Goal: Information Seeking & Learning: Learn about a topic

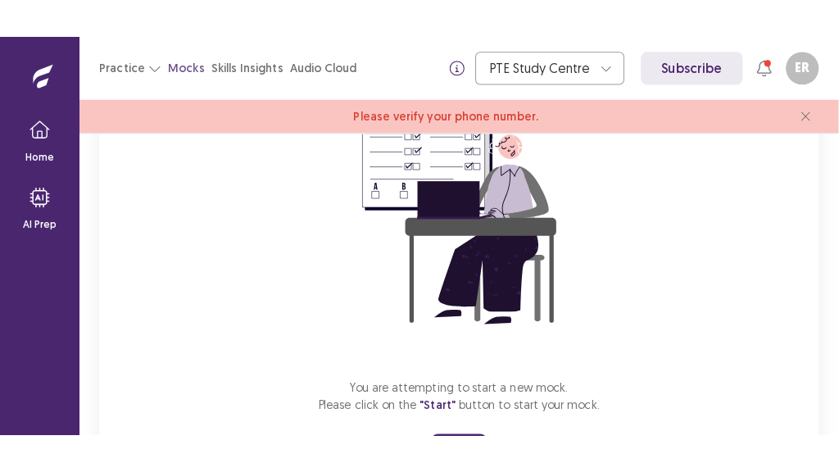
scroll to position [286, 0]
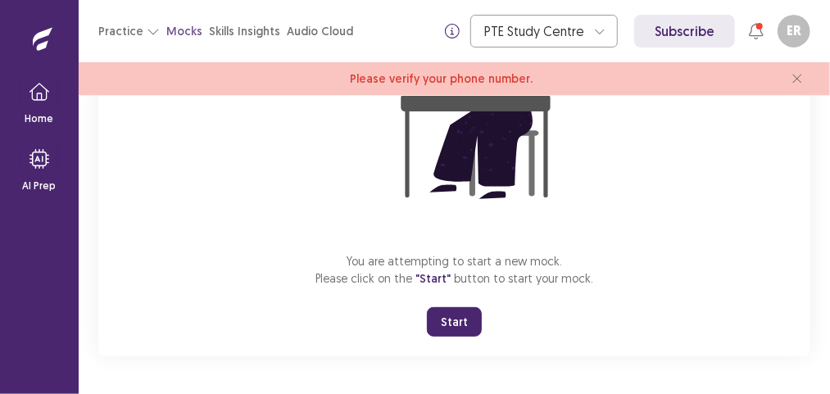
click at [463, 327] on button "Start" at bounding box center [454, 321] width 55 height 29
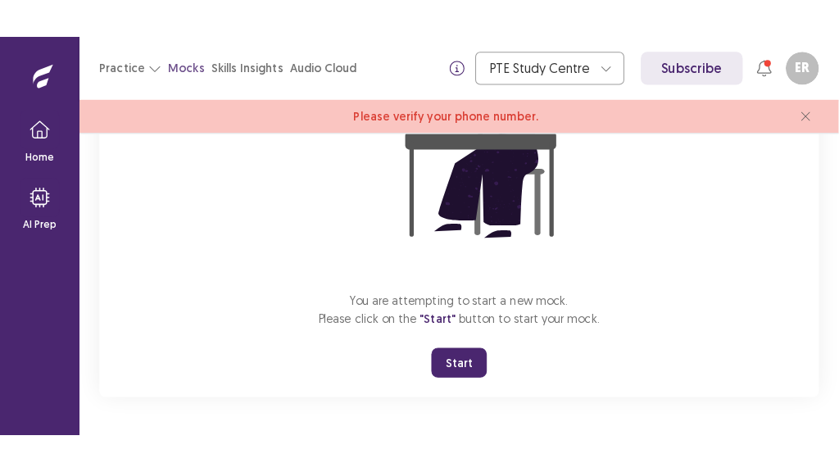
scroll to position [208, 0]
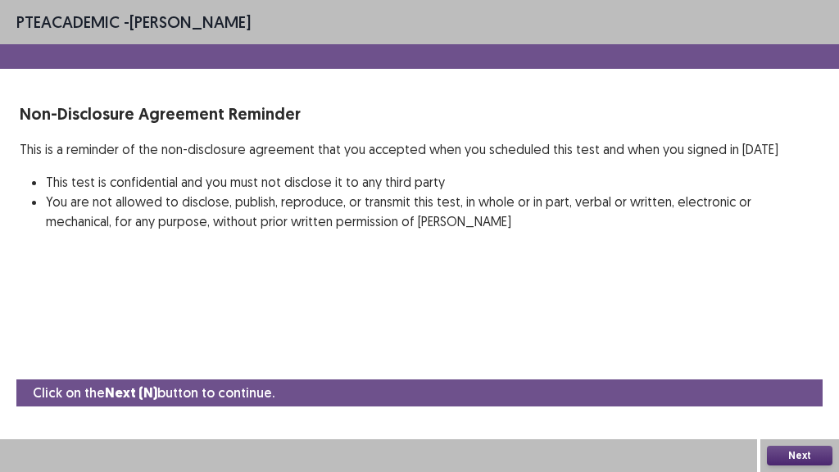
click at [813, 393] on button "Next" at bounding box center [800, 456] width 66 height 20
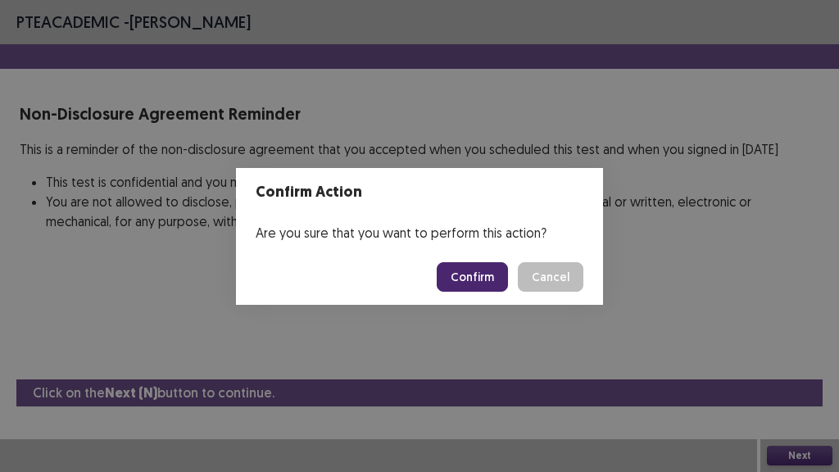
click at [455, 276] on button "Confirm" at bounding box center [472, 276] width 71 height 29
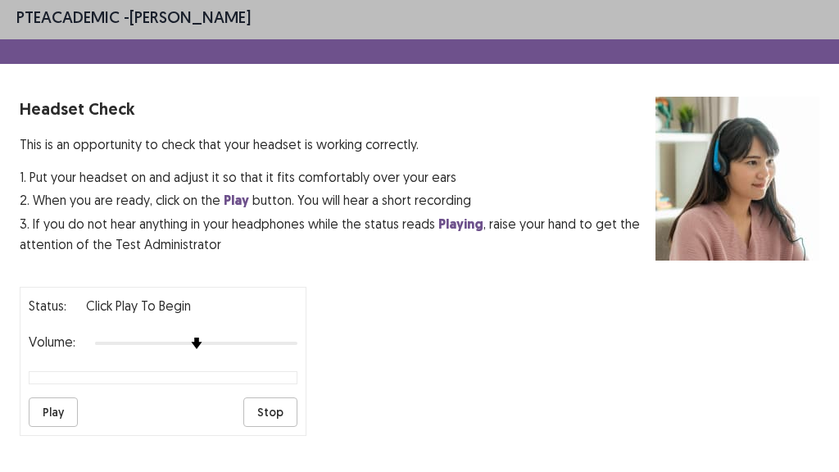
scroll to position [0, 0]
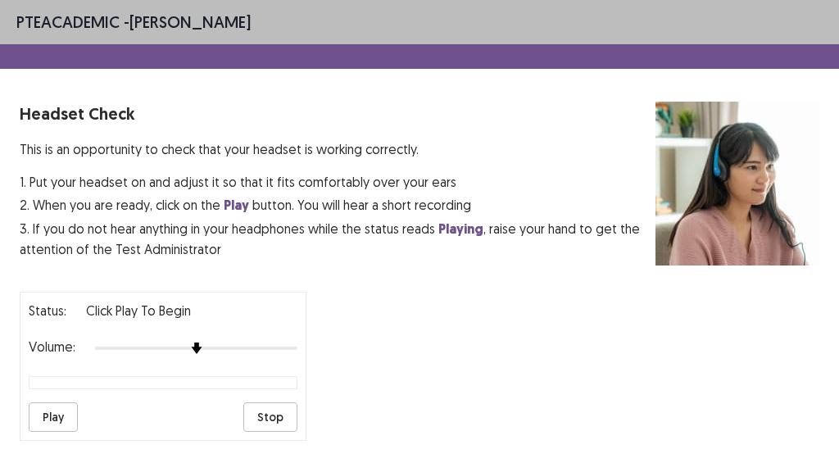
click at [38, 393] on button "Play" at bounding box center [53, 416] width 49 height 29
click at [271, 342] on div at bounding box center [196, 348] width 202 height 13
click at [61, 393] on button "Play" at bounding box center [53, 416] width 49 height 29
click at [53, 393] on button "Play" at bounding box center [53, 416] width 49 height 29
click at [59, 393] on button "Play" at bounding box center [53, 416] width 49 height 29
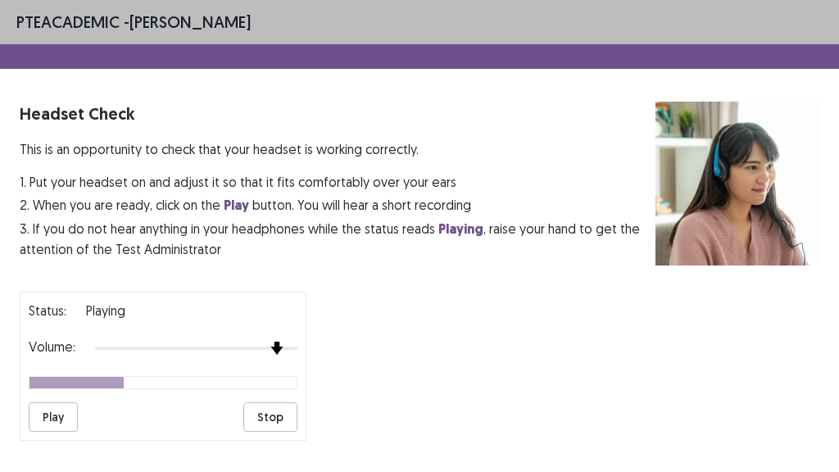
click at [283, 342] on img at bounding box center [276, 348] width 13 height 13
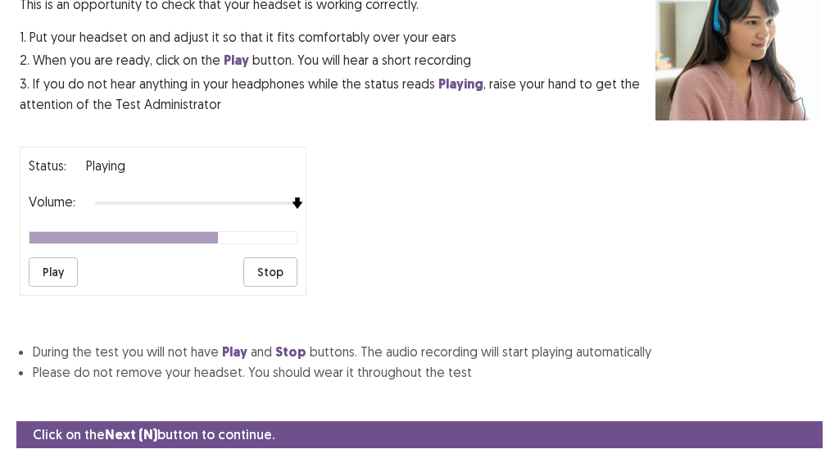
scroll to position [177, 0]
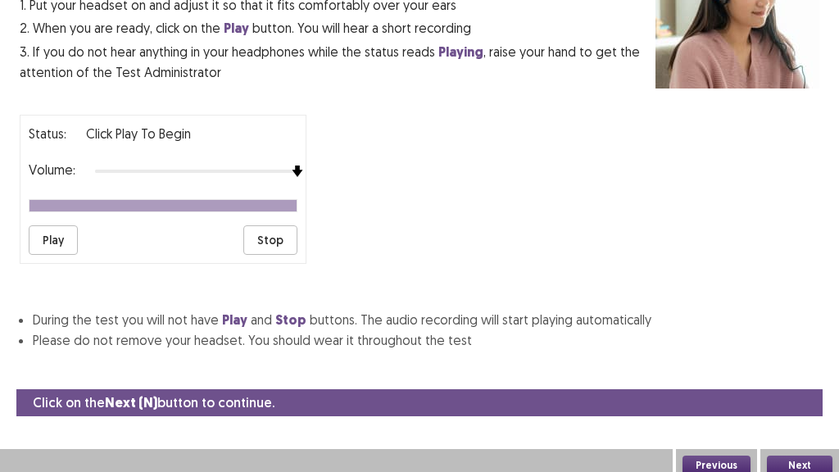
click at [811, 393] on button "Next" at bounding box center [800, 465] width 66 height 20
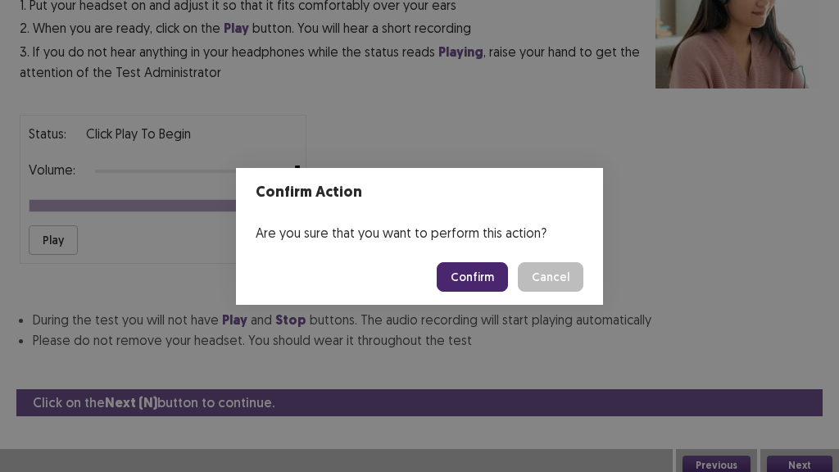
click at [473, 285] on button "Confirm" at bounding box center [472, 276] width 71 height 29
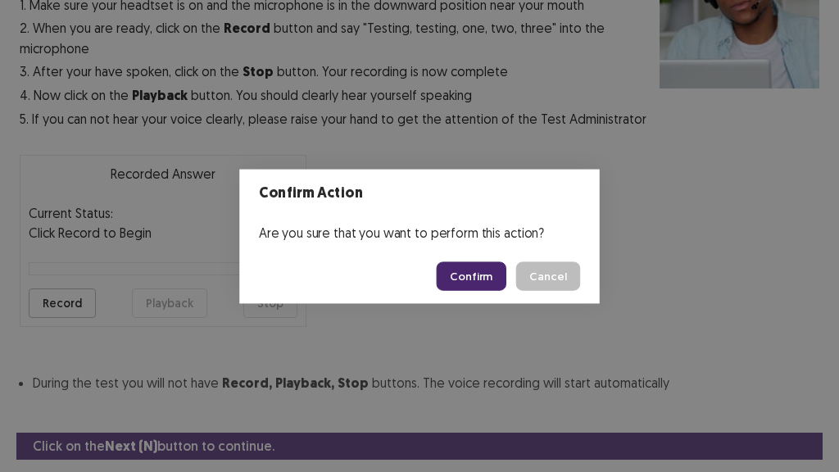
scroll to position [227, 0]
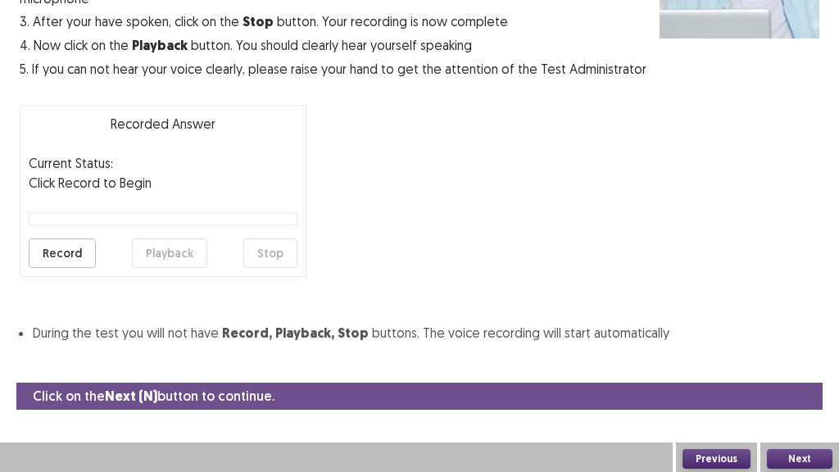
click at [61, 248] on button "Record" at bounding box center [62, 252] width 67 height 29
click at [265, 255] on button "Stop" at bounding box center [270, 252] width 54 height 29
click at [186, 256] on button "Playback" at bounding box center [169, 252] width 75 height 29
click at [826, 393] on button "Next" at bounding box center [800, 459] width 66 height 20
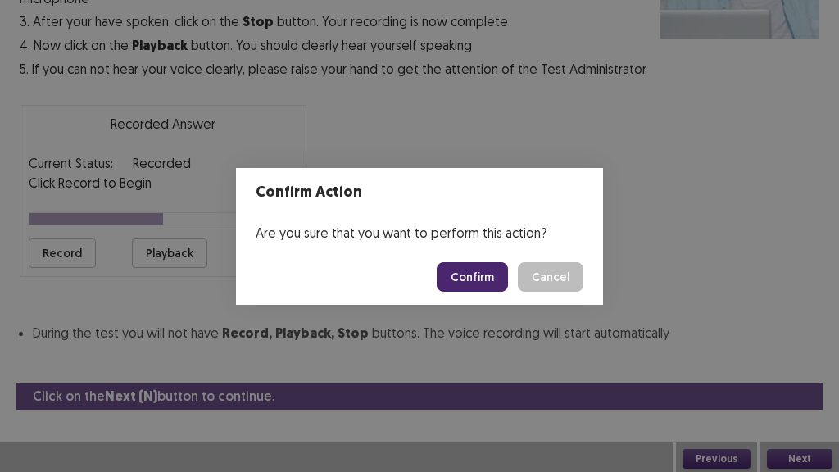
click at [470, 278] on button "Confirm" at bounding box center [472, 276] width 71 height 29
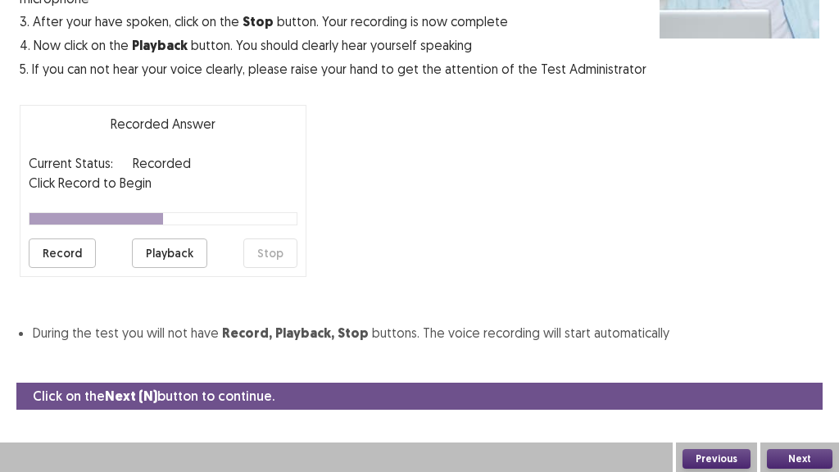
scroll to position [161, 0]
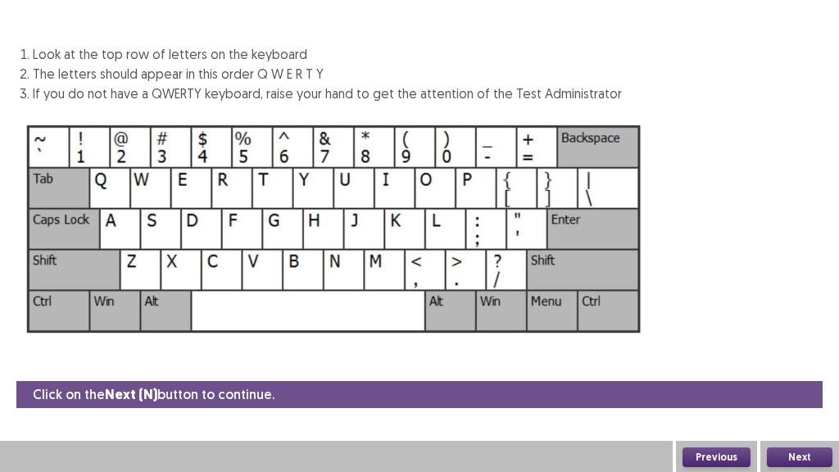
click at [801, 393] on button "Next" at bounding box center [800, 457] width 66 height 20
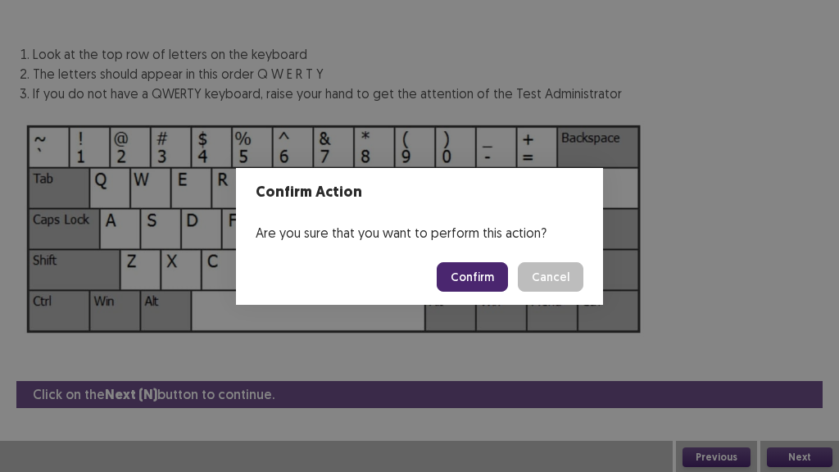
click at [478, 288] on button "Confirm" at bounding box center [472, 276] width 71 height 29
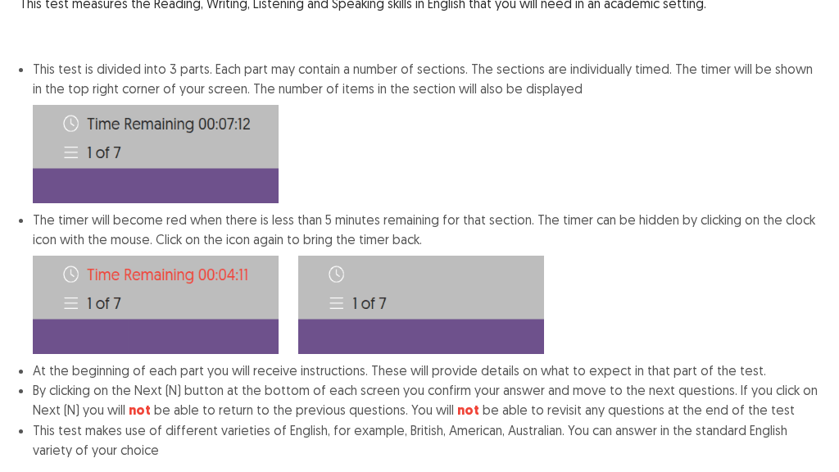
scroll to position [264, 0]
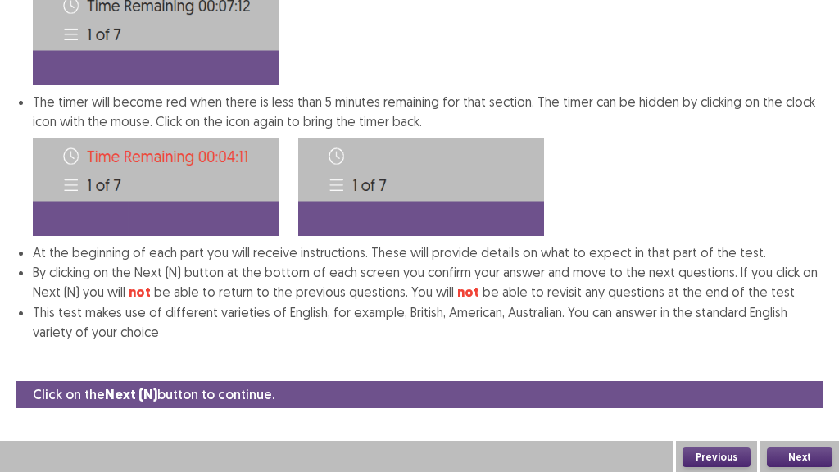
click at [819, 393] on button "Next" at bounding box center [800, 457] width 66 height 20
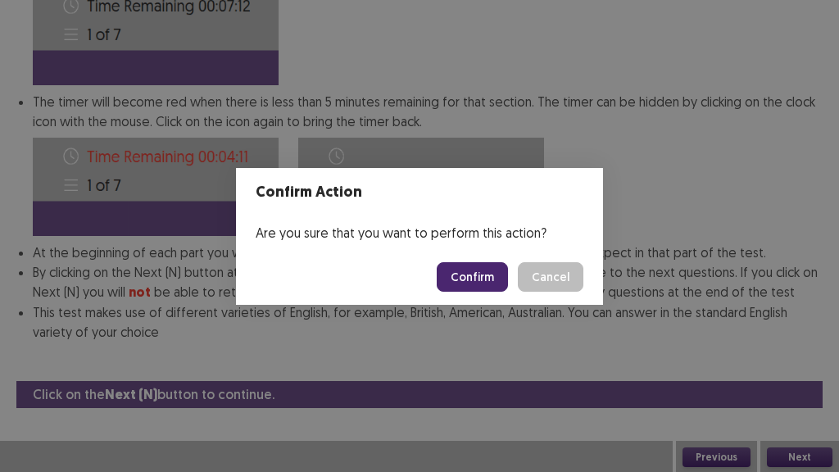
click at [463, 283] on button "Confirm" at bounding box center [472, 276] width 71 height 29
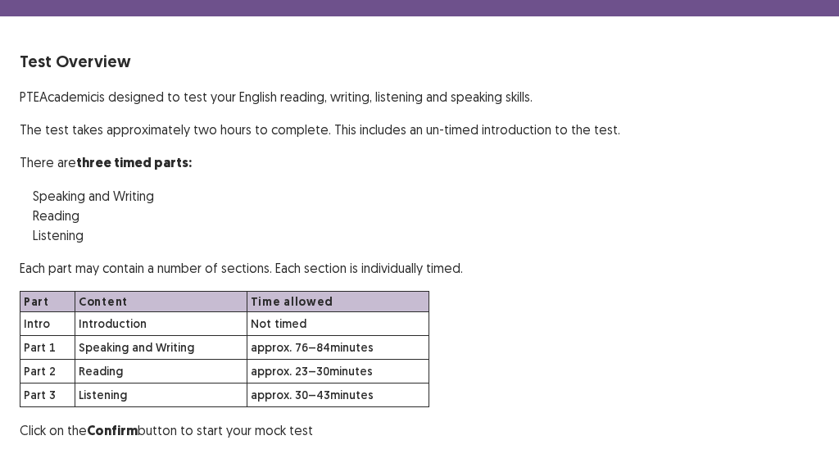
scroll to position [90, 0]
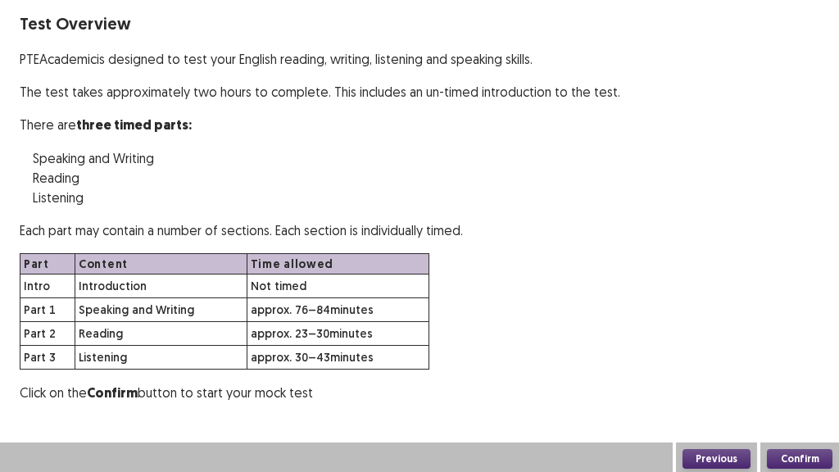
click at [819, 393] on button "Confirm" at bounding box center [800, 459] width 66 height 20
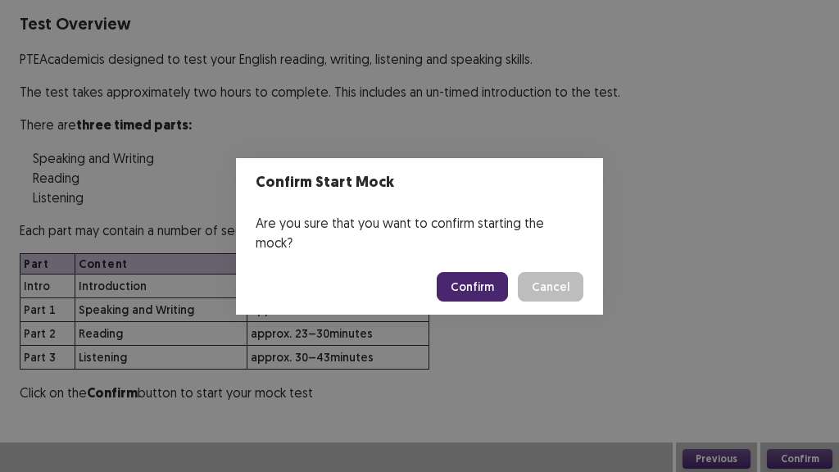
click at [499, 272] on button "Confirm" at bounding box center [472, 286] width 71 height 29
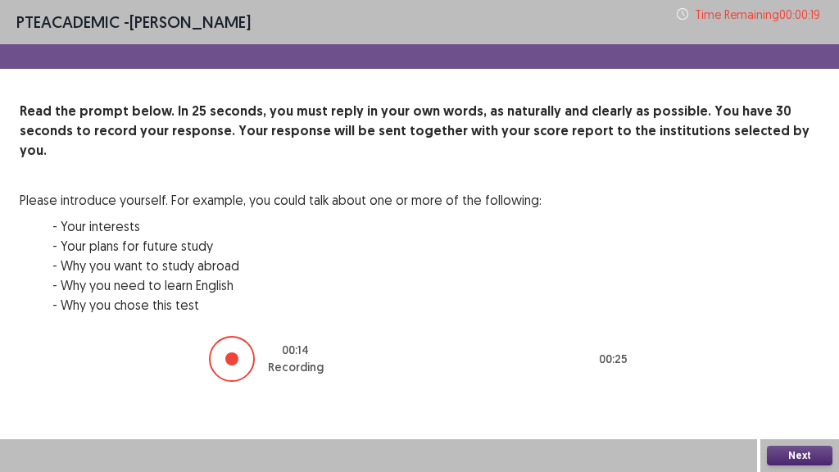
click at [788, 393] on button "Next" at bounding box center [800, 456] width 66 height 20
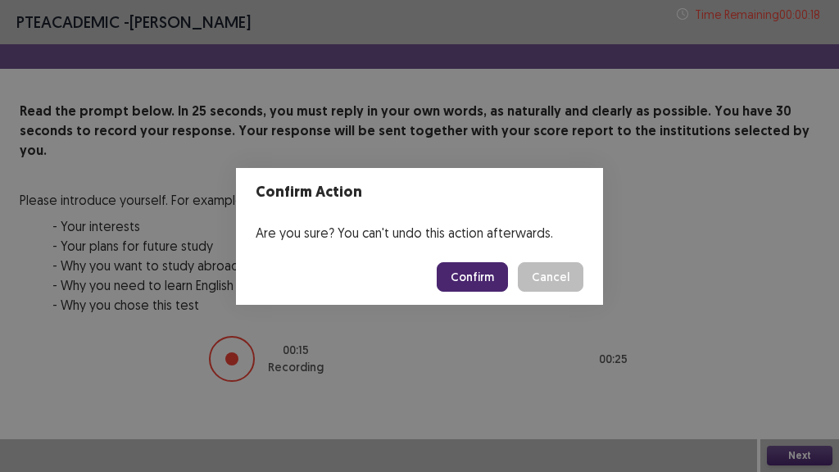
click at [447, 266] on button "Confirm" at bounding box center [472, 276] width 71 height 29
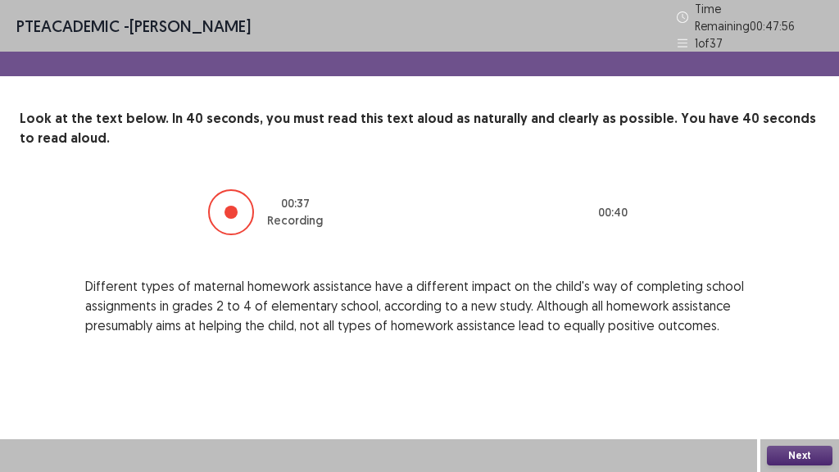
click at [790, 393] on button "Next" at bounding box center [800, 456] width 66 height 20
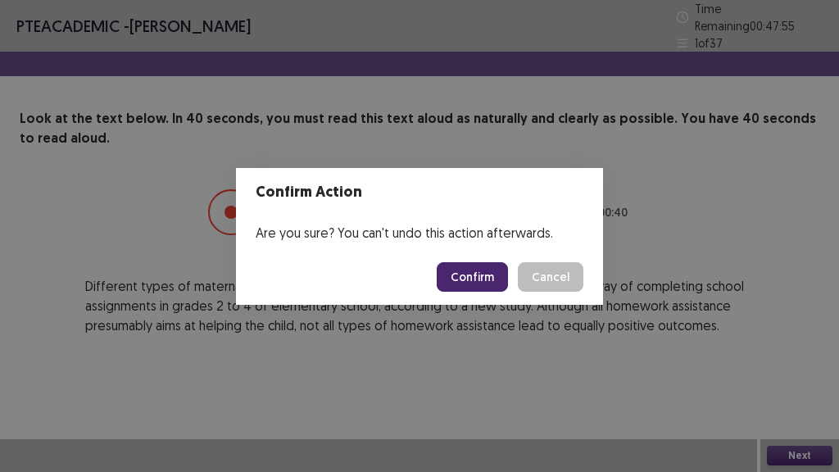
click at [463, 289] on button "Confirm" at bounding box center [472, 276] width 71 height 29
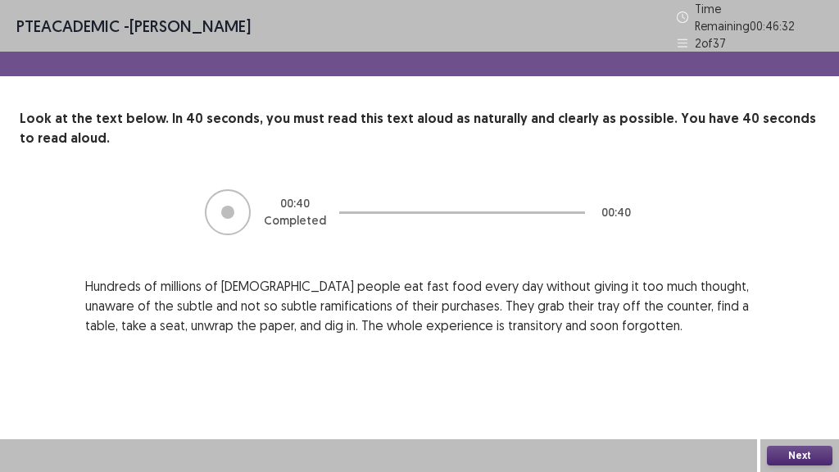
click at [790, 393] on button "Next" at bounding box center [800, 456] width 66 height 20
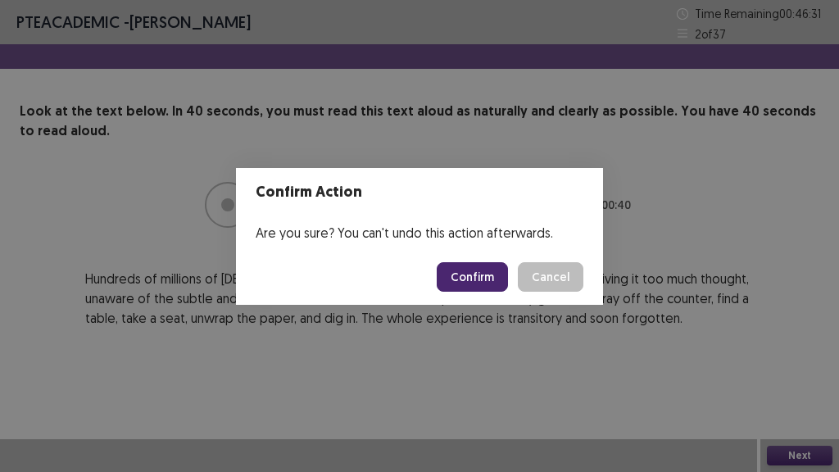
click at [460, 278] on button "Confirm" at bounding box center [472, 276] width 71 height 29
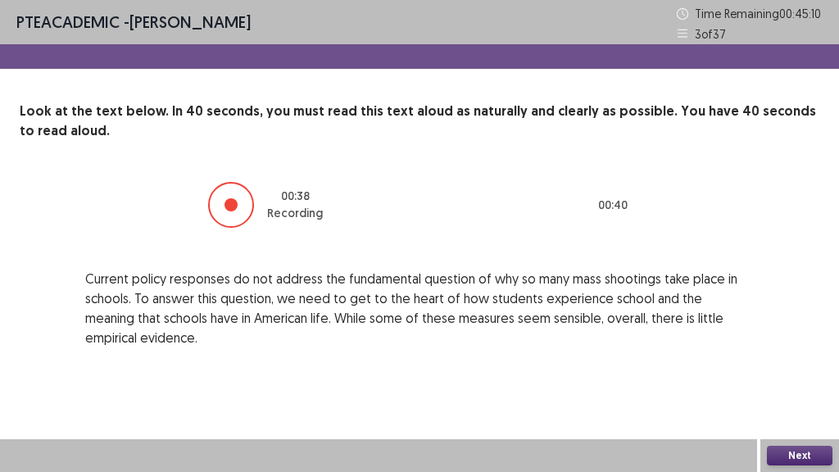
click at [797, 393] on button "Next" at bounding box center [800, 456] width 66 height 20
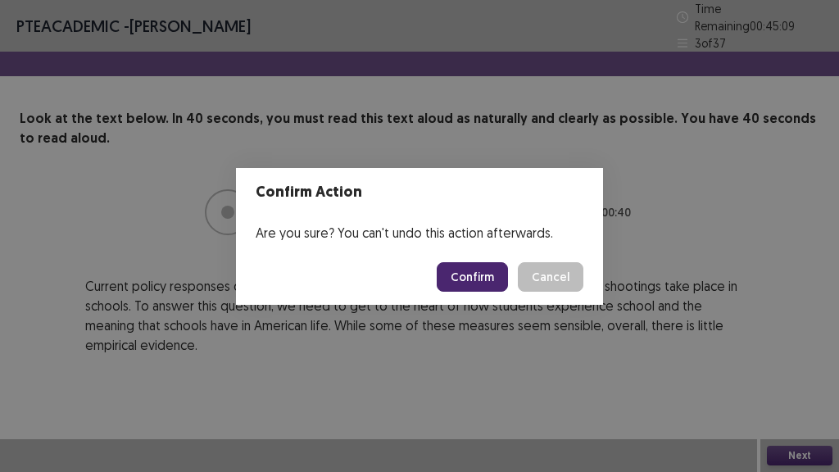
click at [484, 277] on button "Confirm" at bounding box center [472, 276] width 71 height 29
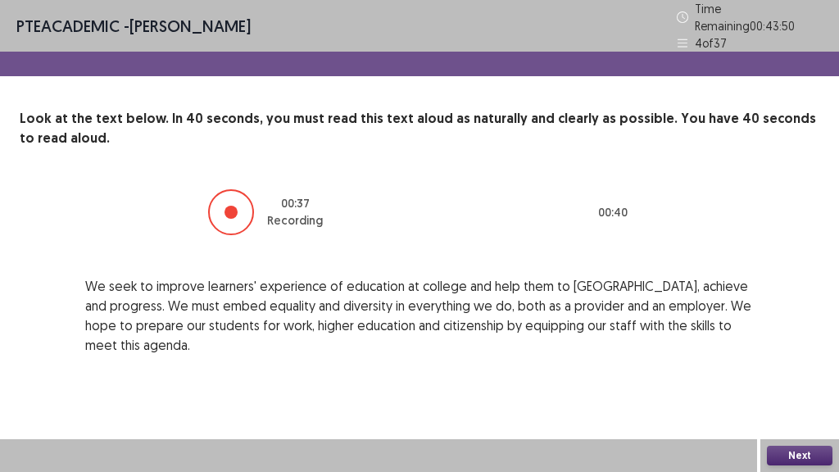
click at [808, 393] on button "Next" at bounding box center [800, 456] width 66 height 20
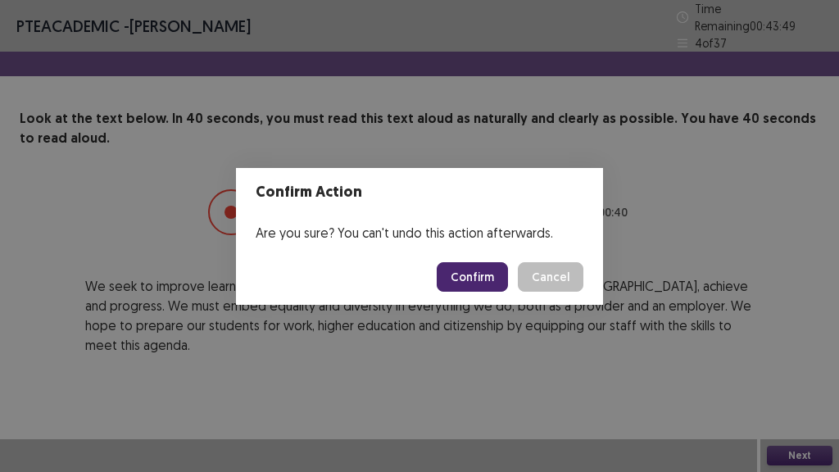
click at [482, 276] on button "Confirm" at bounding box center [472, 276] width 71 height 29
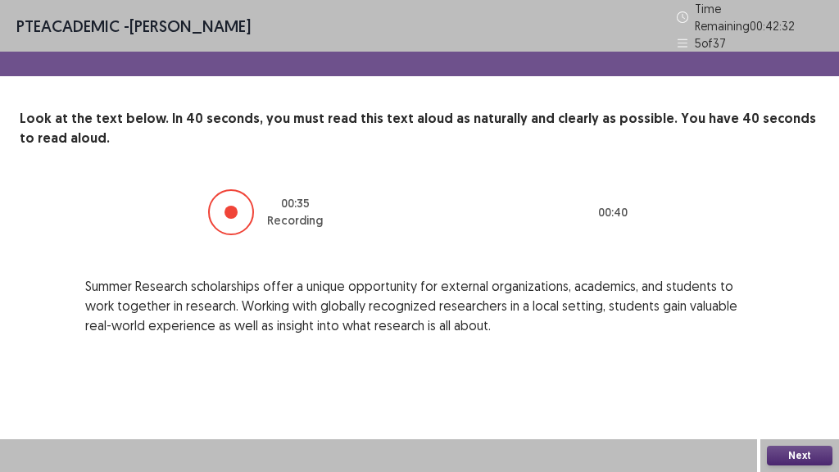
click at [804, 393] on button "Next" at bounding box center [800, 456] width 66 height 20
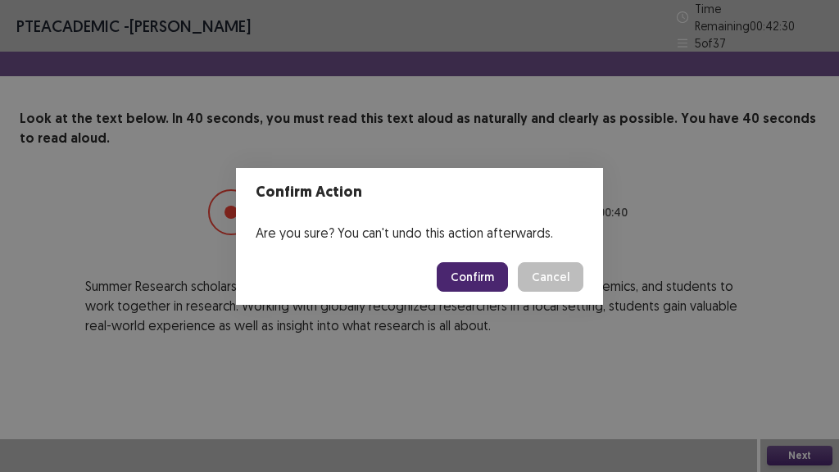
click at [469, 287] on button "Confirm" at bounding box center [472, 276] width 71 height 29
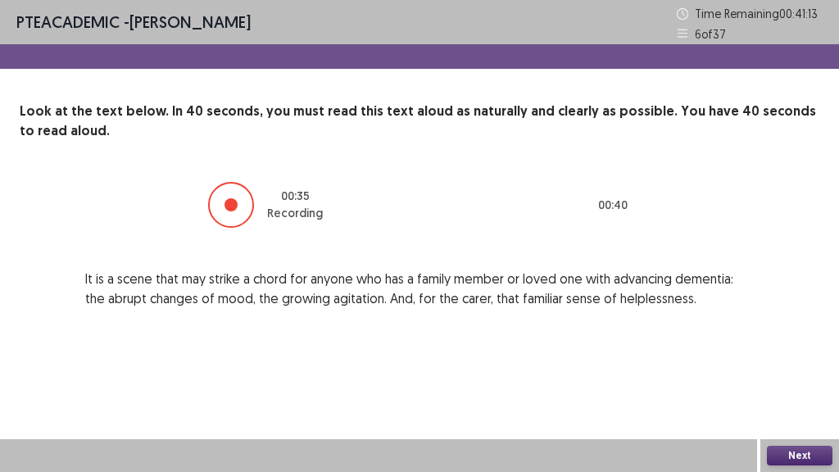
click at [820, 393] on button "Next" at bounding box center [800, 456] width 66 height 20
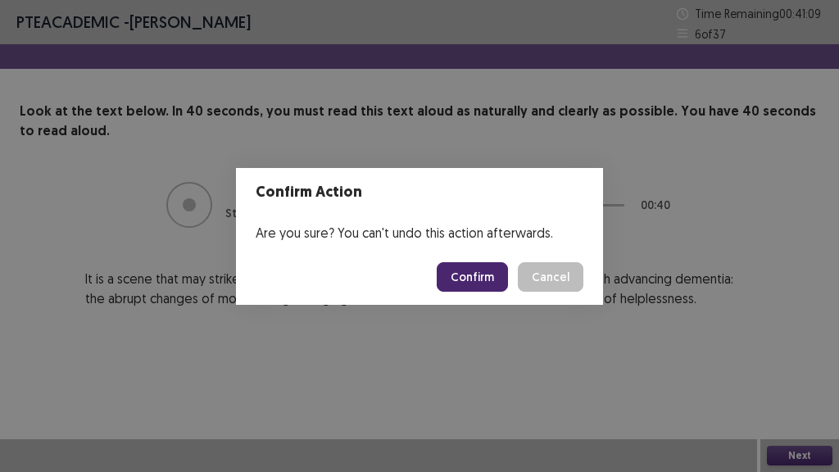
click at [476, 282] on button "Confirm" at bounding box center [472, 276] width 71 height 29
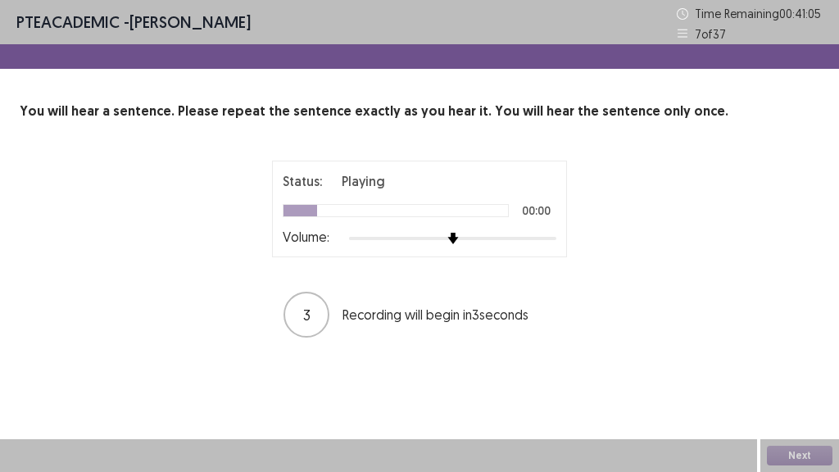
click at [548, 236] on div at bounding box center [452, 238] width 207 height 13
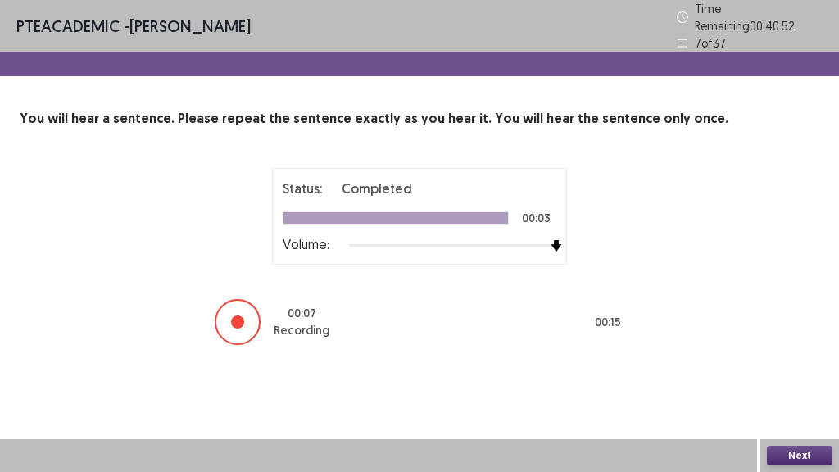
click at [790, 393] on button "Next" at bounding box center [800, 456] width 66 height 20
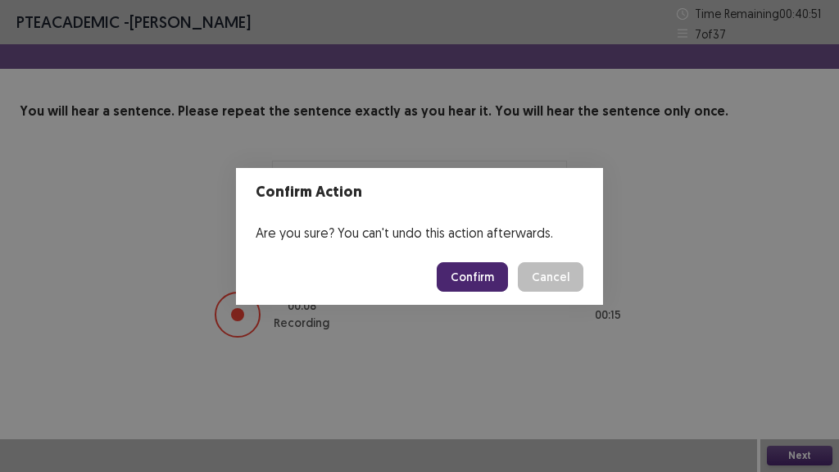
click at [467, 278] on button "Confirm" at bounding box center [472, 276] width 71 height 29
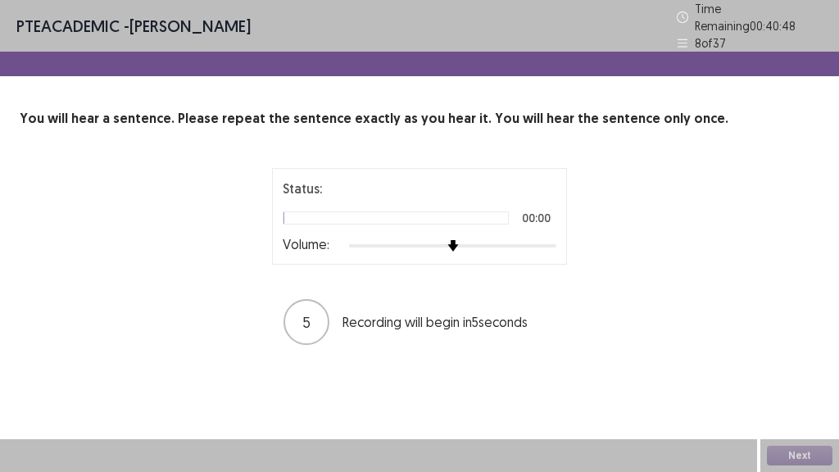
click at [538, 239] on div at bounding box center [452, 245] width 207 height 13
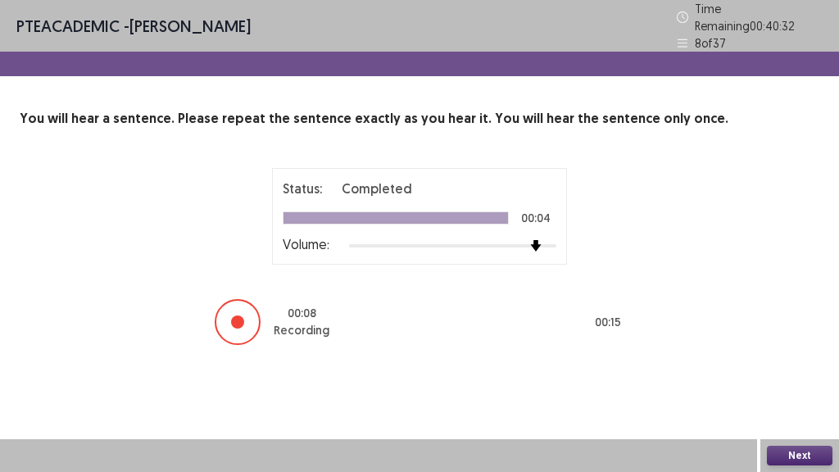
click at [816, 393] on button "Next" at bounding box center [800, 456] width 66 height 20
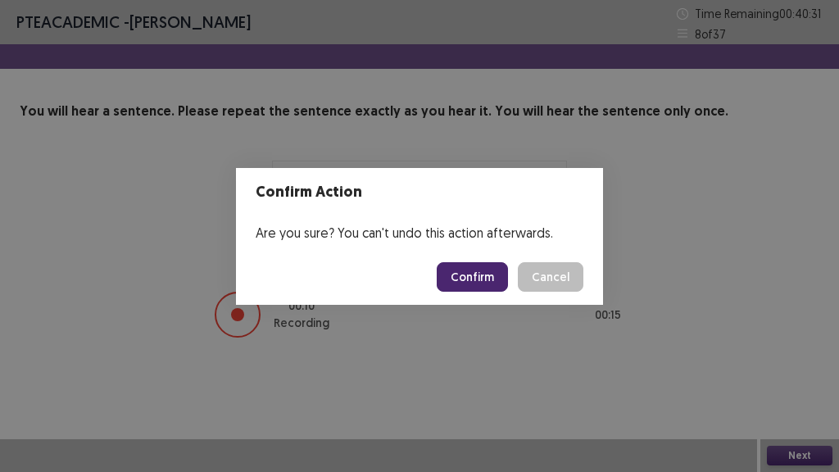
click at [500, 286] on button "Confirm" at bounding box center [472, 276] width 71 height 29
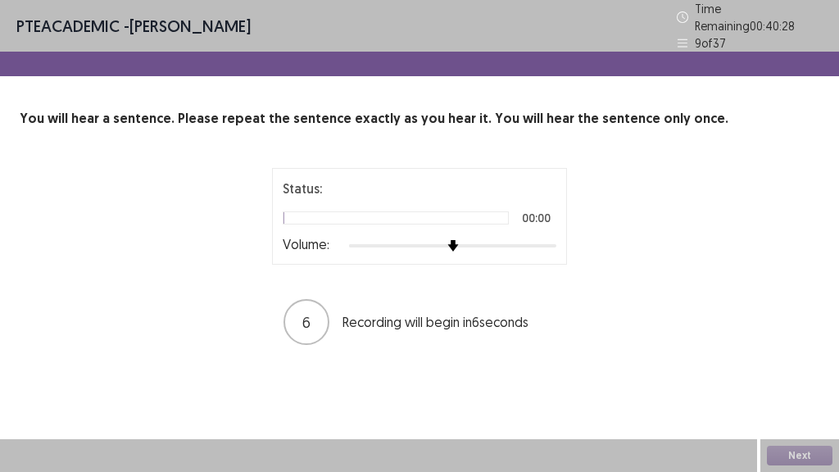
click at [536, 239] on div at bounding box center [452, 245] width 207 height 13
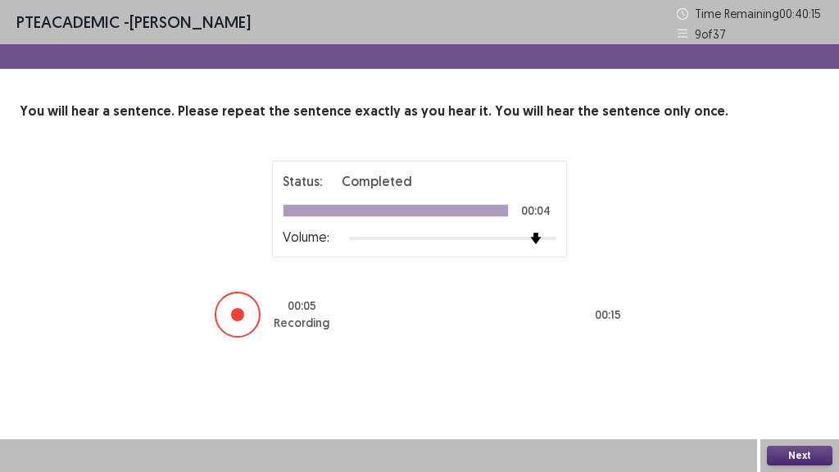
click at [799, 393] on button "Next" at bounding box center [800, 456] width 66 height 20
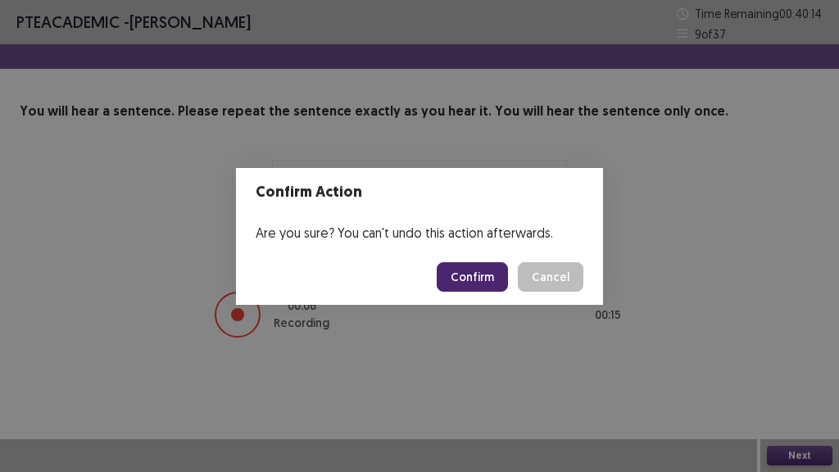
click at [485, 282] on button "Confirm" at bounding box center [472, 276] width 71 height 29
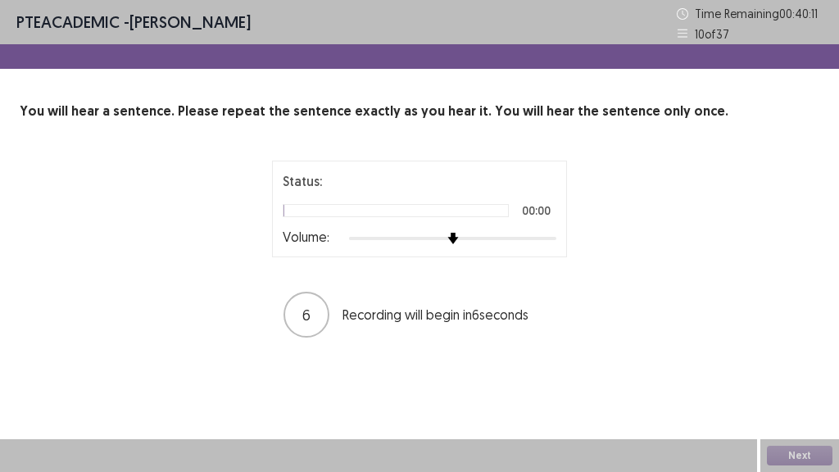
click at [547, 235] on div at bounding box center [452, 238] width 207 height 13
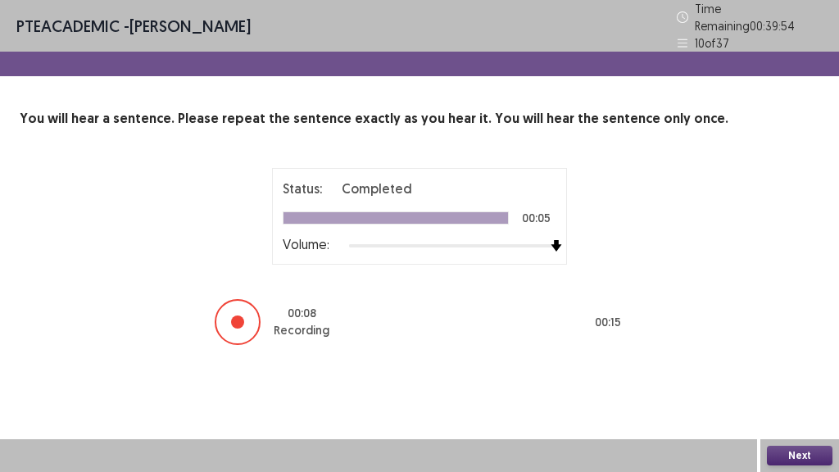
click at [804, 393] on button "Next" at bounding box center [800, 456] width 66 height 20
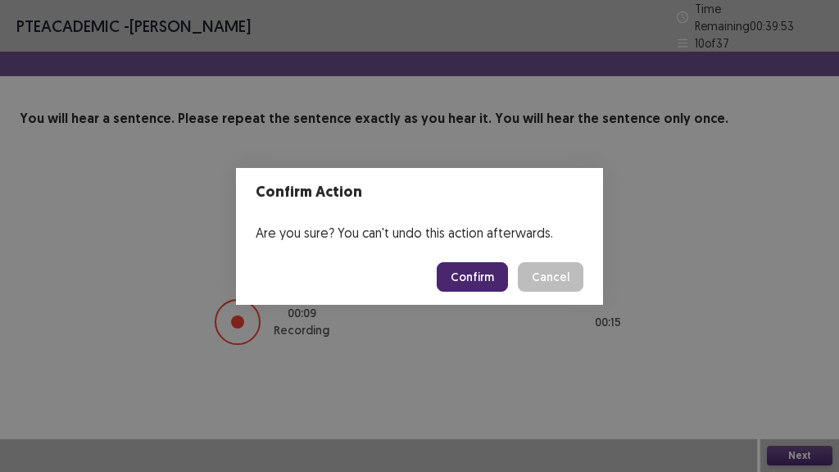
click at [495, 276] on button "Confirm" at bounding box center [472, 276] width 71 height 29
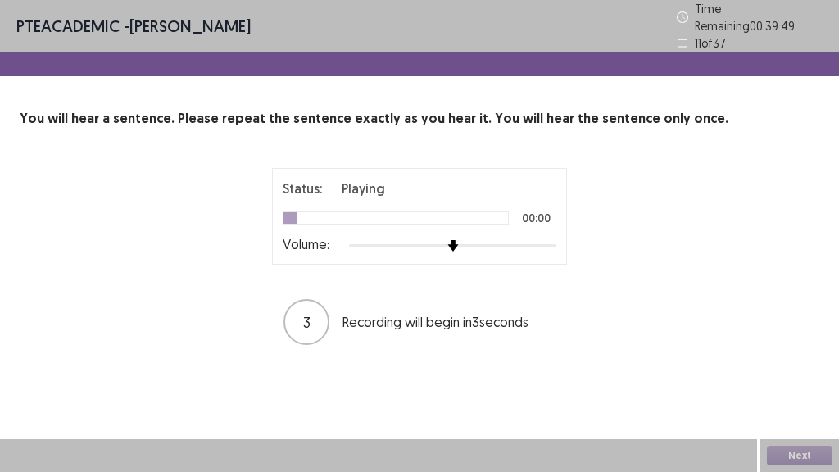
click at [547, 239] on div at bounding box center [452, 245] width 207 height 13
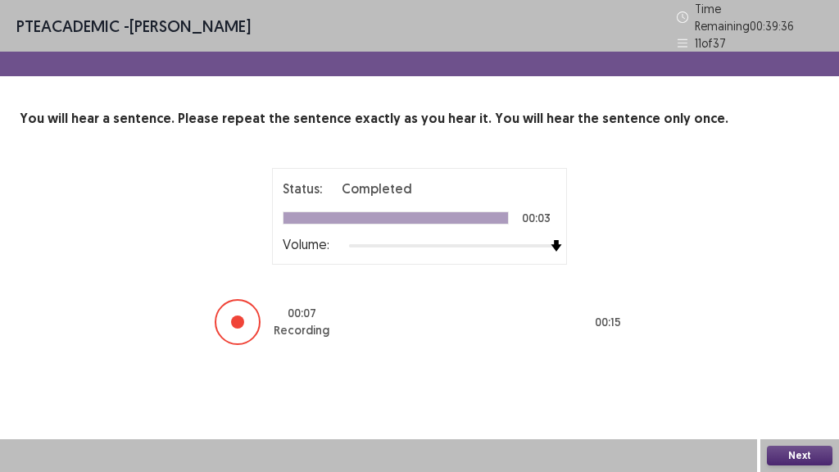
click at [822, 393] on button "Next" at bounding box center [800, 456] width 66 height 20
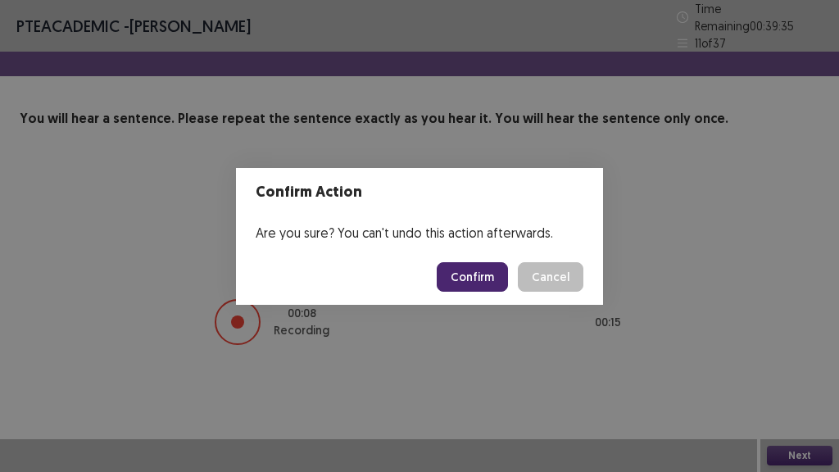
click at [461, 283] on button "Confirm" at bounding box center [472, 276] width 71 height 29
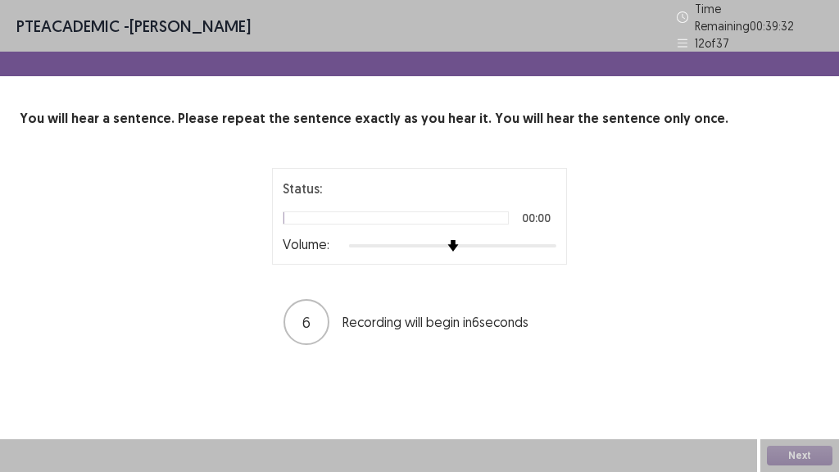
click at [547, 244] on div "Status: 00:00 Volume:" at bounding box center [419, 216] width 295 height 97
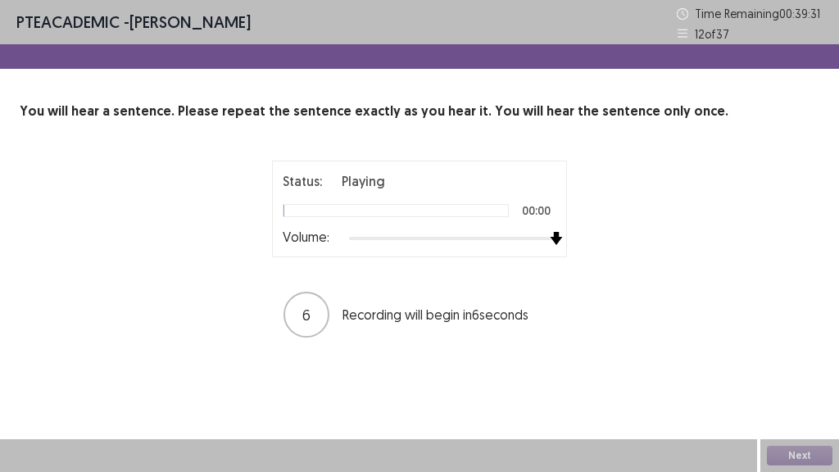
click at [547, 240] on div at bounding box center [452, 238] width 207 height 13
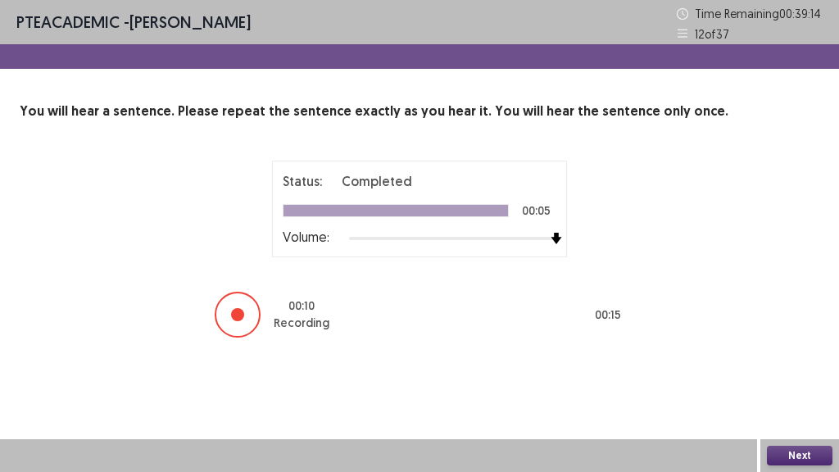
click at [799, 393] on button "Next" at bounding box center [800, 456] width 66 height 20
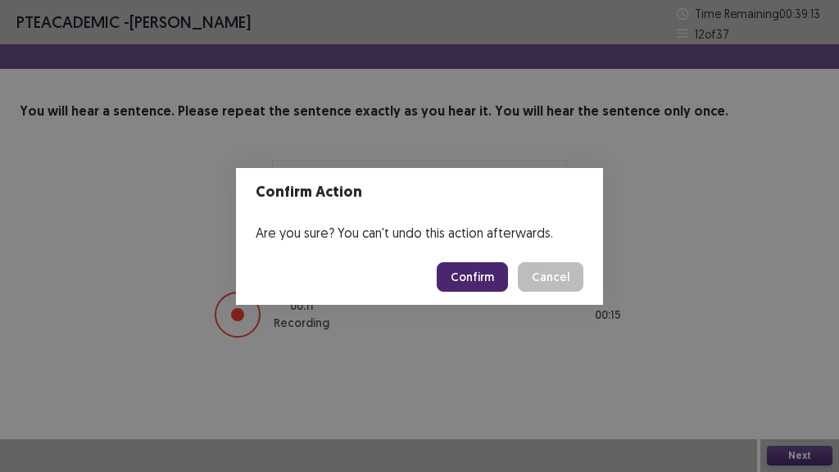
click at [467, 264] on button "Confirm" at bounding box center [472, 276] width 71 height 29
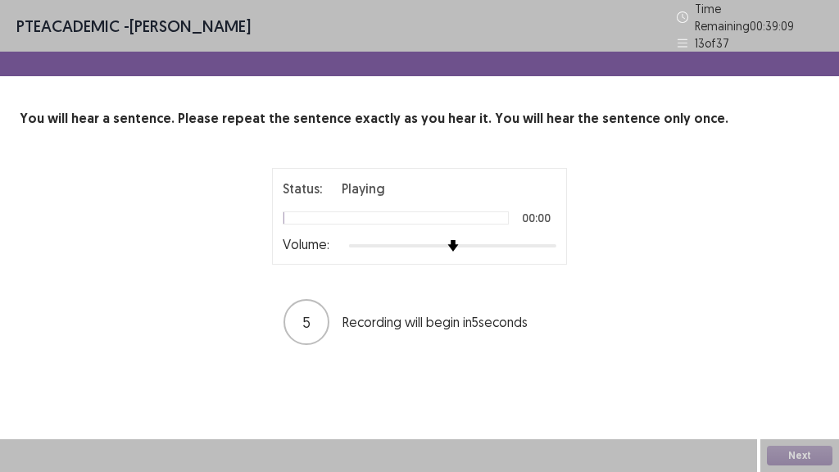
click at [547, 239] on div at bounding box center [452, 245] width 207 height 13
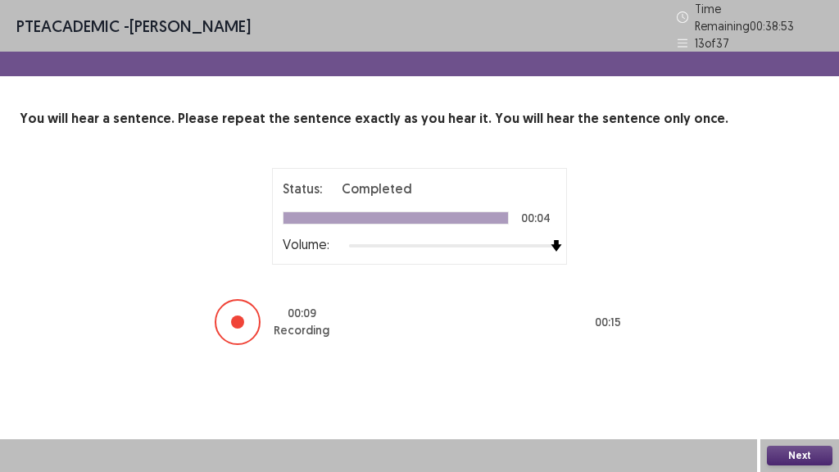
click at [819, 393] on button "Next" at bounding box center [800, 456] width 66 height 20
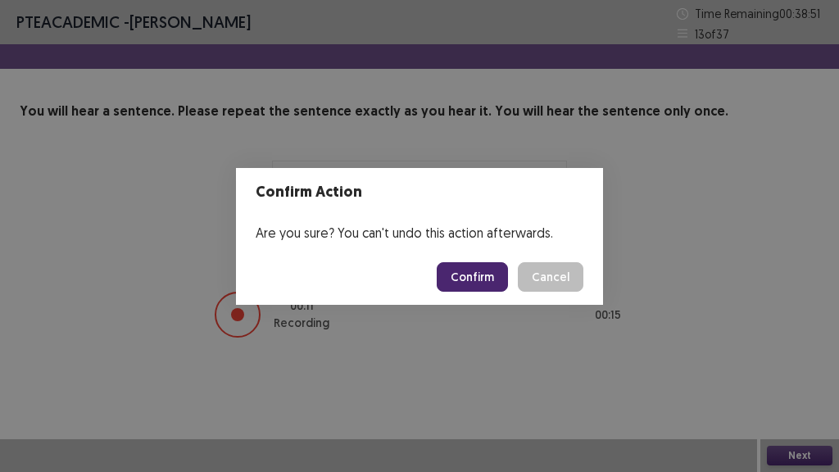
click at [480, 270] on button "Confirm" at bounding box center [472, 276] width 71 height 29
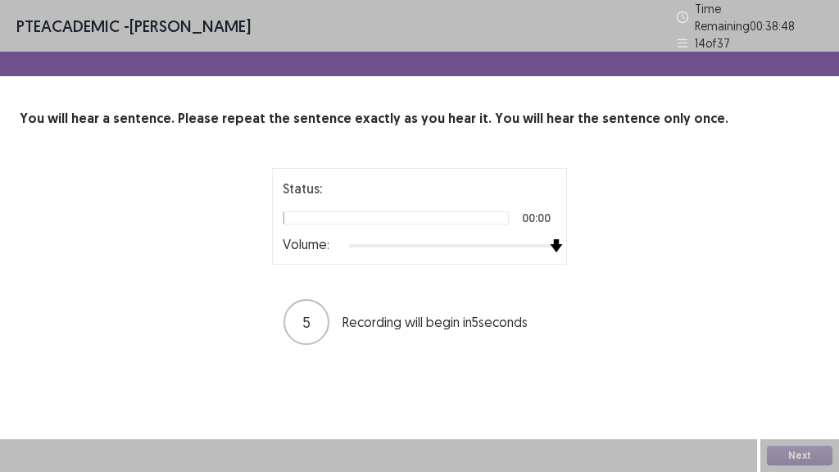
click at [553, 239] on div at bounding box center [452, 245] width 207 height 13
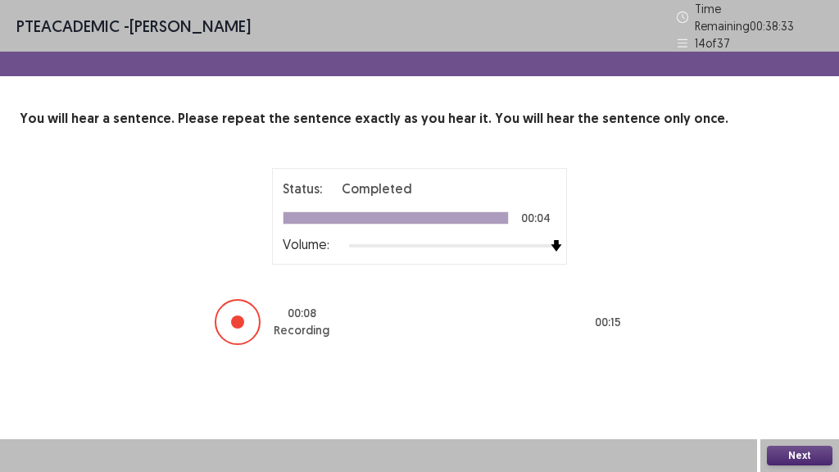
click at [780, 393] on button "Next" at bounding box center [800, 456] width 66 height 20
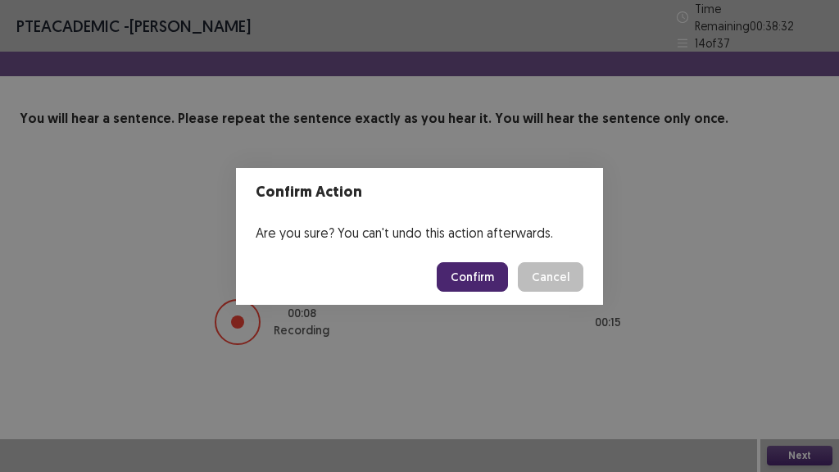
click at [485, 288] on button "Confirm" at bounding box center [472, 276] width 71 height 29
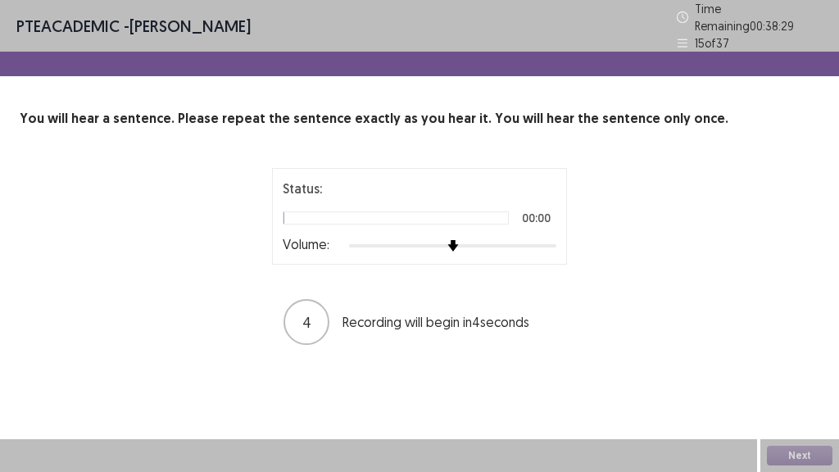
click at [538, 239] on div at bounding box center [452, 245] width 207 height 13
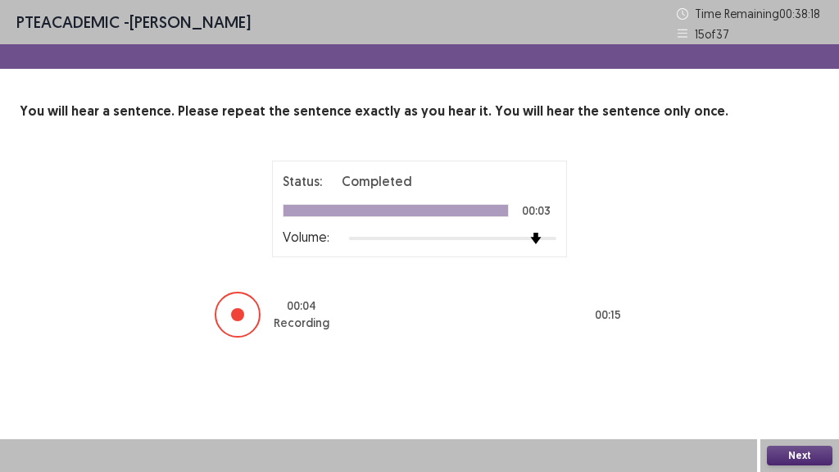
click at [826, 393] on button "Next" at bounding box center [800, 456] width 66 height 20
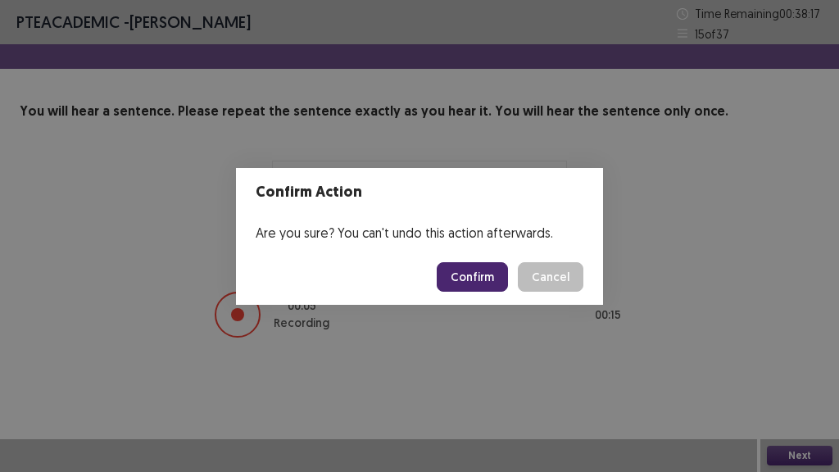
click at [473, 272] on button "Confirm" at bounding box center [472, 276] width 71 height 29
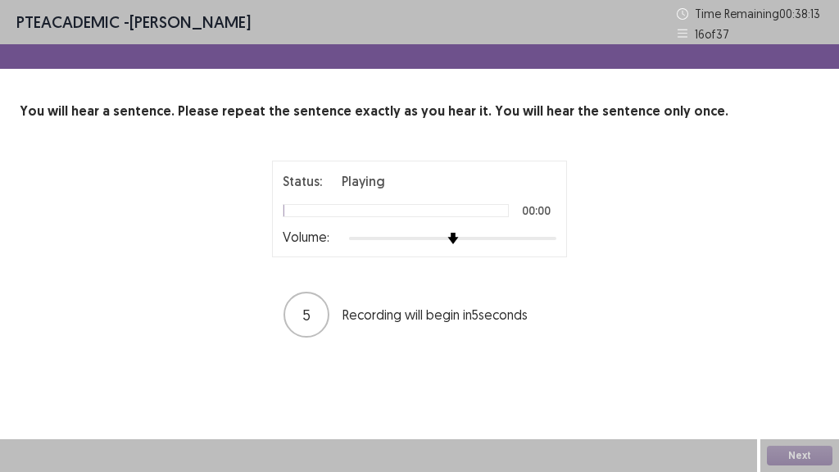
click at [539, 227] on div "Status: Playing 00:00 Volume:" at bounding box center [420, 208] width 274 height 75
click at [542, 238] on div at bounding box center [452, 238] width 207 height 13
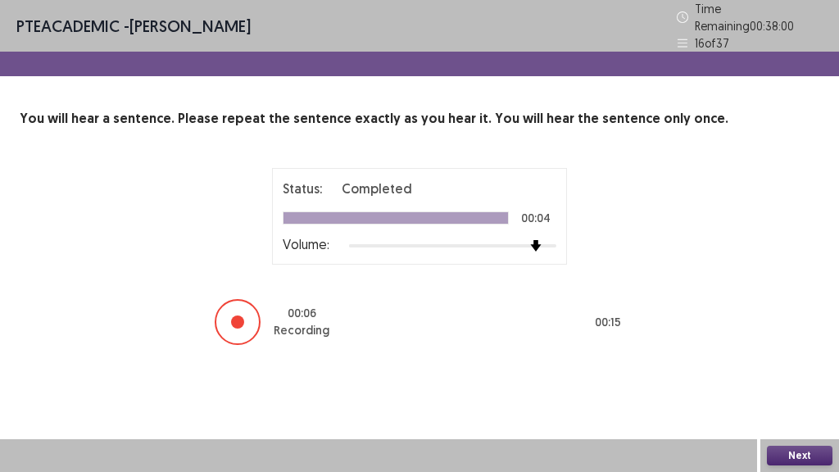
click at [799, 393] on button "Next" at bounding box center [800, 456] width 66 height 20
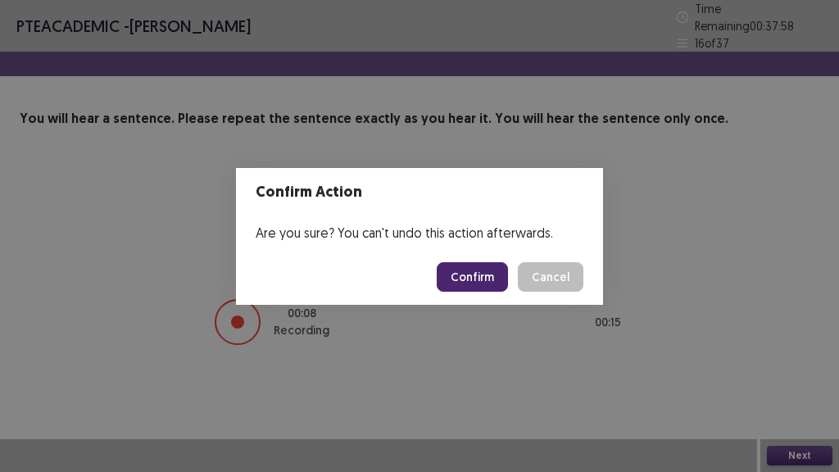
click at [461, 276] on button "Confirm" at bounding box center [472, 276] width 71 height 29
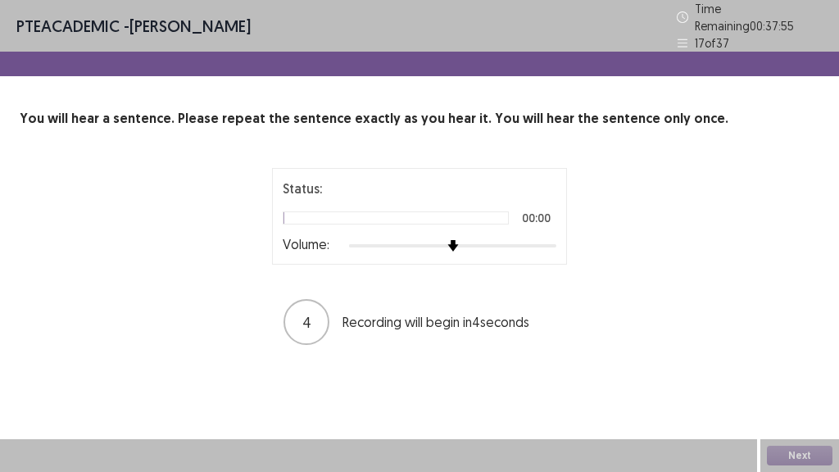
click at [544, 244] on div at bounding box center [452, 245] width 207 height 3
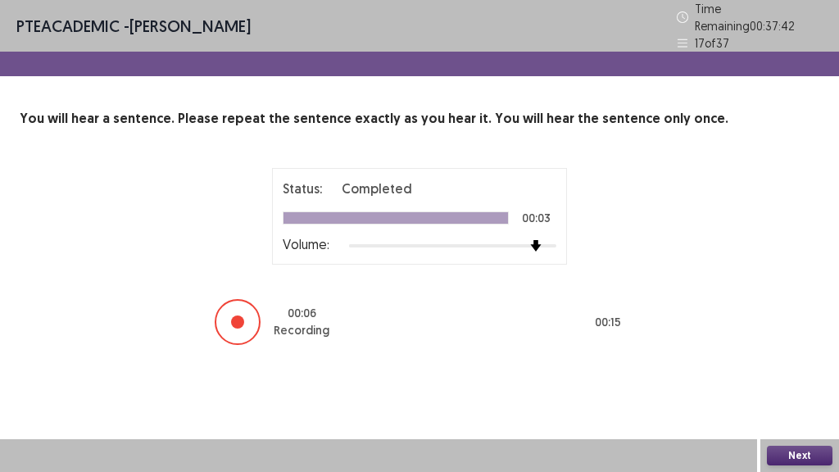
click at [804, 393] on button "Next" at bounding box center [800, 456] width 66 height 20
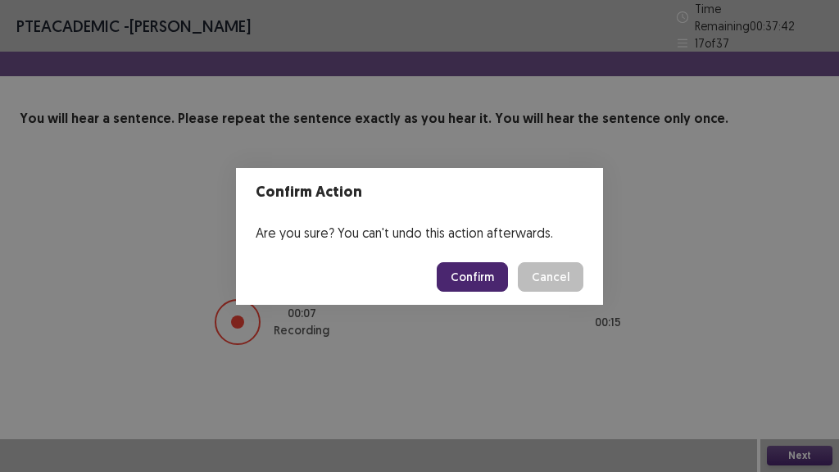
click at [480, 283] on button "Confirm" at bounding box center [472, 276] width 71 height 29
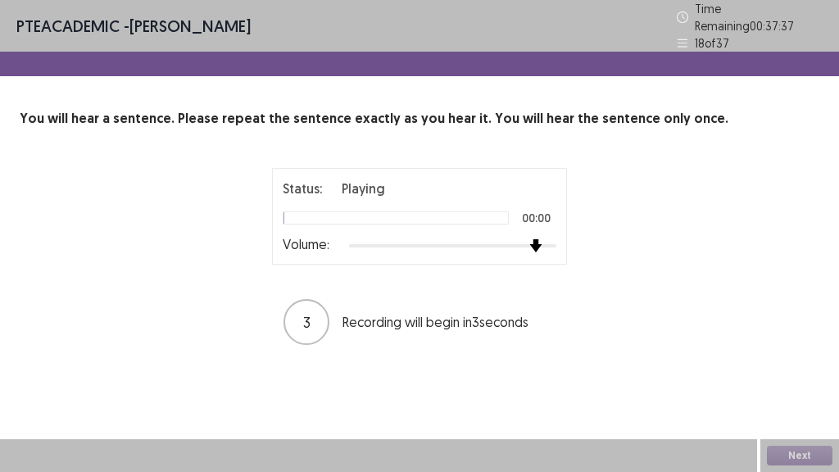
click at [541, 239] on div at bounding box center [452, 245] width 207 height 13
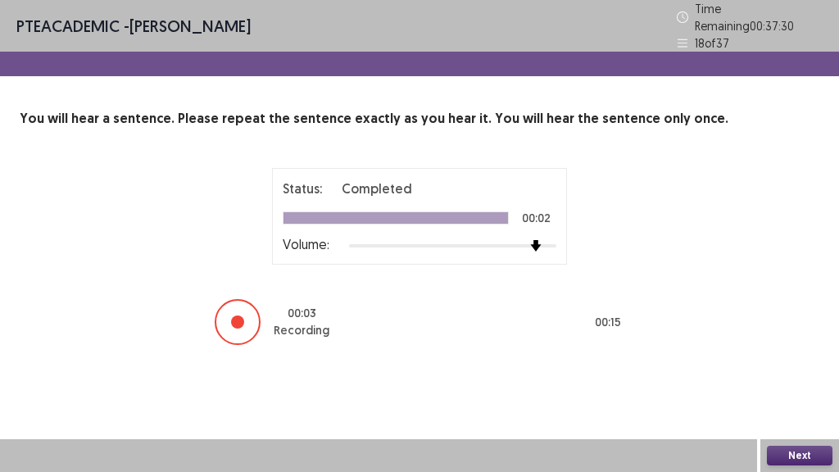
click at [806, 393] on button "Next" at bounding box center [800, 456] width 66 height 20
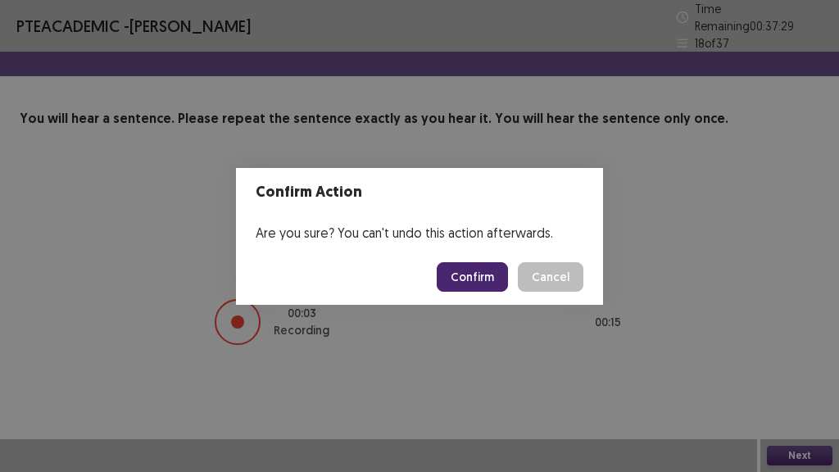
click at [500, 280] on button "Confirm" at bounding box center [472, 276] width 71 height 29
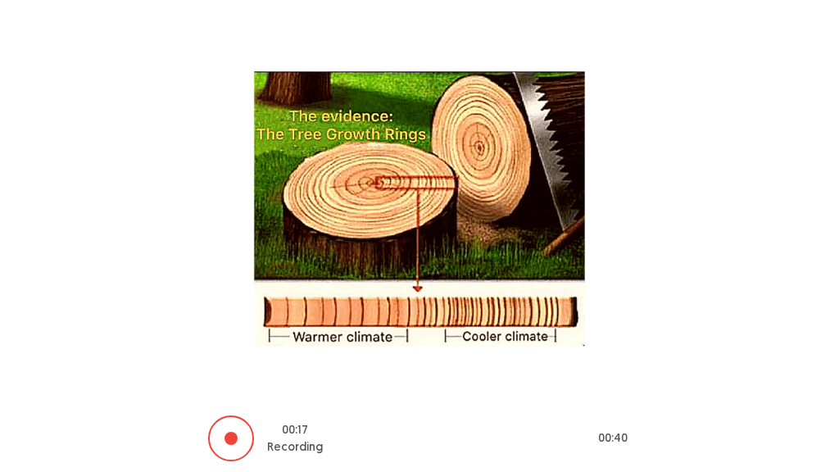
scroll to position [206, 0]
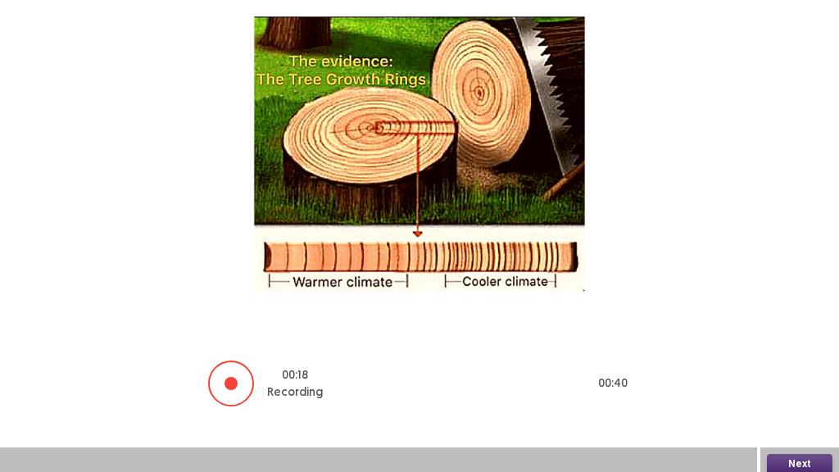
click at [822, 393] on button "Next" at bounding box center [800, 464] width 66 height 20
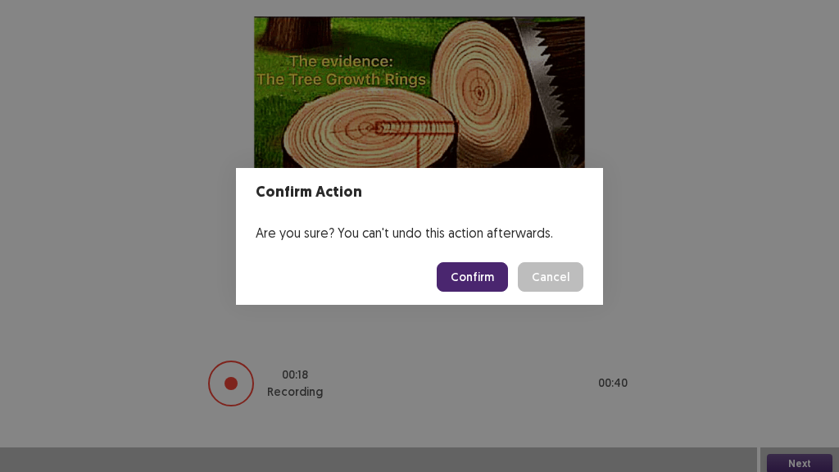
click at [475, 274] on button "Confirm" at bounding box center [472, 276] width 71 height 29
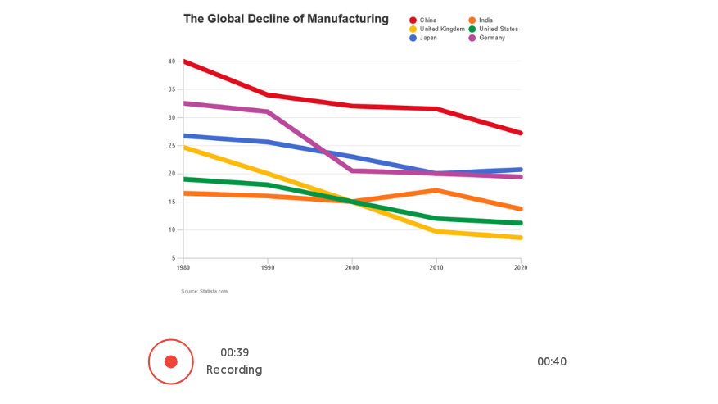
scroll to position [238, 0]
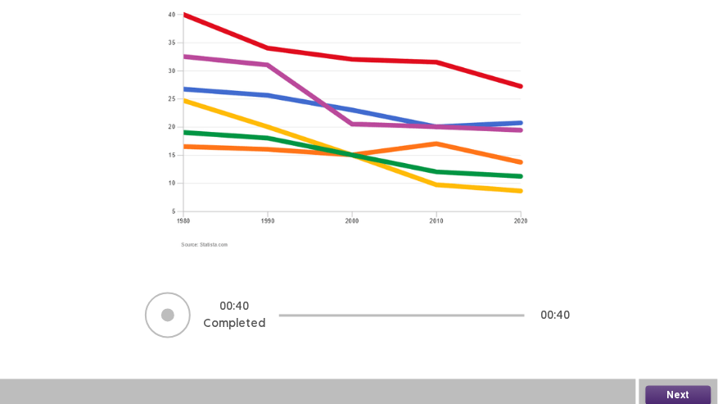
click at [668, 387] on button "Next" at bounding box center [679, 396] width 66 height 20
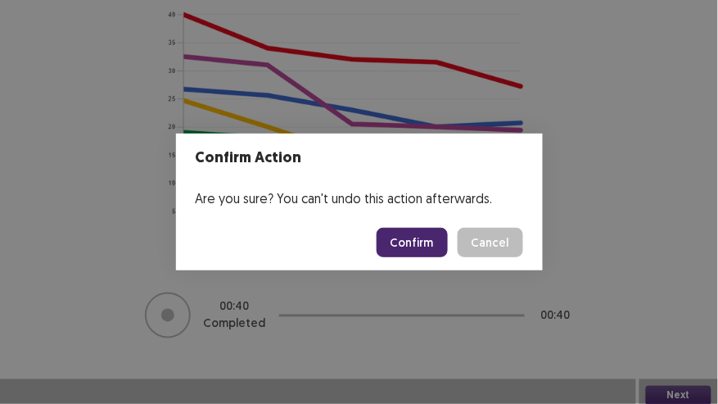
click at [417, 230] on button "Confirm" at bounding box center [412, 242] width 71 height 29
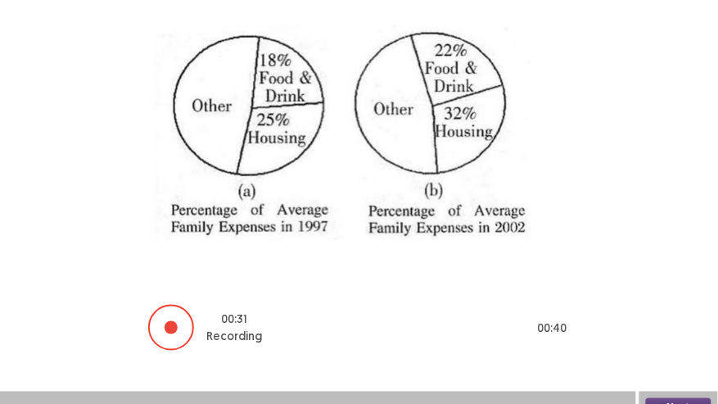
scroll to position [175, 0]
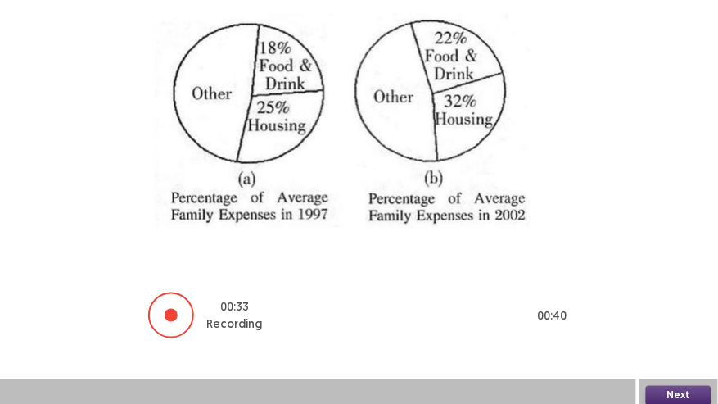
click at [677, 393] on button "Next" at bounding box center [679, 396] width 66 height 20
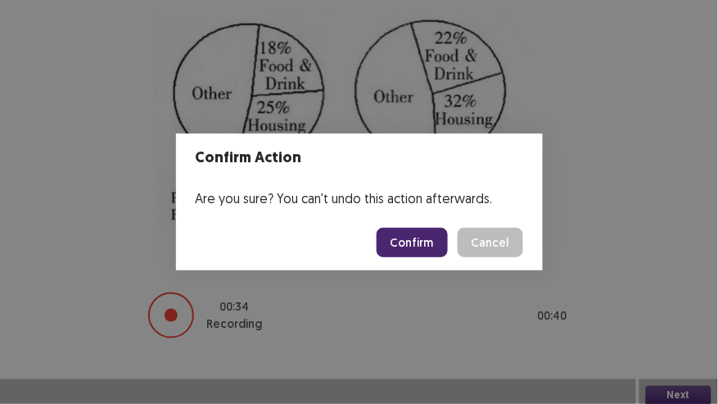
click at [412, 247] on button "Confirm" at bounding box center [412, 242] width 71 height 29
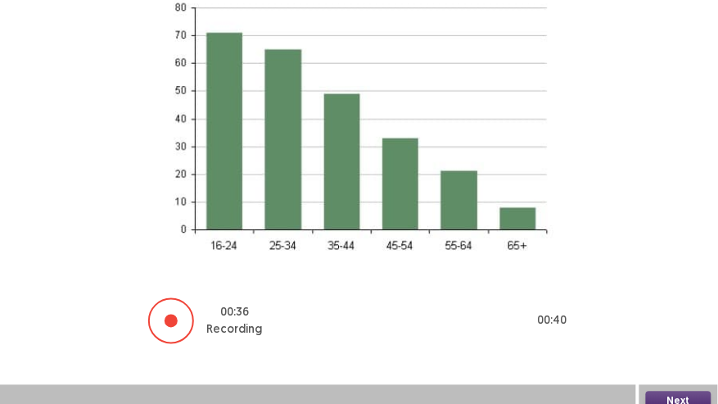
scroll to position [247, 0]
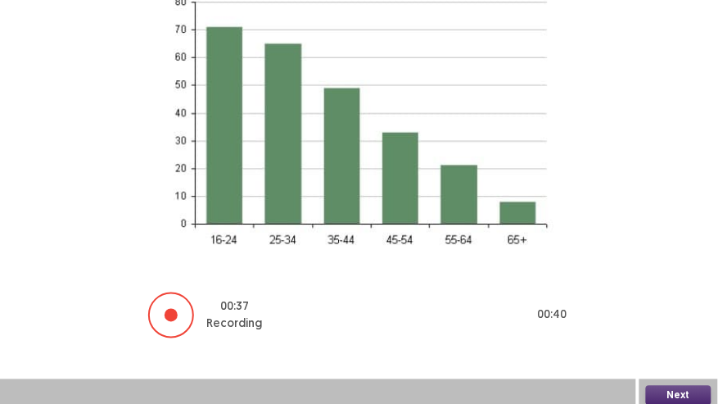
click at [668, 387] on button "Next" at bounding box center [679, 396] width 66 height 20
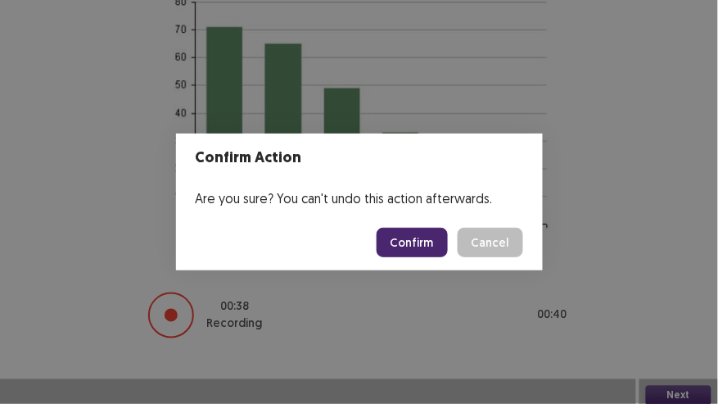
click at [404, 240] on button "Confirm" at bounding box center [412, 242] width 71 height 29
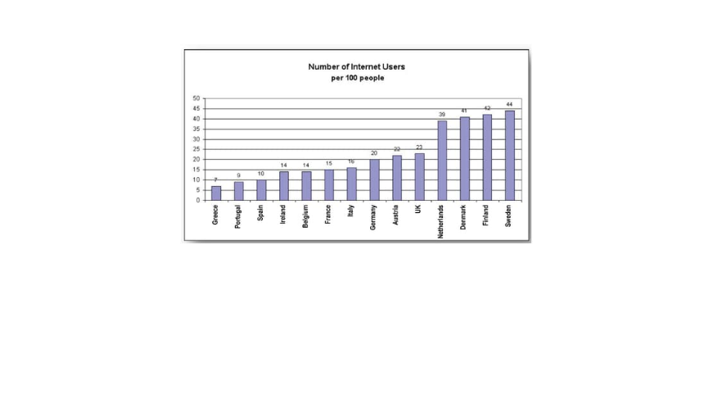
scroll to position [251, 0]
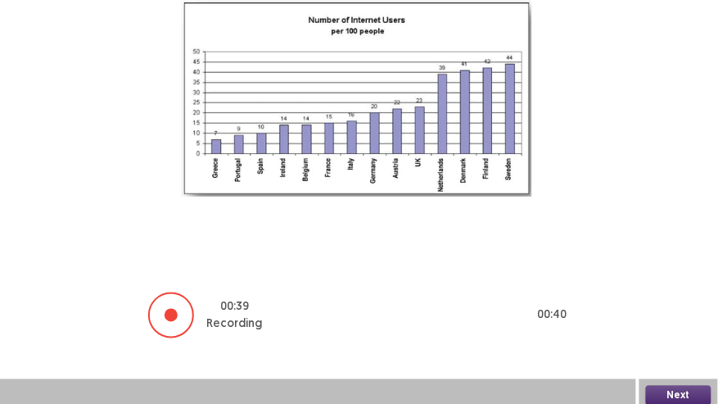
click at [664, 390] on button "Next" at bounding box center [679, 396] width 66 height 20
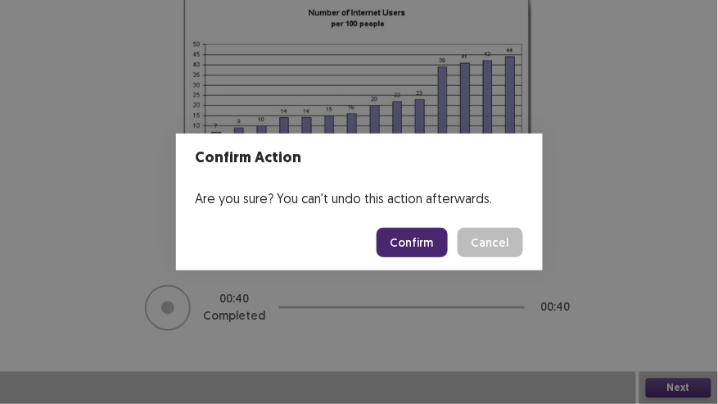
click at [422, 242] on button "Confirm" at bounding box center [412, 242] width 71 height 29
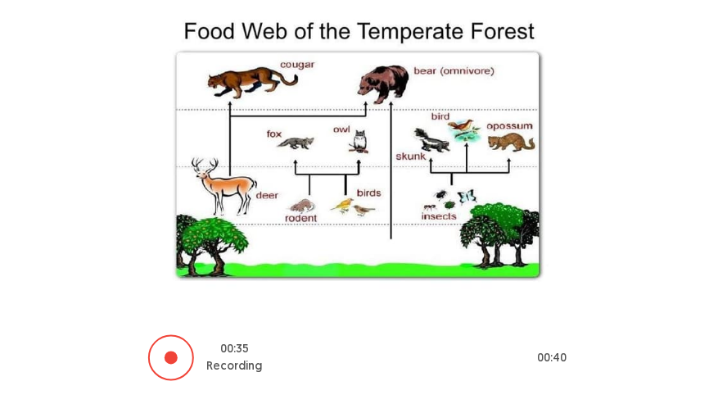
scroll to position [233, 0]
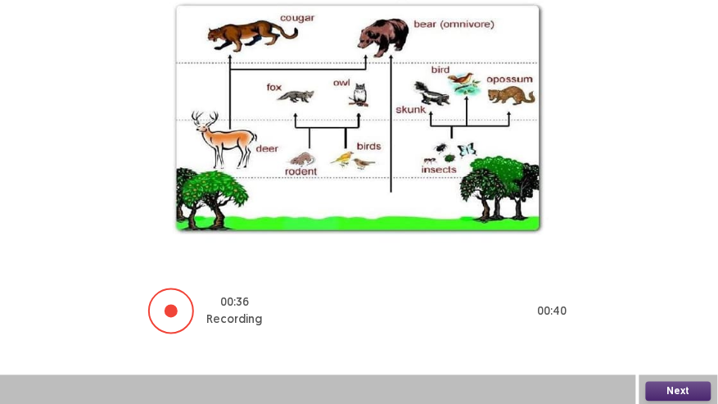
click at [686, 393] on button "Next" at bounding box center [679, 392] width 66 height 20
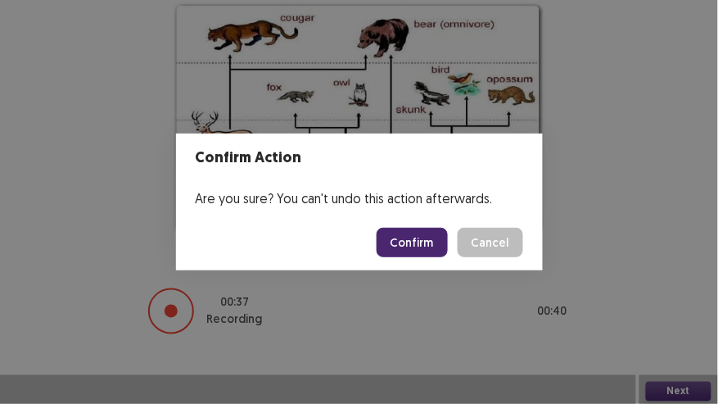
click at [392, 241] on button "Confirm" at bounding box center [412, 242] width 71 height 29
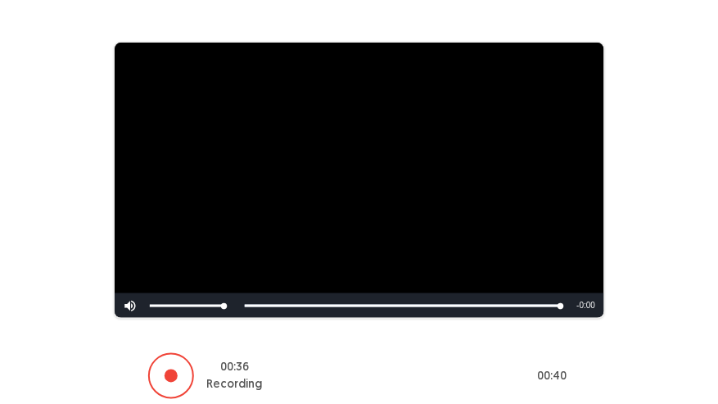
scroll to position [206, 0]
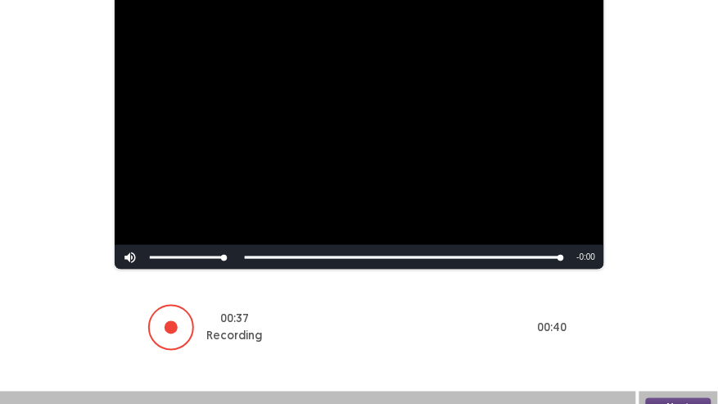
click at [703, 393] on button "Next" at bounding box center [679, 408] width 66 height 20
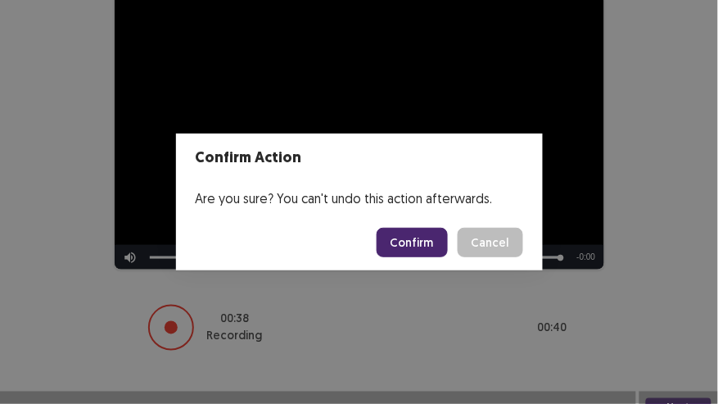
click at [437, 247] on button "Confirm" at bounding box center [412, 242] width 71 height 29
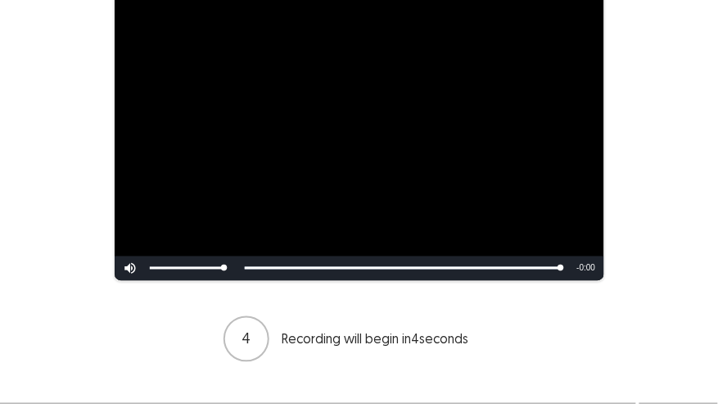
scroll to position [298, 0]
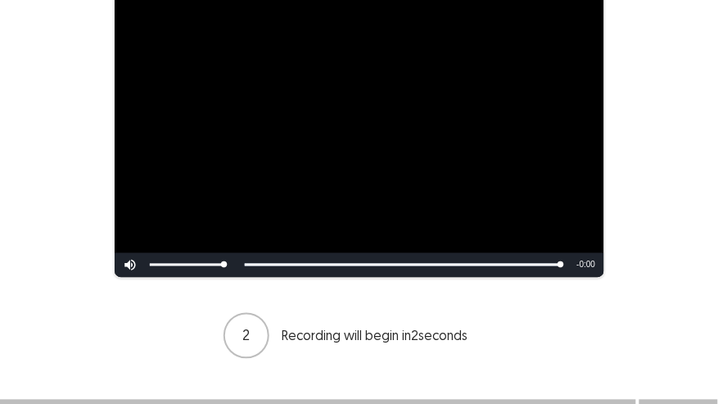
drag, startPoint x: 563, startPoint y: 240, endPoint x: 451, endPoint y: 223, distance: 112.7
click at [451, 223] on div "**********" at bounding box center [360, 94] width 490 height 368
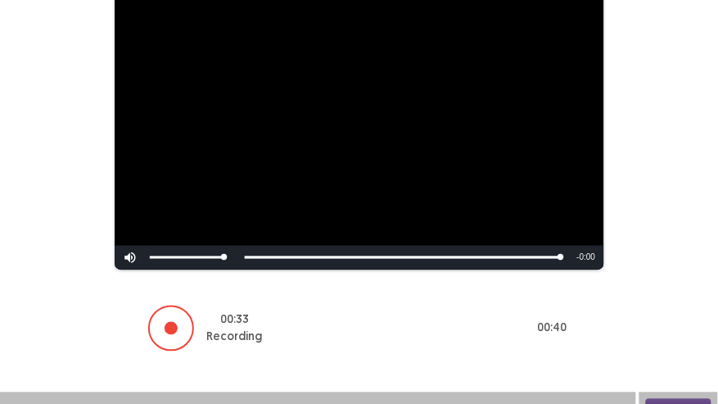
click at [676, 393] on button "Next" at bounding box center [679, 409] width 66 height 20
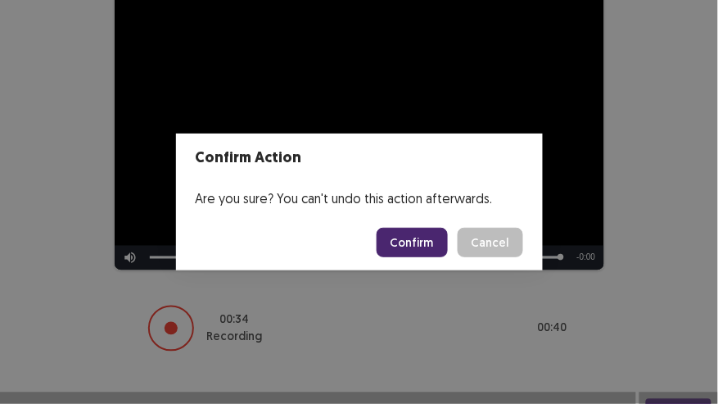
click at [395, 245] on button "Confirm" at bounding box center [412, 242] width 71 height 29
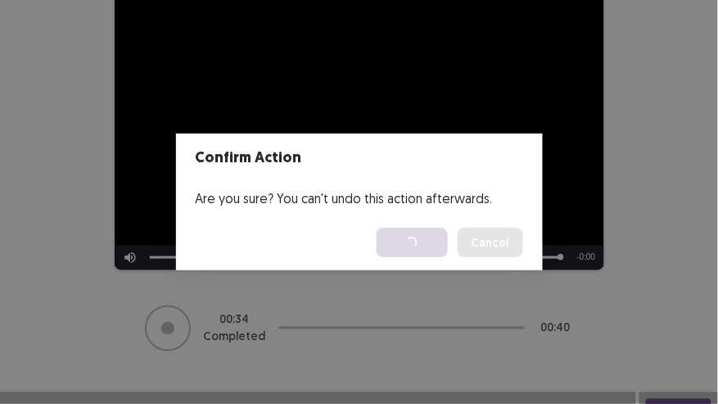
scroll to position [0, 0]
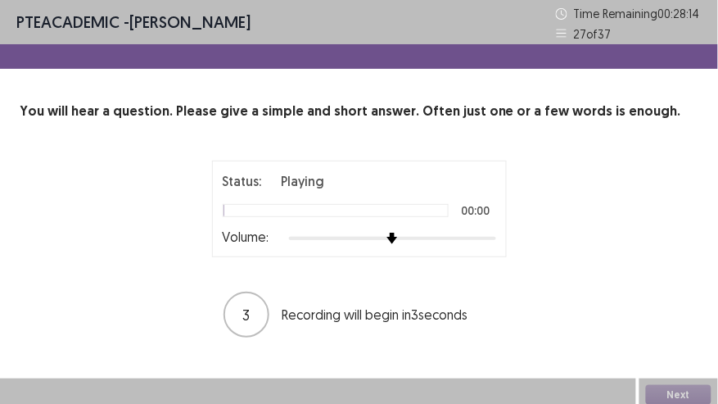
click at [491, 243] on div at bounding box center [392, 238] width 207 height 13
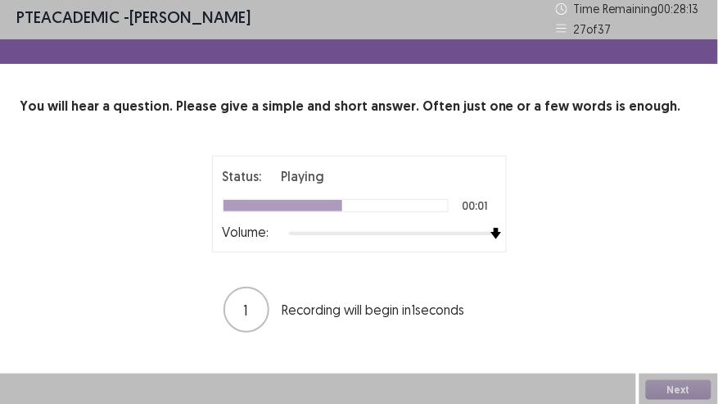
scroll to position [7, 0]
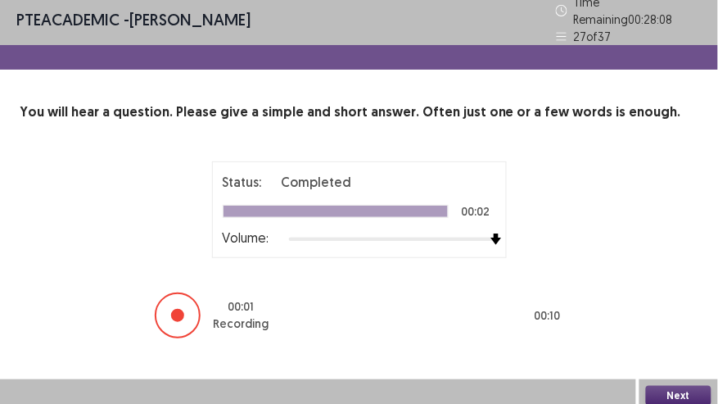
click at [677, 386] on button "Next" at bounding box center [679, 396] width 66 height 20
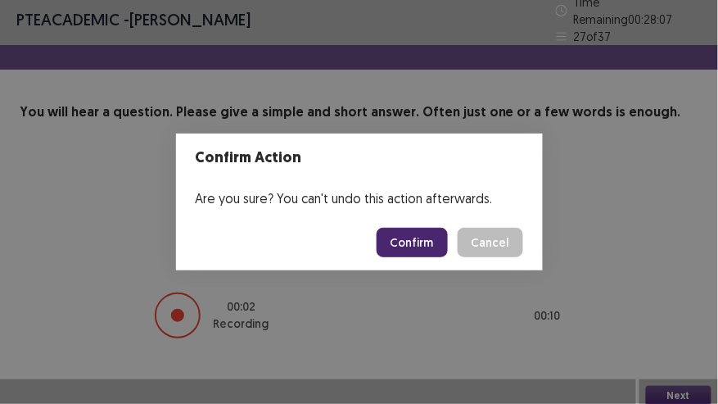
click at [403, 236] on button "Confirm" at bounding box center [412, 242] width 71 height 29
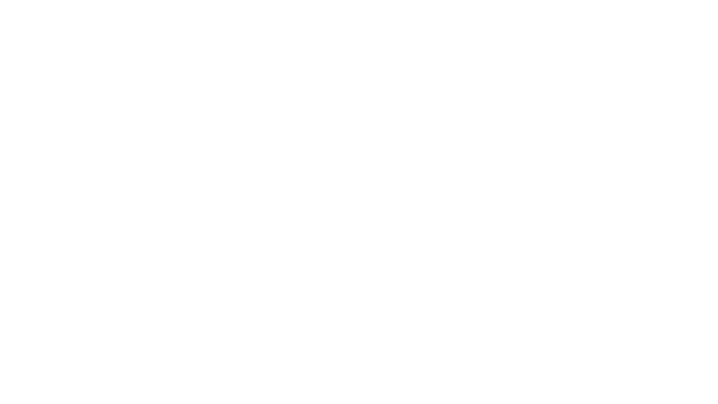
scroll to position [0, 0]
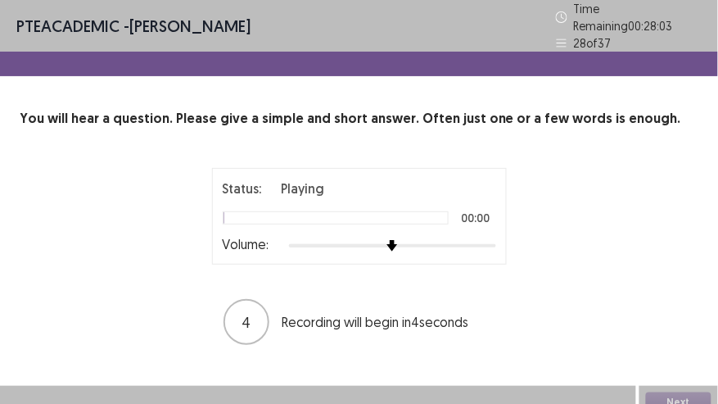
click at [481, 242] on div at bounding box center [392, 245] width 207 height 13
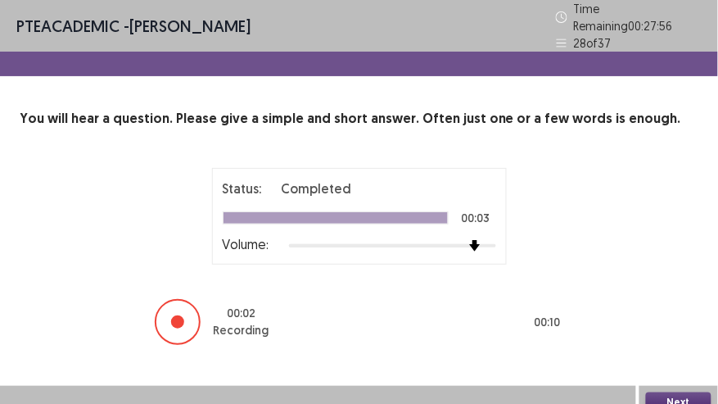
click at [681, 393] on button "Next" at bounding box center [679, 402] width 66 height 20
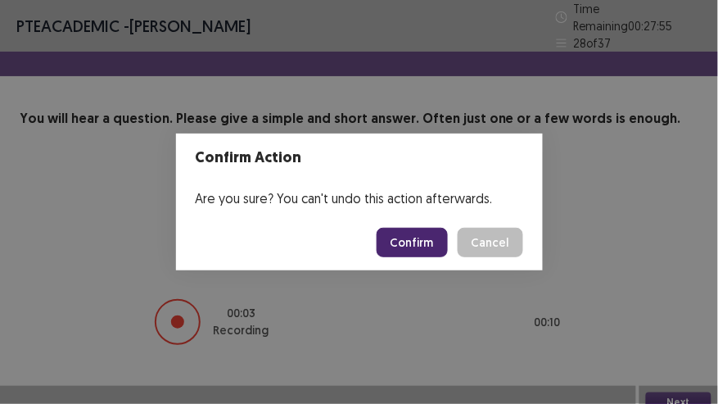
click at [432, 247] on button "Confirm" at bounding box center [412, 242] width 71 height 29
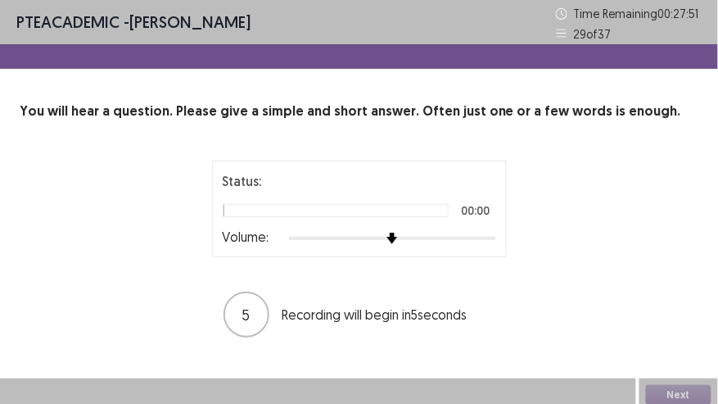
click at [490, 237] on div at bounding box center [392, 238] width 207 height 13
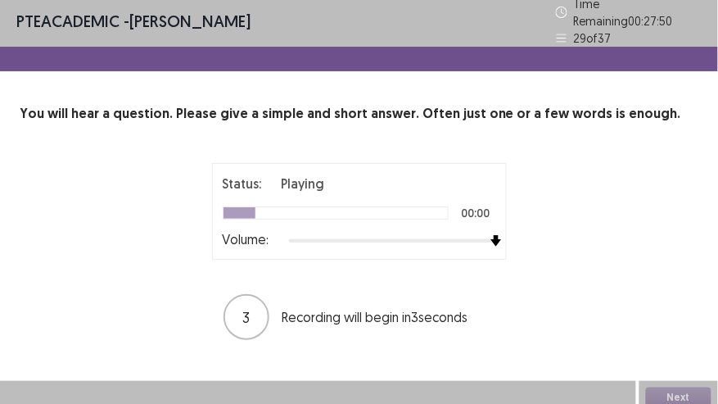
scroll to position [7, 0]
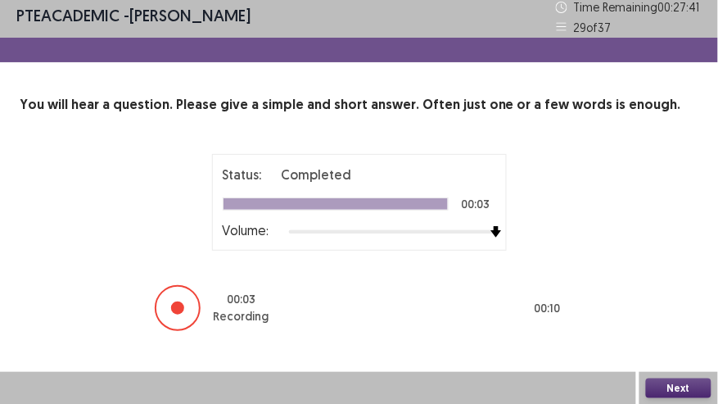
click at [663, 387] on button "Next" at bounding box center [679, 388] width 66 height 20
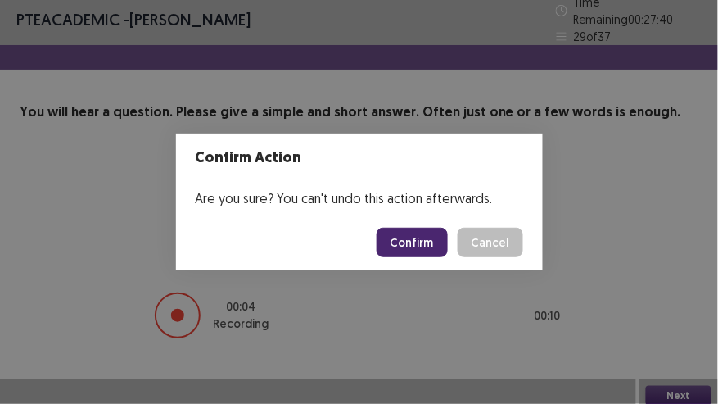
click at [428, 251] on button "Confirm" at bounding box center [412, 242] width 71 height 29
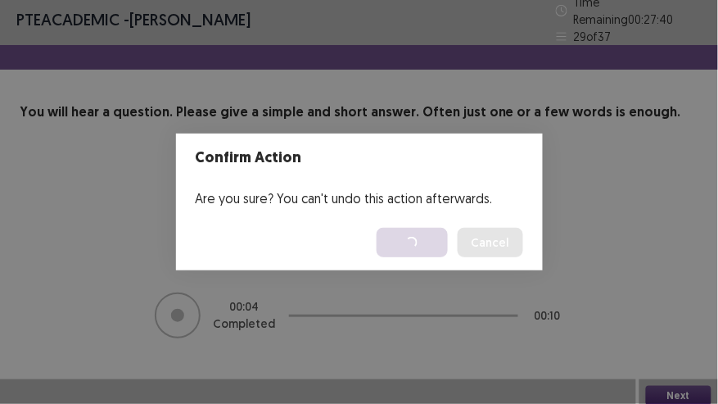
scroll to position [0, 0]
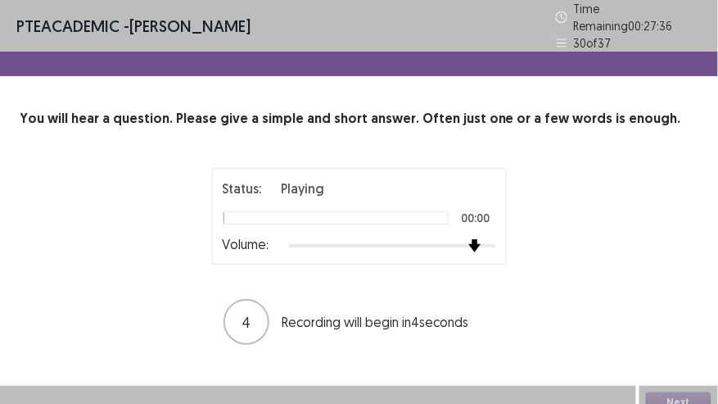
click at [482, 239] on div at bounding box center [392, 245] width 207 height 13
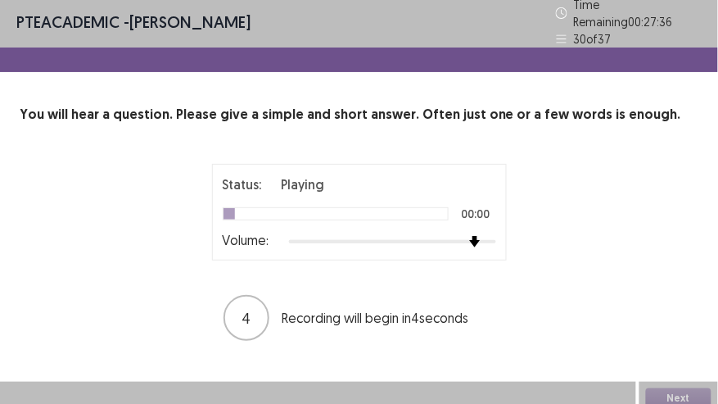
scroll to position [7, 0]
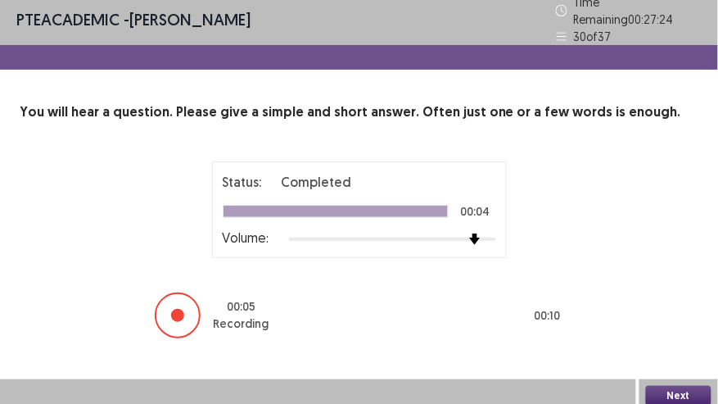
click at [690, 386] on button "Next" at bounding box center [679, 396] width 66 height 20
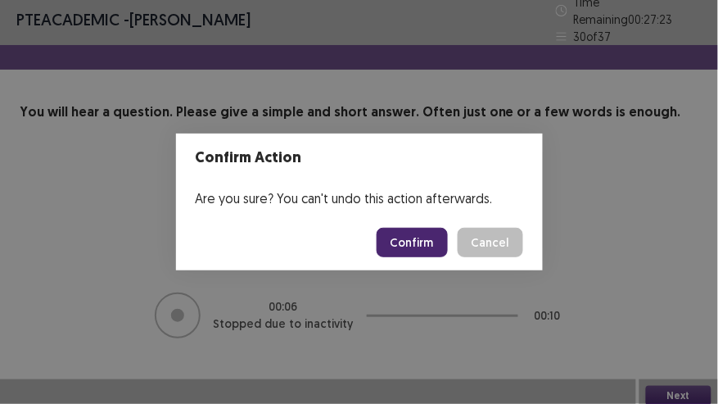
click at [418, 247] on button "Confirm" at bounding box center [412, 242] width 71 height 29
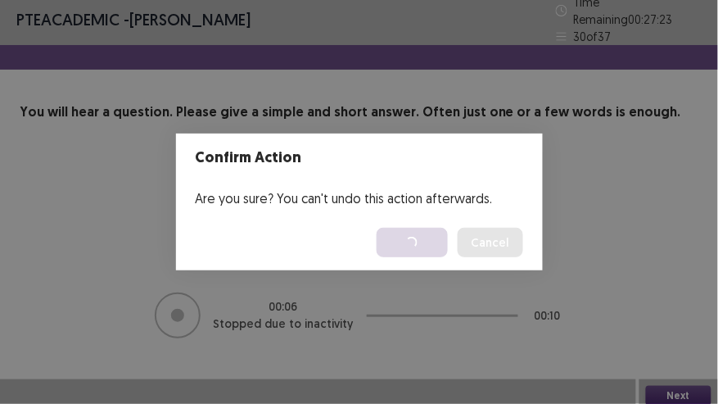
scroll to position [0, 0]
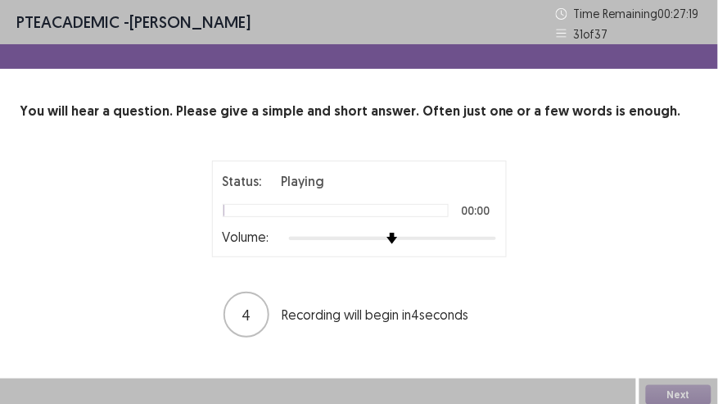
click at [482, 240] on div at bounding box center [392, 238] width 207 height 13
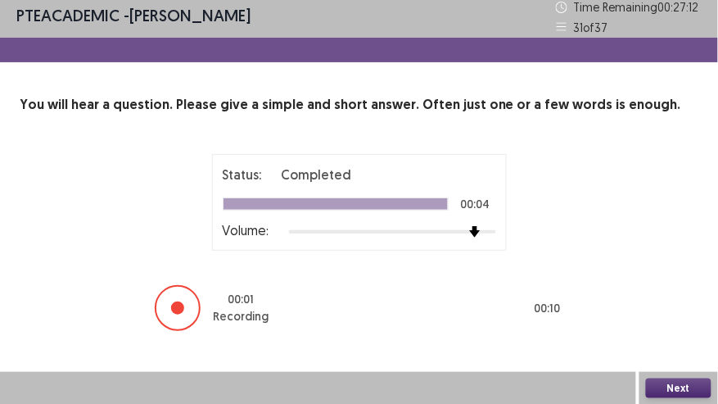
click at [704, 386] on button "Next" at bounding box center [679, 388] width 66 height 20
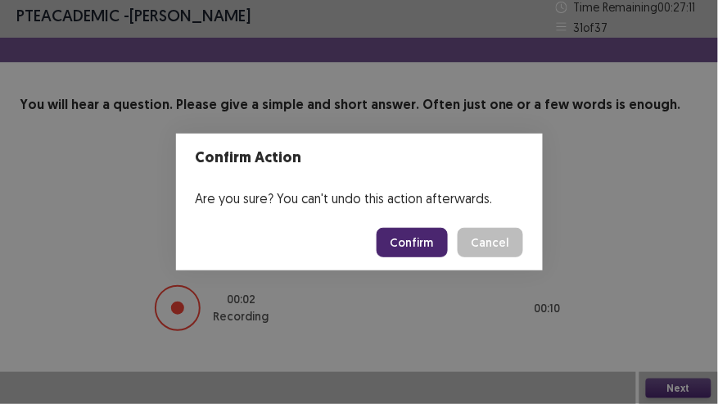
click at [403, 242] on button "Confirm" at bounding box center [412, 242] width 71 height 29
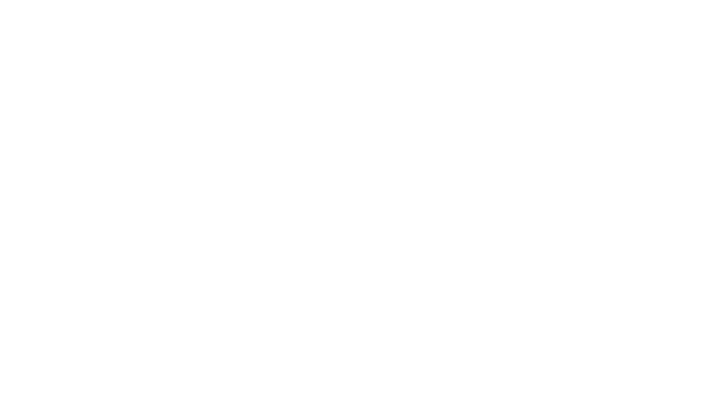
scroll to position [0, 0]
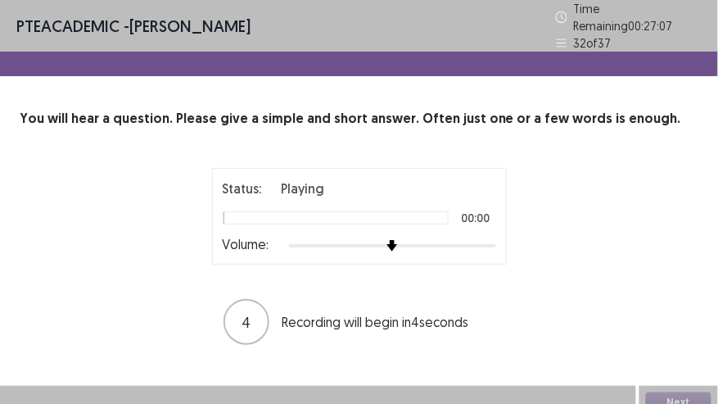
click at [485, 244] on div at bounding box center [392, 245] width 207 height 3
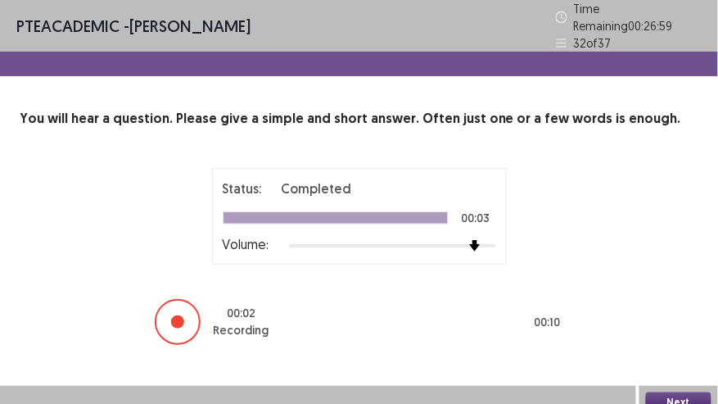
click at [681, 392] on button "Next" at bounding box center [679, 402] width 66 height 20
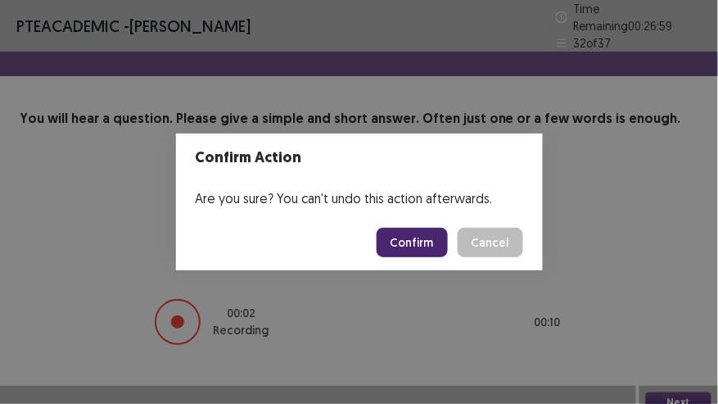
click at [432, 251] on button "Confirm" at bounding box center [412, 242] width 71 height 29
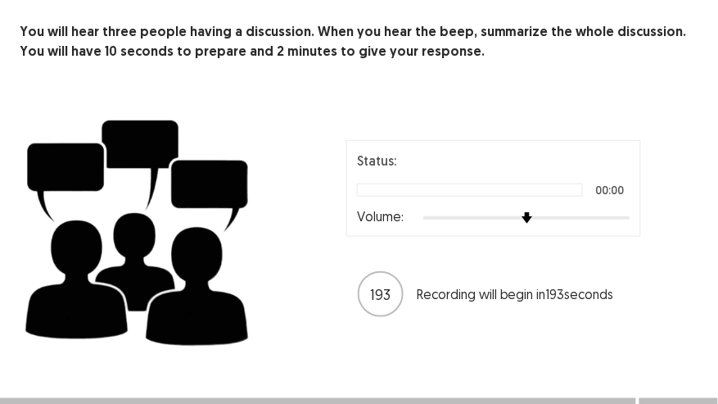
scroll to position [106, 0]
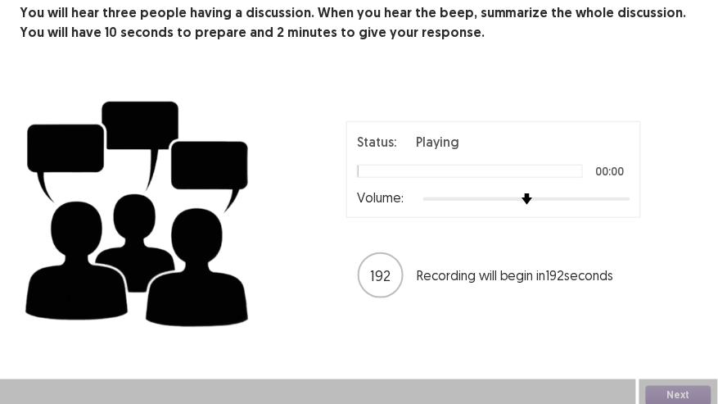
click at [623, 192] on div at bounding box center [526, 198] width 207 height 13
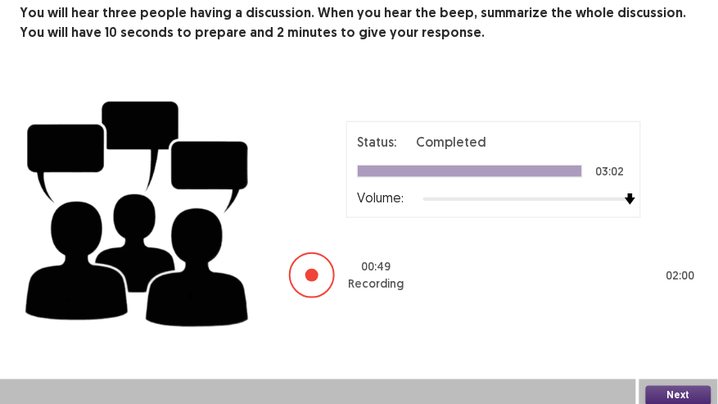
click at [679, 393] on button "Next" at bounding box center [679, 396] width 66 height 20
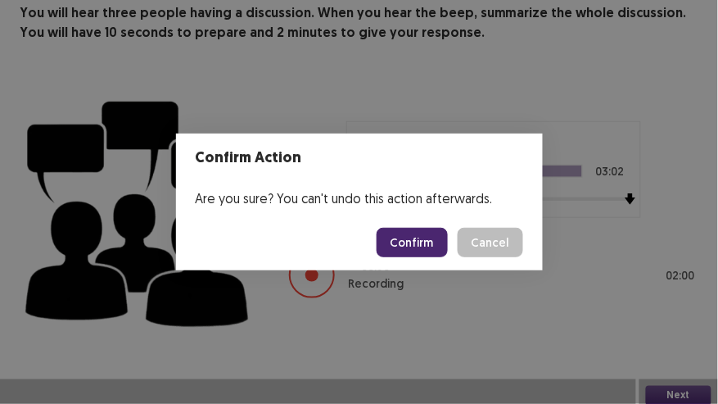
click at [426, 236] on button "Confirm" at bounding box center [412, 242] width 71 height 29
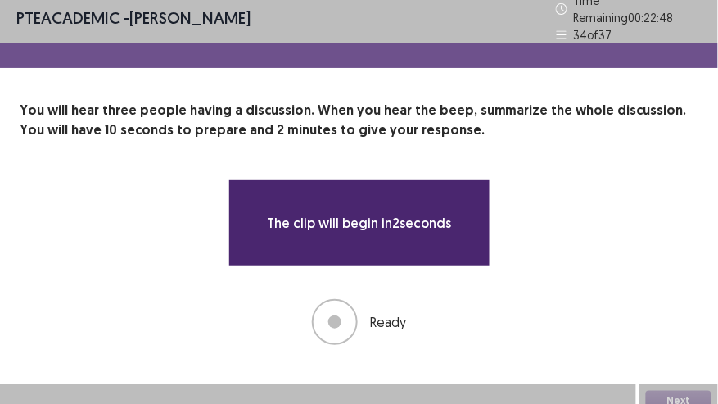
scroll to position [13, 0]
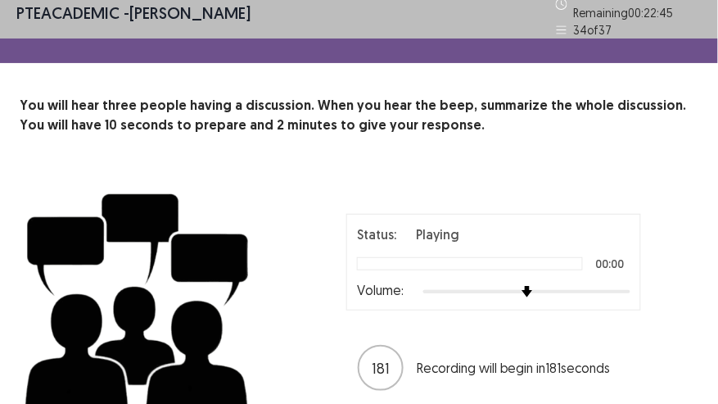
click at [624, 290] on div "Volume:" at bounding box center [494, 291] width 274 height 16
click at [627, 287] on div at bounding box center [526, 291] width 207 height 13
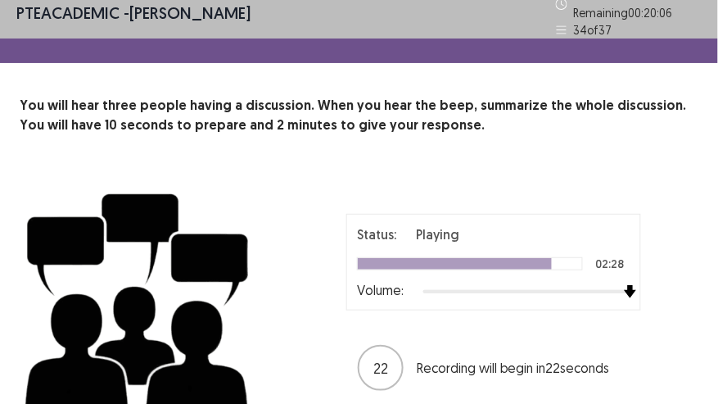
click at [624, 285] on img at bounding box center [630, 291] width 13 height 13
click at [620, 290] on div at bounding box center [526, 291] width 207 height 3
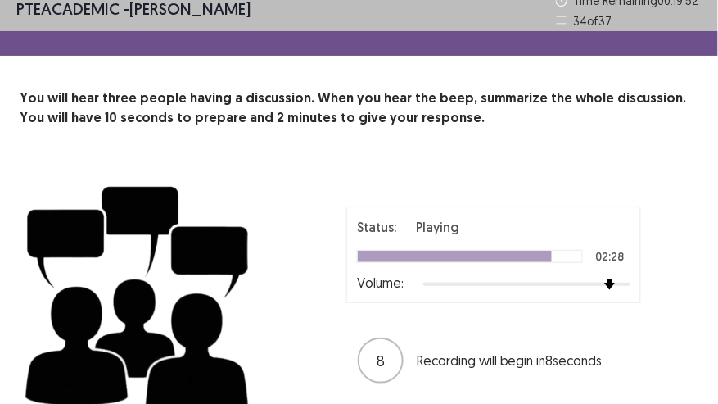
click at [638, 190] on div "Status: Playing 02:28 Volume: 8 Recording will begin in 8 seconds" at bounding box center [359, 296] width 679 height 258
click at [579, 257] on div at bounding box center [470, 256] width 226 height 13
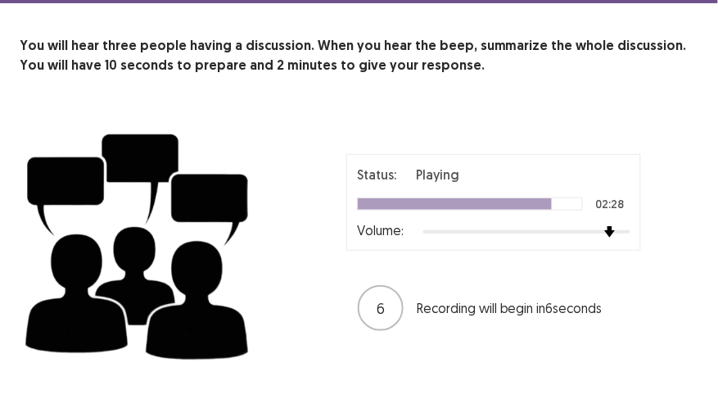
scroll to position [106, 0]
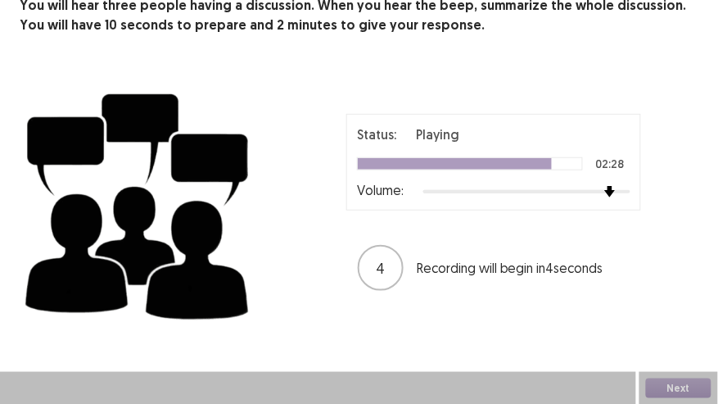
click at [623, 192] on div at bounding box center [526, 191] width 207 height 13
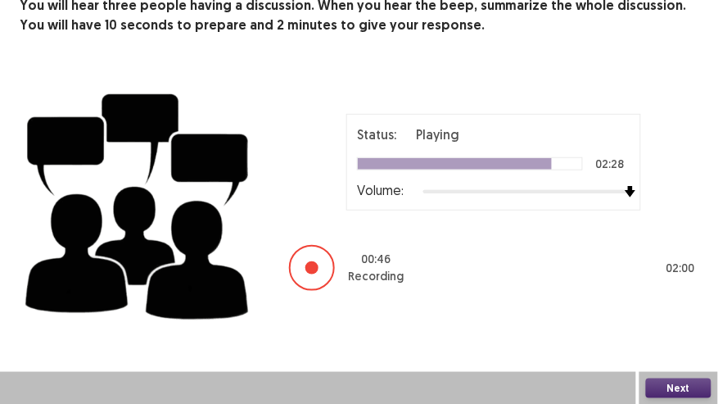
click at [696, 389] on button "Next" at bounding box center [679, 388] width 66 height 20
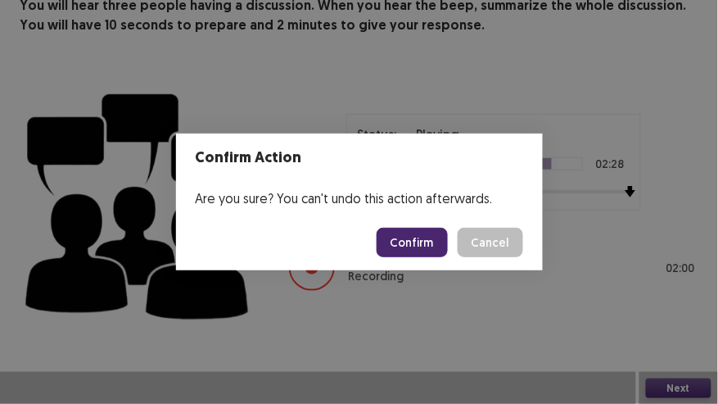
click at [432, 237] on button "Confirm" at bounding box center [412, 242] width 71 height 29
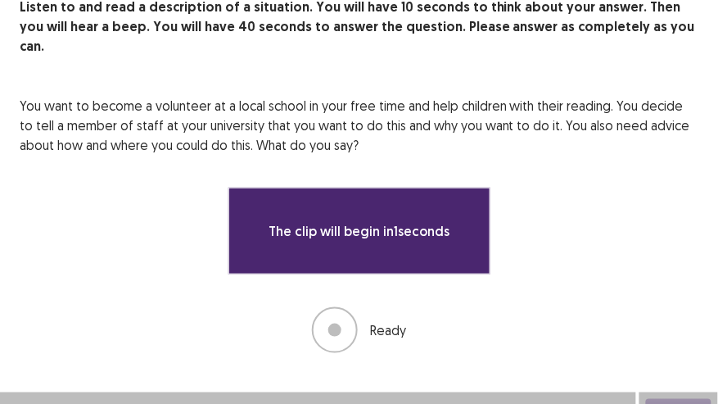
scroll to position [105, 0]
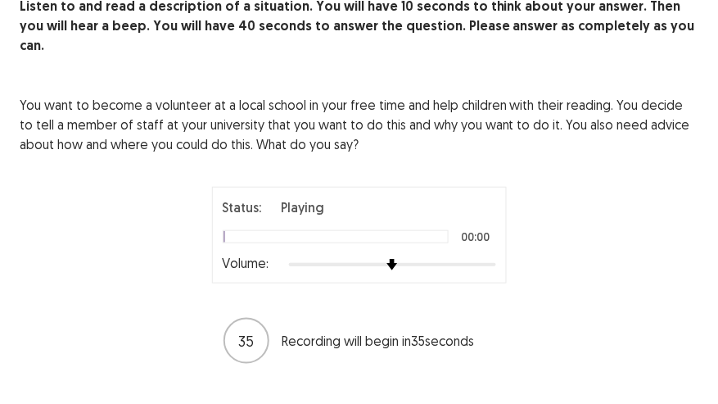
click at [503, 251] on div "Status: Playing 00:00 Volume:" at bounding box center [359, 235] width 295 height 97
click at [487, 258] on div at bounding box center [392, 264] width 207 height 13
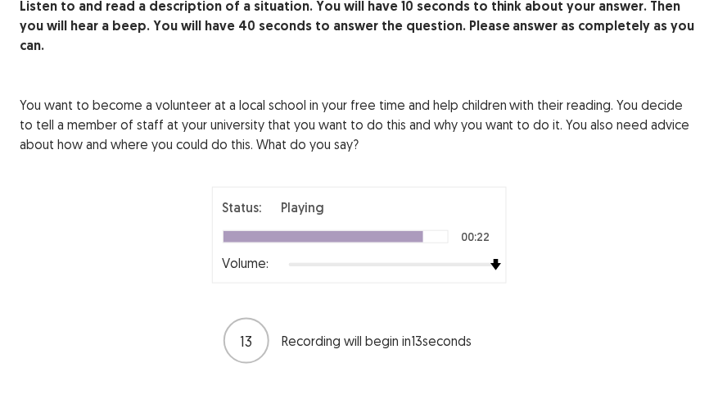
scroll to position [118, 0]
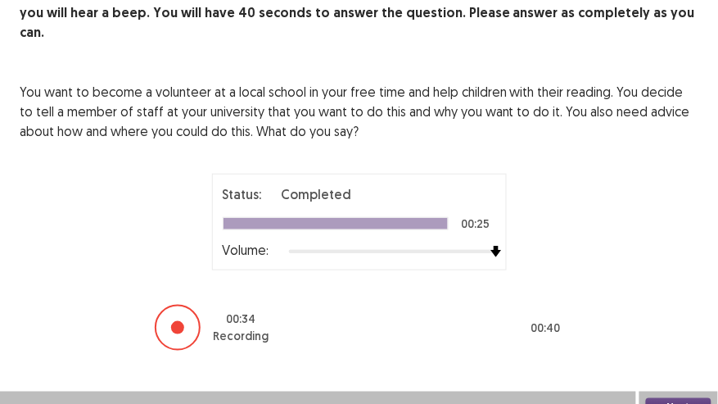
click at [685, 393] on button "Next" at bounding box center [679, 408] width 66 height 20
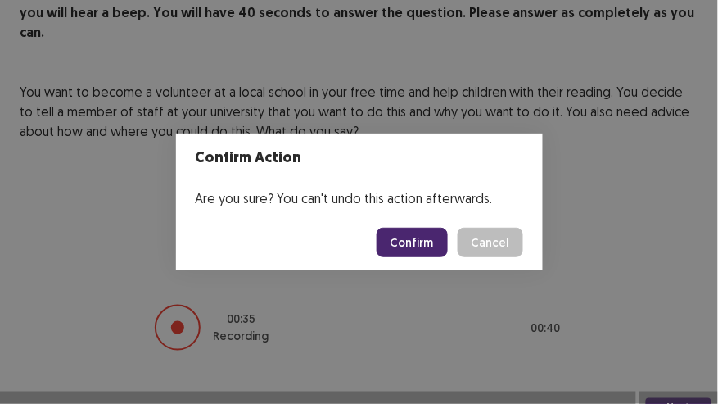
click at [440, 233] on button "Confirm" at bounding box center [412, 242] width 71 height 29
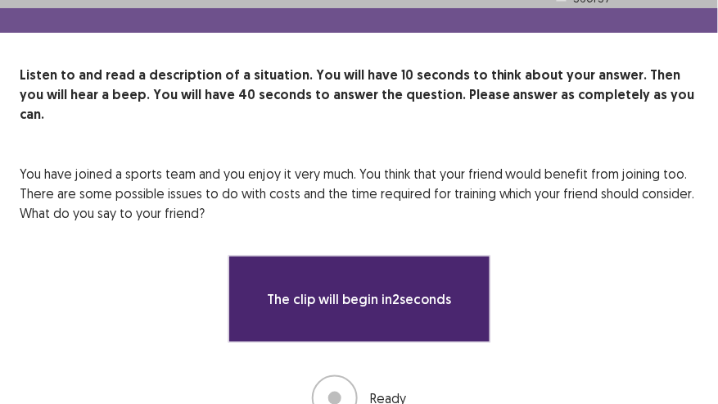
scroll to position [93, 0]
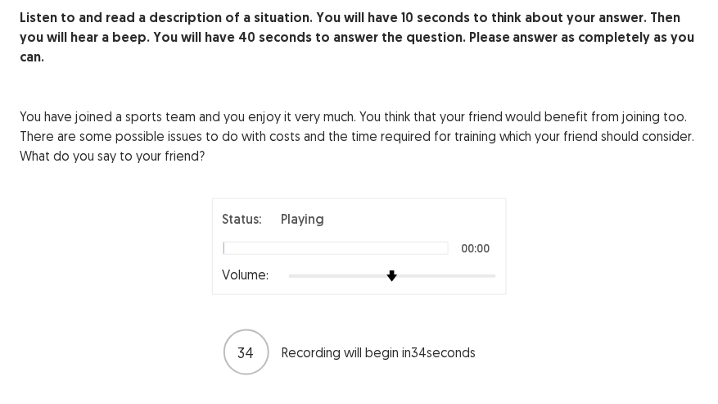
click at [491, 269] on div at bounding box center [392, 275] width 207 height 13
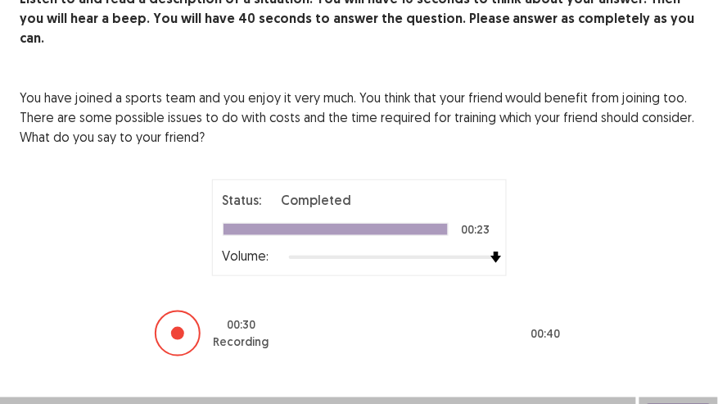
scroll to position [118, 0]
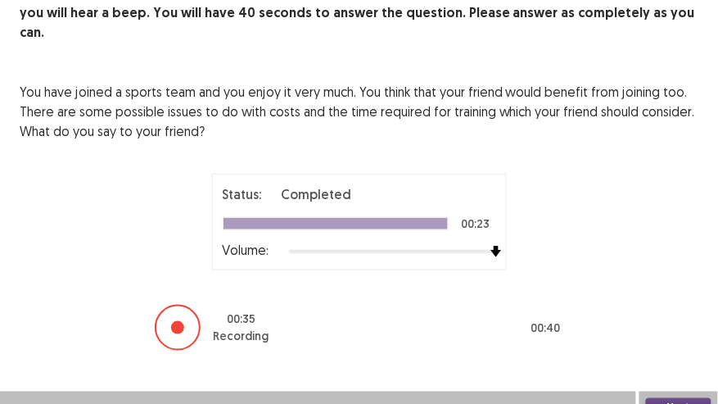
click at [699, 393] on button "Next" at bounding box center [679, 408] width 66 height 20
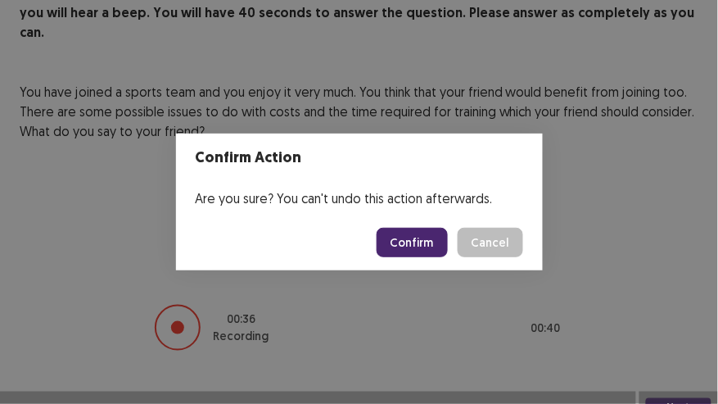
click at [414, 242] on button "Confirm" at bounding box center [412, 242] width 71 height 29
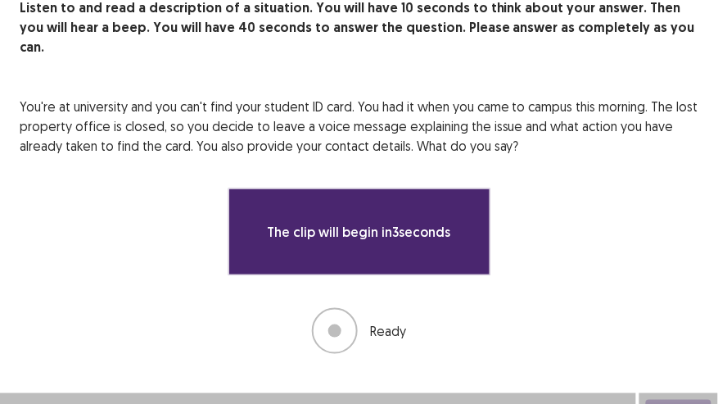
scroll to position [105, 0]
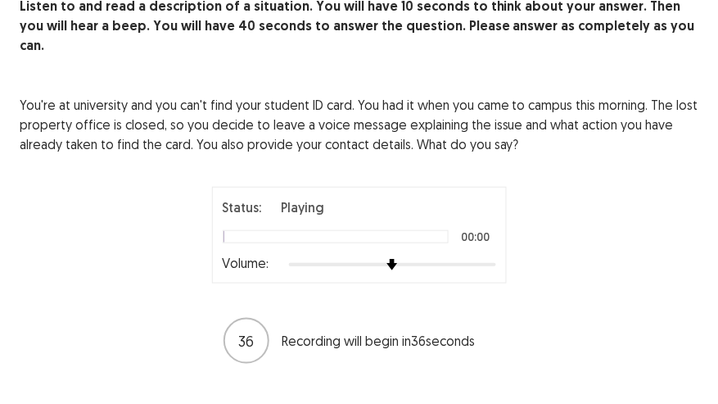
click at [474, 258] on div at bounding box center [392, 264] width 207 height 13
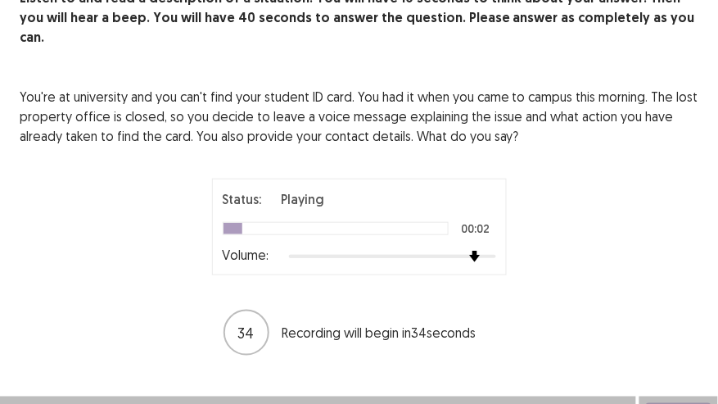
scroll to position [118, 0]
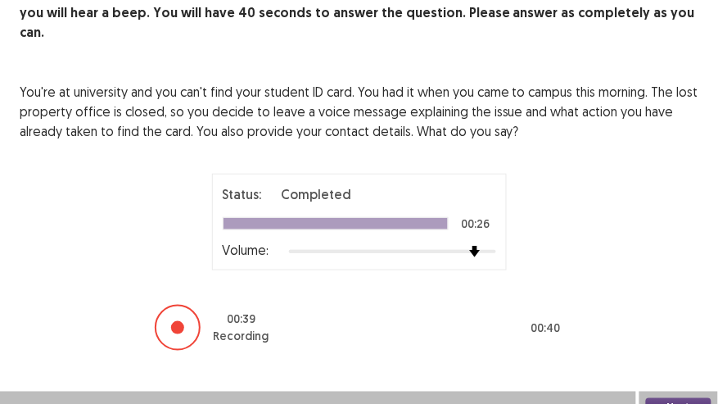
click at [663, 393] on button "Next" at bounding box center [679, 408] width 66 height 20
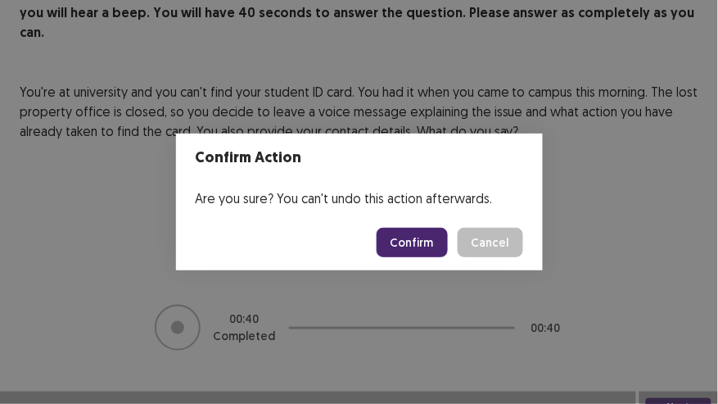
click at [433, 240] on button "Confirm" at bounding box center [412, 242] width 71 height 29
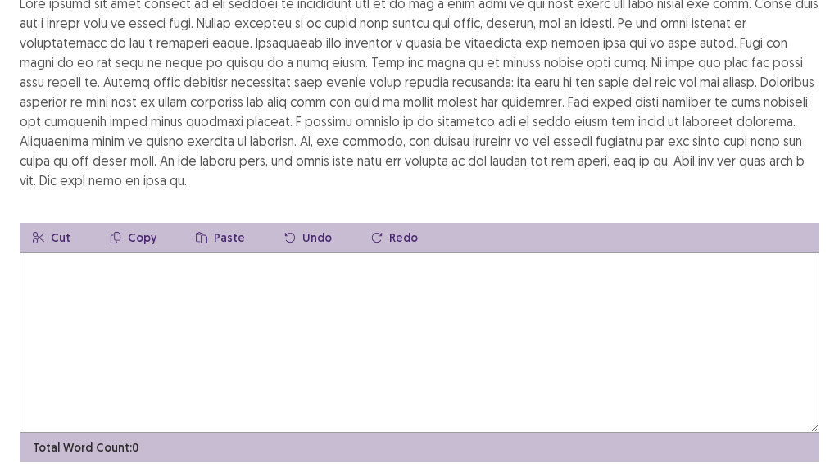
scroll to position [146, 0]
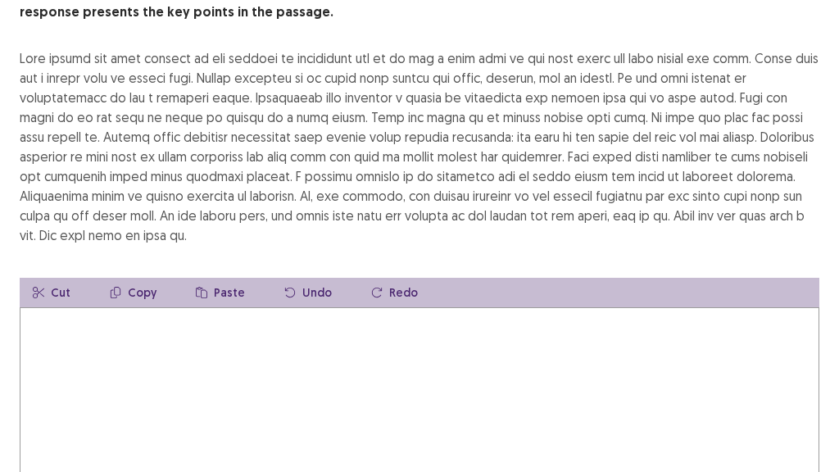
click at [504, 307] on textarea at bounding box center [419, 397] width 799 height 180
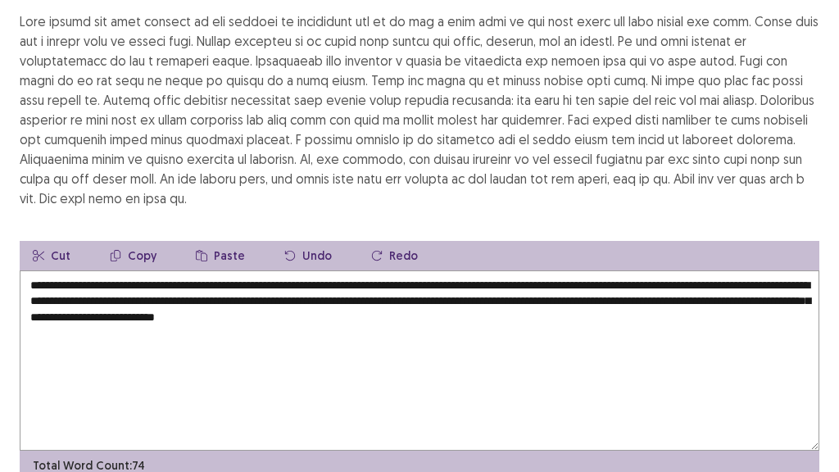
scroll to position [256, 0]
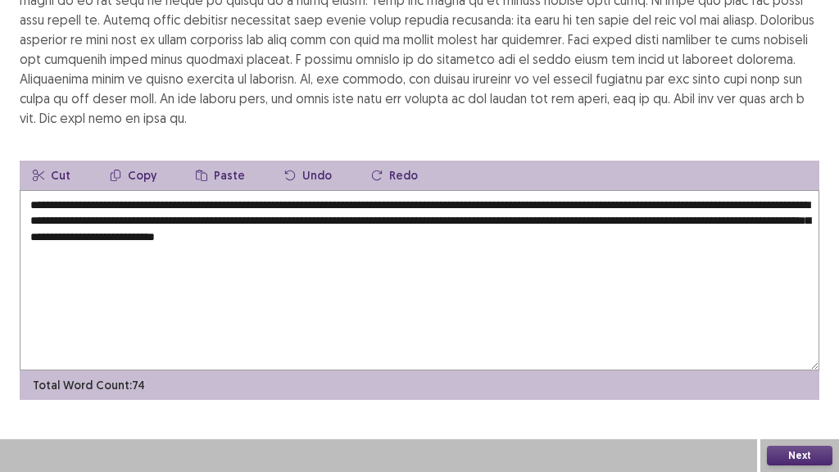
type textarea "**********"
click at [808, 393] on button "Next" at bounding box center [800, 456] width 66 height 20
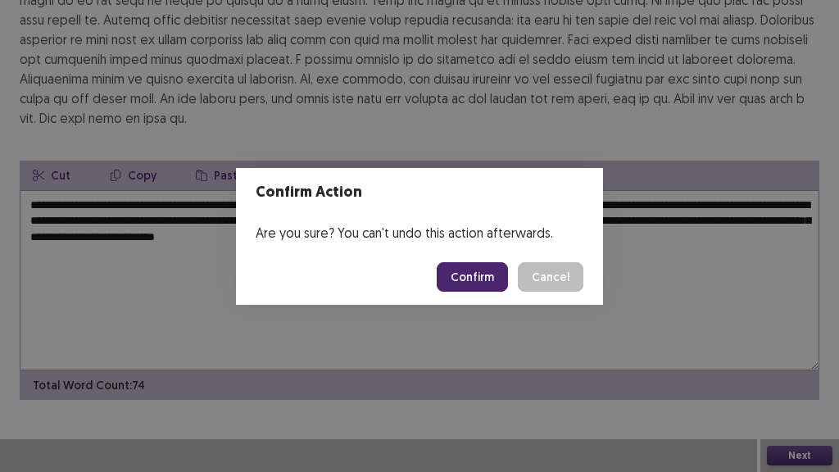
click at [496, 270] on button "Confirm" at bounding box center [472, 276] width 71 height 29
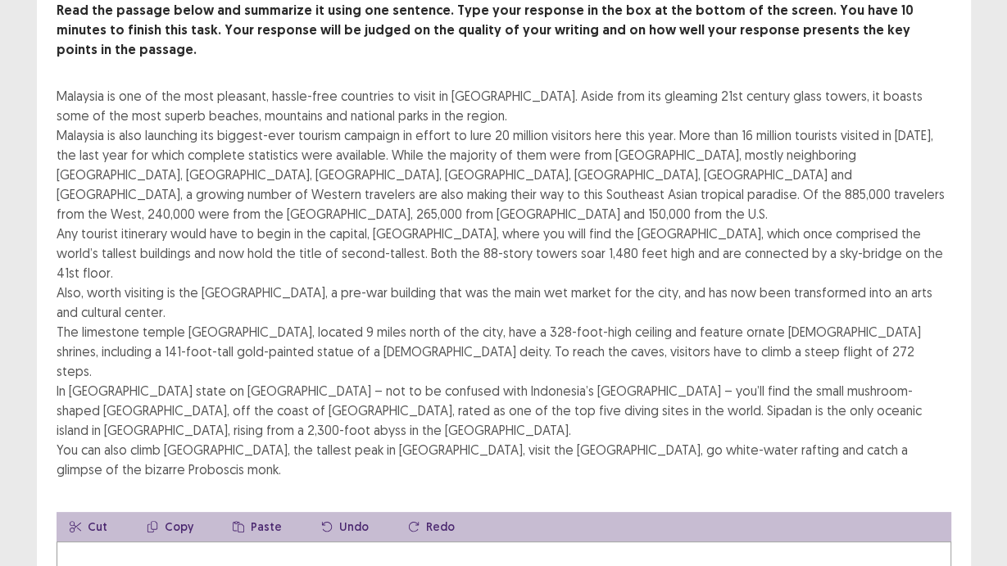
scroll to position [128, 0]
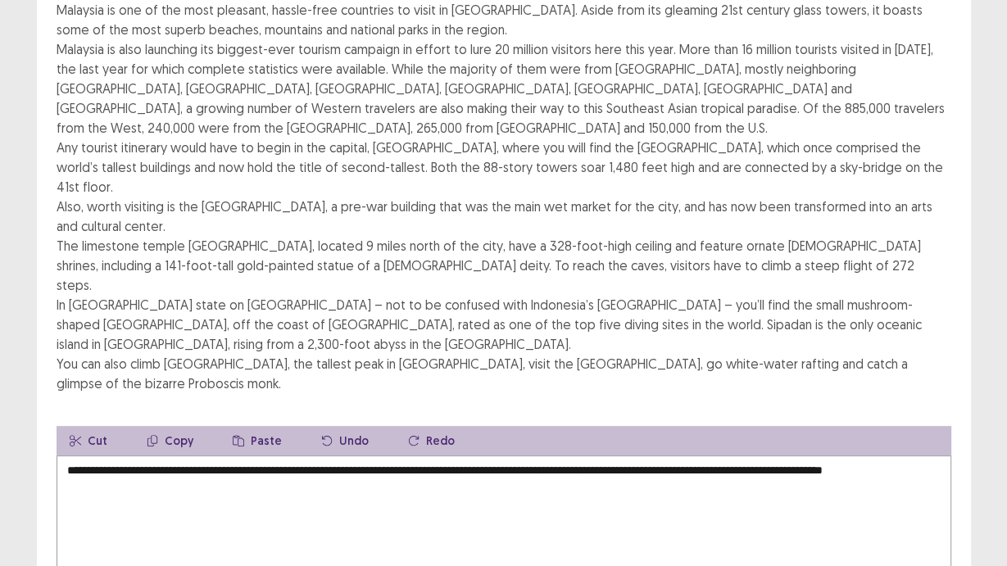
scroll to position [259, 0]
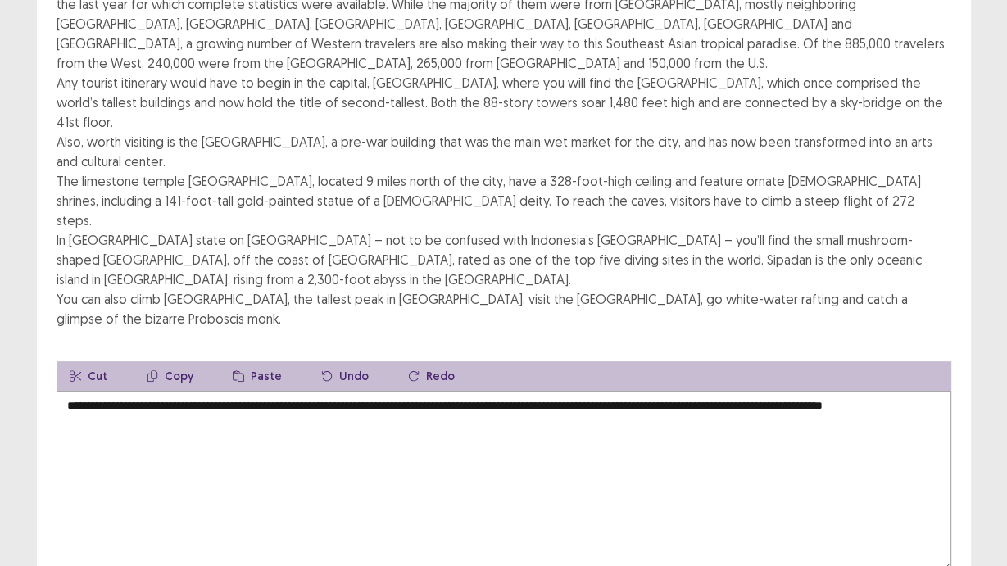
click at [829, 391] on textarea "**********" at bounding box center [504, 481] width 894 height 180
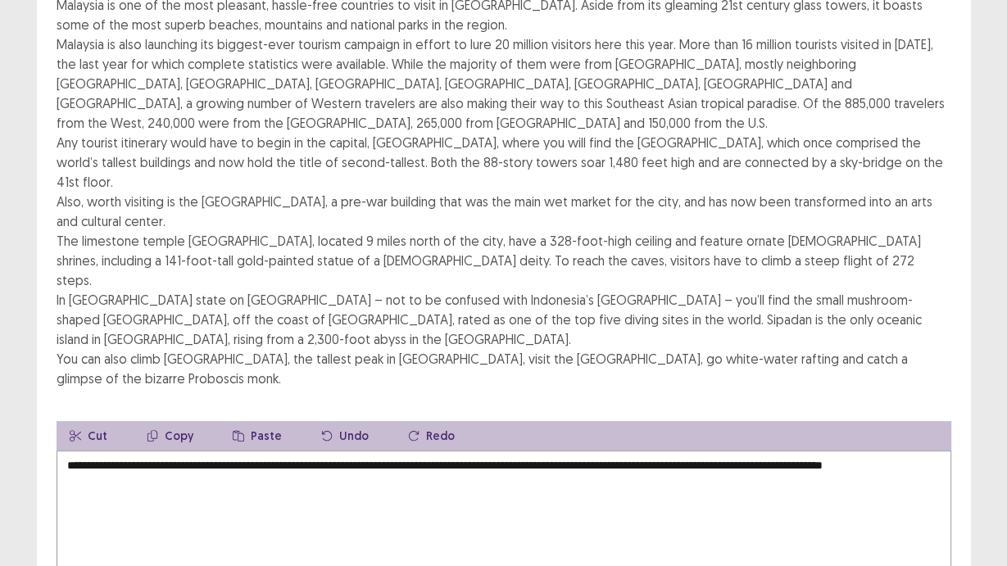
scroll to position [128, 0]
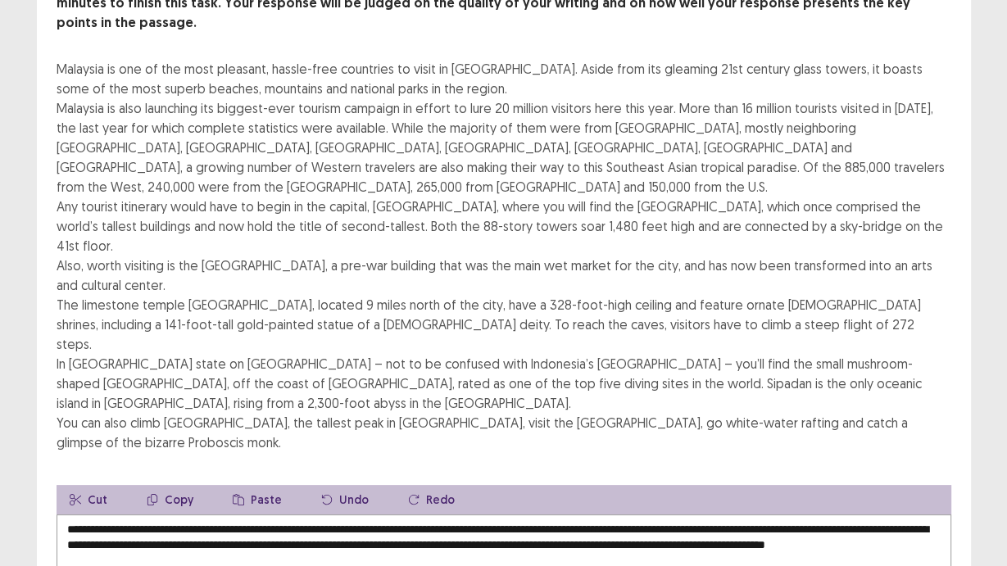
drag, startPoint x: 407, startPoint y: 434, endPoint x: 478, endPoint y: 435, distance: 70.4
paste textarea "**********"
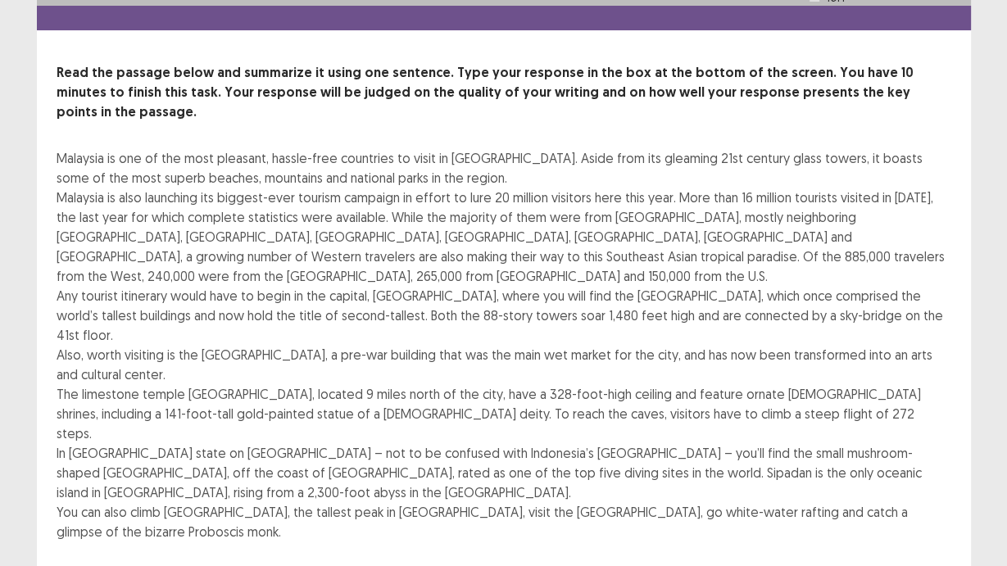
scroll to position [0, 0]
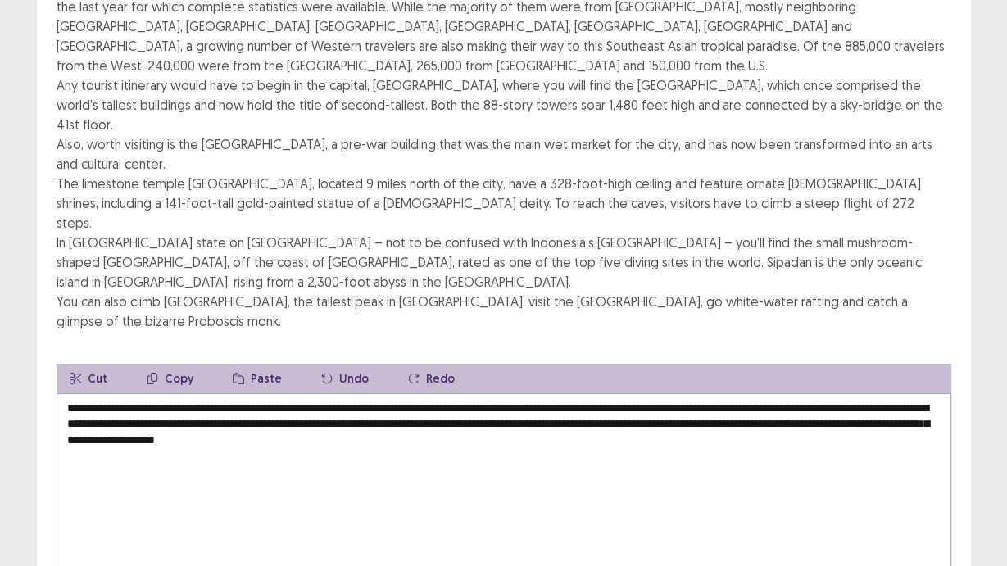
type textarea "**********"
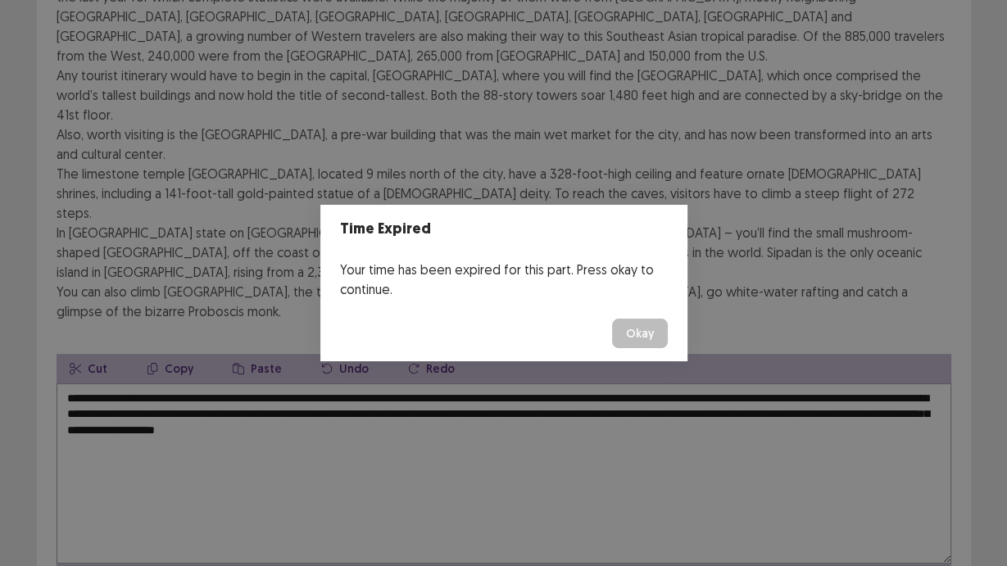
click at [635, 342] on button "Okay" at bounding box center [640, 333] width 56 height 29
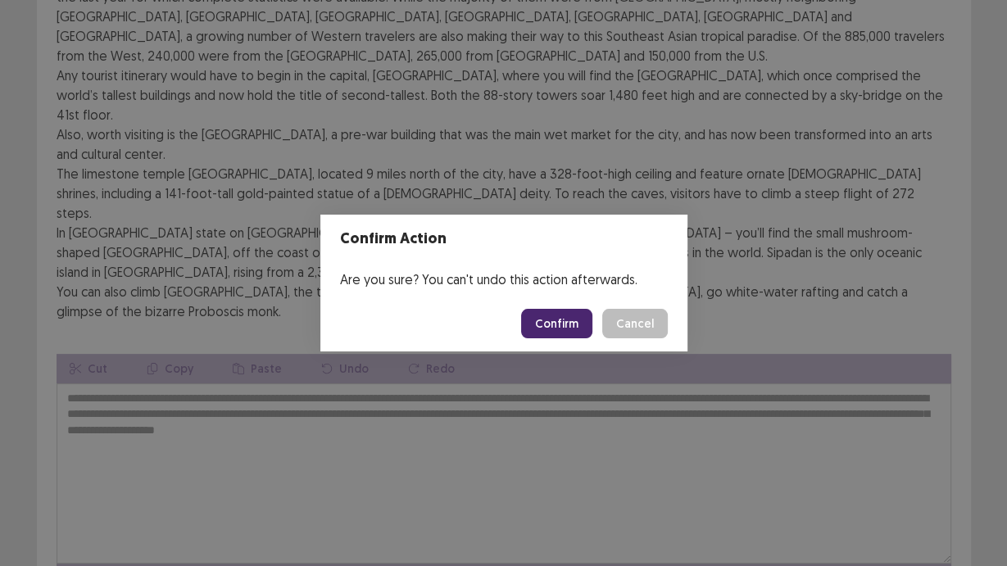
click at [543, 323] on button "Confirm" at bounding box center [556, 323] width 71 height 29
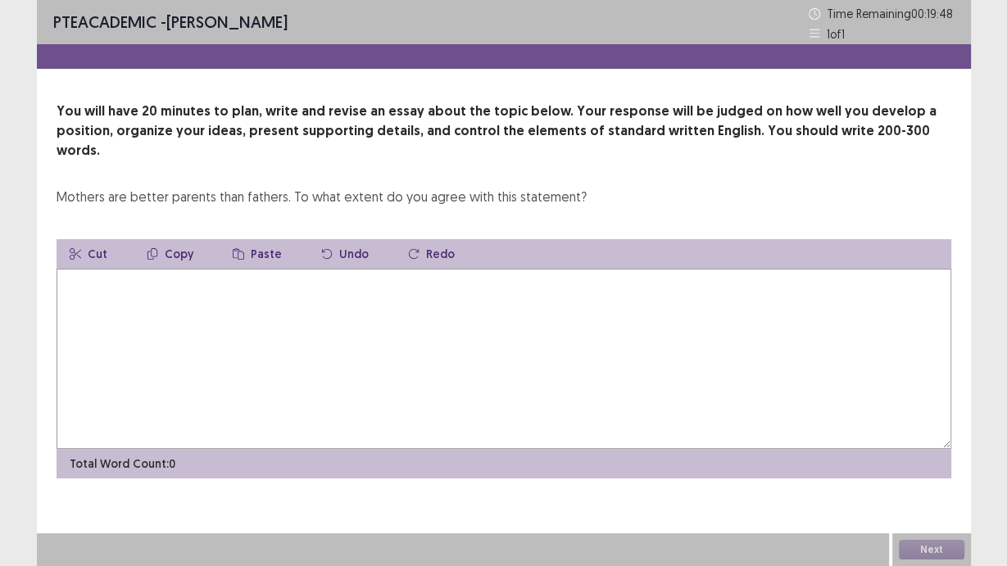
click at [237, 269] on textarea at bounding box center [504, 359] width 894 height 180
click at [107, 269] on textarea "**********" at bounding box center [504, 359] width 894 height 180
click at [129, 283] on textarea "**********" at bounding box center [504, 359] width 894 height 180
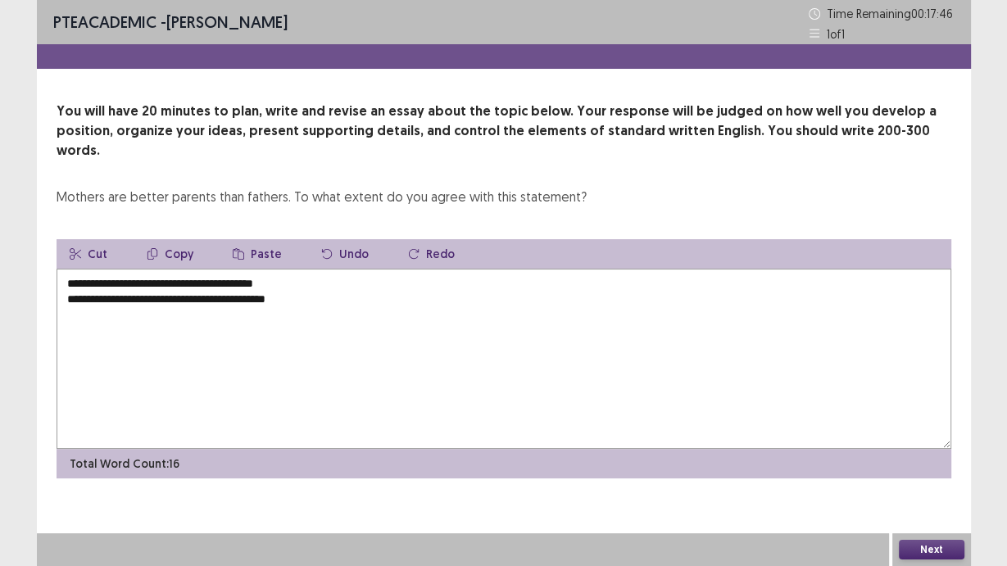
click at [84, 287] on textarea "**********" at bounding box center [504, 359] width 894 height 180
click at [298, 269] on textarea "**********" at bounding box center [504, 359] width 894 height 180
click at [304, 293] on textarea "**********" at bounding box center [504, 359] width 894 height 180
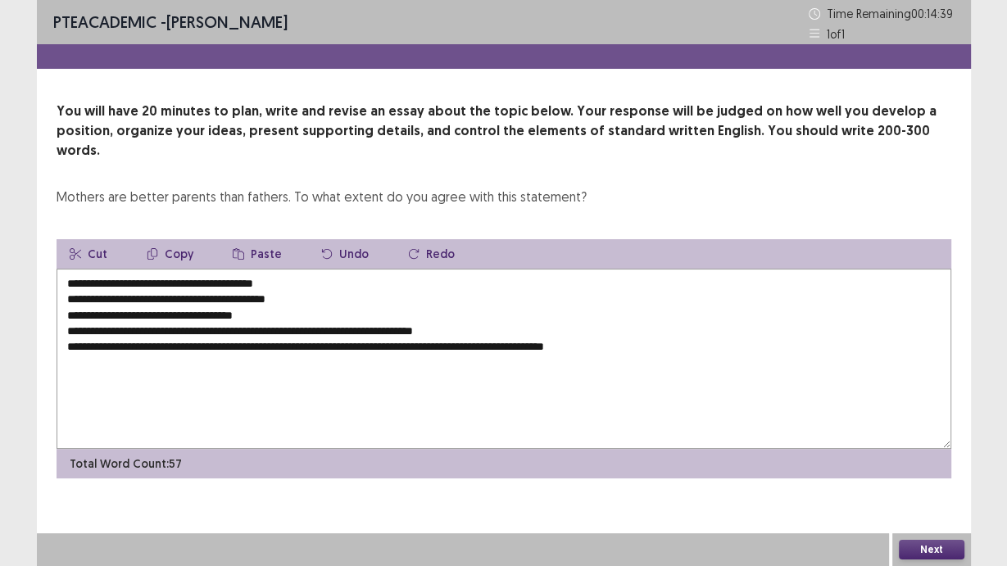
click at [206, 311] on textarea "**********" at bounding box center [504, 359] width 894 height 180
click at [659, 334] on textarea "**********" at bounding box center [504, 359] width 894 height 180
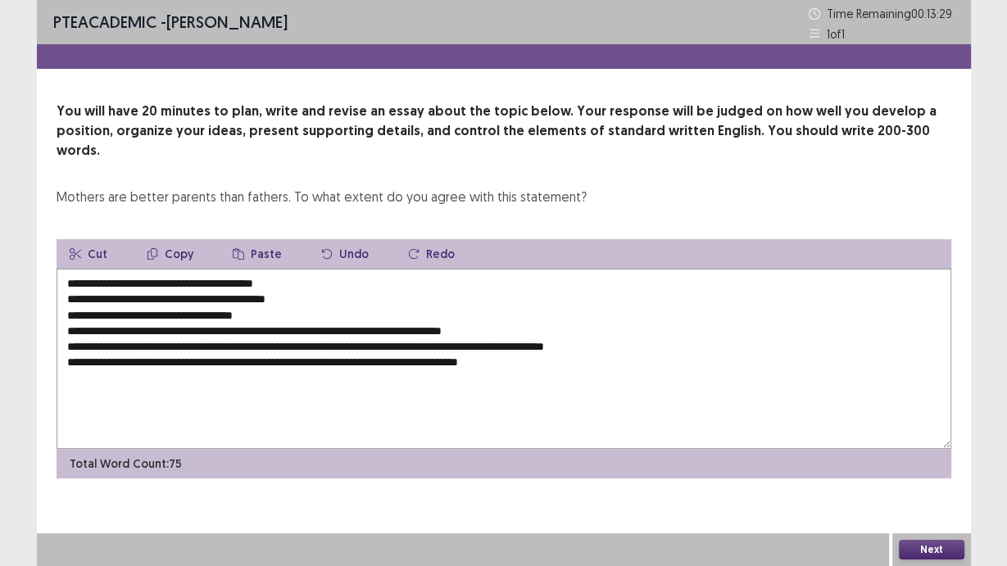
click at [512, 345] on textarea "**********" at bounding box center [504, 359] width 894 height 180
click at [546, 344] on textarea "**********" at bounding box center [504, 359] width 894 height 180
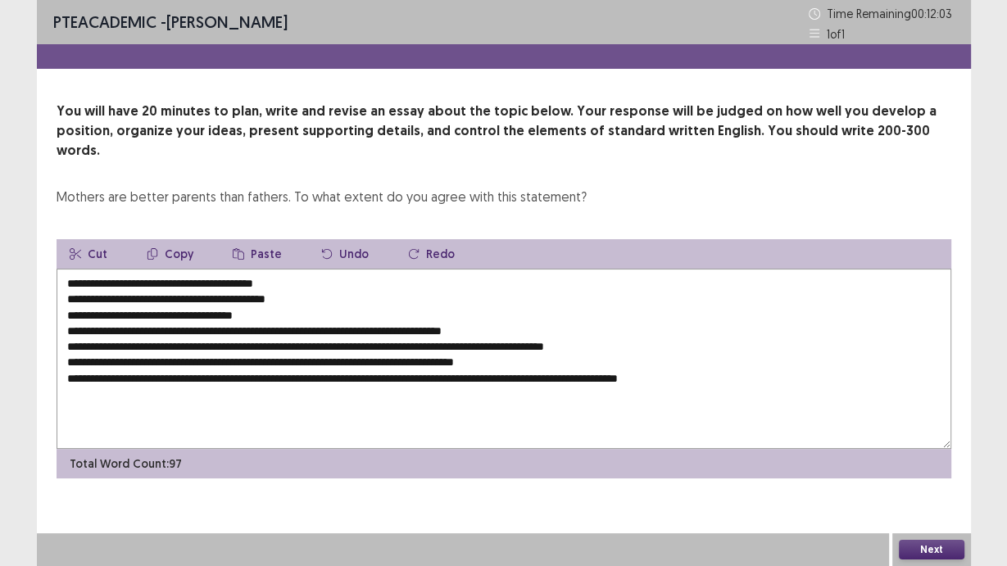
click at [609, 357] on textarea "**********" at bounding box center [504, 359] width 894 height 180
click at [735, 362] on textarea "**********" at bounding box center [504, 359] width 894 height 180
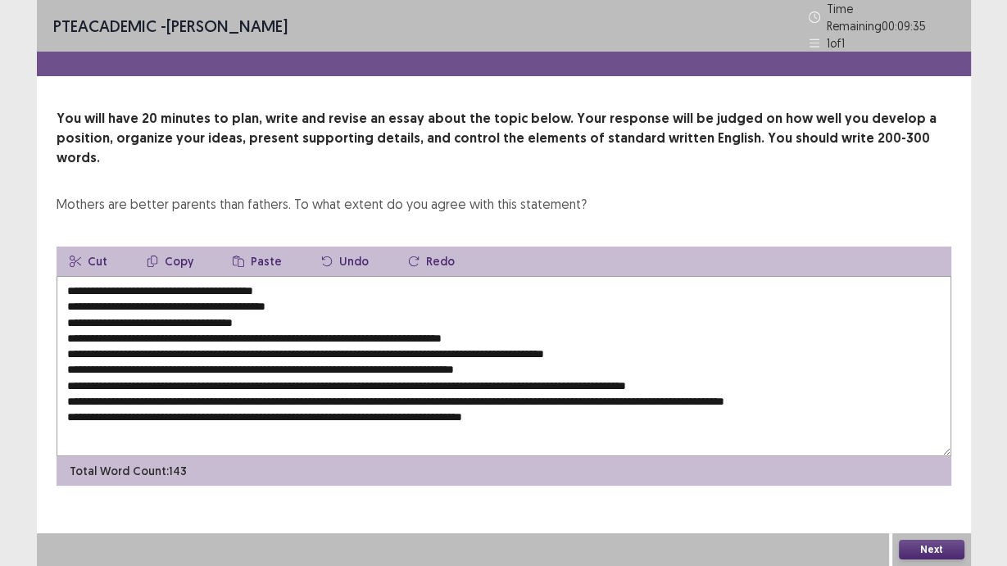
drag, startPoint x: 446, startPoint y: 375, endPoint x: 410, endPoint y: 373, distance: 35.3
click at [410, 373] on textarea "**********" at bounding box center [504, 366] width 894 height 180
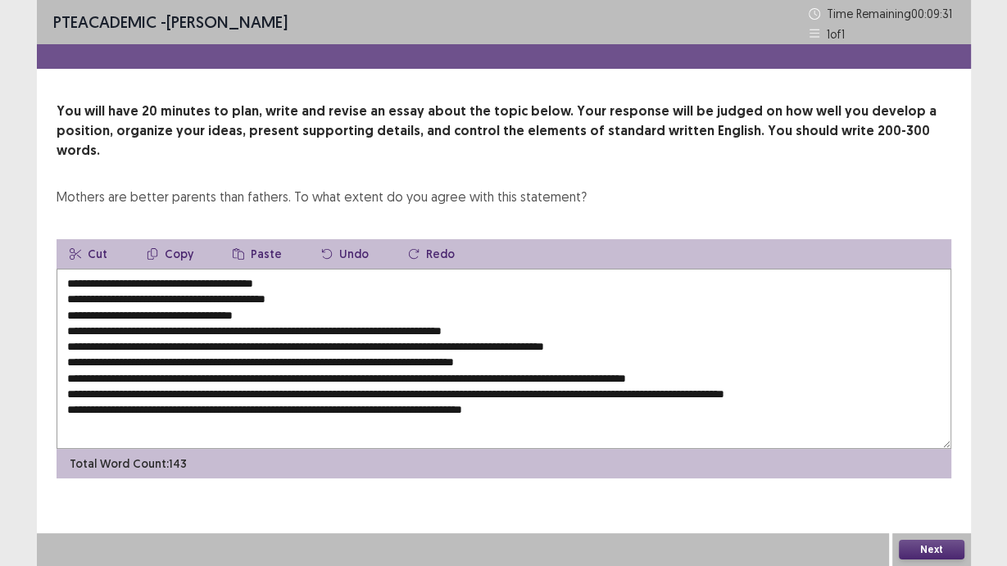
drag, startPoint x: 568, startPoint y: 389, endPoint x: 579, endPoint y: 409, distance: 22.4
click at [569, 389] on textarea "**********" at bounding box center [504, 359] width 894 height 180
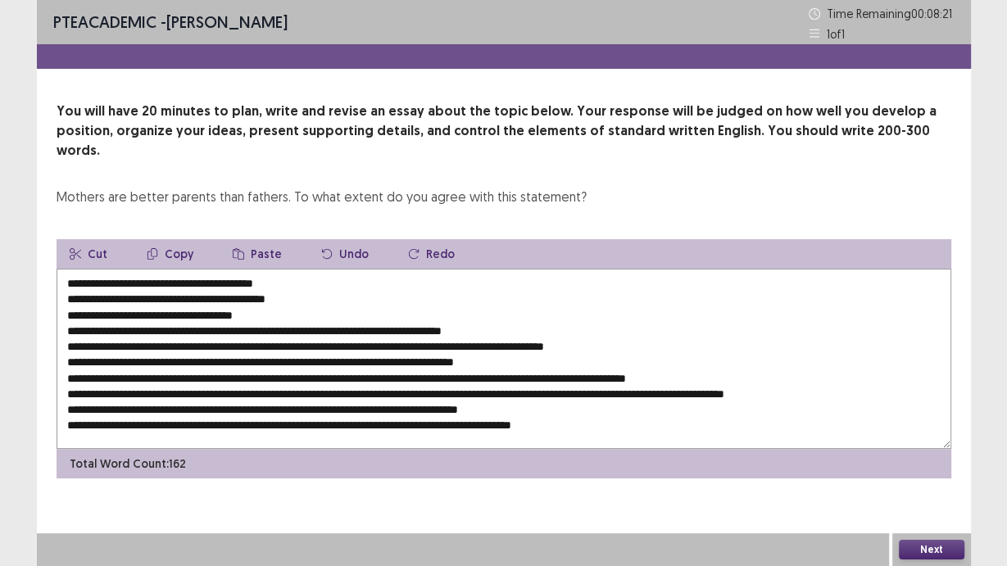
drag, startPoint x: 96, startPoint y: 265, endPoint x: 298, endPoint y: 268, distance: 202.3
click at [298, 269] on textarea "**********" at bounding box center [504, 359] width 894 height 180
click at [654, 393] on textarea "**********" at bounding box center [504, 359] width 894 height 180
paste textarea "**********"
click at [635, 393] on textarea "**********" at bounding box center [504, 359] width 894 height 180
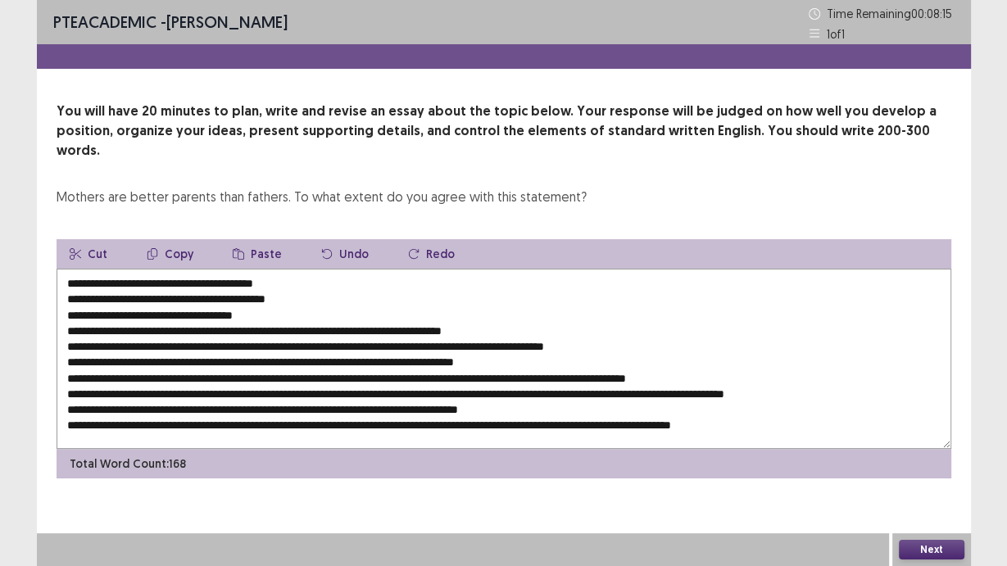
click at [829, 393] on textarea "**********" at bounding box center [504, 359] width 894 height 180
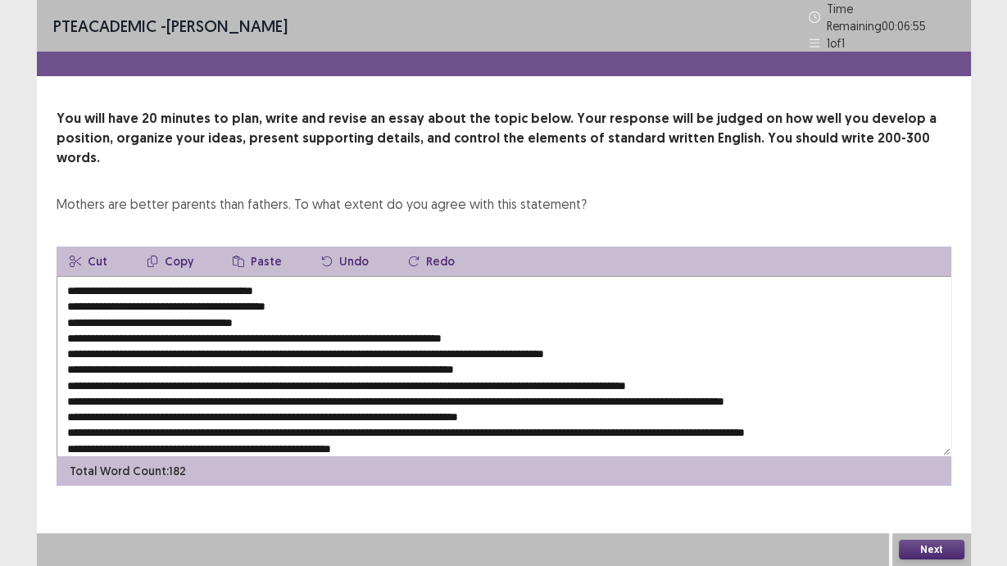
drag, startPoint x: 96, startPoint y: 260, endPoint x: 292, endPoint y: 256, distance: 195.8
click at [292, 276] on textarea at bounding box center [504, 366] width 894 height 180
drag, startPoint x: 181, startPoint y: 311, endPoint x: 205, endPoint y: 311, distance: 23.8
click at [205, 311] on textarea at bounding box center [504, 366] width 894 height 180
paste textarea "**********"
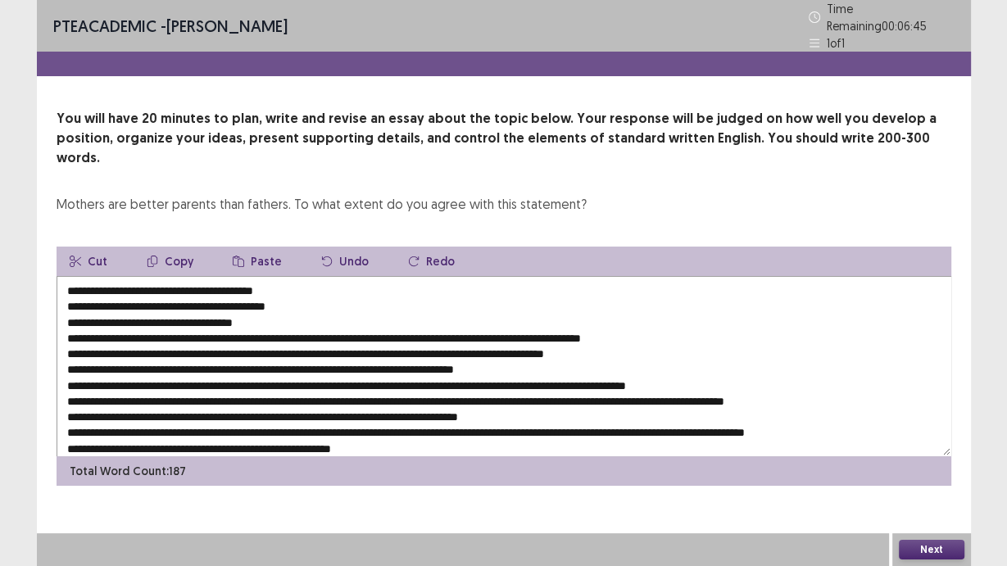
click at [64, 323] on textarea at bounding box center [504, 366] width 894 height 180
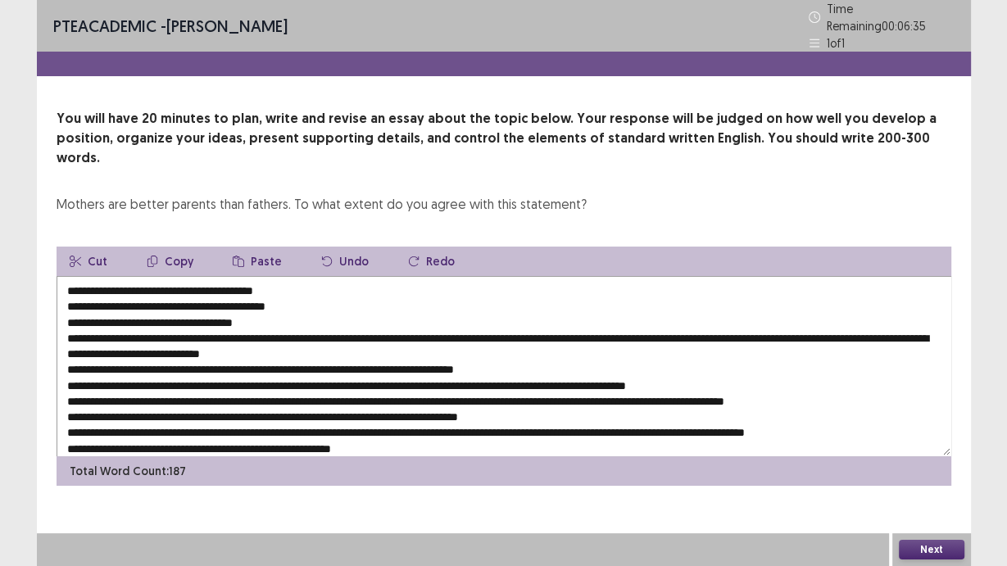
click at [69, 342] on textarea at bounding box center [504, 366] width 894 height 180
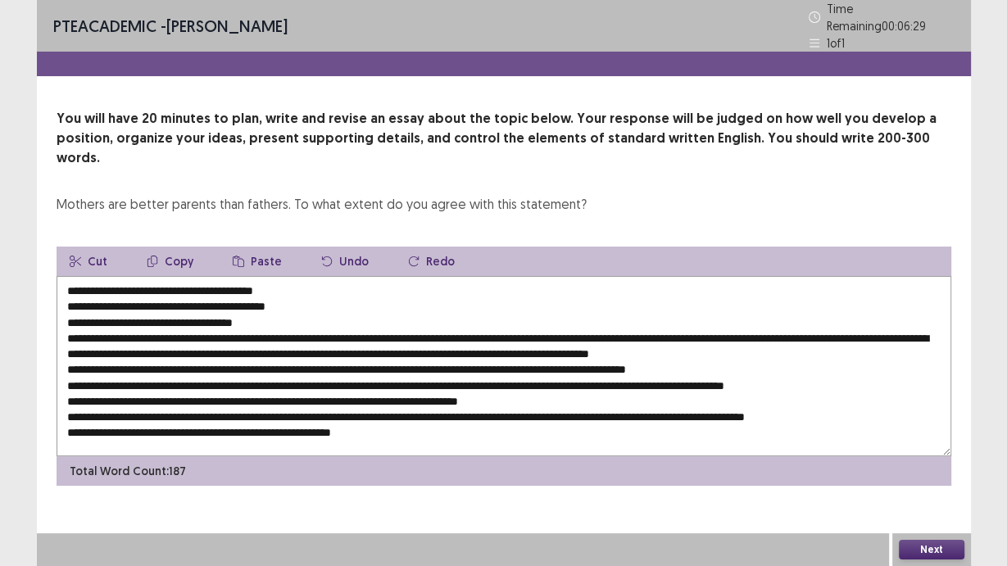
drag, startPoint x: 102, startPoint y: 280, endPoint x: 290, endPoint y: 280, distance: 188.4
click at [290, 280] on textarea at bounding box center [504, 366] width 894 height 180
drag, startPoint x: 591, startPoint y: 326, endPoint x: 615, endPoint y: 330, distance: 24.9
click at [615, 330] on textarea at bounding box center [504, 366] width 894 height 180
paste textarea "**********"
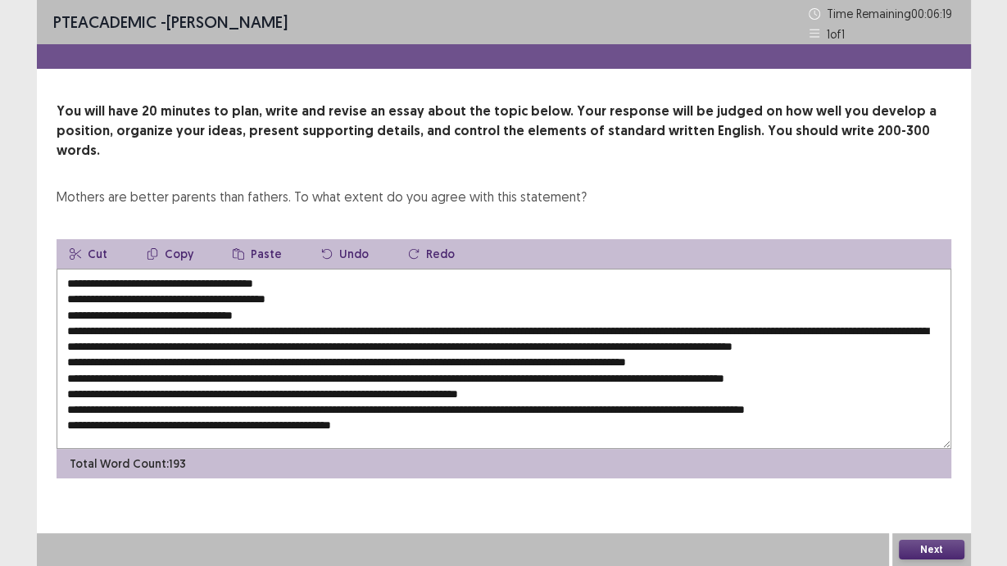
drag, startPoint x: 98, startPoint y: 294, endPoint x: 263, endPoint y: 294, distance: 164.6
click at [263, 294] on textarea at bounding box center [504, 359] width 894 height 180
drag, startPoint x: 832, startPoint y: 326, endPoint x: 859, endPoint y: 326, distance: 27.0
click at [829, 326] on textarea at bounding box center [504, 359] width 894 height 180
paste textarea "**********"
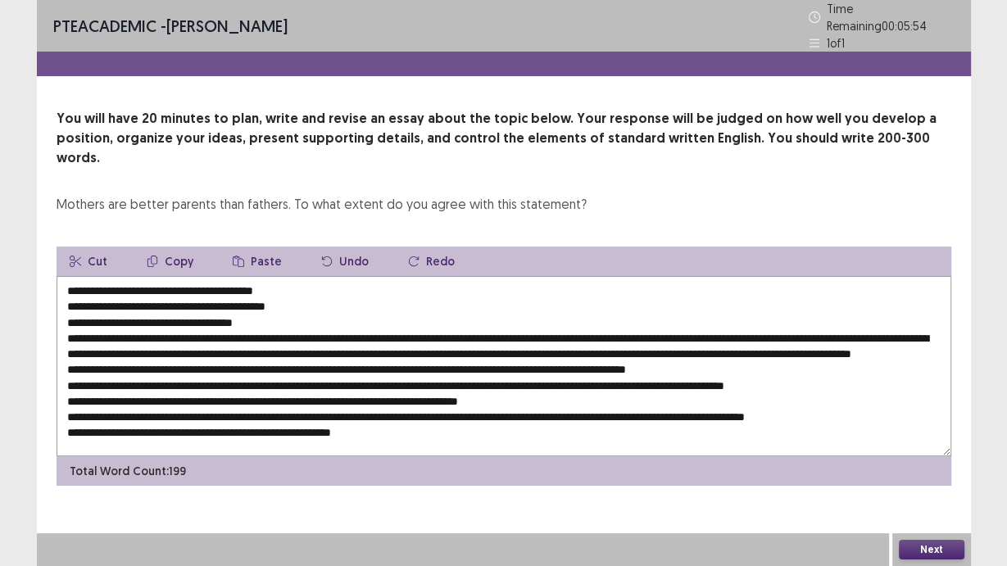
drag, startPoint x: 66, startPoint y: 356, endPoint x: 740, endPoint y: 352, distance: 674.9
click at [740, 352] on textarea at bounding box center [504, 366] width 894 height 180
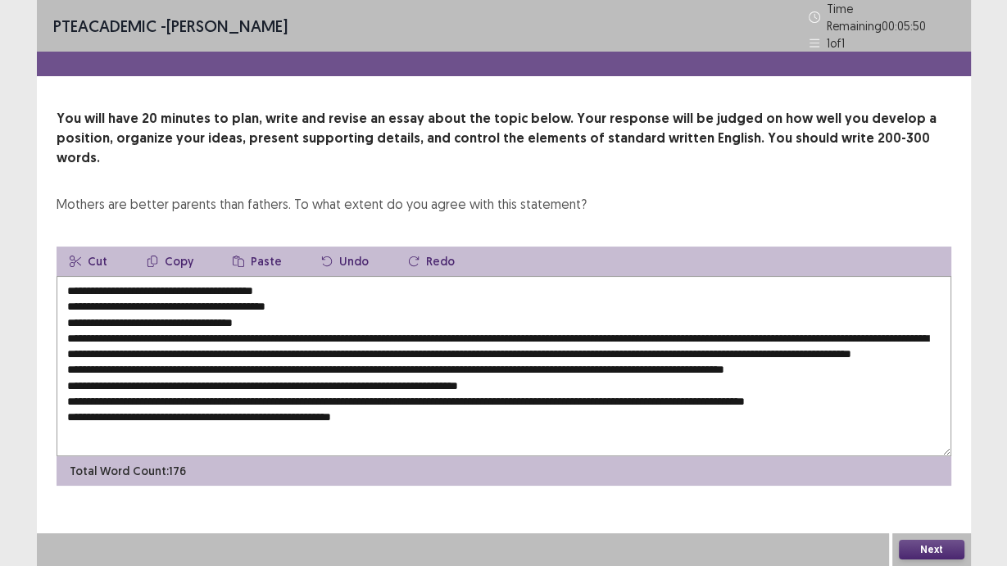
scroll to position [7, 0]
click at [378, 393] on textarea at bounding box center [504, 366] width 894 height 180
paste textarea "**********"
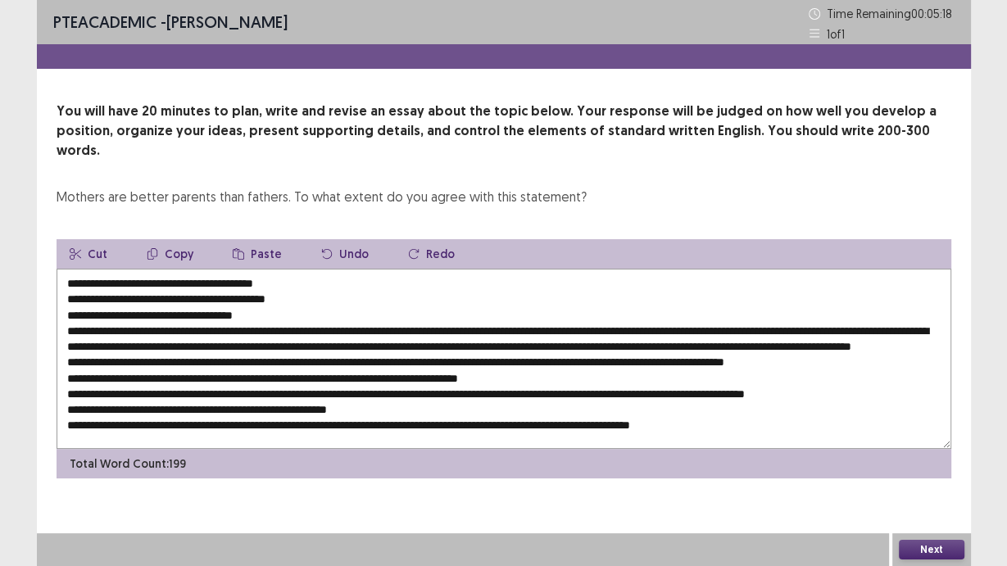
click at [66, 352] on textarea at bounding box center [504, 359] width 894 height 180
click at [255, 336] on textarea at bounding box center [504, 359] width 894 height 180
click at [262, 337] on textarea at bounding box center [504, 359] width 894 height 180
click at [256, 336] on textarea at bounding box center [504, 359] width 894 height 180
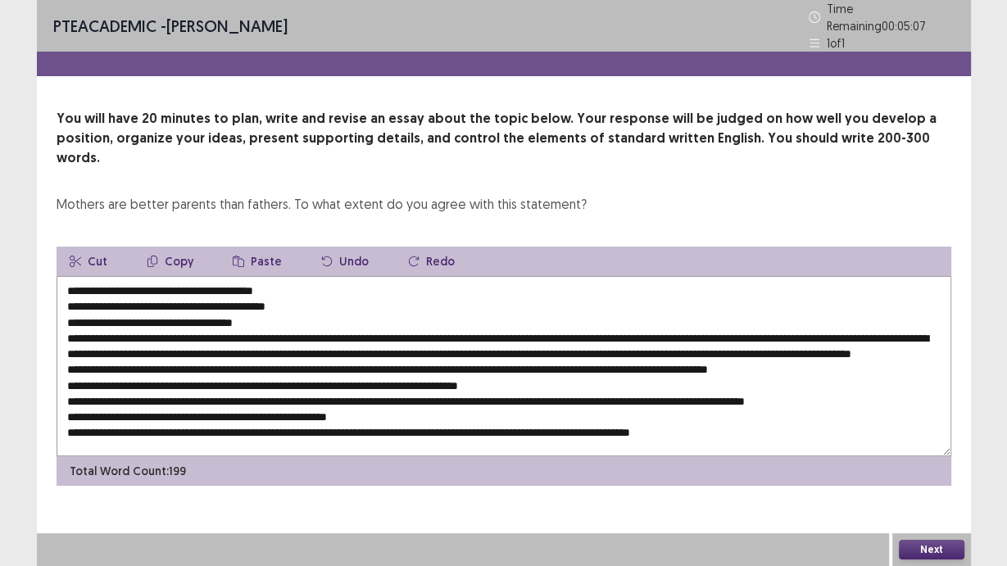
scroll to position [10, 0]
drag, startPoint x: 102, startPoint y: 253, endPoint x: 251, endPoint y: 273, distance: 150.4
click at [250, 276] on textarea at bounding box center [504, 366] width 894 height 180
drag, startPoint x: 98, startPoint y: 261, endPoint x: 304, endPoint y: 264, distance: 205.6
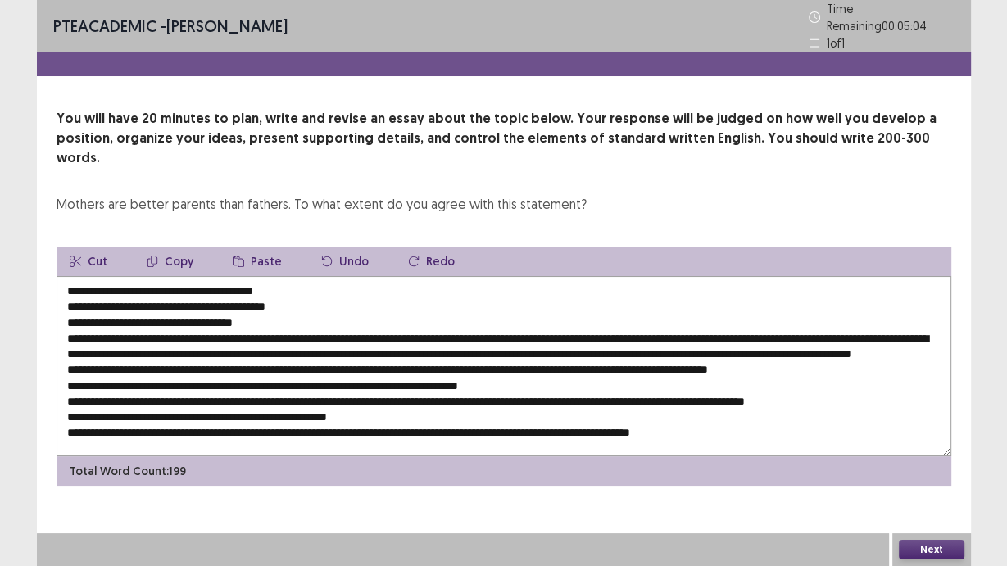
click at [304, 276] on textarea at bounding box center [504, 366] width 894 height 180
drag, startPoint x: 255, startPoint y: 336, endPoint x: 278, endPoint y: 336, distance: 23.8
click at [278, 336] on textarea at bounding box center [504, 366] width 894 height 180
paste textarea "**********"
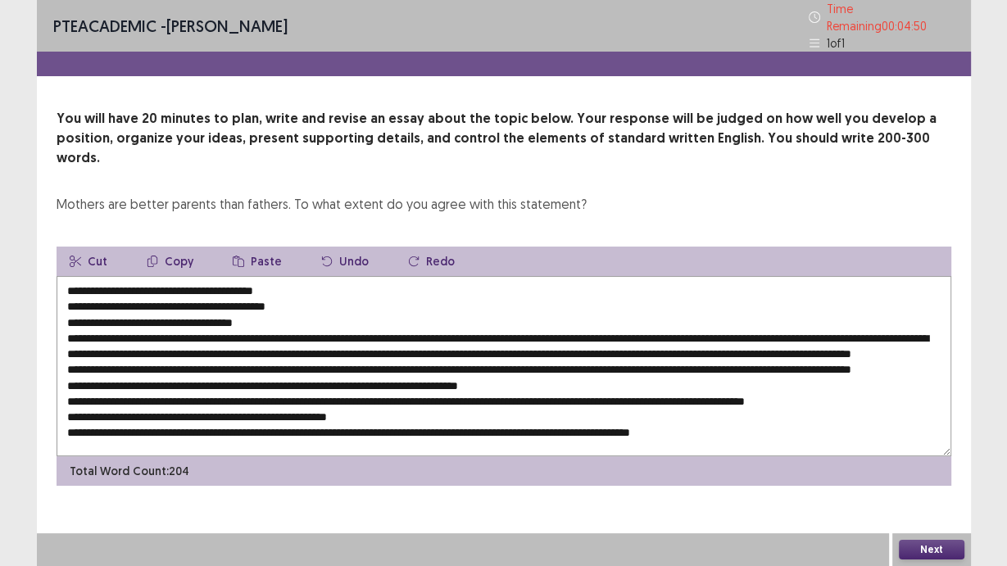
scroll to position [0, 0]
drag, startPoint x: 102, startPoint y: 253, endPoint x: 295, endPoint y: 276, distance: 194.7
click at [295, 276] on textarea at bounding box center [504, 366] width 894 height 180
drag, startPoint x: 734, startPoint y: 357, endPoint x: 749, endPoint y: 359, distance: 14.8
click at [749, 359] on textarea at bounding box center [504, 366] width 894 height 180
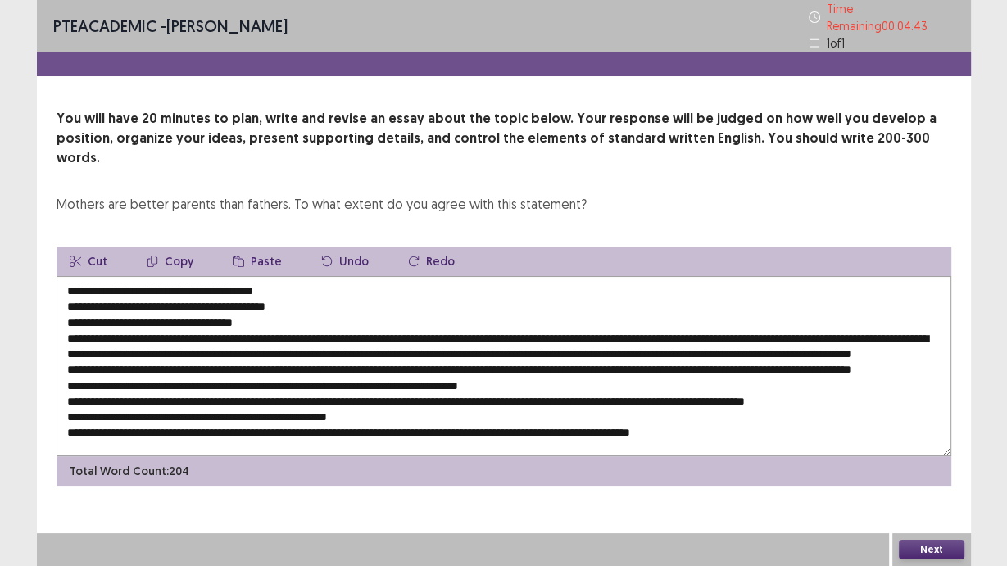
drag, startPoint x: 729, startPoint y: 360, endPoint x: 758, endPoint y: 356, distance: 28.9
click at [758, 356] on textarea at bounding box center [504, 366] width 894 height 180
paste textarea "**********"
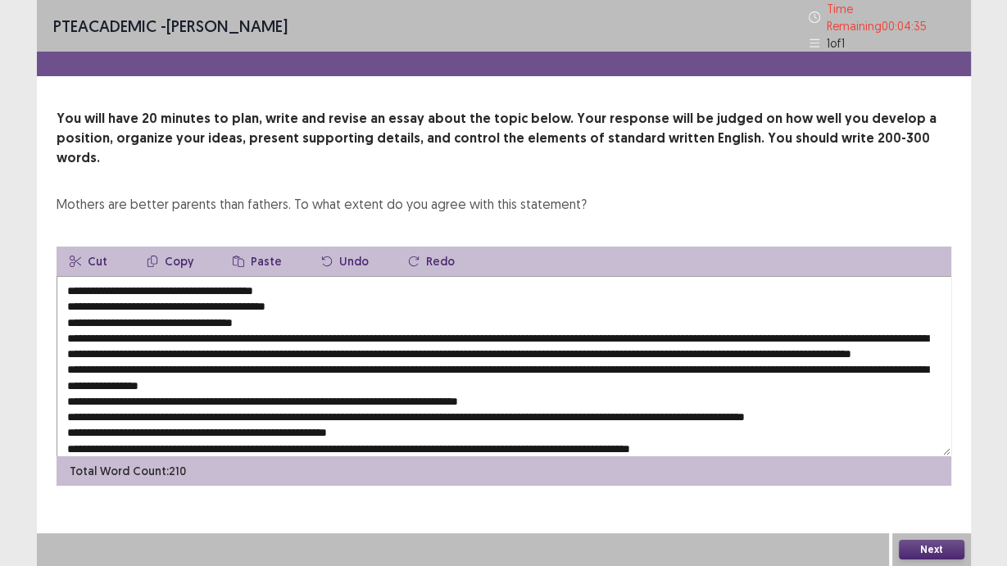
click at [66, 368] on textarea at bounding box center [504, 366] width 894 height 180
drag, startPoint x: 97, startPoint y: 262, endPoint x: 292, endPoint y: 268, distance: 194.2
click at [292, 276] on textarea at bounding box center [504, 366] width 894 height 180
drag, startPoint x: 177, startPoint y: 375, endPoint x: 203, endPoint y: 375, distance: 26.2
click at [203, 375] on textarea at bounding box center [504, 366] width 894 height 180
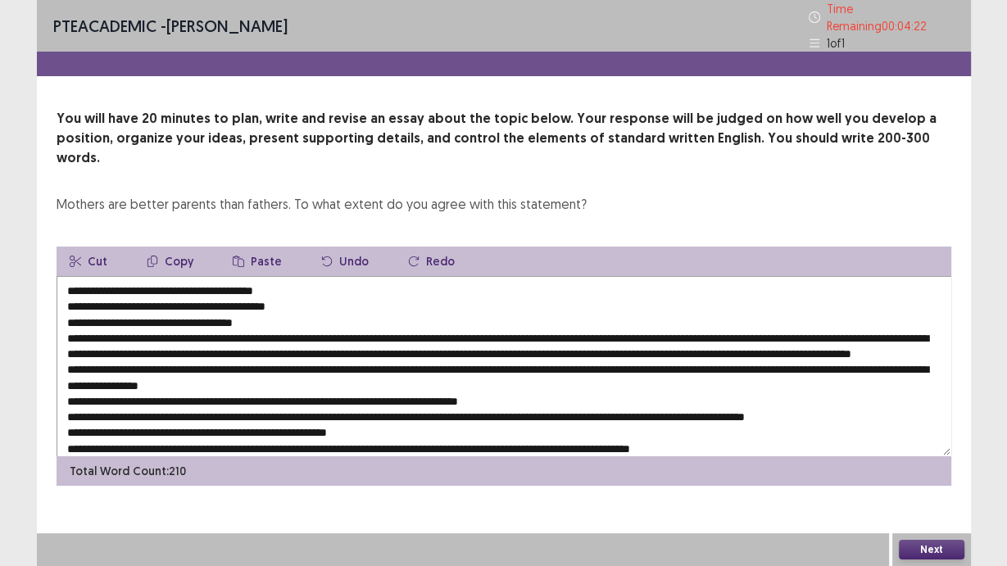
paste textarea "**********"
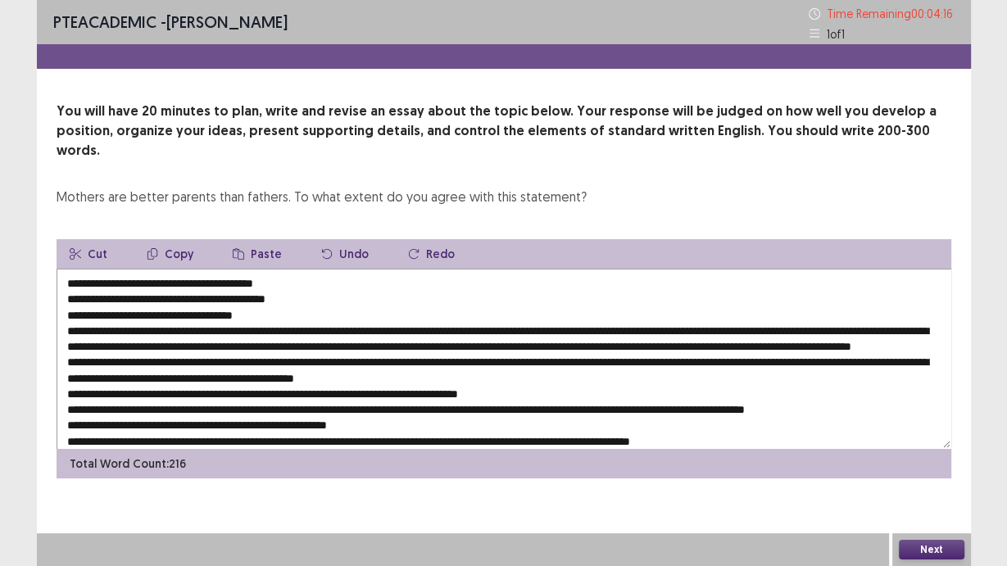
click at [68, 392] on textarea at bounding box center [504, 359] width 894 height 180
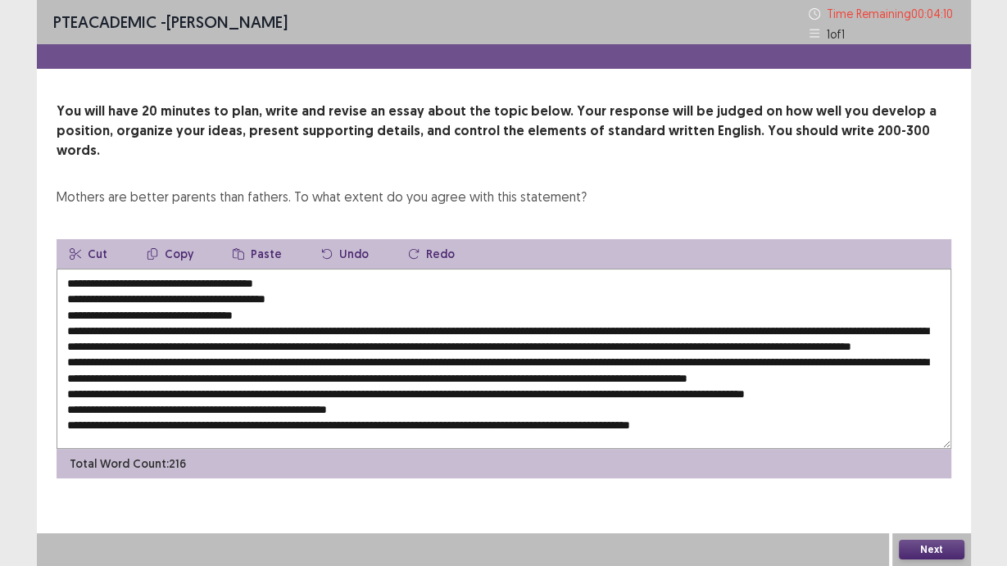
drag, startPoint x: 96, startPoint y: 260, endPoint x: 290, endPoint y: 261, distance: 194.1
click at [290, 269] on textarea at bounding box center [504, 359] width 894 height 180
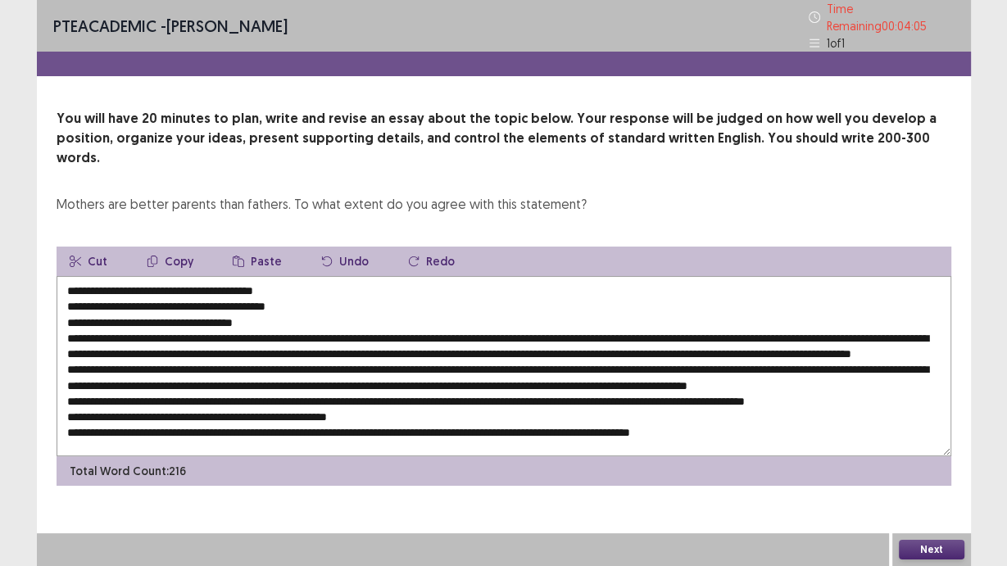
drag, startPoint x: 707, startPoint y: 376, endPoint x: 731, endPoint y: 377, distance: 23.8
click at [731, 377] on textarea at bounding box center [504, 366] width 894 height 180
paste textarea "**********"
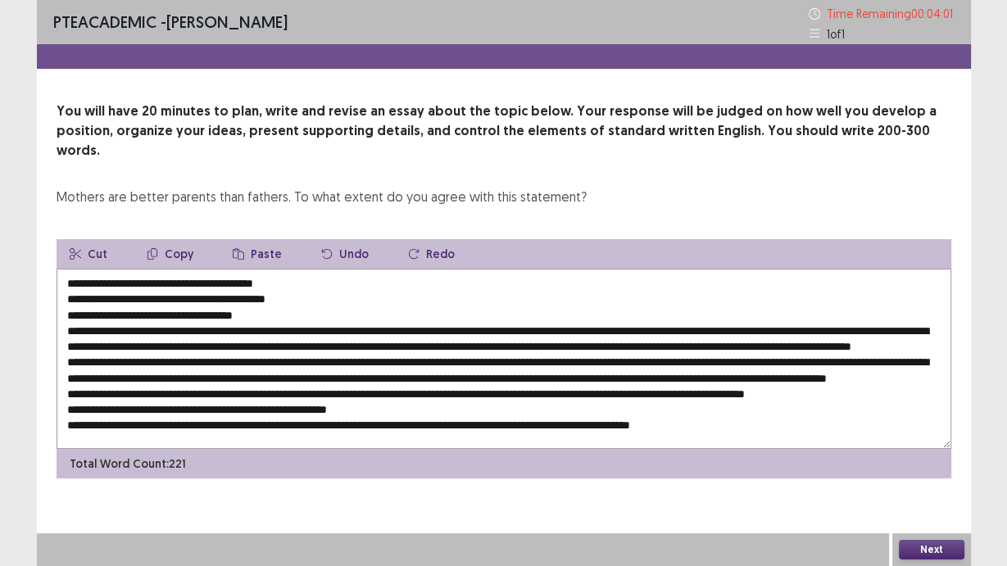
click at [64, 393] on textarea at bounding box center [504, 359] width 894 height 180
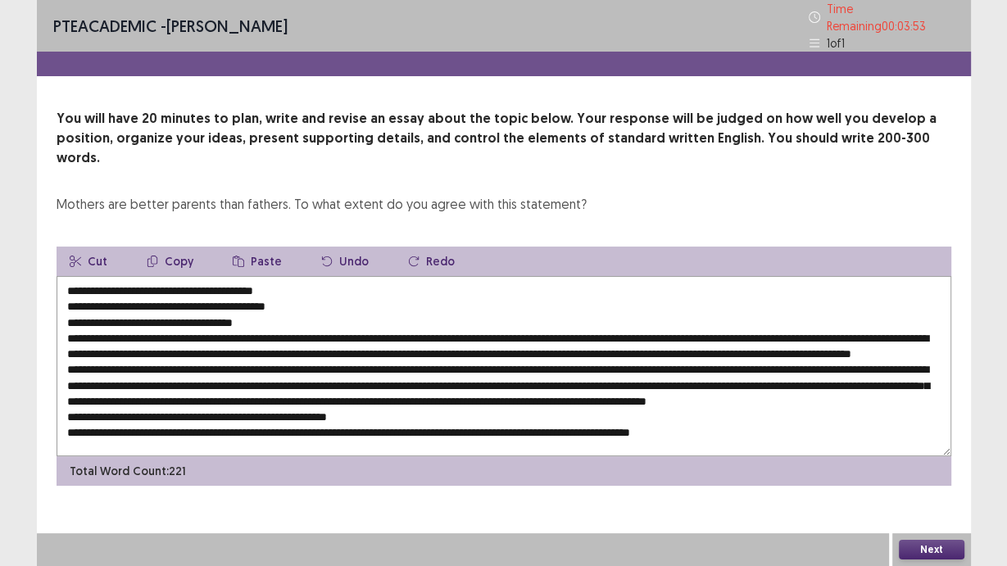
drag, startPoint x: 101, startPoint y: 297, endPoint x: 271, endPoint y: 298, distance: 170.4
click at [271, 298] on textarea at bounding box center [504, 366] width 894 height 180
drag, startPoint x: 466, startPoint y: 388, endPoint x: 496, endPoint y: 391, distance: 29.6
click at [496, 391] on textarea at bounding box center [504, 366] width 894 height 180
paste textarea "**********"
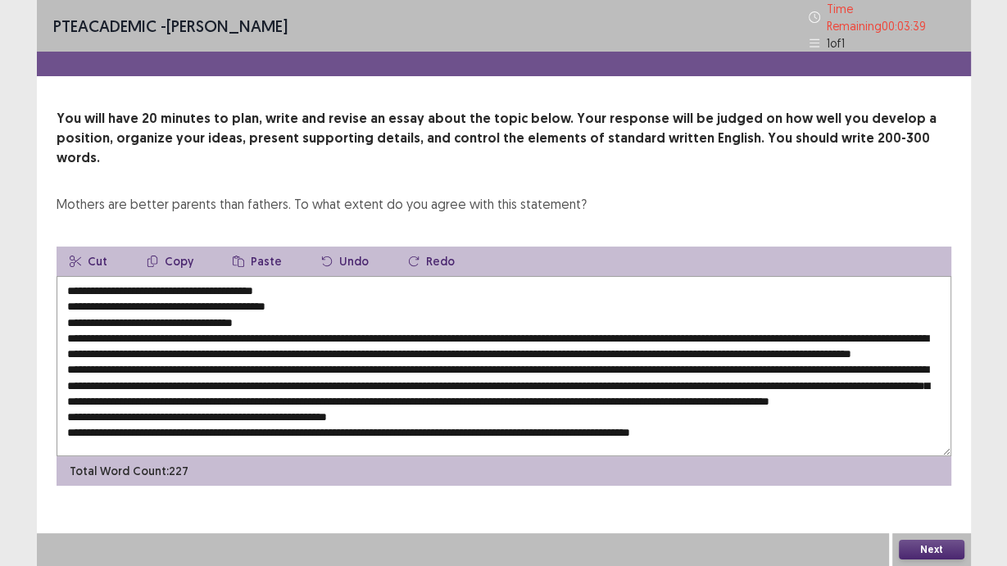
scroll to position [38, 0]
click at [66, 383] on textarea at bounding box center [504, 366] width 894 height 180
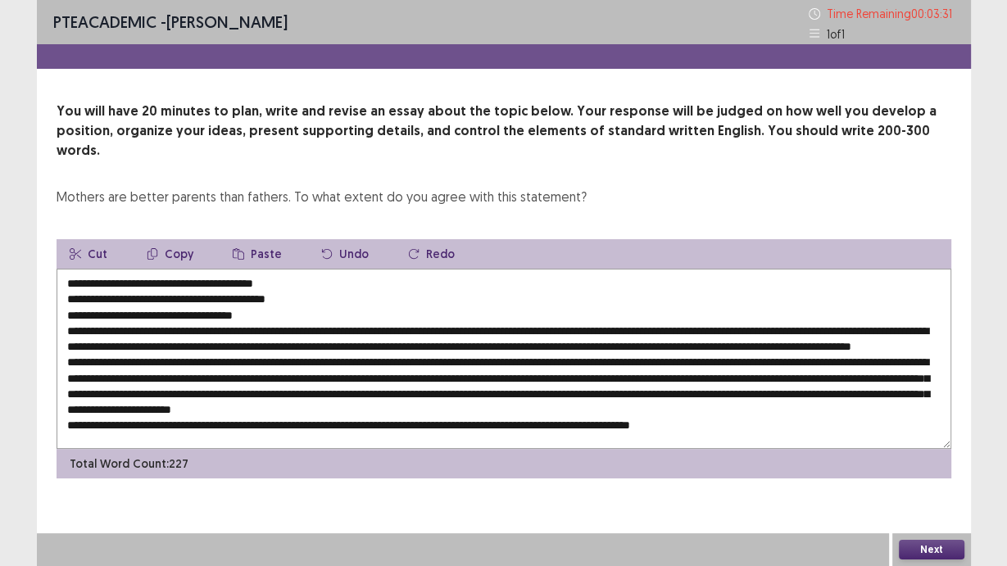
scroll to position [0, 0]
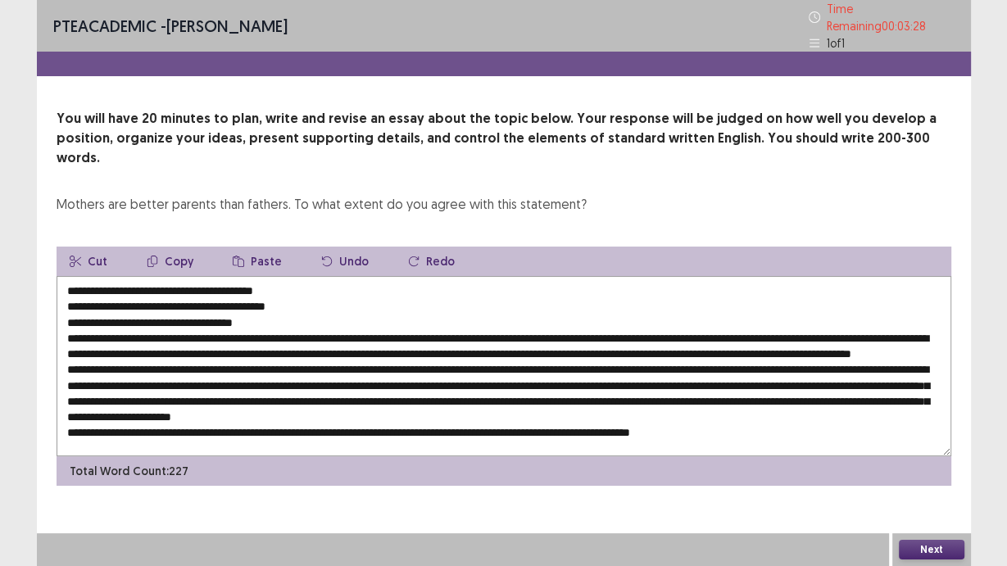
drag, startPoint x: 97, startPoint y: 265, endPoint x: 289, endPoint y: 263, distance: 191.7
click at [289, 276] on textarea at bounding box center [504, 366] width 894 height 180
drag, startPoint x: 582, startPoint y: 383, endPoint x: 607, endPoint y: 384, distance: 24.6
click at [607, 384] on textarea at bounding box center [504, 366] width 894 height 180
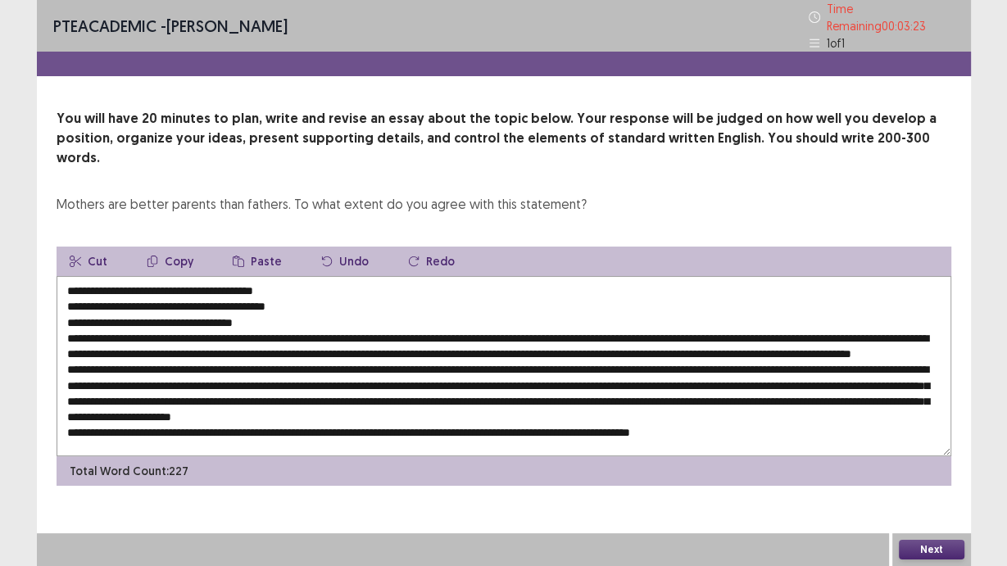
paste textarea "**********"
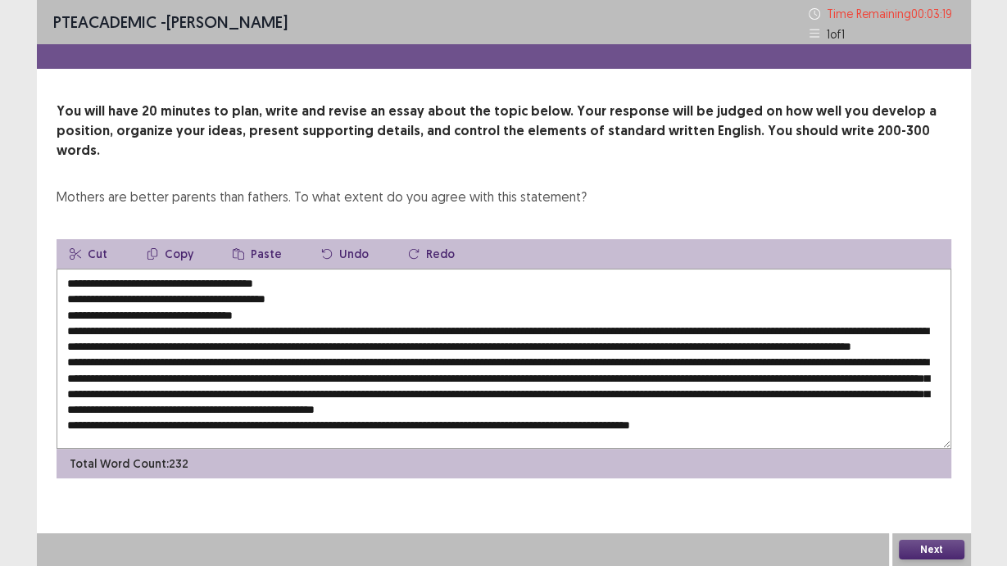
click at [69, 393] on textarea at bounding box center [504, 359] width 894 height 180
drag, startPoint x: 396, startPoint y: 400, endPoint x: 422, endPoint y: 399, distance: 25.4
click at [422, 393] on textarea at bounding box center [504, 359] width 894 height 180
paste textarea "**********"
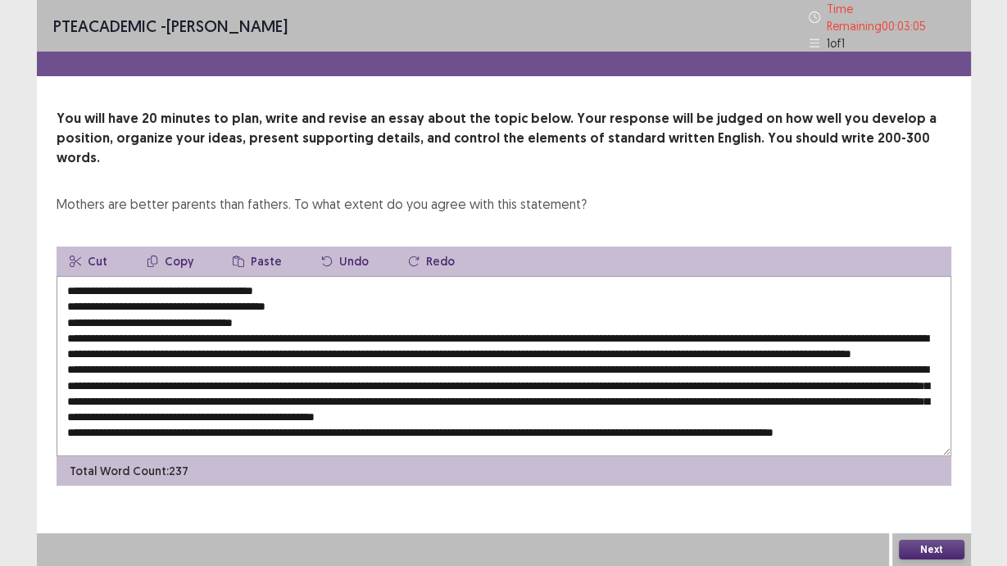
scroll to position [0, 0]
drag, startPoint x: 100, startPoint y: 278, endPoint x: 301, endPoint y: 279, distance: 200.7
click at [301, 279] on textarea at bounding box center [504, 366] width 894 height 180
drag, startPoint x: 736, startPoint y: 398, endPoint x: 777, endPoint y: 404, distance: 42.2
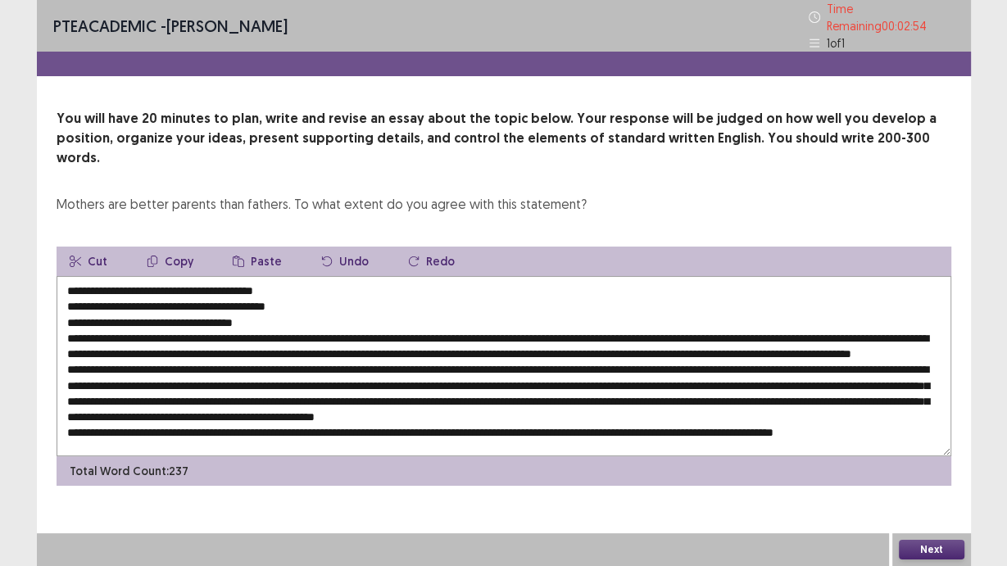
click at [777, 393] on textarea at bounding box center [504, 366] width 894 height 180
paste textarea "**********"
drag, startPoint x: 225, startPoint y: 276, endPoint x: 39, endPoint y: 240, distance: 189.4
click at [39, 240] on div "You will have 20 minutes to plan, write and revise an essay about the topic bel…" at bounding box center [504, 297] width 934 height 377
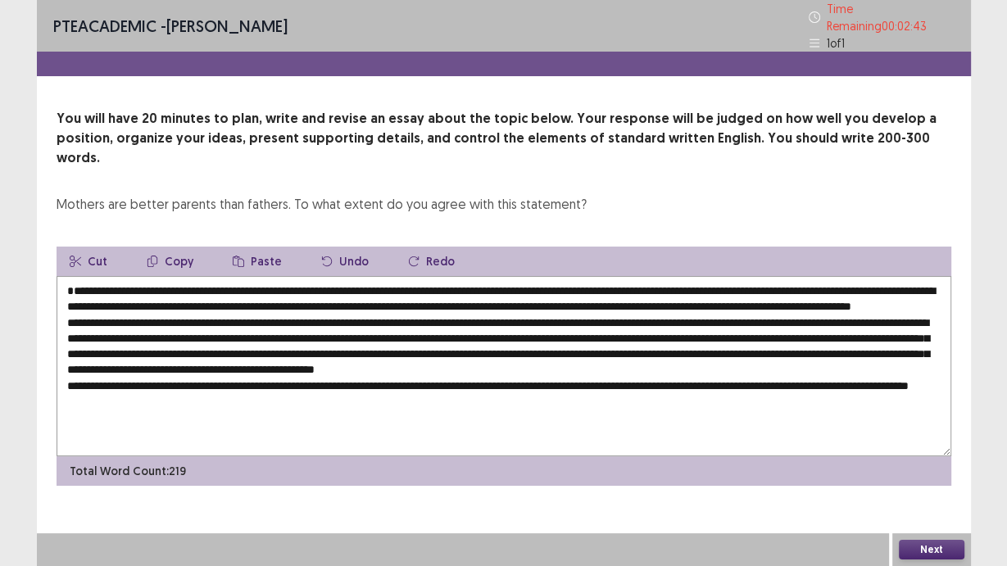
click at [66, 278] on textarea at bounding box center [504, 366] width 894 height 180
click at [731, 375] on textarea at bounding box center [504, 366] width 894 height 180
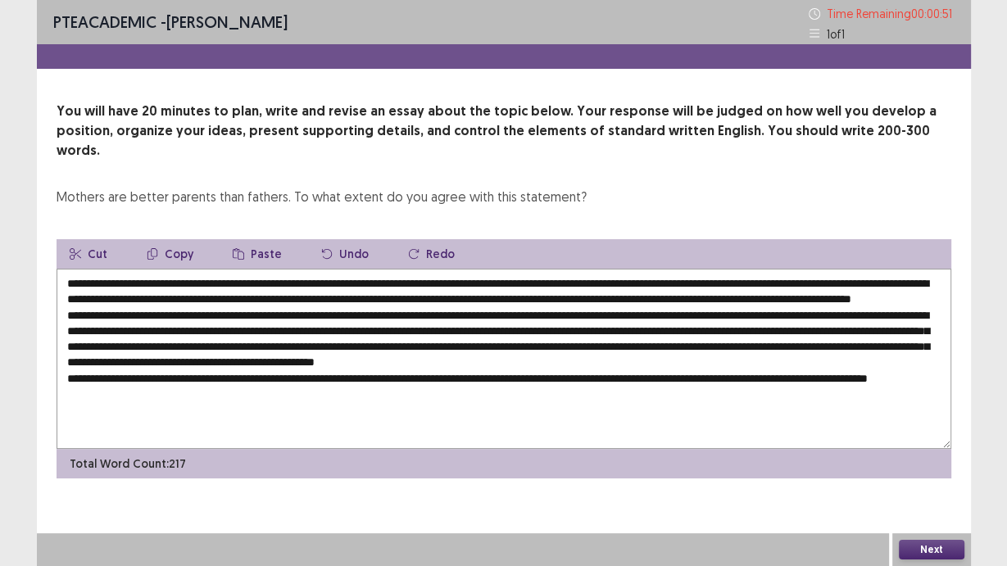
type textarea "**********"
click at [829, 393] on button "Next" at bounding box center [932, 550] width 66 height 20
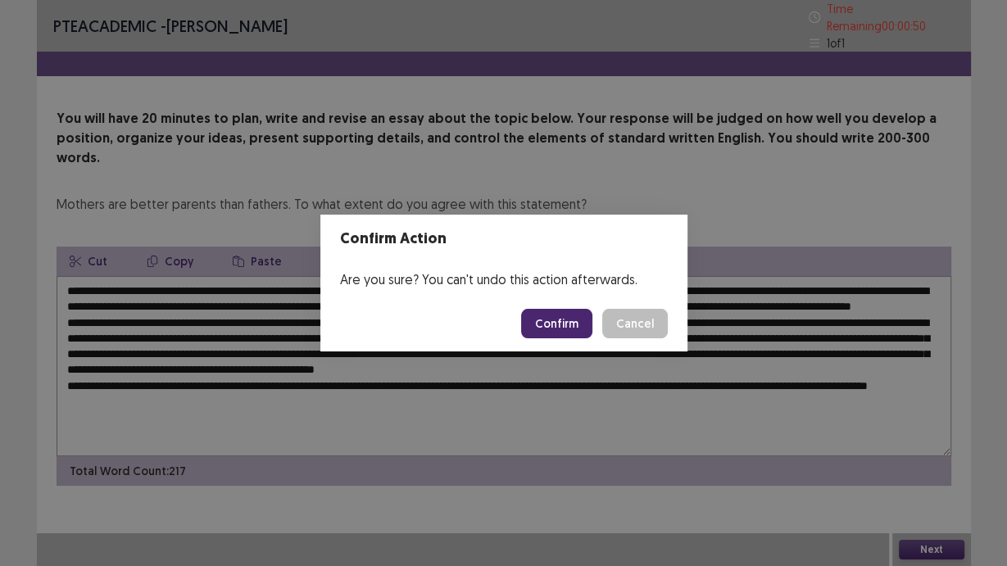
click at [547, 332] on button "Confirm" at bounding box center [556, 323] width 71 height 29
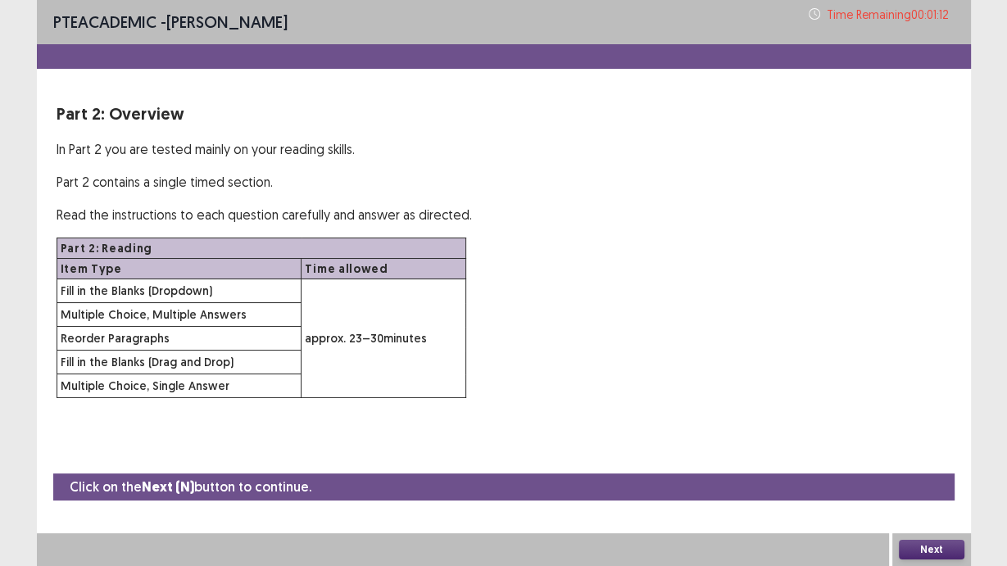
click at [829, 393] on button "Next" at bounding box center [932, 550] width 66 height 20
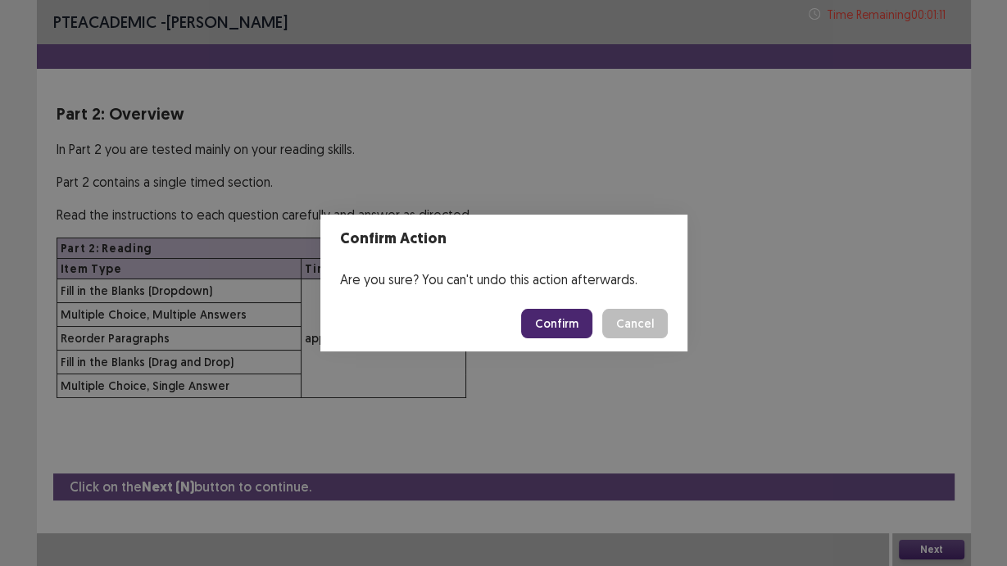
click at [572, 331] on button "Confirm" at bounding box center [556, 323] width 71 height 29
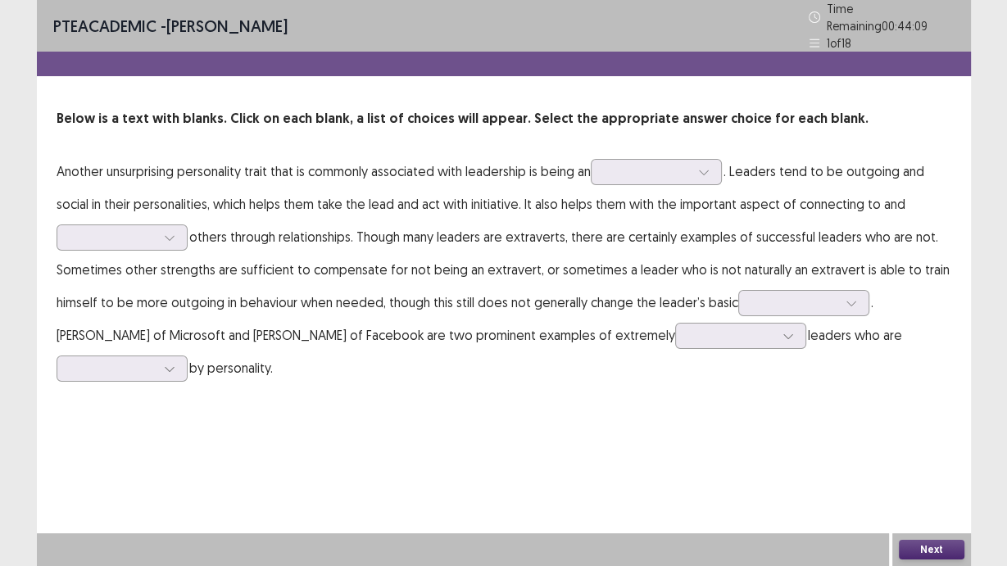
drag, startPoint x: 59, startPoint y: 166, endPoint x: 134, endPoint y: 179, distance: 75.5
click at [134, 179] on p "Another unsurprising personality trait that is commonly associated with leaders…" at bounding box center [504, 269] width 894 height 229
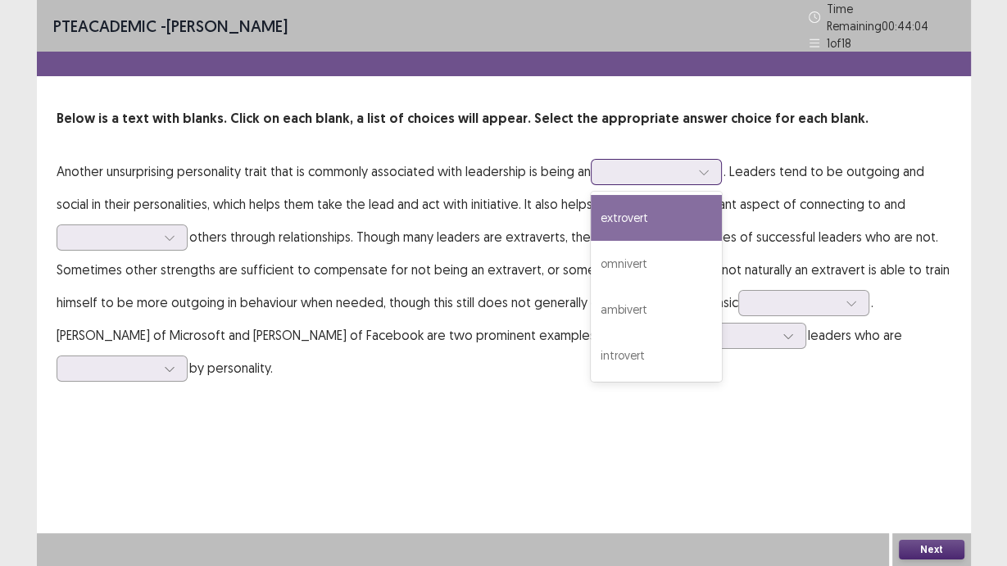
click at [708, 170] on icon at bounding box center [703, 172] width 9 height 5
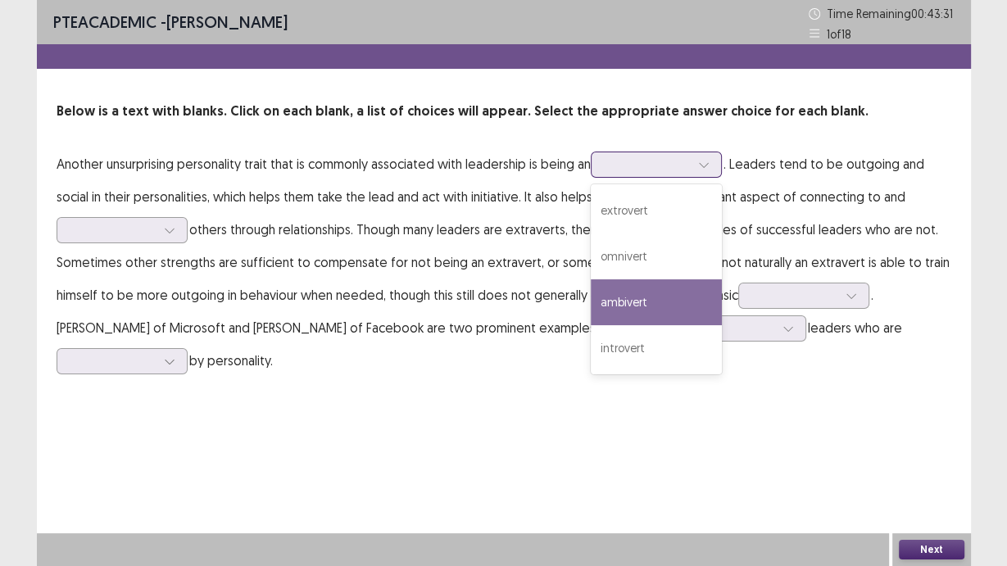
click at [708, 285] on div "ambivert" at bounding box center [656, 302] width 131 height 46
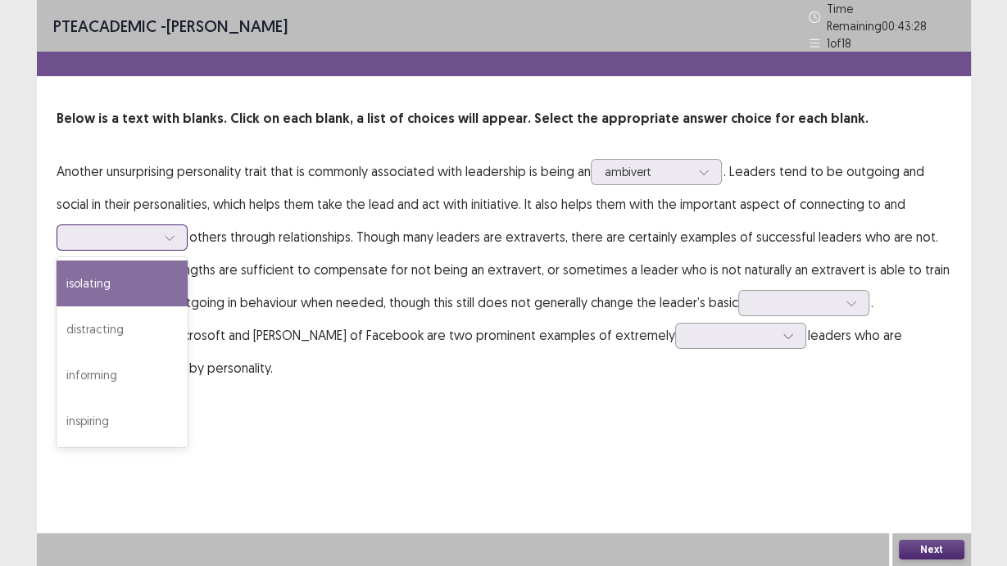
click at [170, 233] on icon at bounding box center [169, 237] width 11 height 11
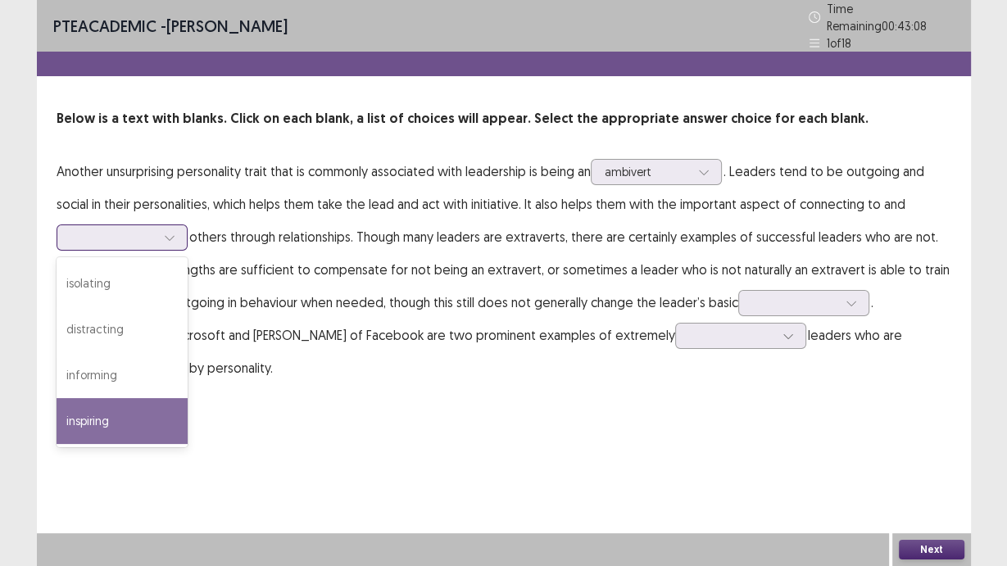
click at [151, 393] on div "inspiring" at bounding box center [122, 421] width 131 height 46
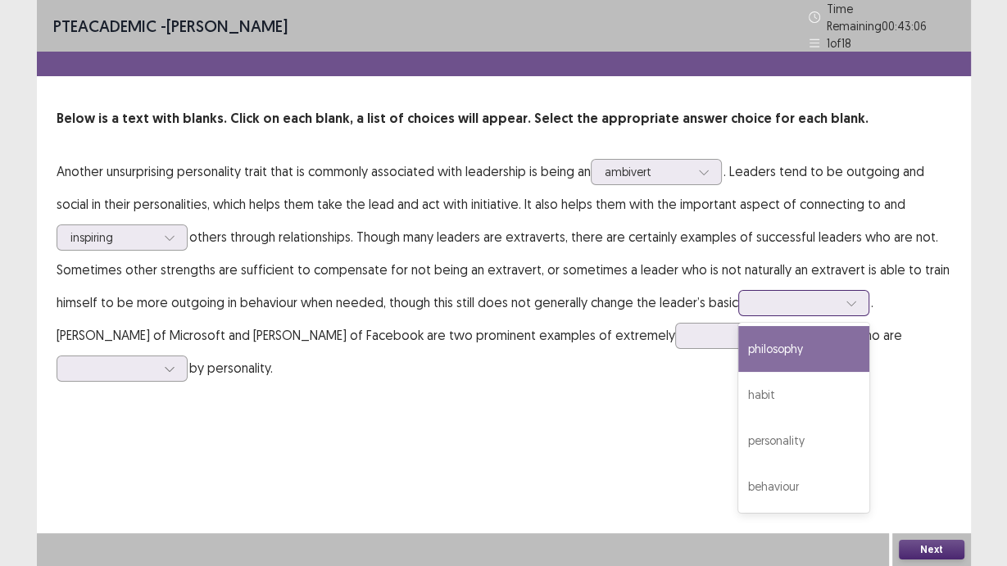
click at [829, 295] on div at bounding box center [851, 303] width 25 height 25
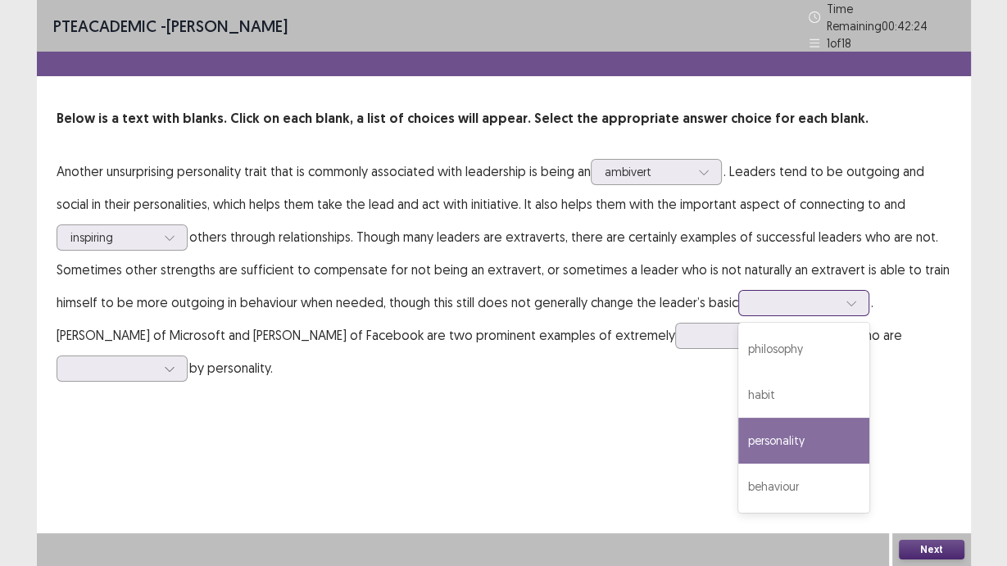
click at [820, 393] on div "personality" at bounding box center [803, 441] width 131 height 46
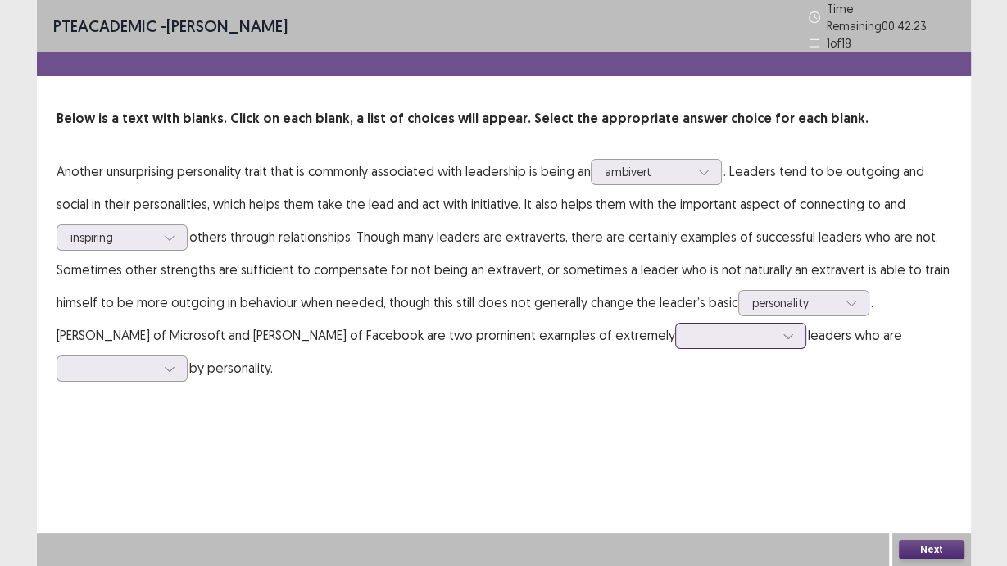
click at [776, 339] on div at bounding box center [788, 336] width 25 height 25
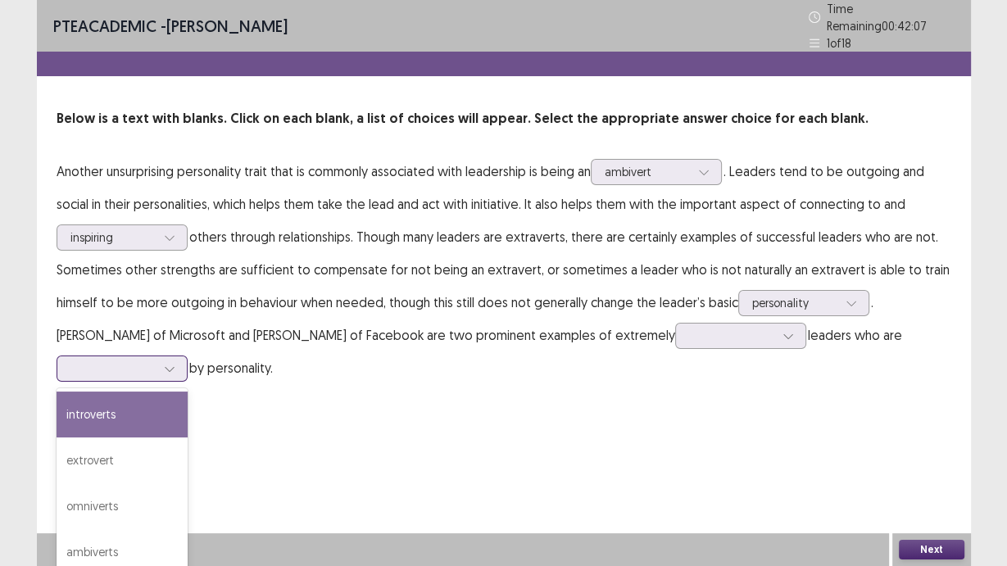
click at [175, 363] on icon at bounding box center [169, 368] width 11 height 11
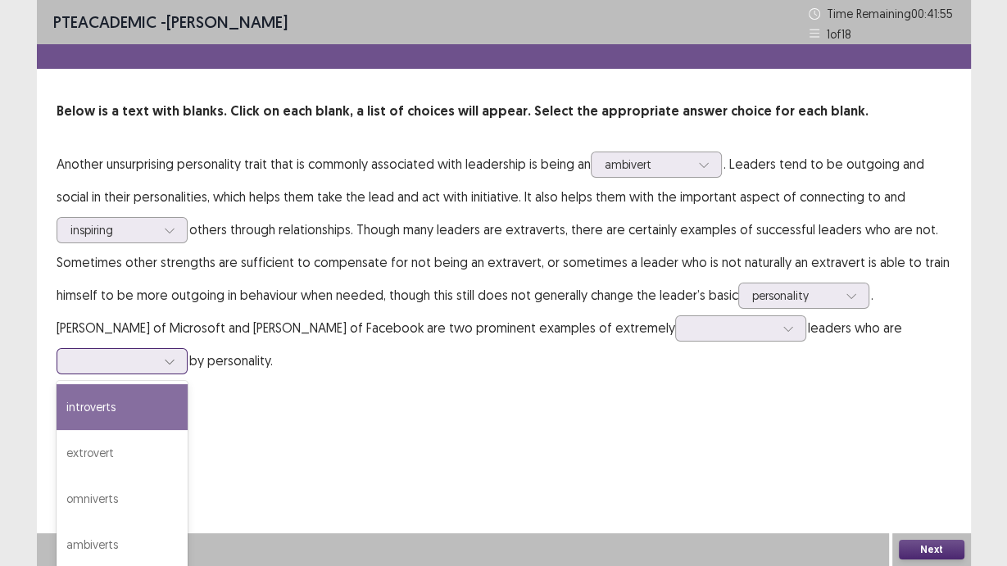
click at [188, 384] on div "introverts" at bounding box center [122, 407] width 131 height 46
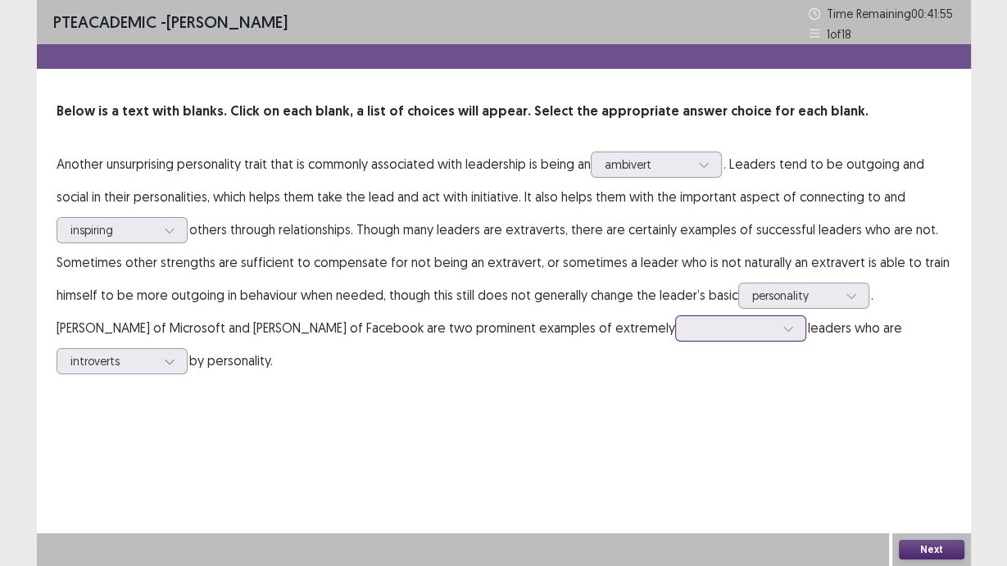
click at [782, 323] on icon at bounding box center [787, 328] width 11 height 11
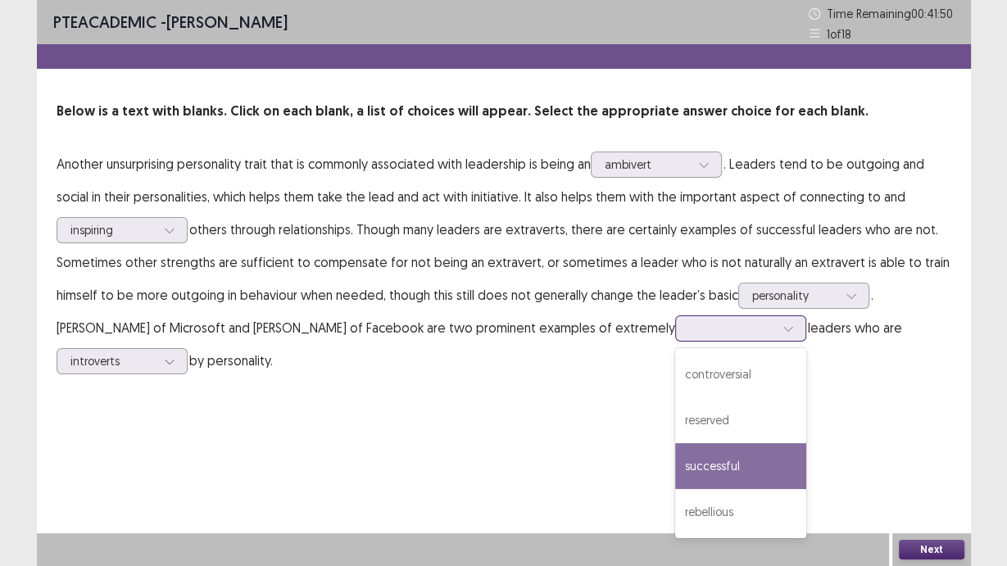
click at [675, 393] on div "successful" at bounding box center [740, 466] width 131 height 46
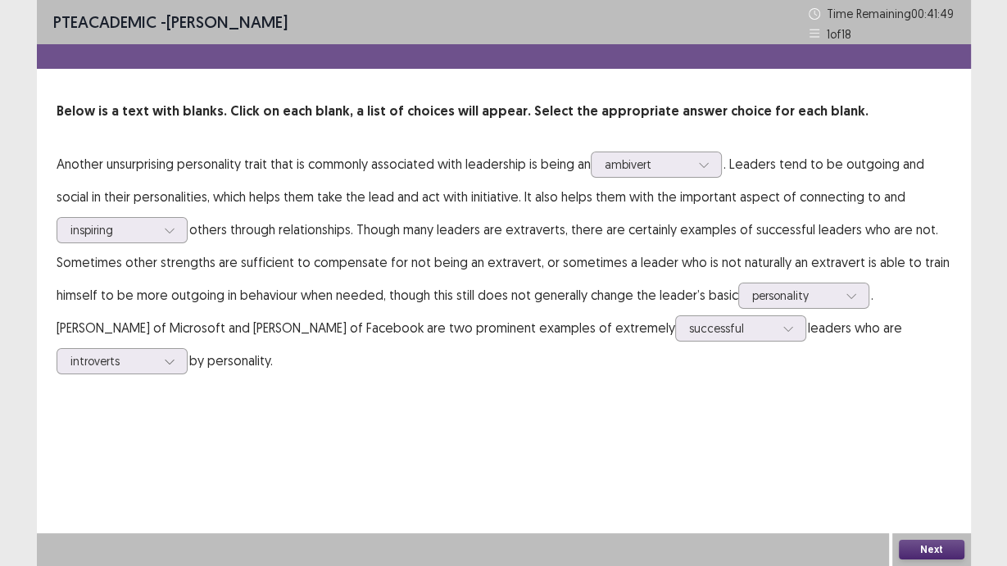
click at [829, 393] on button "Next" at bounding box center [932, 550] width 66 height 20
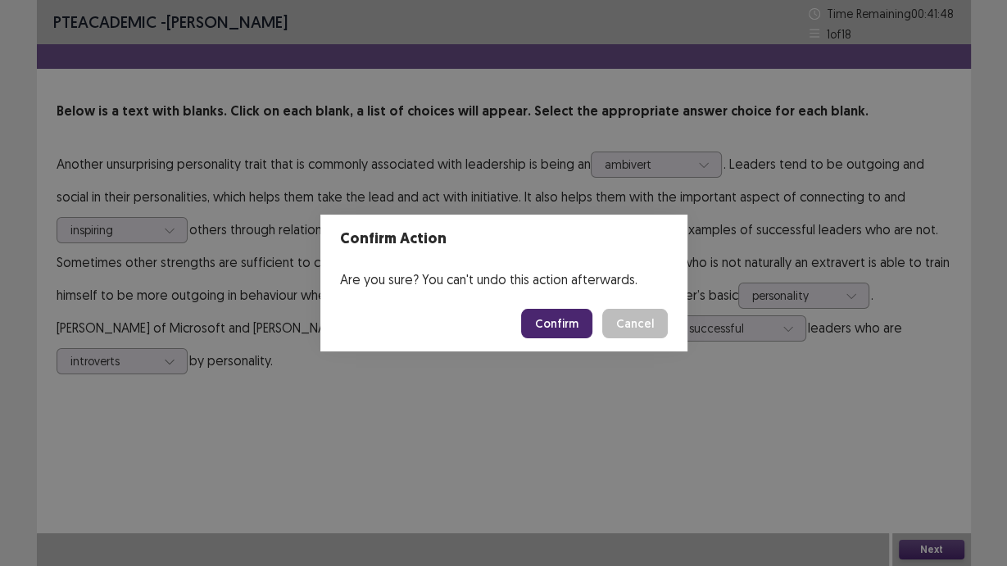
click at [595, 320] on div "Confirm Cancel" at bounding box center [594, 323] width 147 height 29
click at [590, 331] on button "Confirm" at bounding box center [556, 323] width 71 height 29
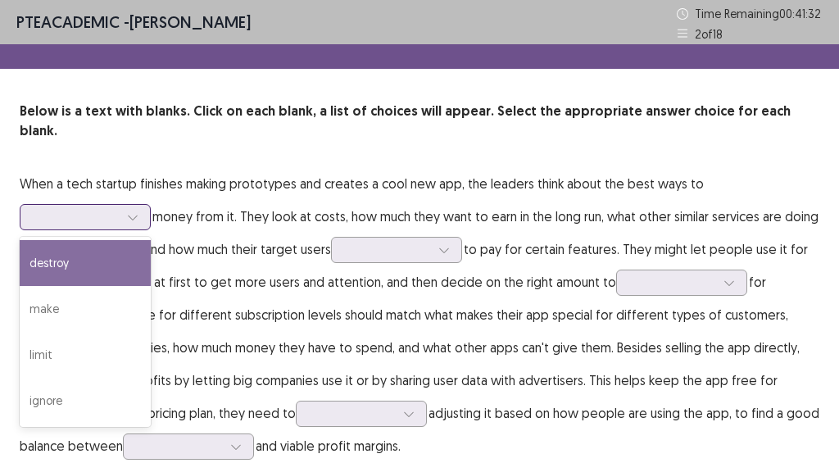
click at [140, 205] on div at bounding box center [132, 217] width 25 height 25
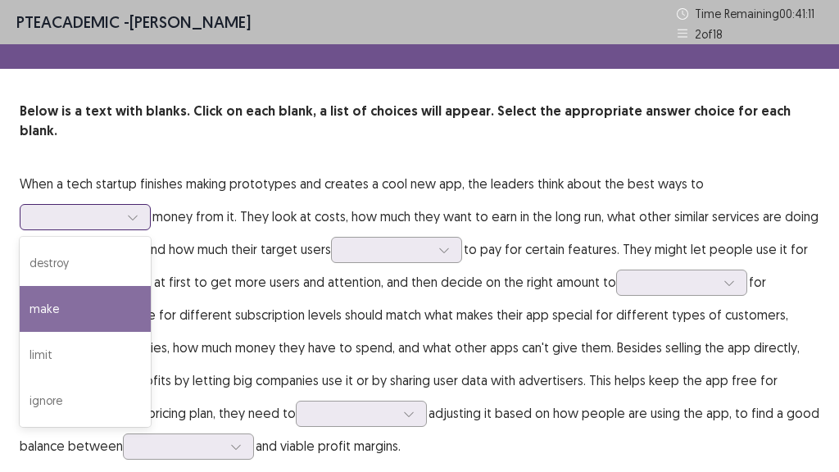
click at [125, 286] on div "make" at bounding box center [85, 309] width 131 height 46
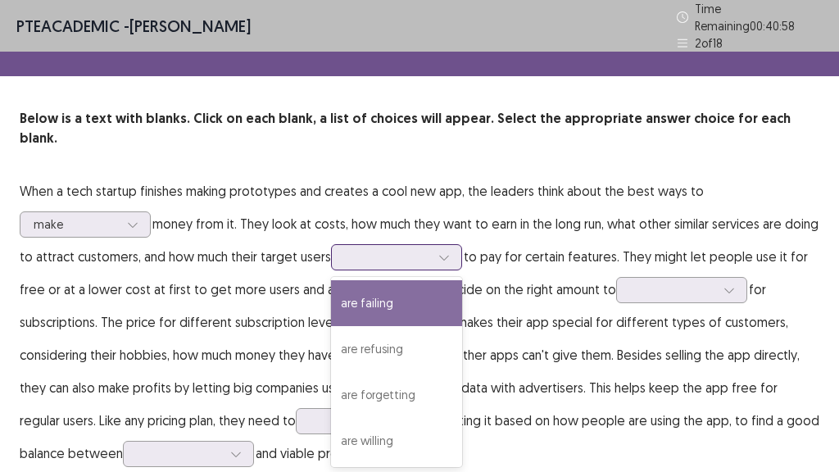
click at [450, 251] on icon at bounding box center [443, 256] width 11 height 11
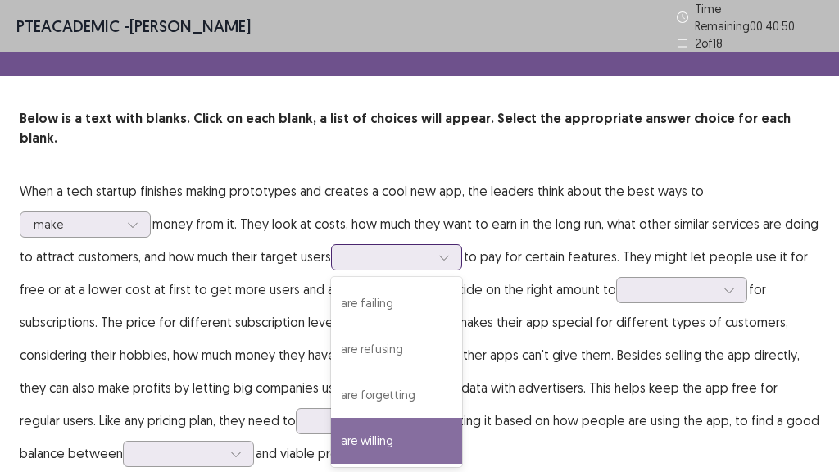
click at [460, 393] on div "are willing" at bounding box center [396, 441] width 131 height 46
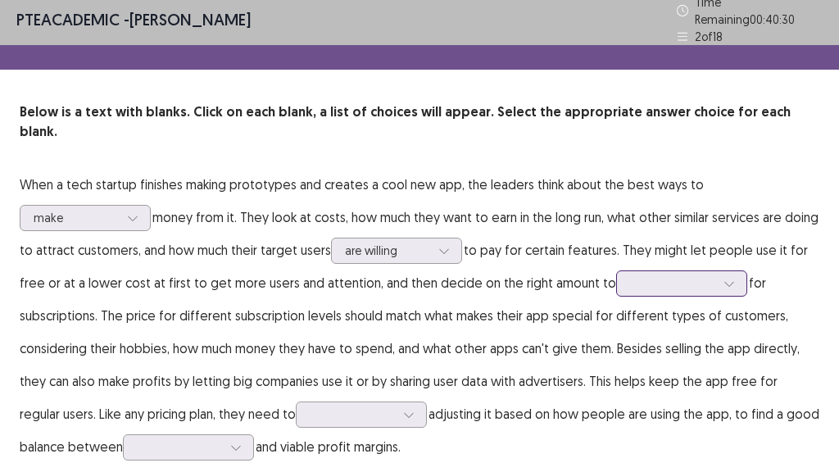
click at [734, 271] on div at bounding box center [729, 283] width 25 height 25
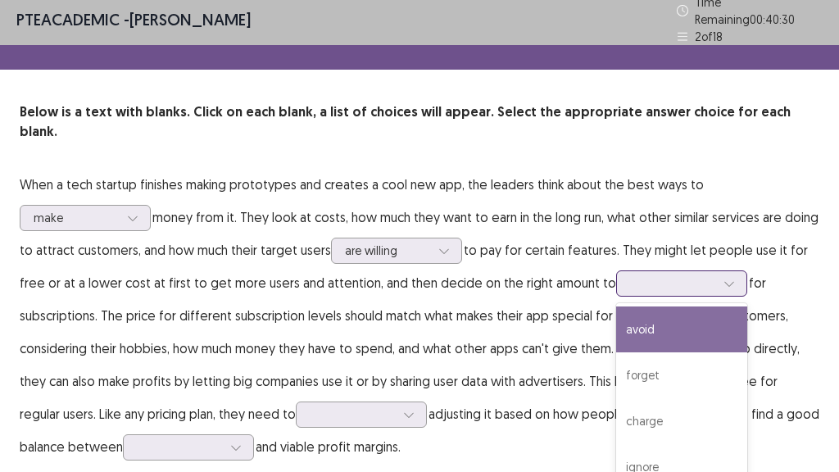
scroll to position [7, 0]
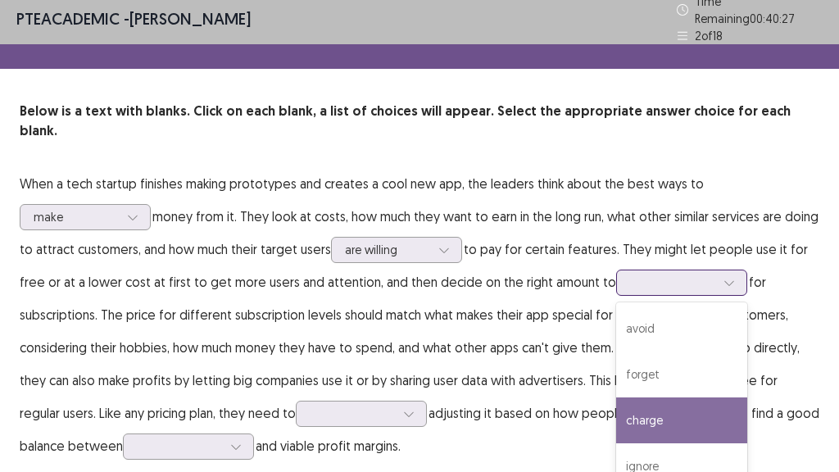
click at [708, 393] on div "charge" at bounding box center [681, 420] width 131 height 46
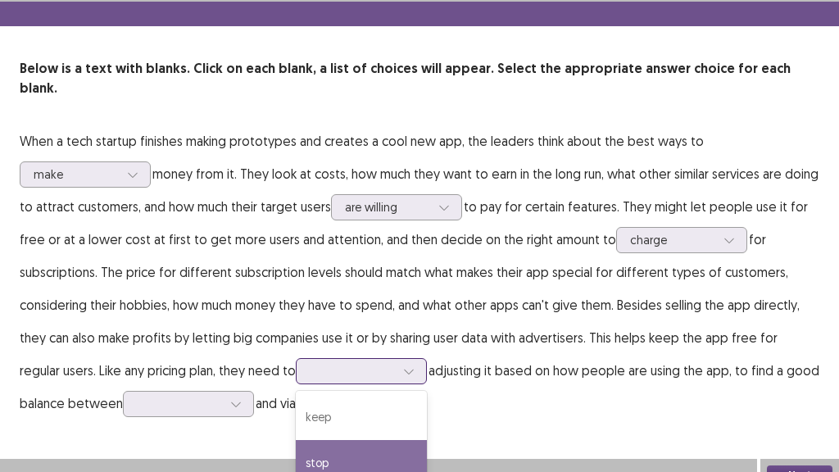
scroll to position [132, 0]
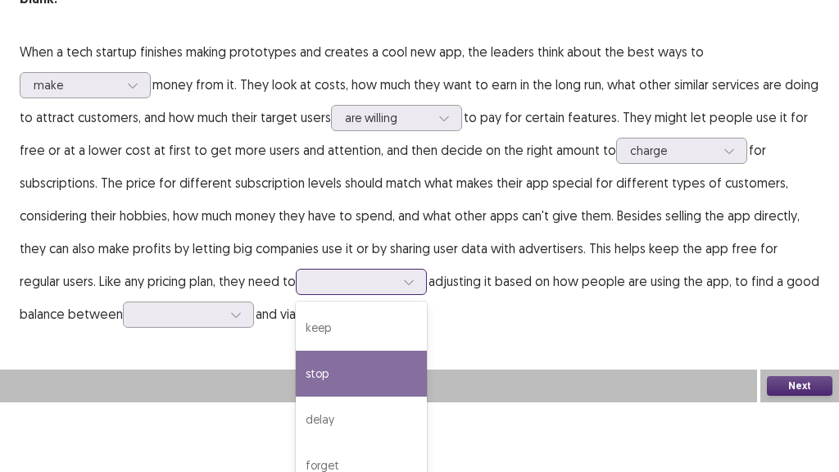
click at [370, 295] on div "4 results available. Use Up and Down to choose options, press Enter to select t…" at bounding box center [361, 282] width 131 height 26
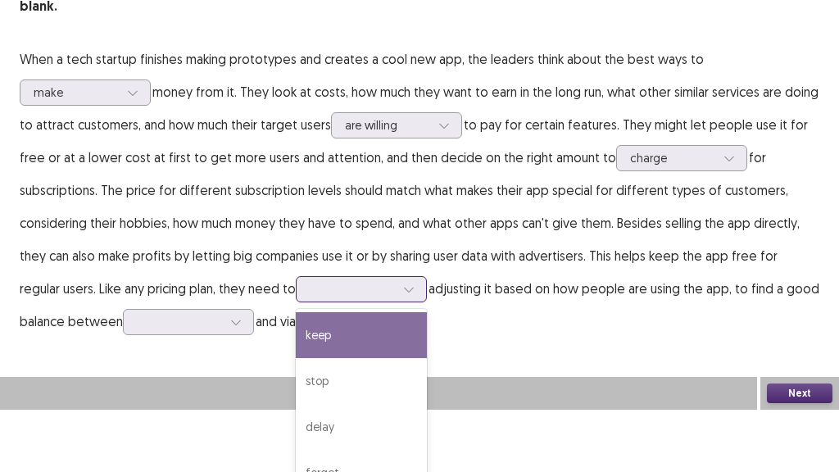
click at [344, 312] on div "keep" at bounding box center [361, 335] width 131 height 46
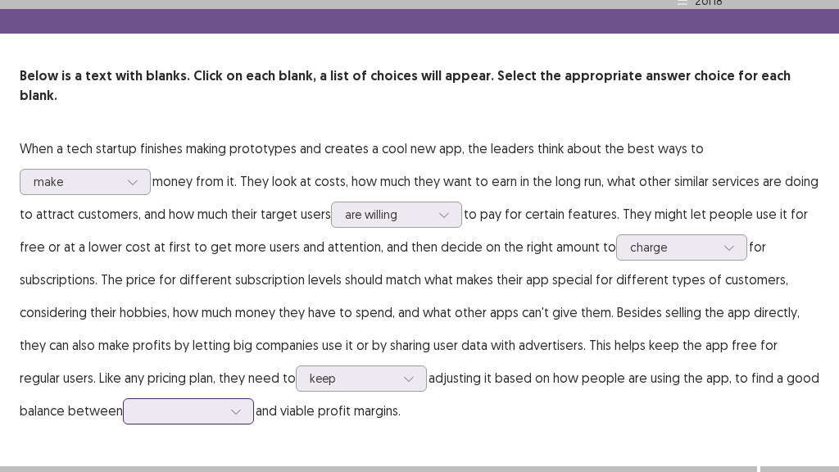
scroll to position [165, 0]
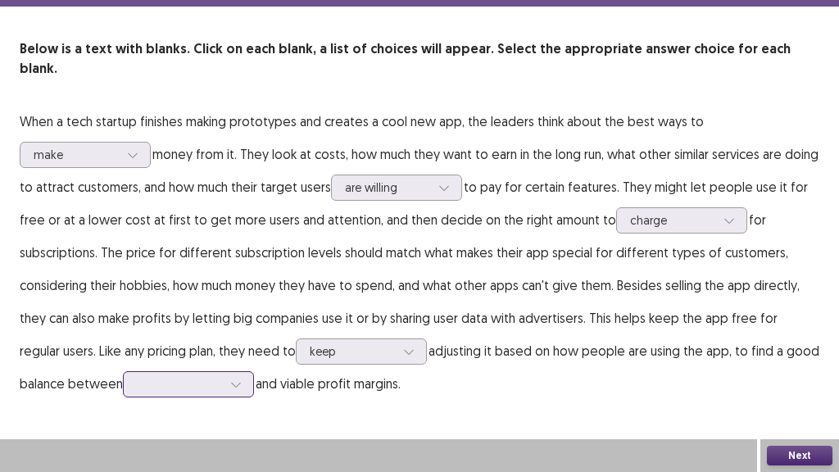
click at [233, 380] on div at bounding box center [188, 384] width 131 height 26
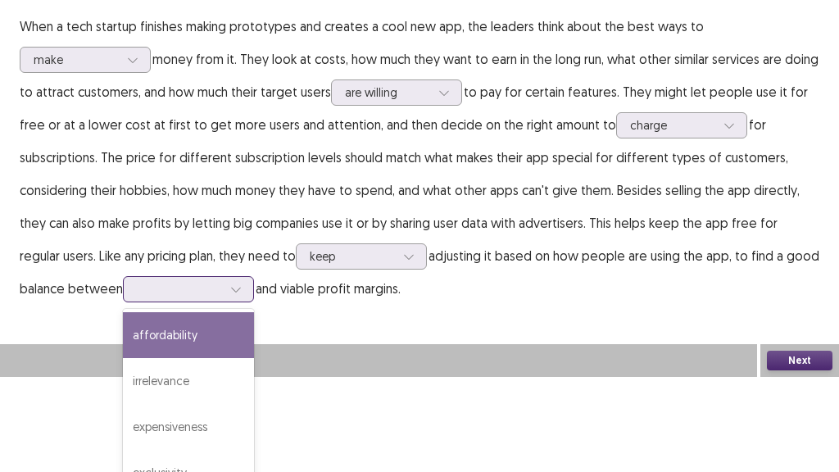
click at [227, 312] on div "affordability" at bounding box center [188, 335] width 131 height 46
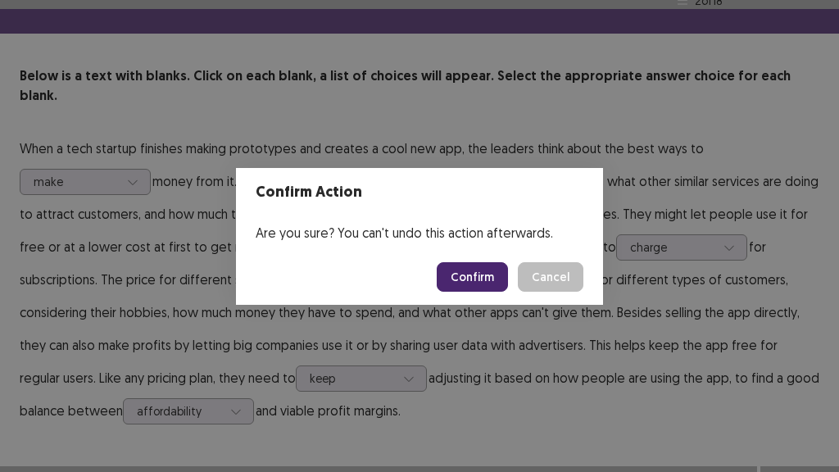
click at [488, 267] on button "Confirm" at bounding box center [472, 276] width 71 height 29
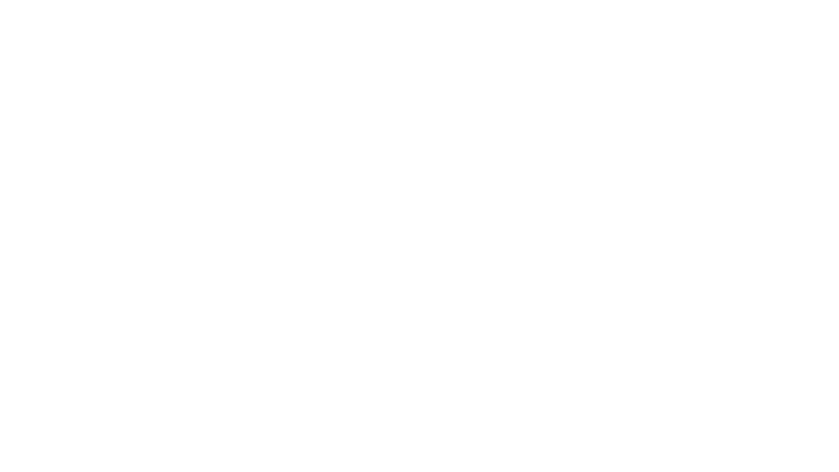
scroll to position [0, 0]
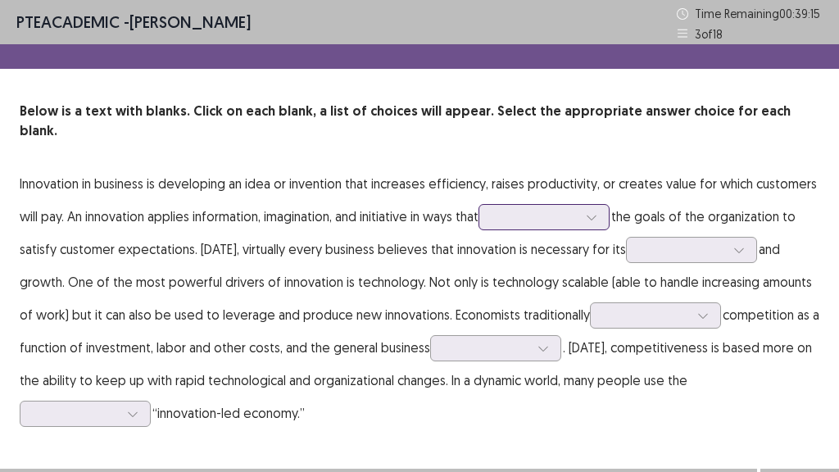
click at [597, 211] on icon at bounding box center [591, 216] width 11 height 11
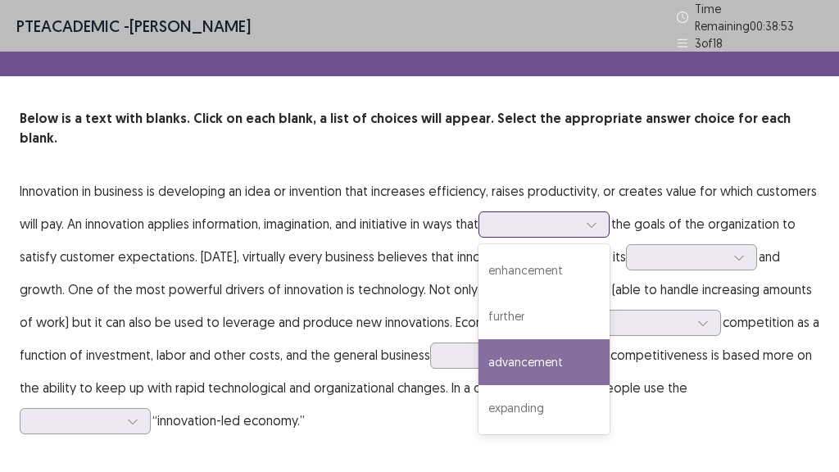
click at [595, 339] on div "advancement" at bounding box center [543, 362] width 131 height 46
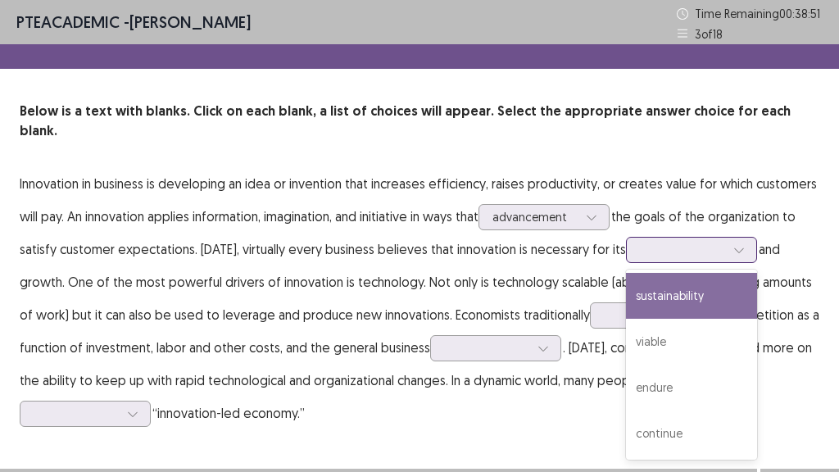
click at [727, 238] on div at bounding box center [739, 250] width 25 height 25
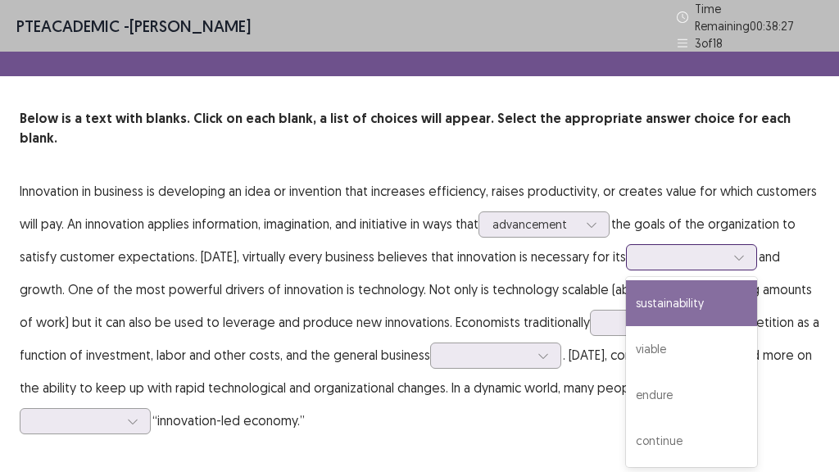
click at [732, 280] on div "sustainability" at bounding box center [691, 303] width 131 height 46
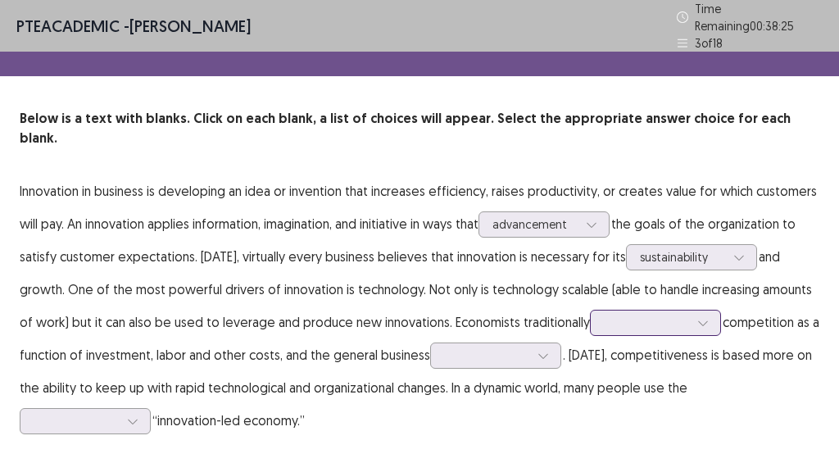
scroll to position [10, 0]
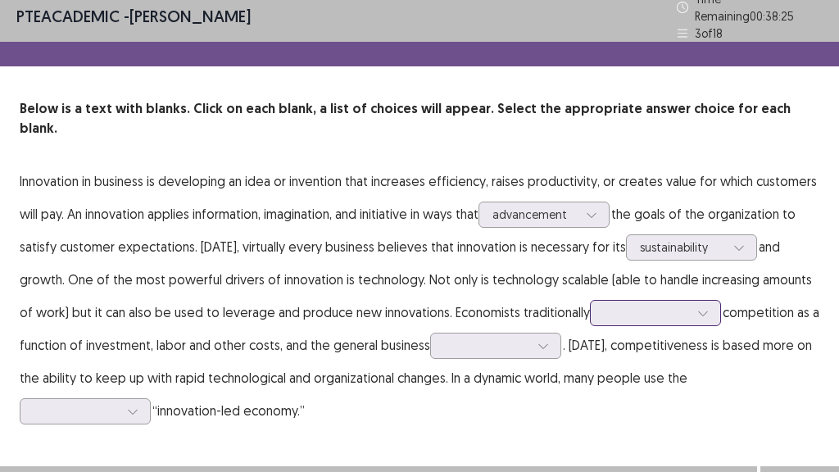
click at [704, 299] on p "Innovation in business is developing an idea or invention that increases effici…" at bounding box center [419, 296] width 799 height 262
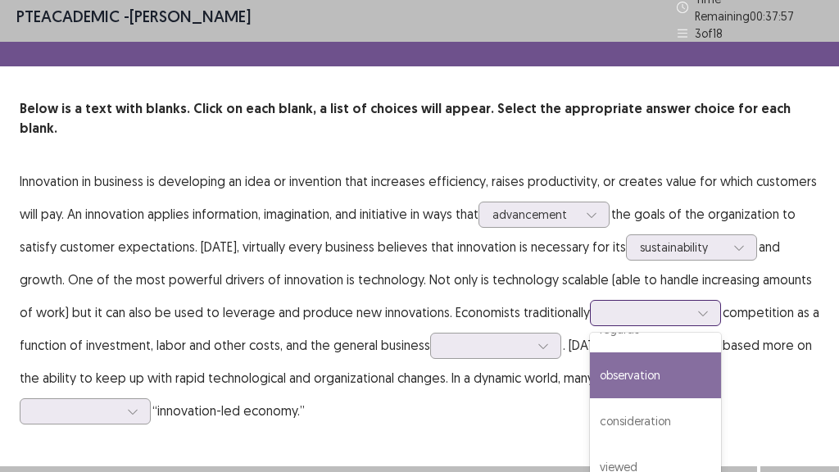
scroll to position [0, 0]
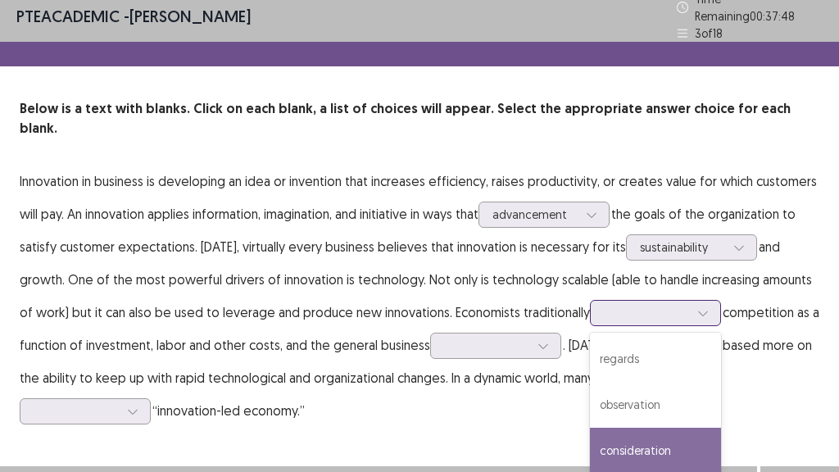
click at [696, 393] on div "consideration" at bounding box center [655, 451] width 131 height 46
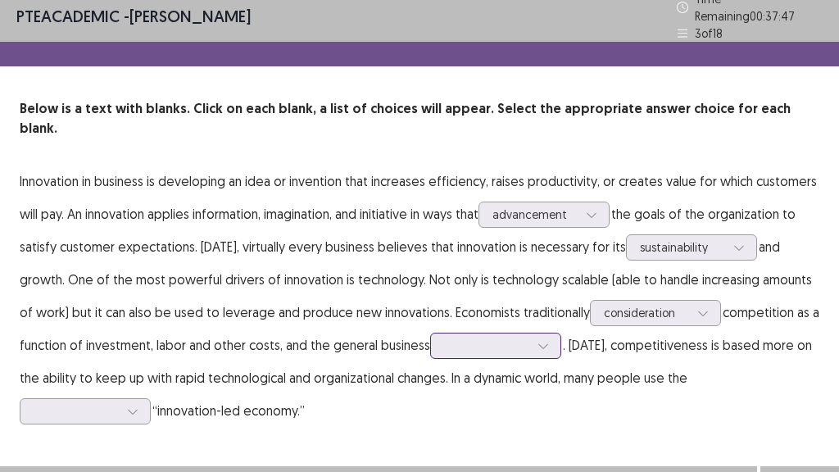
click at [548, 340] on icon at bounding box center [542, 345] width 11 height 11
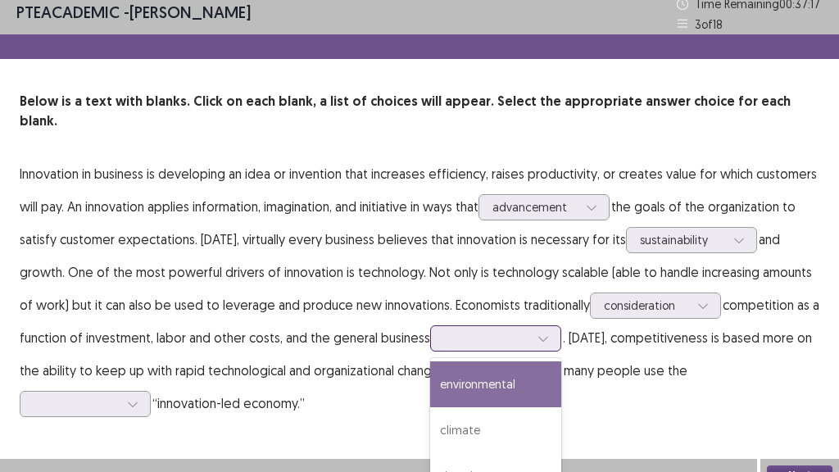
click at [521, 374] on div "environmental" at bounding box center [495, 384] width 131 height 46
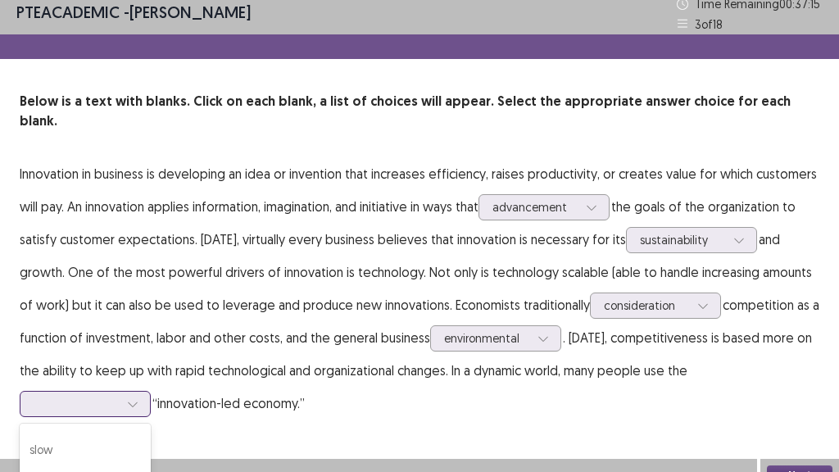
scroll to position [132, 0]
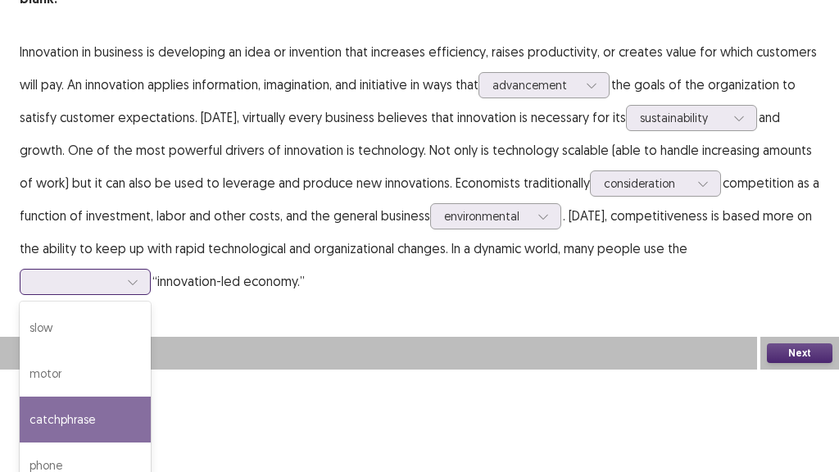
click at [136, 295] on div "4 results available. Use Up and Down to choose options, press Enter to select t…" at bounding box center [85, 282] width 131 height 26
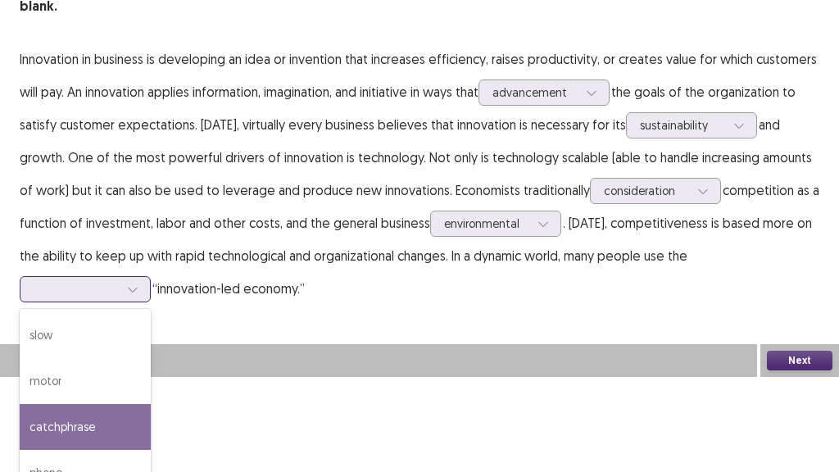
click at [90, 393] on div "catchphrase" at bounding box center [85, 427] width 131 height 46
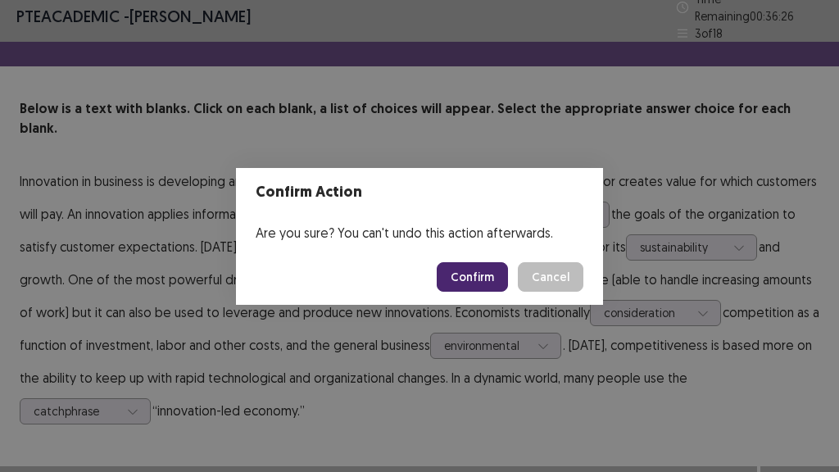
click at [499, 277] on button "Confirm" at bounding box center [472, 276] width 71 height 29
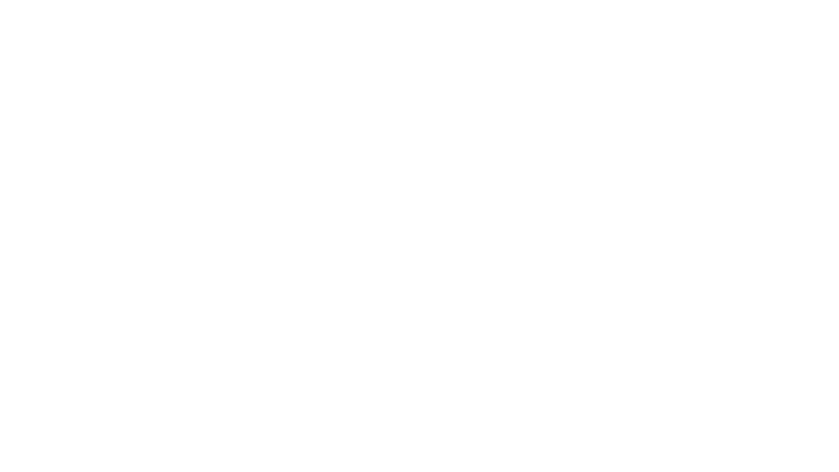
scroll to position [0, 0]
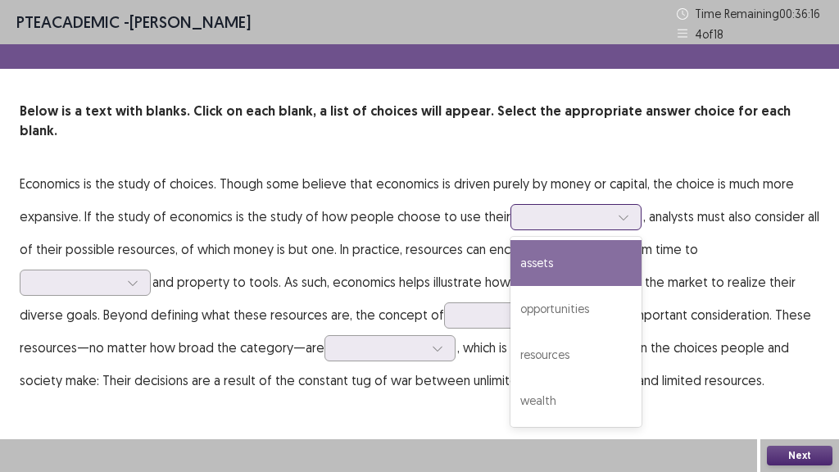
click at [618, 211] on icon at bounding box center [623, 216] width 11 height 11
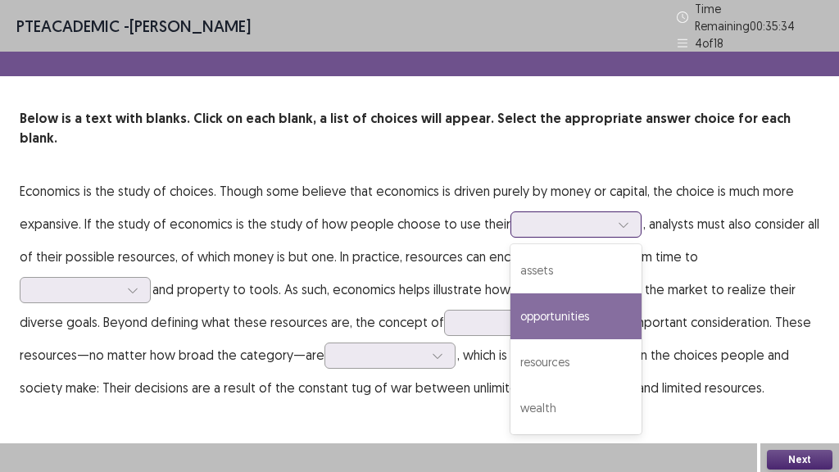
click at [619, 293] on div "opportunities" at bounding box center [575, 316] width 131 height 46
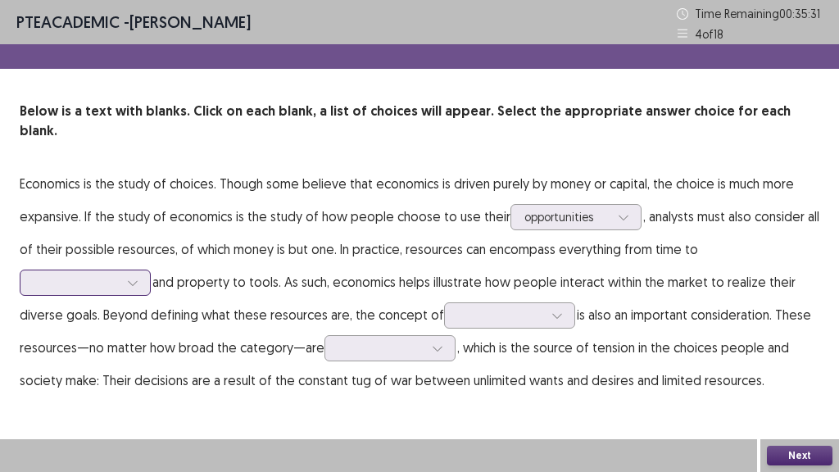
click at [131, 277] on icon at bounding box center [132, 282] width 11 height 11
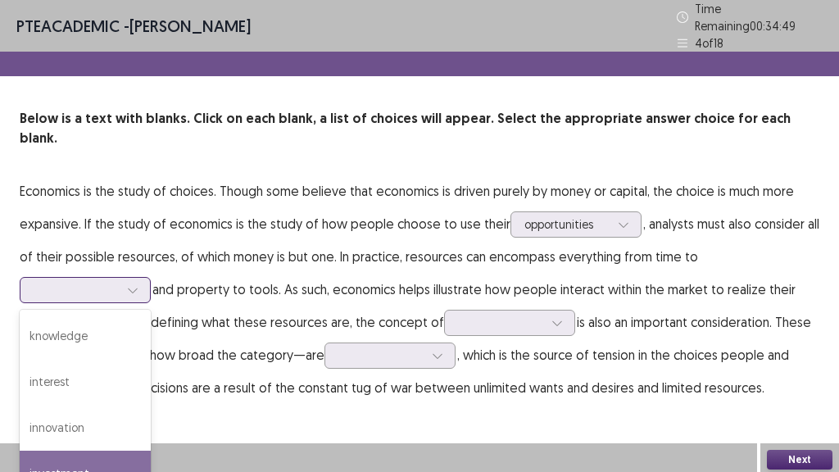
click at [115, 393] on div "investment" at bounding box center [85, 473] width 131 height 46
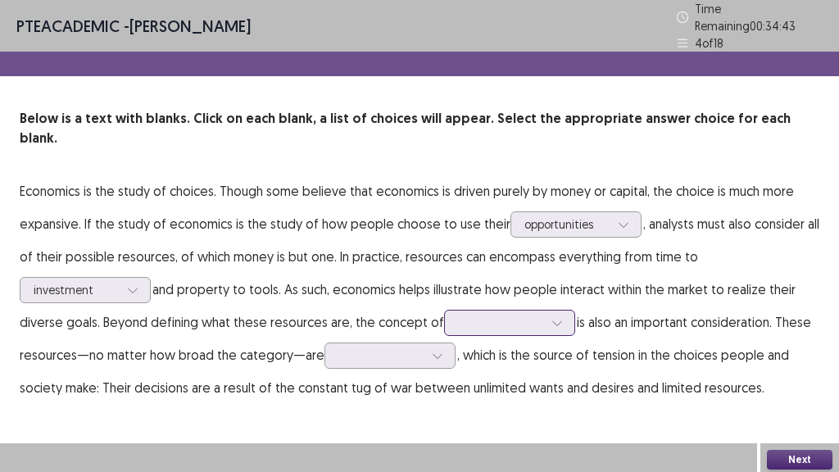
click at [555, 317] on icon at bounding box center [556, 322] width 11 height 11
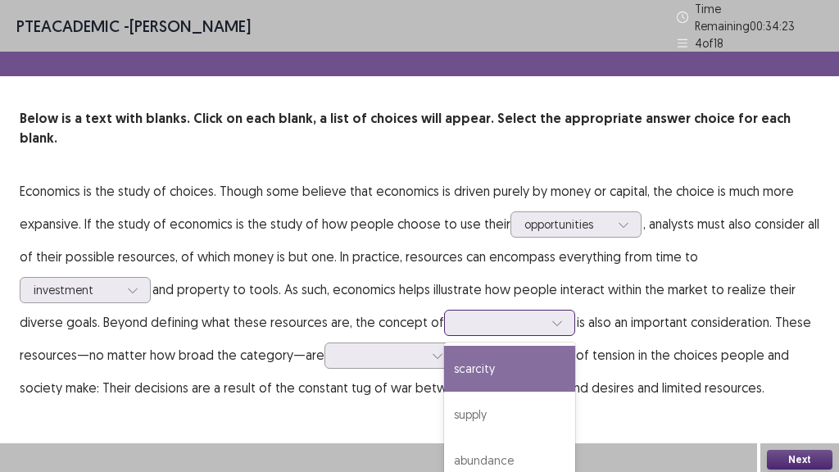
scroll to position [40, 0]
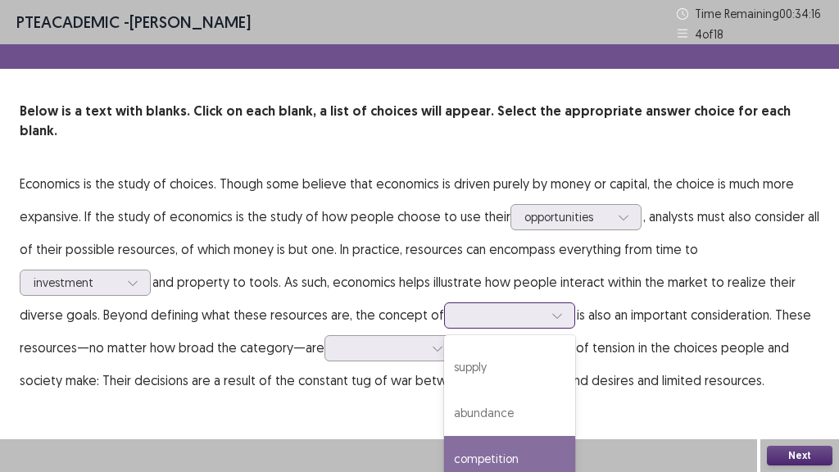
click at [527, 393] on div "competition" at bounding box center [509, 459] width 131 height 46
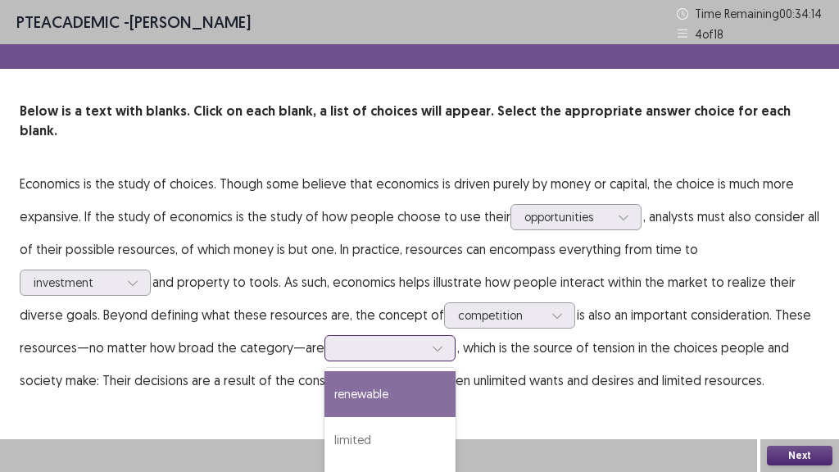
click at [432, 342] on icon at bounding box center [437, 347] width 11 height 11
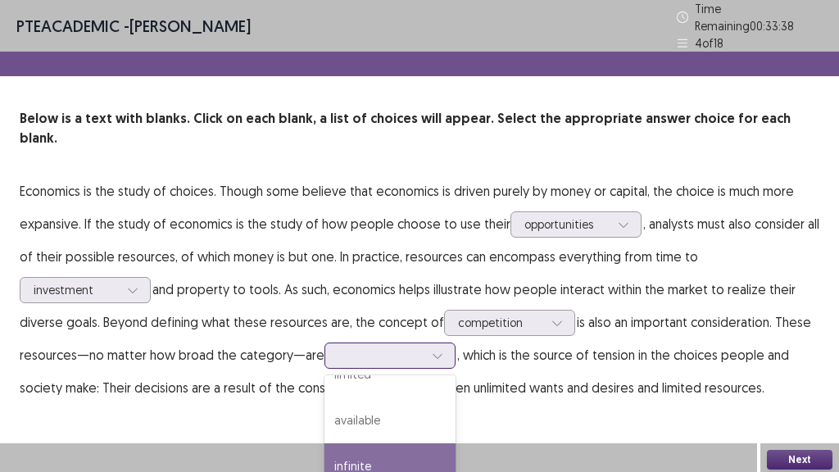
scroll to position [0, 0]
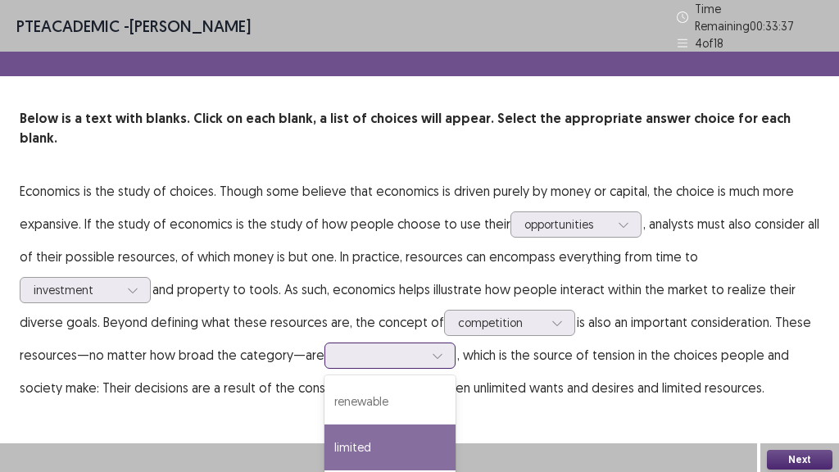
click at [427, 393] on div "limited" at bounding box center [389, 447] width 131 height 46
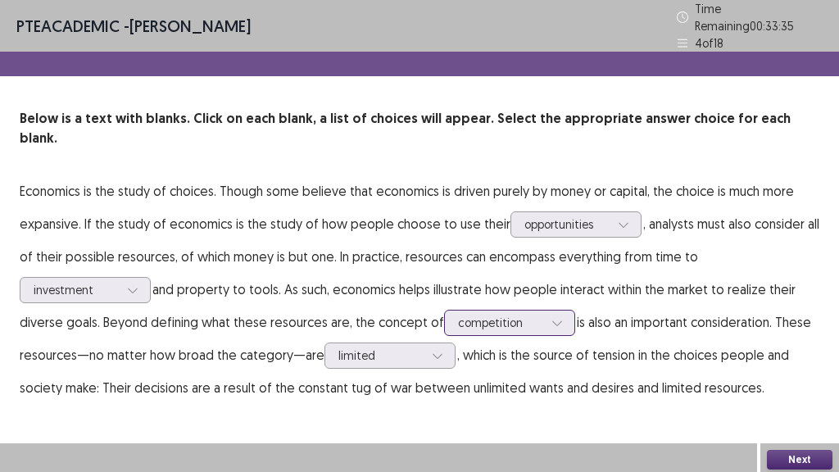
click at [560, 310] on div at bounding box center [557, 322] width 25 height 25
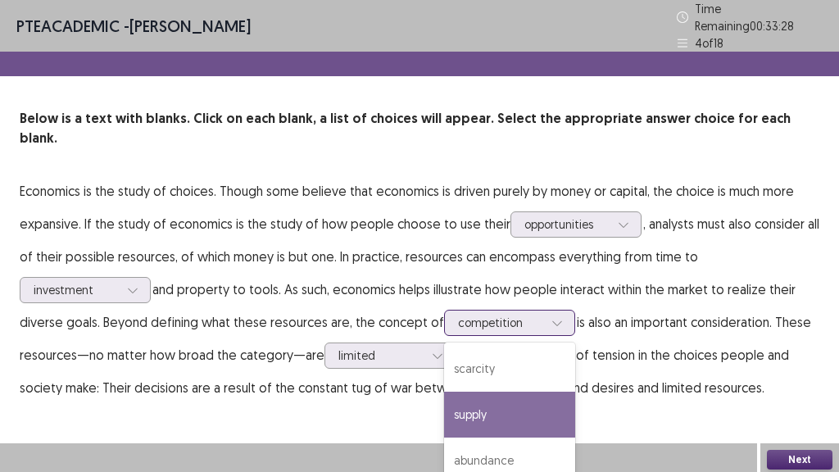
click at [518, 393] on div "supply" at bounding box center [509, 415] width 131 height 46
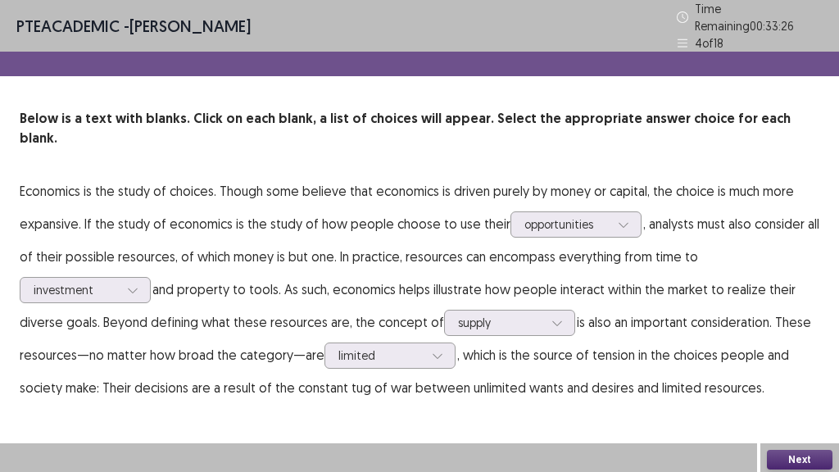
click at [790, 393] on button "Next" at bounding box center [800, 460] width 66 height 20
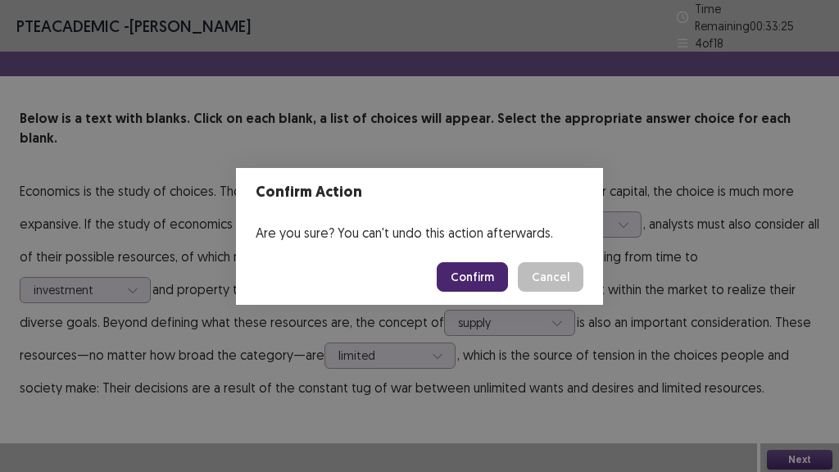
click at [482, 277] on button "Confirm" at bounding box center [472, 276] width 71 height 29
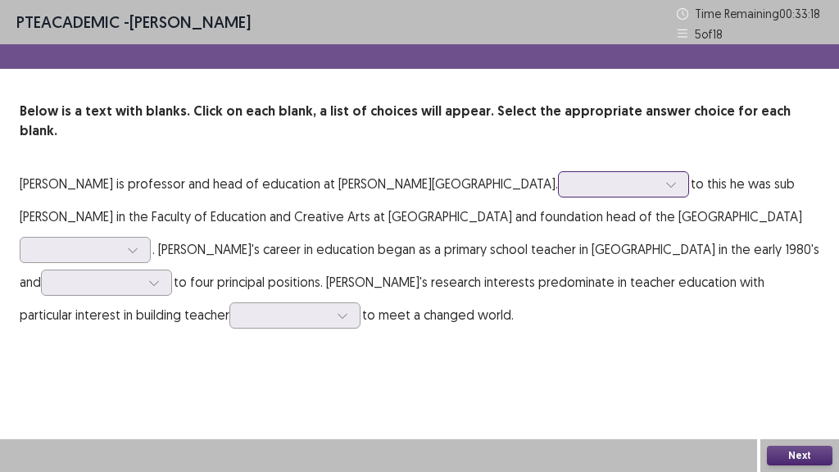
click at [659, 172] on div at bounding box center [671, 184] width 25 height 25
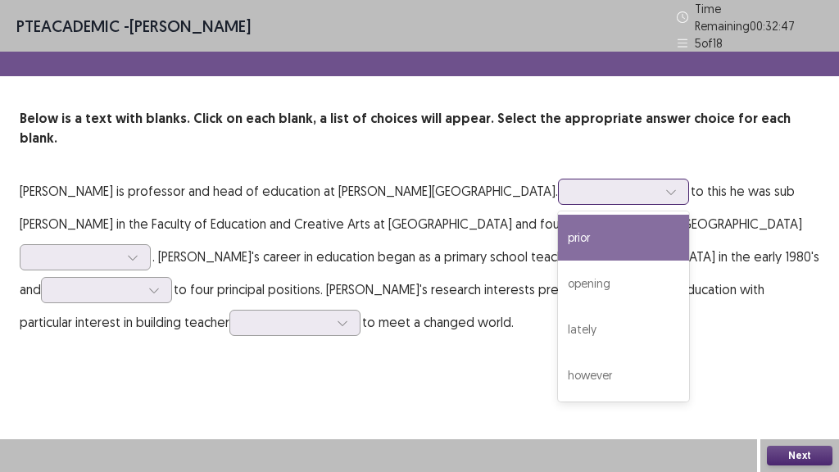
click at [573, 215] on div "prior" at bounding box center [623, 238] width 131 height 46
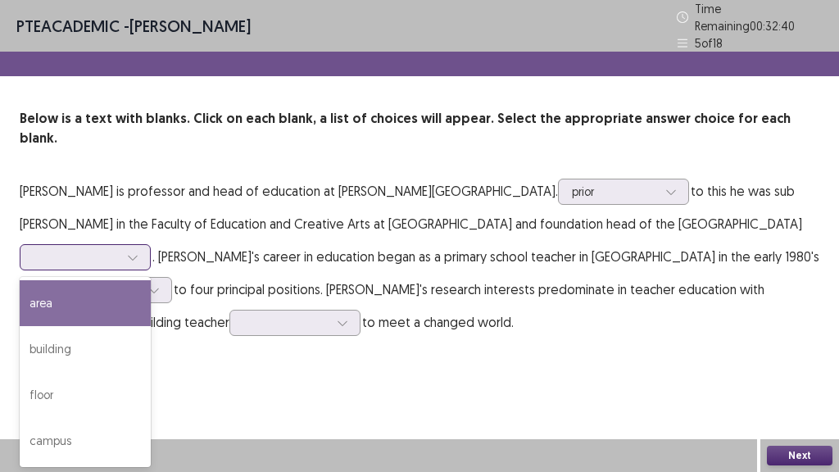
click at [137, 256] on icon at bounding box center [132, 258] width 9 height 5
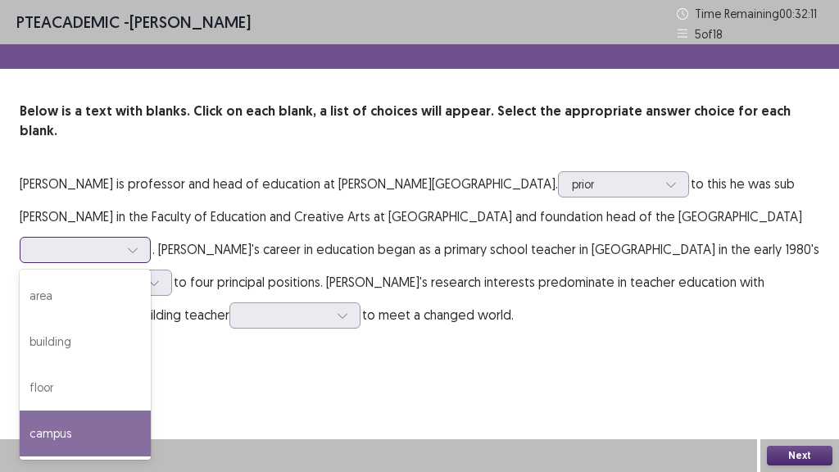
click at [151, 393] on div "campus" at bounding box center [85, 433] width 131 height 46
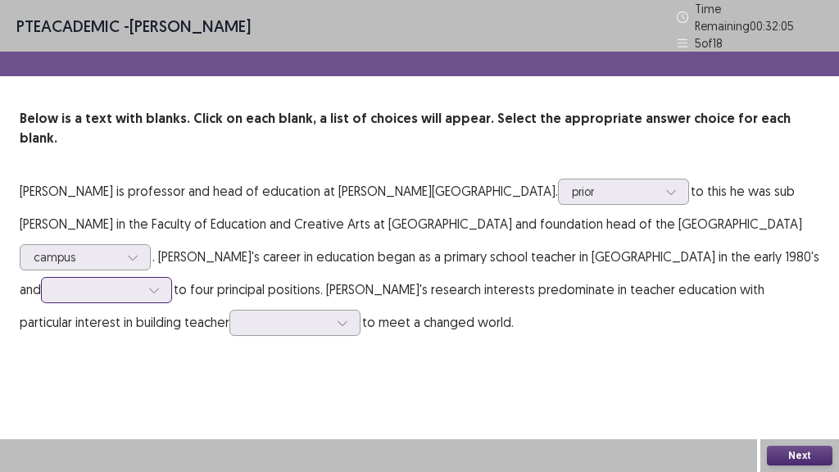
click at [166, 278] on div at bounding box center [154, 290] width 25 height 25
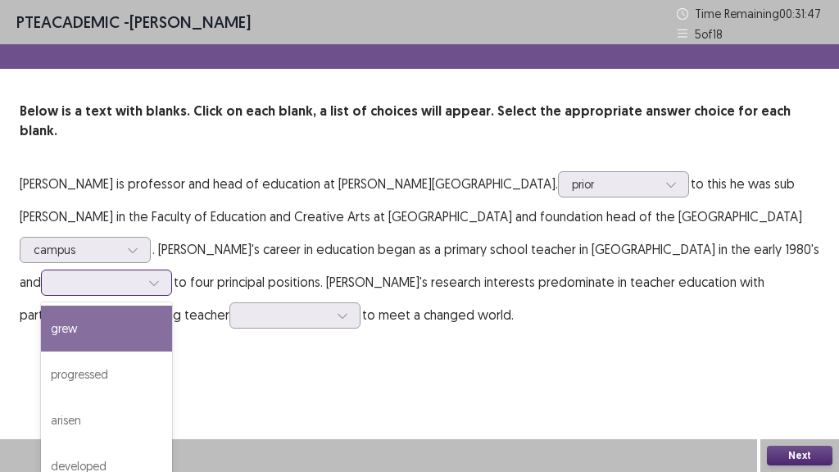
click at [172, 306] on div "grew" at bounding box center [106, 329] width 131 height 46
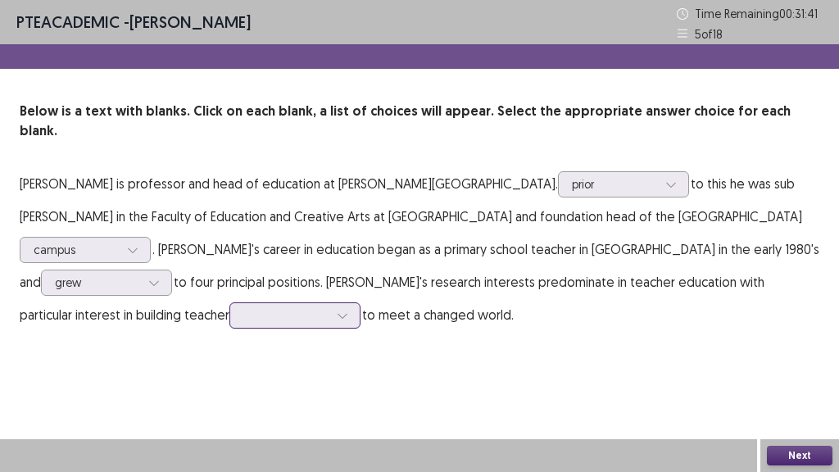
click at [330, 303] on div at bounding box center [342, 315] width 25 height 25
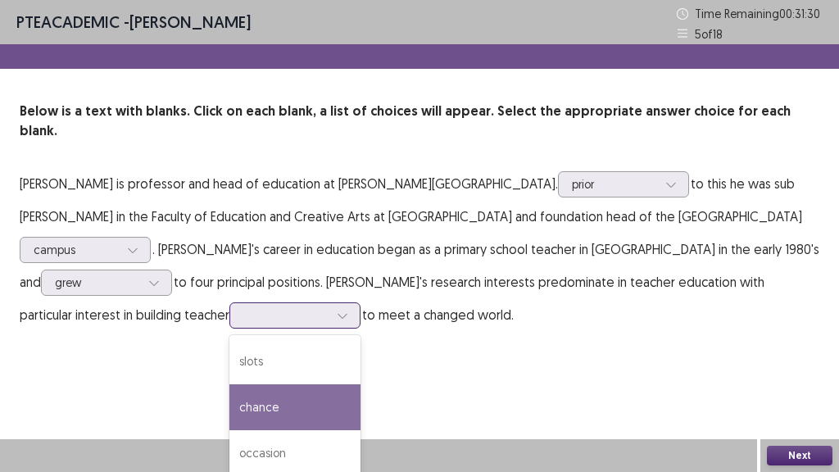
scroll to position [40, 0]
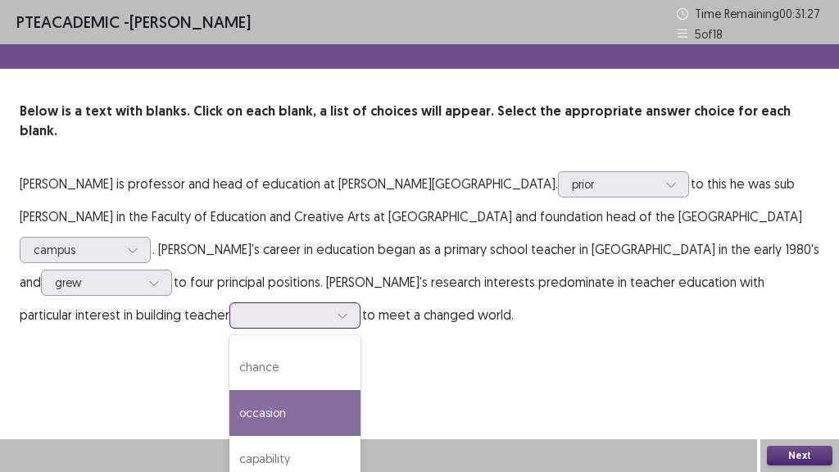
click at [229, 393] on div "occasion" at bounding box center [294, 413] width 131 height 46
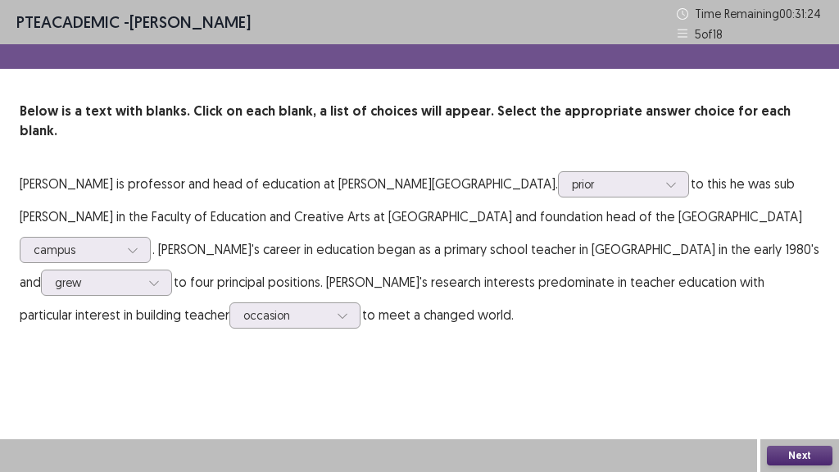
click at [792, 393] on button "Next" at bounding box center [800, 456] width 66 height 20
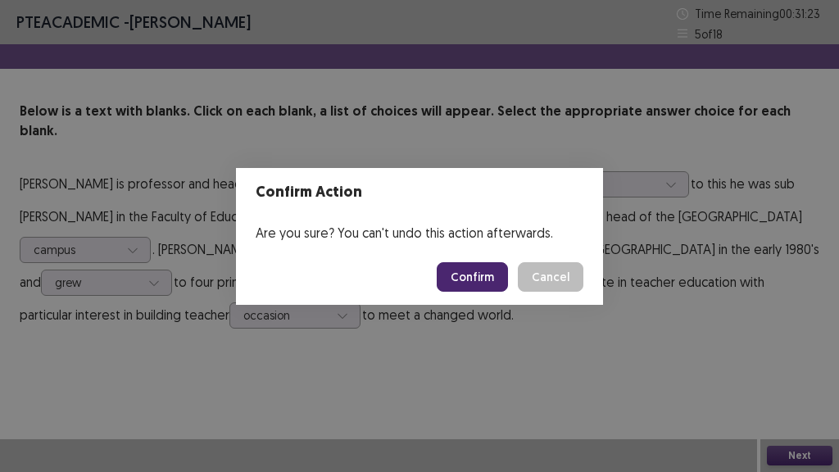
click at [495, 284] on button "Confirm" at bounding box center [472, 276] width 71 height 29
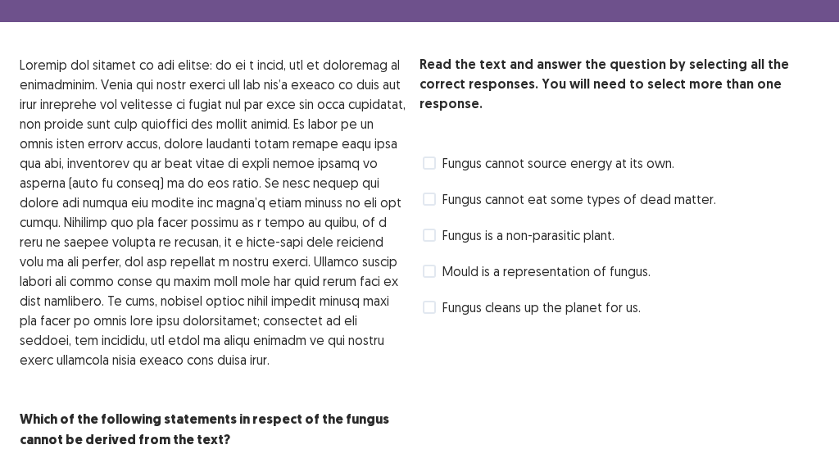
scroll to position [0, 0]
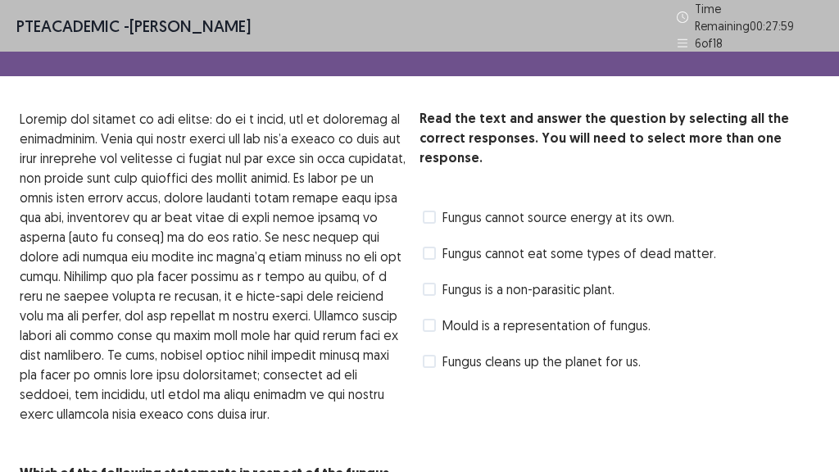
click at [429, 211] on span at bounding box center [429, 217] width 13 height 13
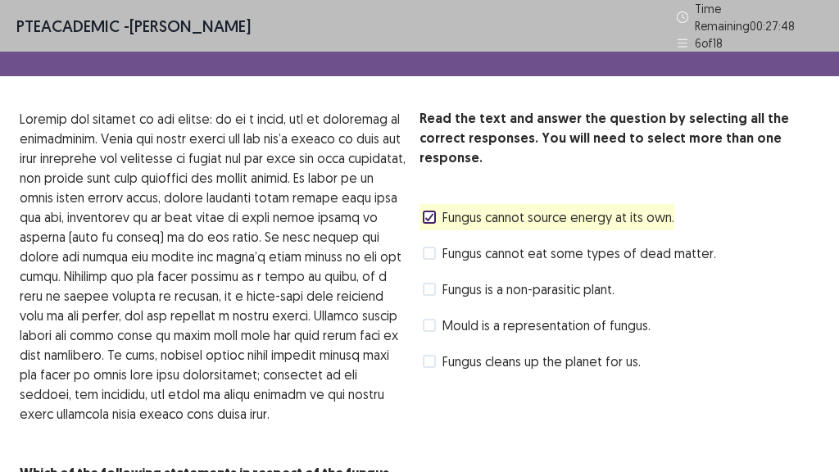
click at [431, 355] on span at bounding box center [429, 361] width 13 height 13
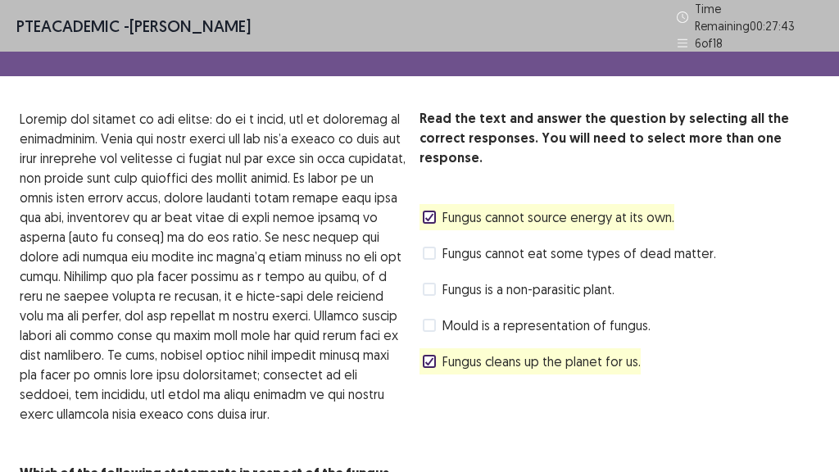
click at [428, 319] on span at bounding box center [429, 325] width 13 height 13
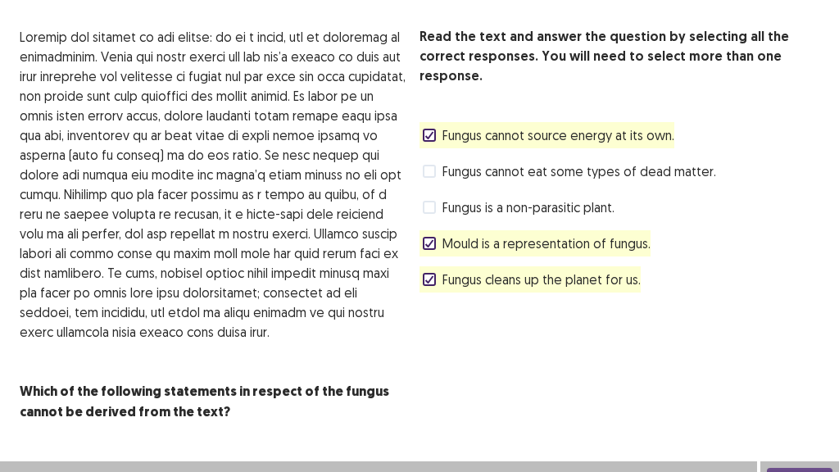
scroll to position [96, 0]
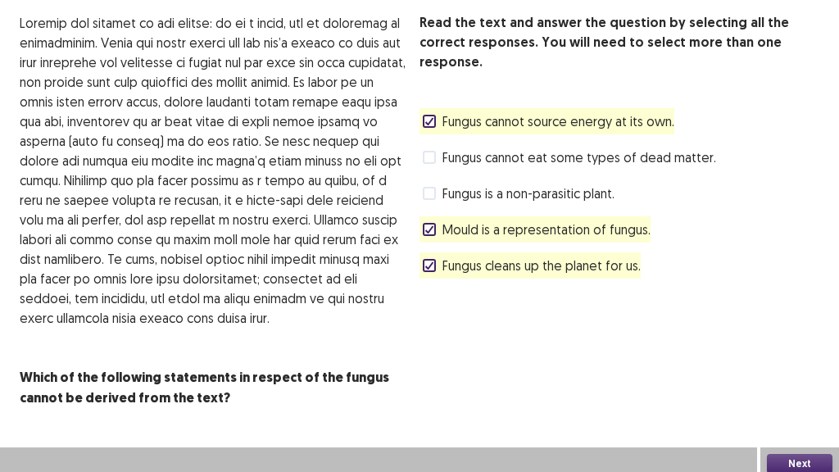
click at [811, 393] on button "Next" at bounding box center [800, 464] width 66 height 20
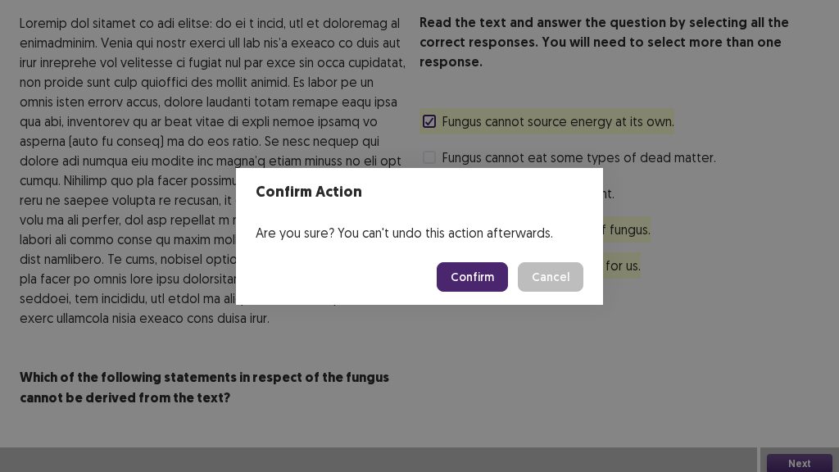
click at [486, 266] on button "Confirm" at bounding box center [472, 276] width 71 height 29
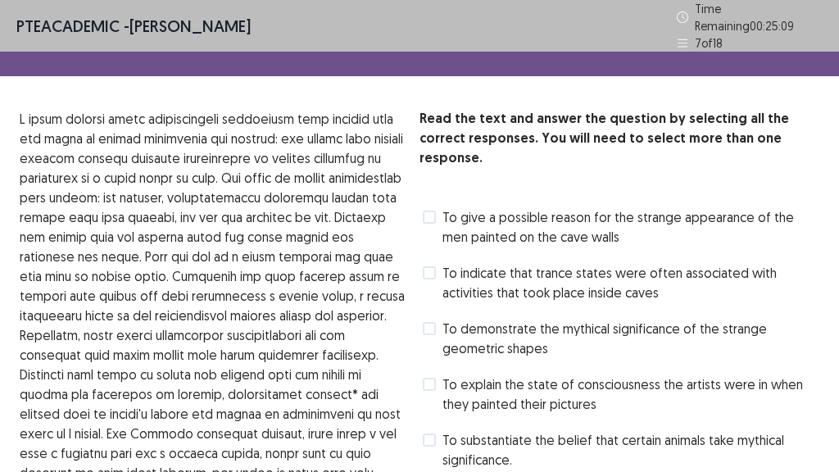
scroll to position [54, 0]
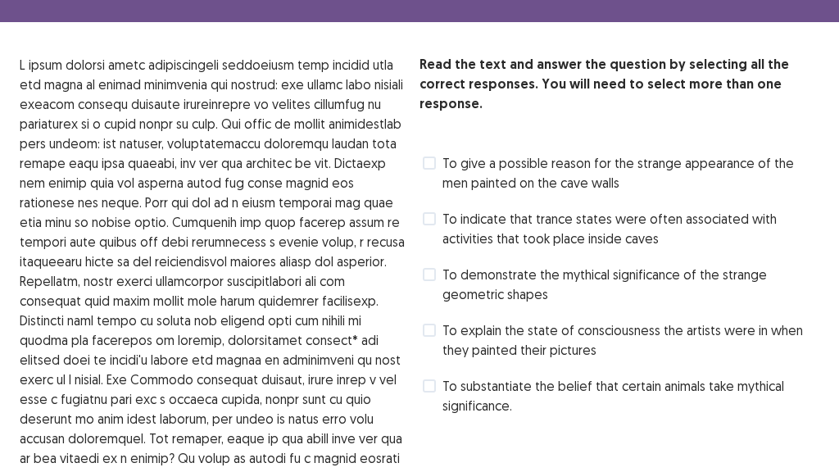
click at [426, 379] on span at bounding box center [429, 385] width 13 height 13
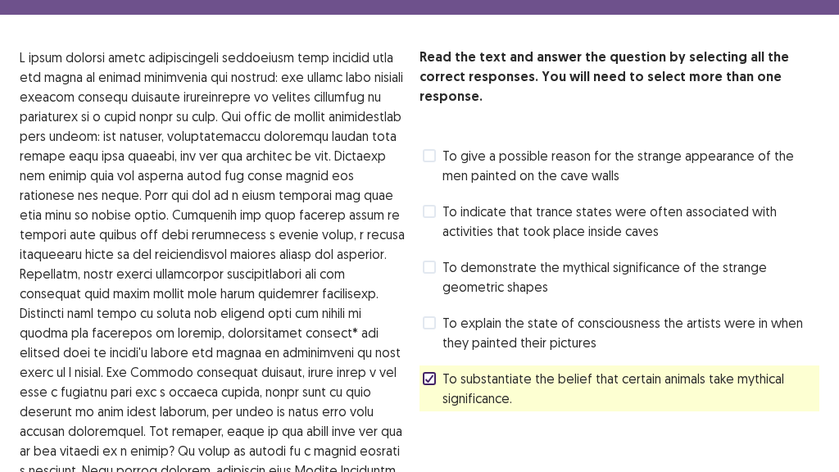
click at [427, 316] on span at bounding box center [429, 322] width 13 height 13
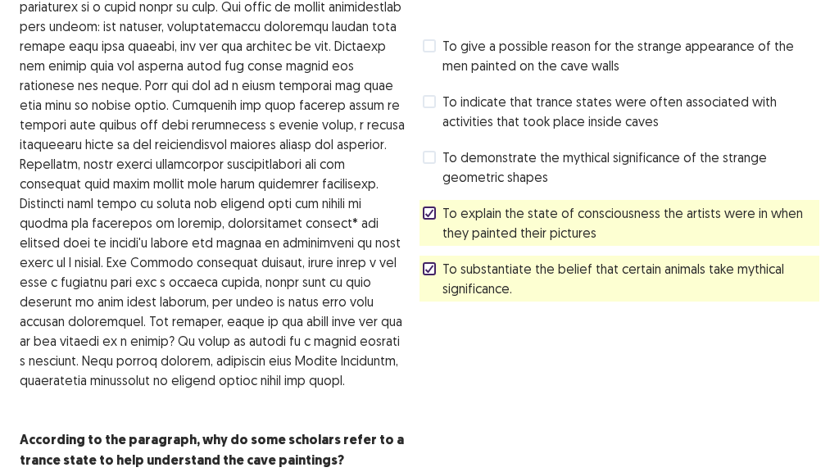
scroll to position [253, 0]
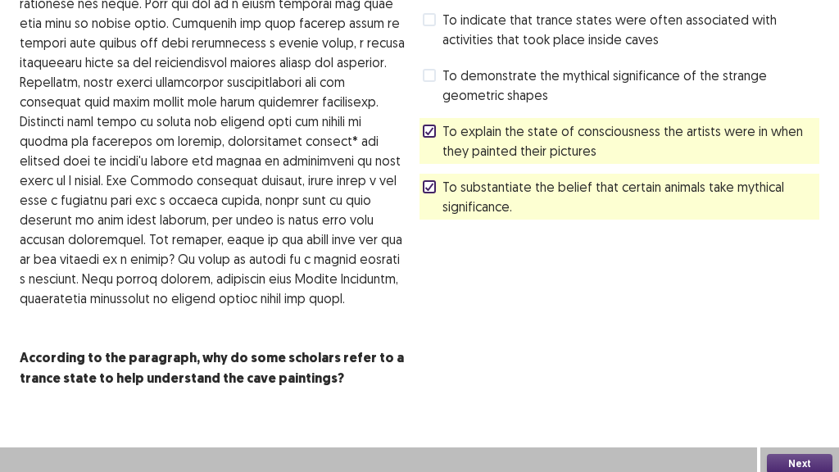
click at [820, 393] on button "Next" at bounding box center [800, 464] width 66 height 20
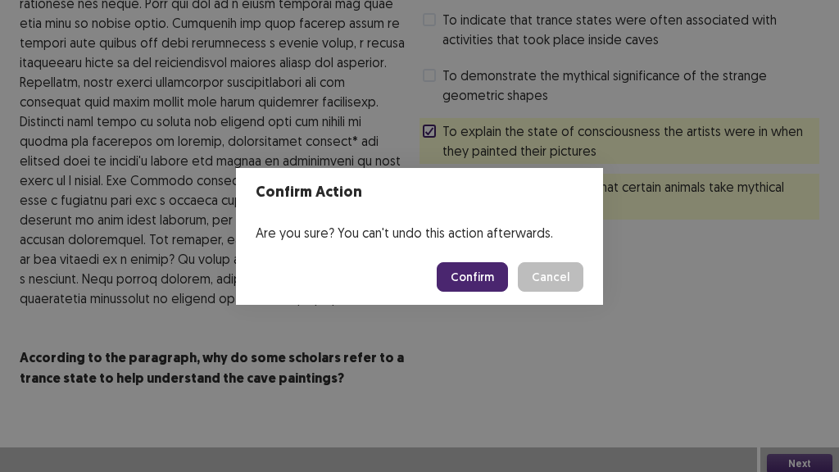
click at [453, 283] on button "Confirm" at bounding box center [472, 276] width 71 height 29
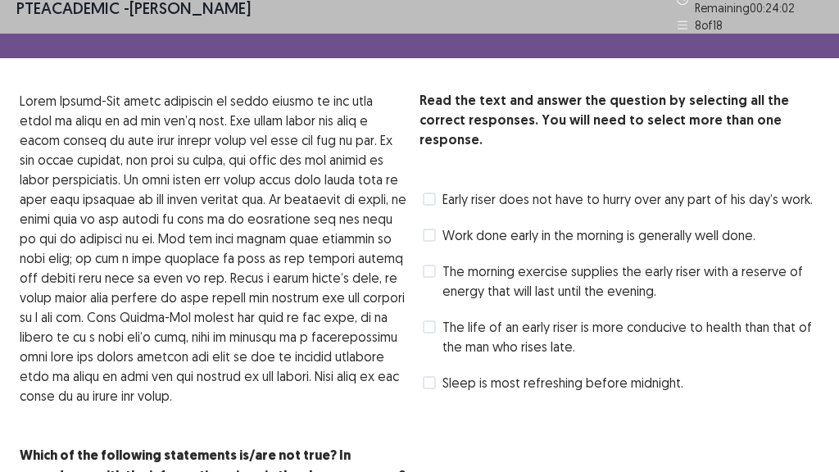
scroll to position [0, 0]
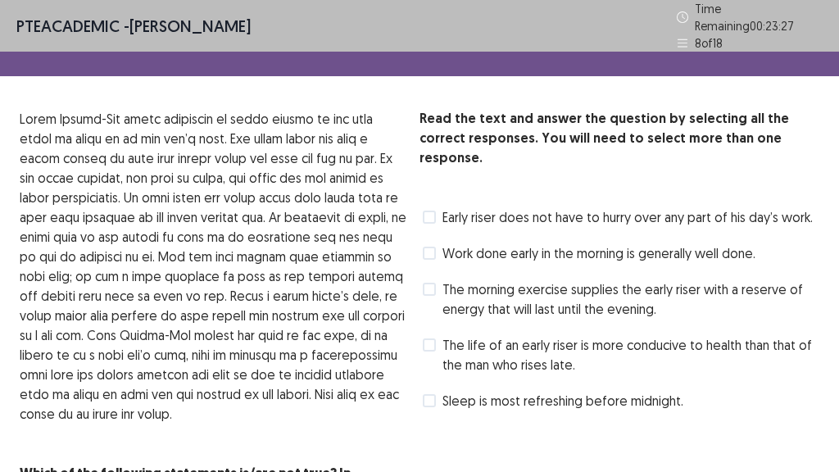
click at [430, 247] on span at bounding box center [429, 253] width 13 height 13
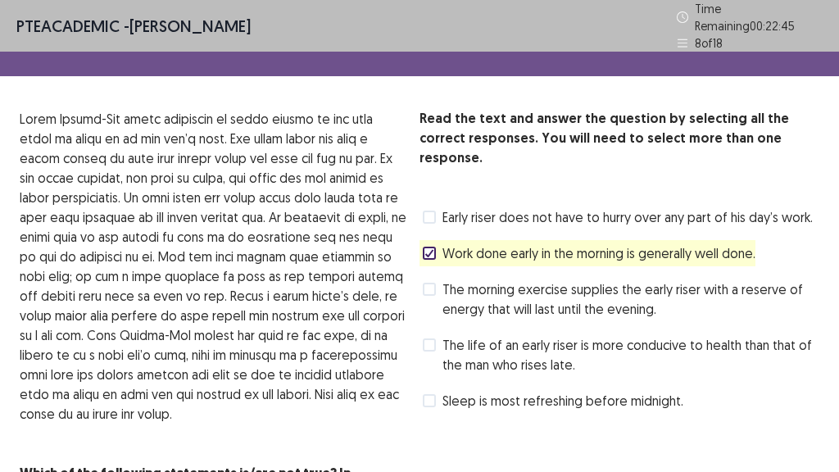
click at [428, 211] on span at bounding box center [429, 217] width 13 height 13
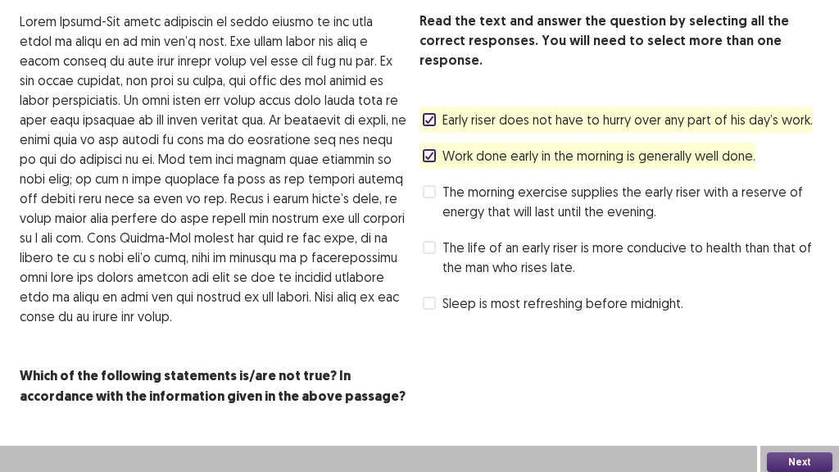
scroll to position [96, 0]
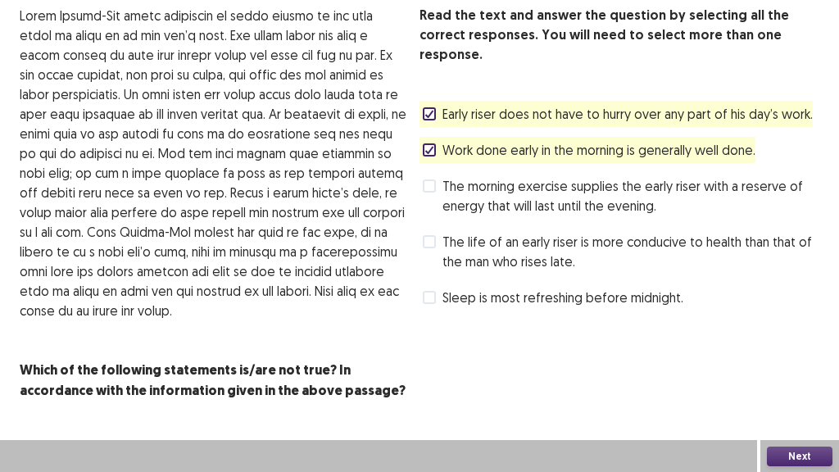
click at [429, 235] on span at bounding box center [429, 241] width 13 height 13
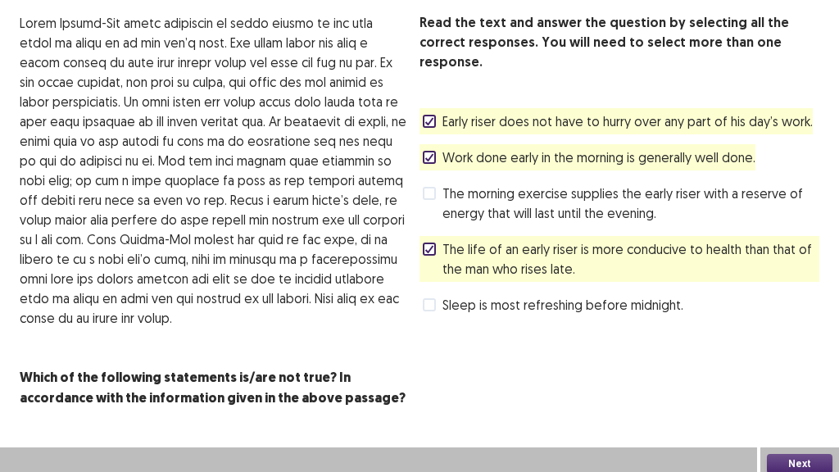
click at [810, 393] on button "Next" at bounding box center [800, 464] width 66 height 20
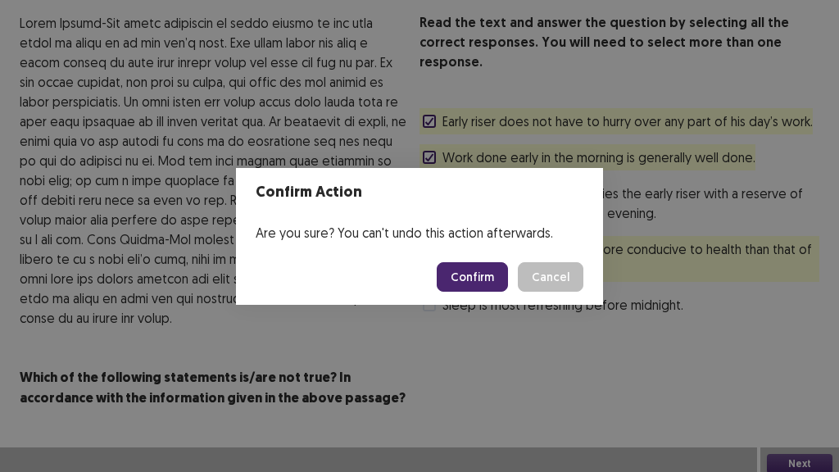
click at [476, 280] on button "Confirm" at bounding box center [472, 276] width 71 height 29
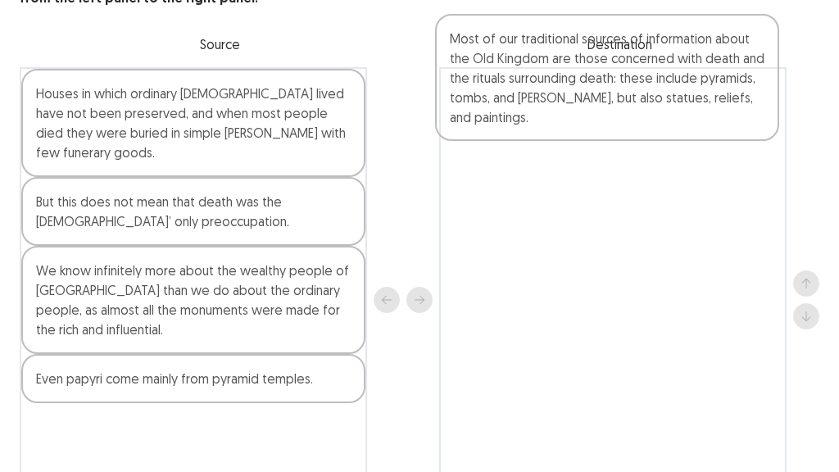
scroll to position [83, 0]
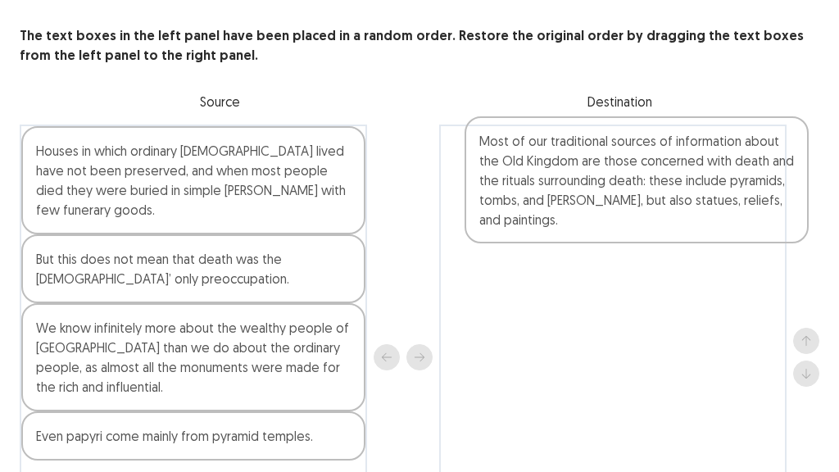
drag, startPoint x: 183, startPoint y: 298, endPoint x: 618, endPoint y: 188, distance: 448.6
click at [618, 188] on div "Houses in which ordinary [DEMOGRAPHIC_DATA] lived have not been preserved, and …" at bounding box center [419, 357] width 799 height 464
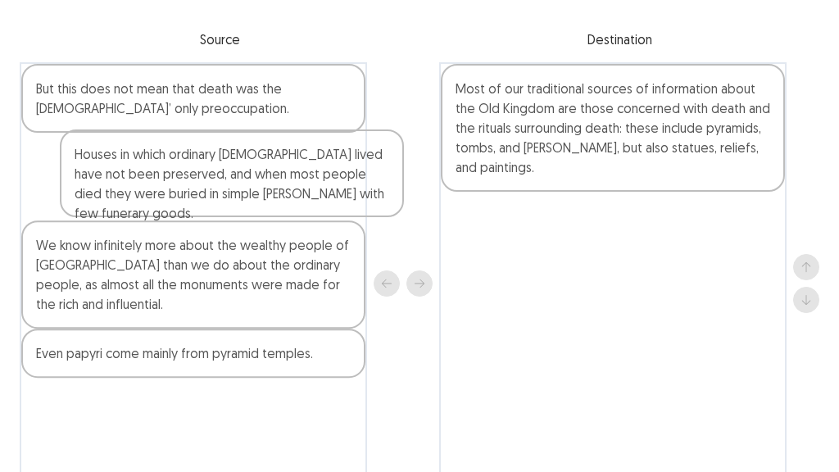
scroll to position [135, 0]
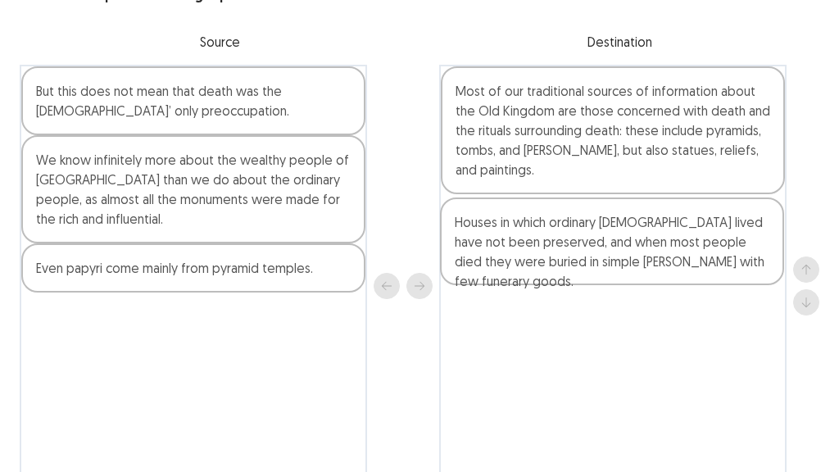
drag, startPoint x: 185, startPoint y: 95, endPoint x: 604, endPoint y: 237, distance: 441.9
click at [607, 232] on div "Houses in which ordinary [DEMOGRAPHIC_DATA] lived have not been preserved, and …" at bounding box center [419, 285] width 799 height 441
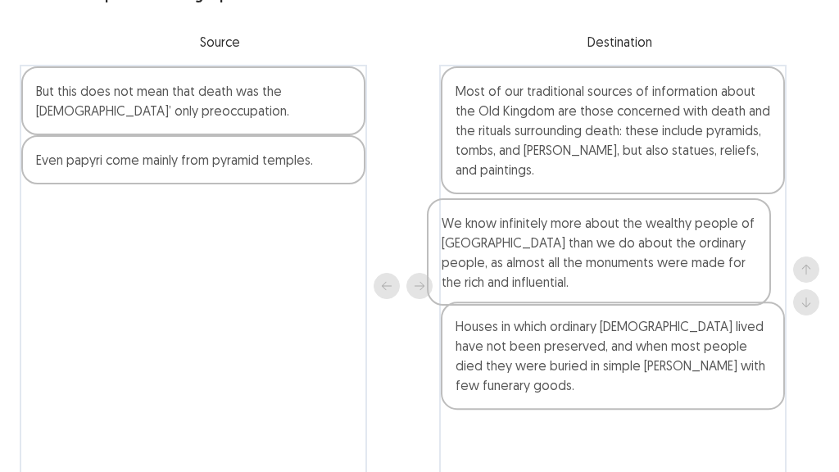
drag, startPoint x: 188, startPoint y: 211, endPoint x: 600, endPoint y: 278, distance: 416.6
click at [600, 278] on div "But this does not mean that death was the [DEMOGRAPHIC_DATA]’ only preoccupatio…" at bounding box center [419, 285] width 799 height 441
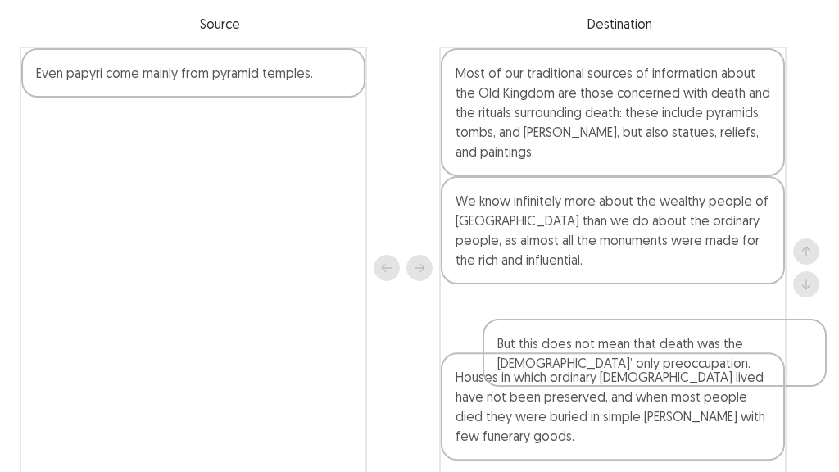
scroll to position [154, 0]
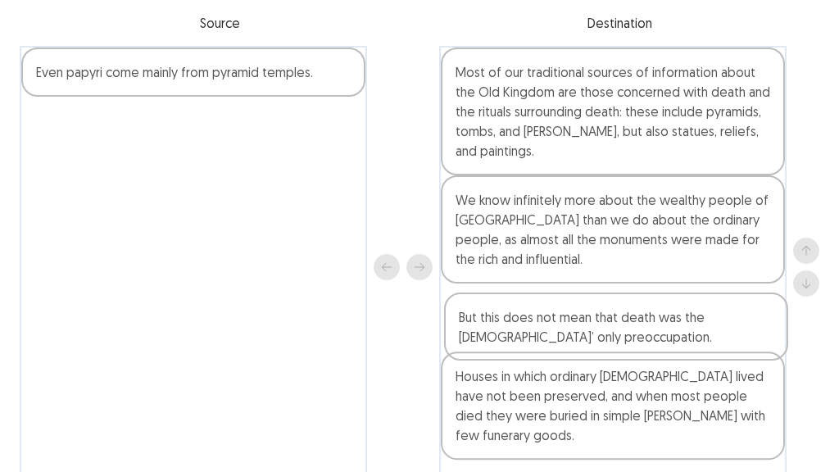
drag, startPoint x: 219, startPoint y: 106, endPoint x: 645, endPoint y: 340, distance: 486.1
click at [645, 340] on div "But this does not mean that death was the [DEMOGRAPHIC_DATA]’ only preoccupatio…" at bounding box center [419, 266] width 799 height 441
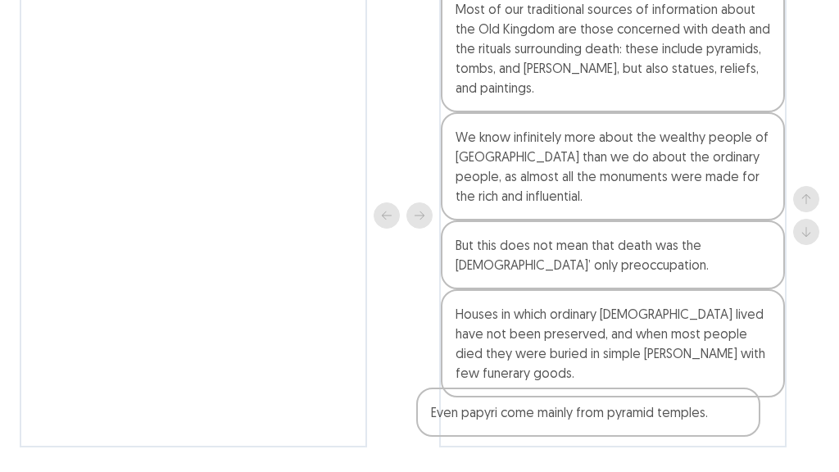
scroll to position [242, 0]
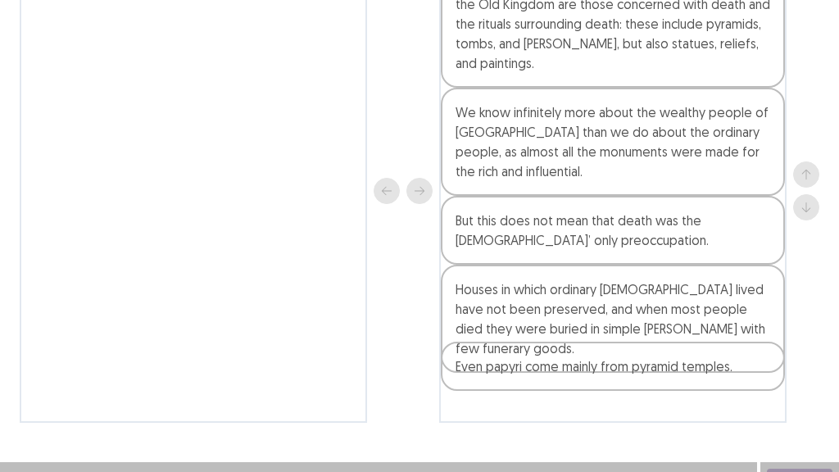
drag, startPoint x: 101, startPoint y: 74, endPoint x: 523, endPoint y: 376, distance: 518.9
click at [523, 376] on div "Even papyri come mainly from pyramid temples. Most of our traditional sources o…" at bounding box center [419, 190] width 799 height 464
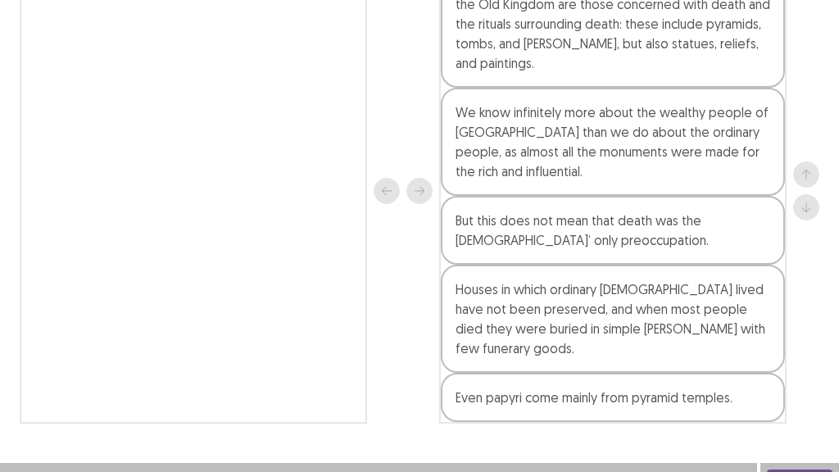
click at [757, 393] on div "PTE academic - [PERSON_NAME] Time Remaining 00 : 18 : 16 9 of 18 The text boxes…" at bounding box center [419, 126] width 839 height 737
click at [774, 393] on button "Next" at bounding box center [800, 479] width 66 height 20
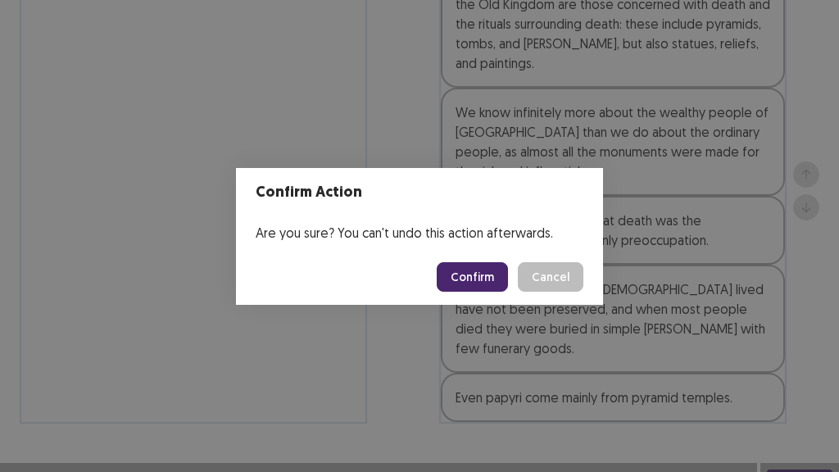
click at [469, 281] on button "Confirm" at bounding box center [472, 276] width 71 height 29
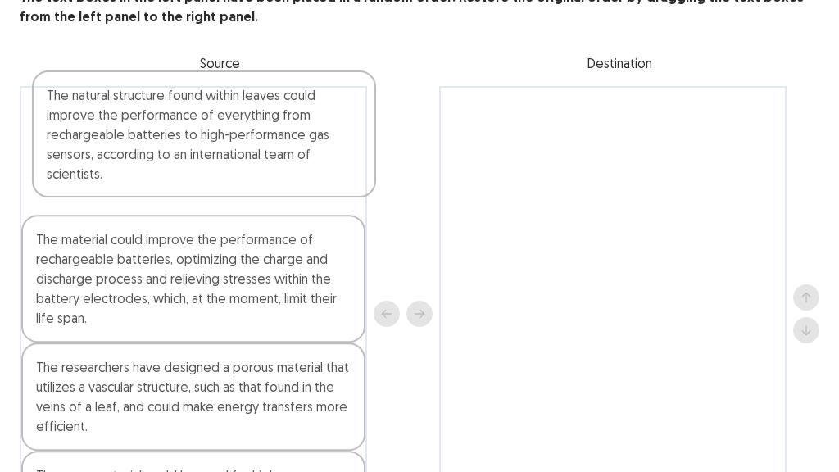
scroll to position [113, 0]
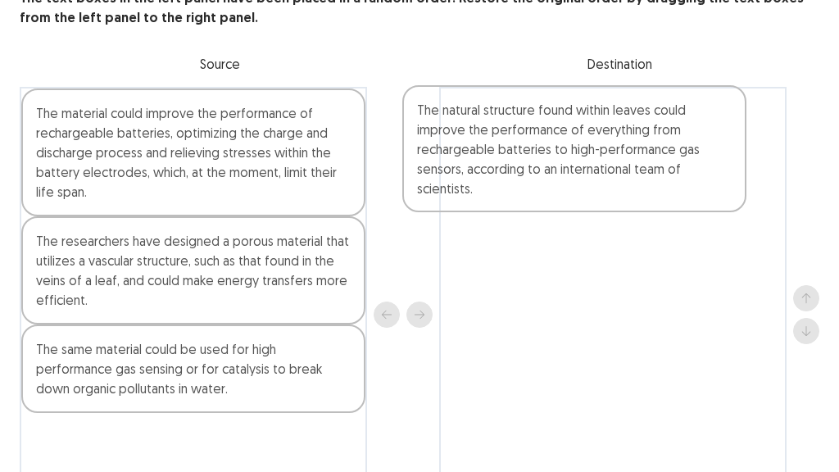
drag, startPoint x: 214, startPoint y: 123, endPoint x: 619, endPoint y: 188, distance: 410.7
click at [619, 190] on div "The natural structure found within leaves could improve the performance of ever…" at bounding box center [419, 314] width 799 height 455
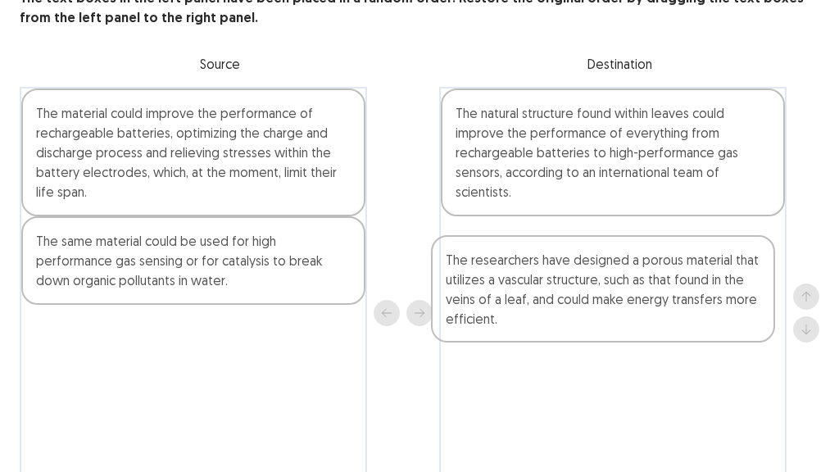
drag, startPoint x: 300, startPoint y: 287, endPoint x: 676, endPoint y: 279, distance: 376.0
click at [676, 279] on div "The material could improve the performance of rechargeable batteries, optimizin…" at bounding box center [419, 313] width 799 height 452
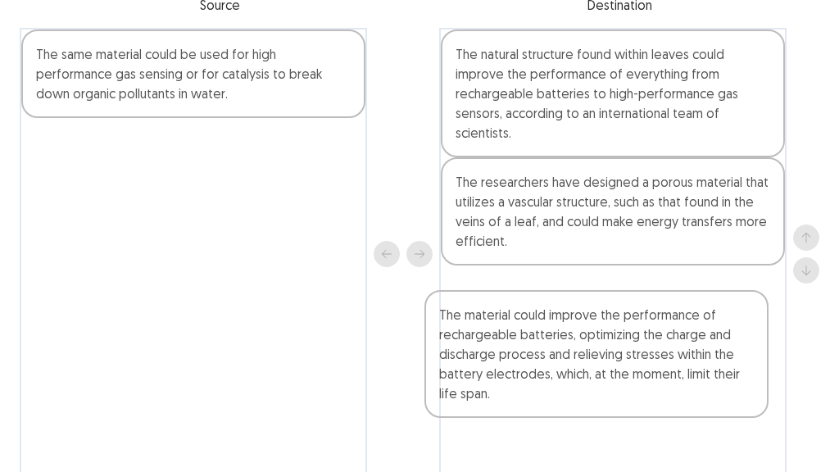
scroll to position [180, 0]
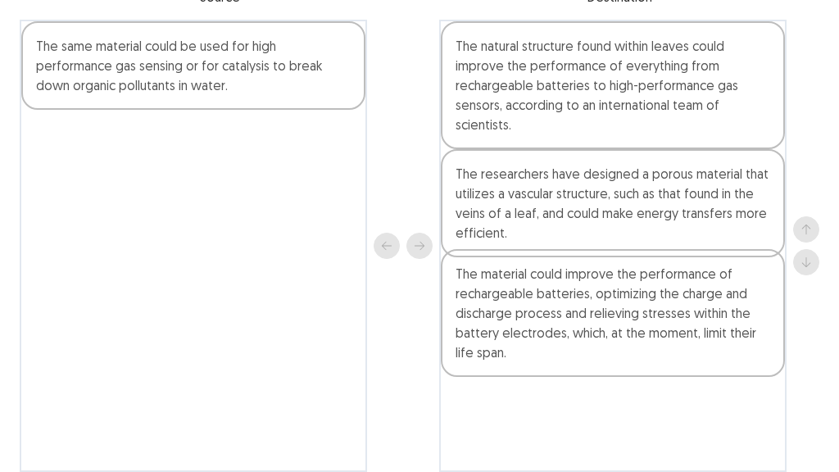
drag, startPoint x: 198, startPoint y: 152, endPoint x: 618, endPoint y: 316, distance: 451.3
click at [618, 316] on div "The material could improve the performance of rechargeable batteries, optimizin…" at bounding box center [419, 246] width 799 height 452
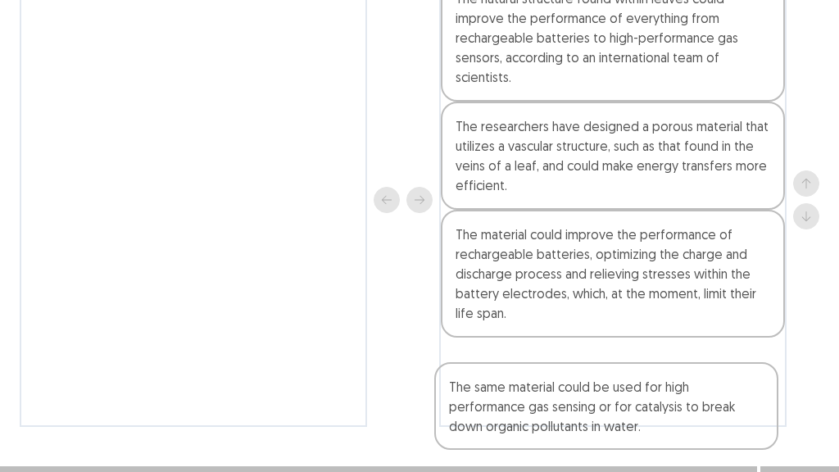
scroll to position [252, 0]
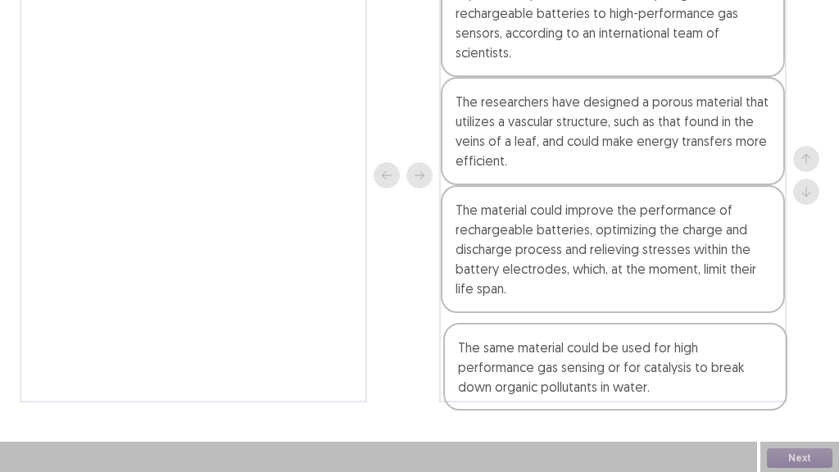
drag, startPoint x: 256, startPoint y: 66, endPoint x: 677, endPoint y: 375, distance: 522.8
click at [677, 375] on div "The same material could be used for high performance gas sensing or for catalys…" at bounding box center [419, 175] width 799 height 455
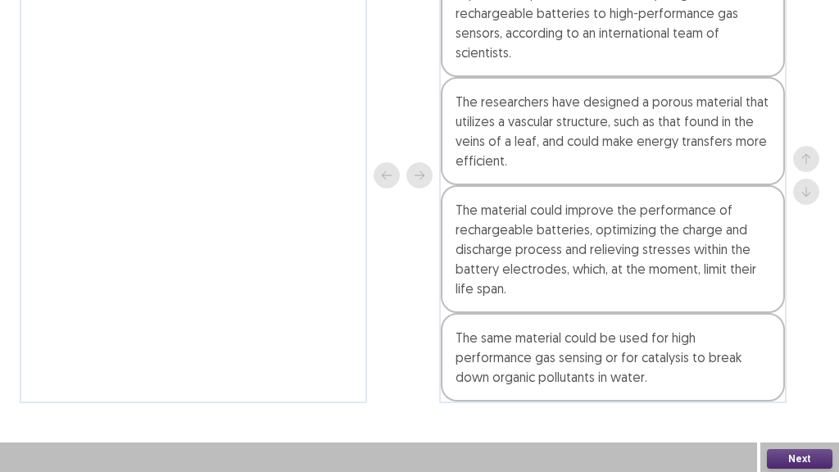
click at [776, 393] on button "Next" at bounding box center [800, 459] width 66 height 20
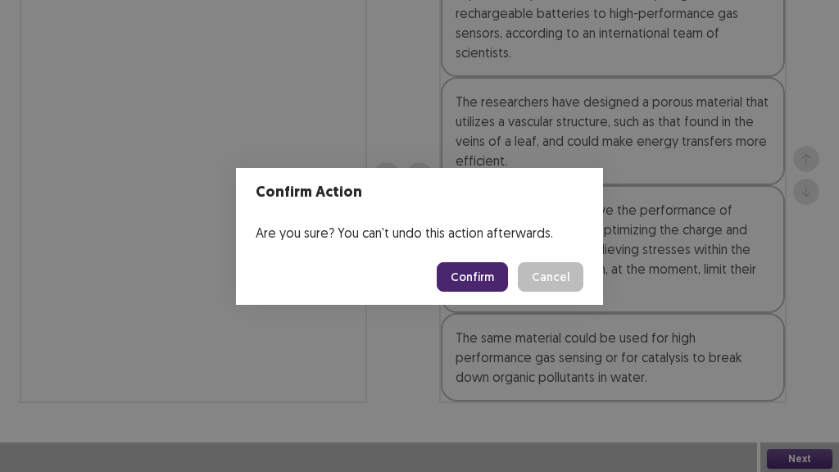
click at [505, 277] on button "Confirm" at bounding box center [472, 276] width 71 height 29
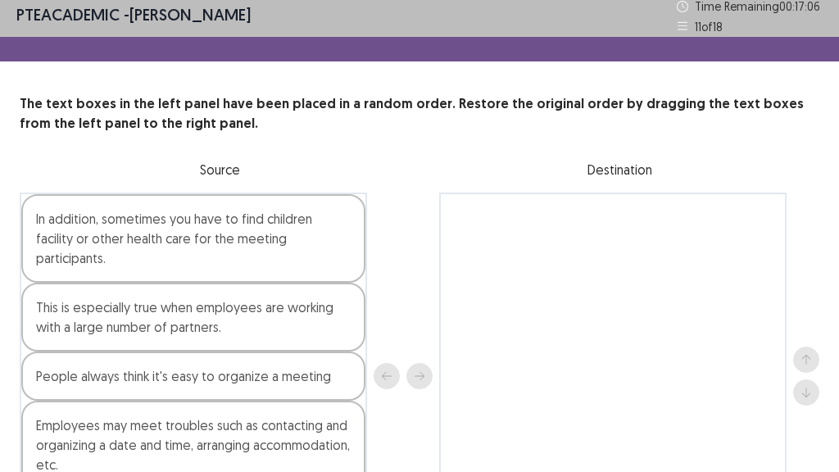
scroll to position [109, 0]
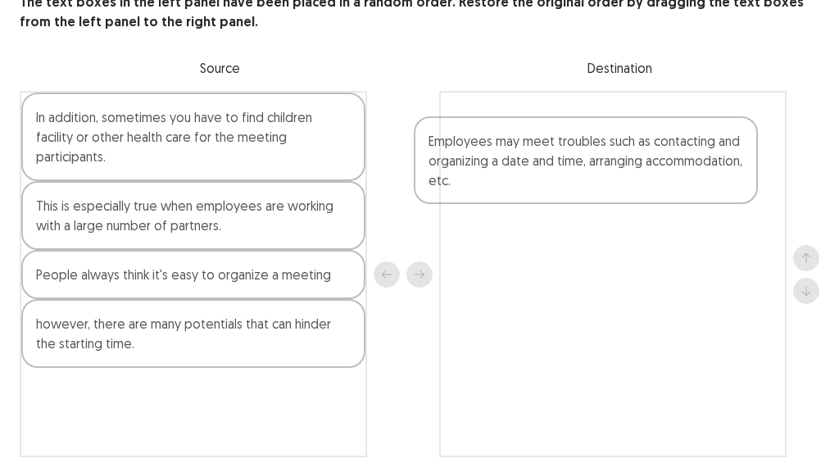
drag, startPoint x: 226, startPoint y: 350, endPoint x: 623, endPoint y: 167, distance: 436.5
click at [623, 167] on div "In addition, sometimes you have to find children facility or other health care …" at bounding box center [419, 274] width 799 height 366
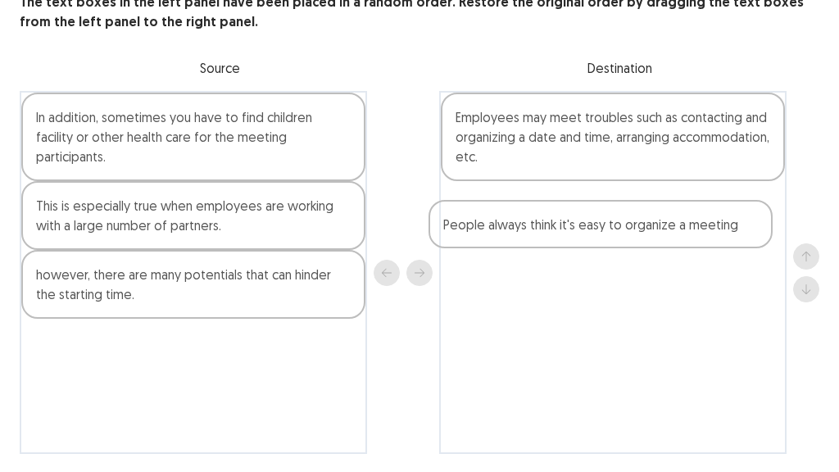
drag, startPoint x: 191, startPoint y: 275, endPoint x: 614, endPoint y: 218, distance: 427.3
click at [614, 218] on div "In addition, sometimes you have to find children facility or other health care …" at bounding box center [419, 272] width 799 height 363
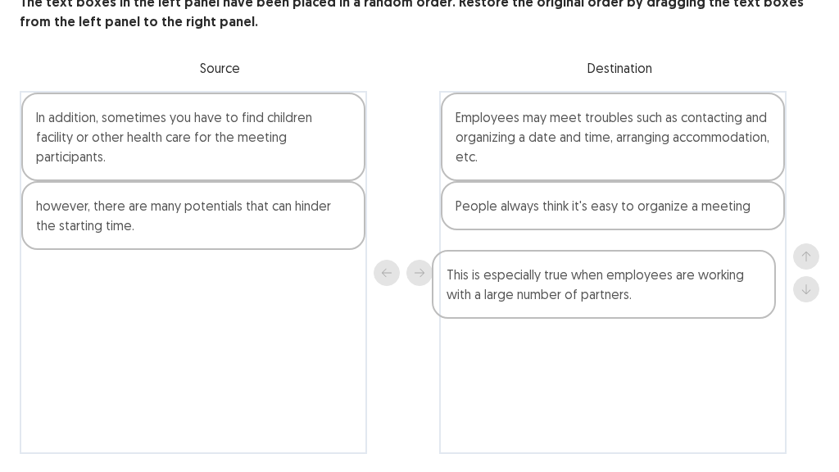
drag, startPoint x: 197, startPoint y: 230, endPoint x: 614, endPoint y: 296, distance: 422.8
click at [614, 296] on div "In addition, sometimes you have to find children facility or other health care …" at bounding box center [419, 272] width 799 height 363
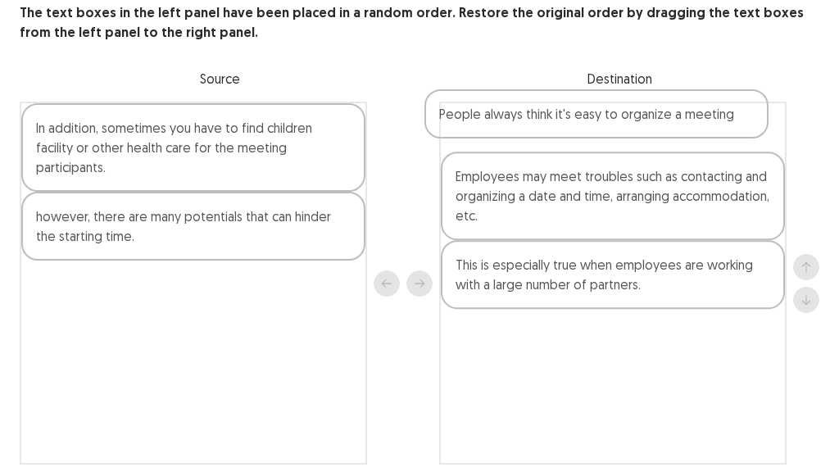
scroll to position [97, 0]
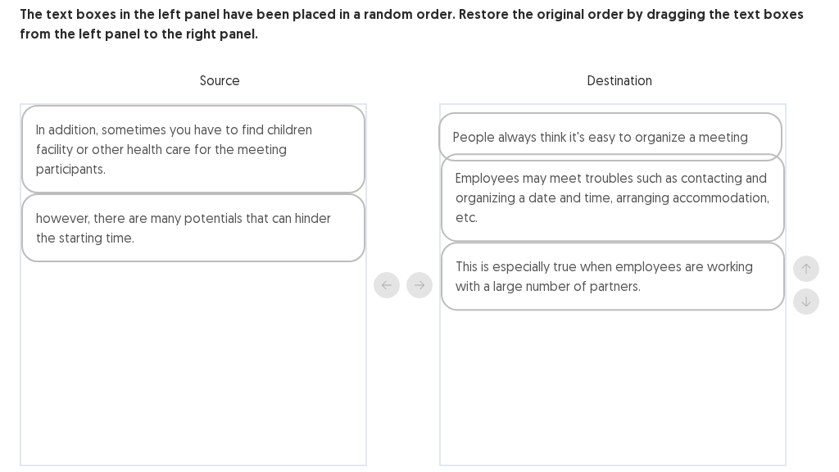
drag, startPoint x: 601, startPoint y: 216, endPoint x: 596, endPoint y: 141, distance: 75.5
click at [595, 141] on div "Employees may meet troubles such as contacting and organizing a date and time, …" at bounding box center [612, 284] width 347 height 363
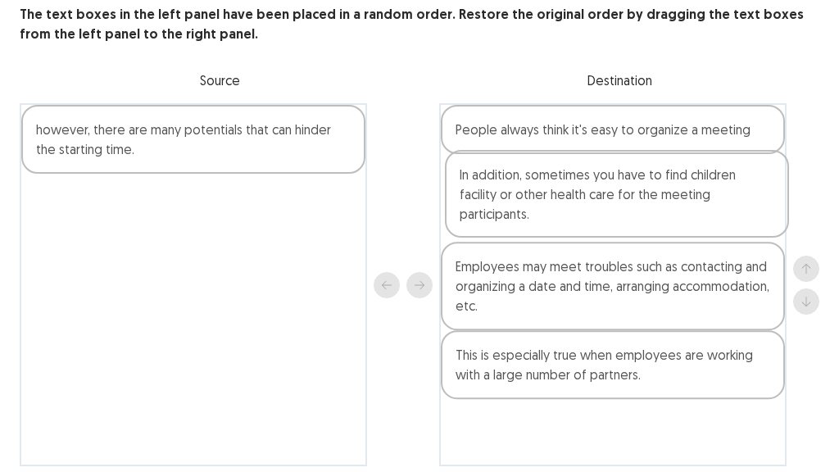
drag, startPoint x: 190, startPoint y: 174, endPoint x: 616, endPoint y: 224, distance: 428.8
click at [616, 224] on div "In addition, sometimes you have to find children facility or other health care …" at bounding box center [419, 284] width 799 height 363
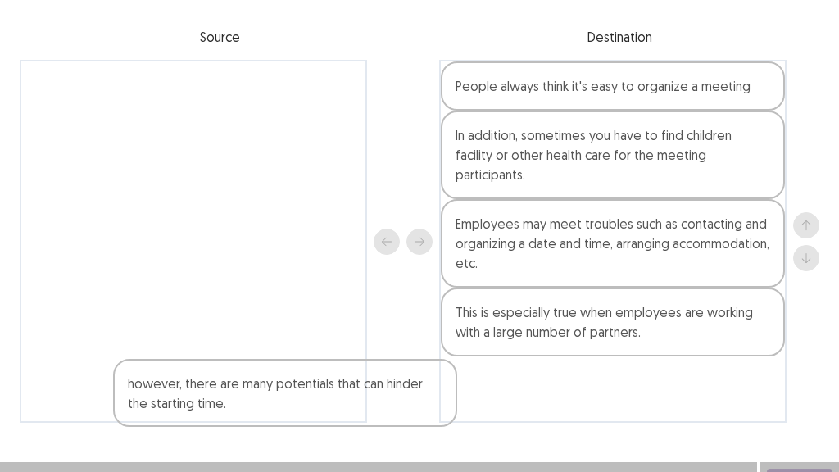
scroll to position [162, 0]
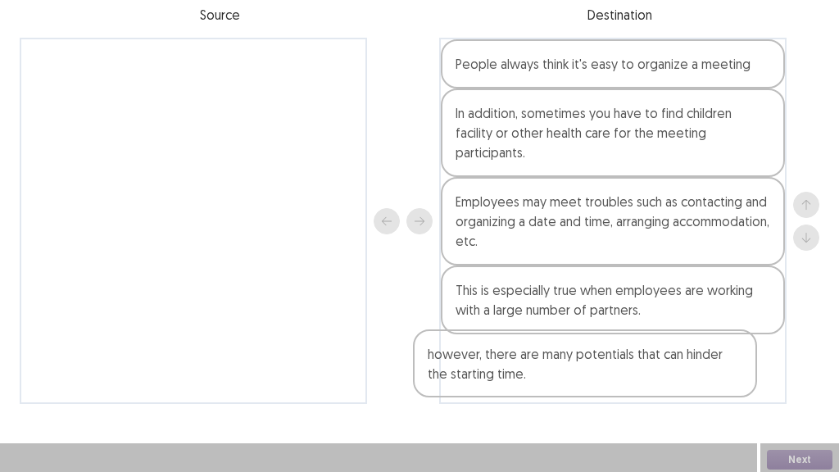
drag, startPoint x: 262, startPoint y: 152, endPoint x: 677, endPoint y: 393, distance: 480.0
click at [683, 383] on div "however, there are many potentials that can hinder the starting time. People al…" at bounding box center [419, 221] width 799 height 366
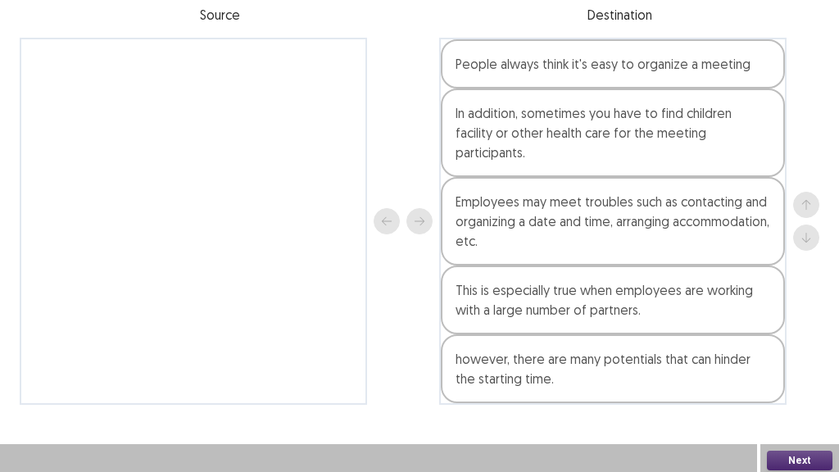
click at [789, 393] on button "Next" at bounding box center [800, 460] width 66 height 20
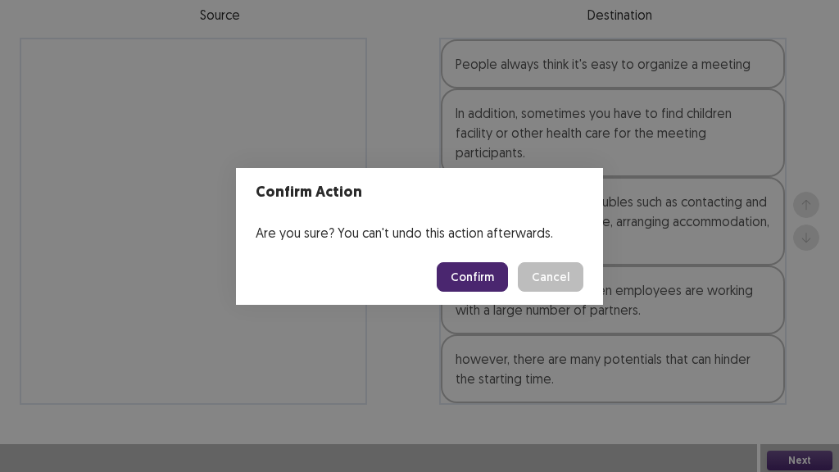
click at [457, 278] on button "Confirm" at bounding box center [472, 276] width 71 height 29
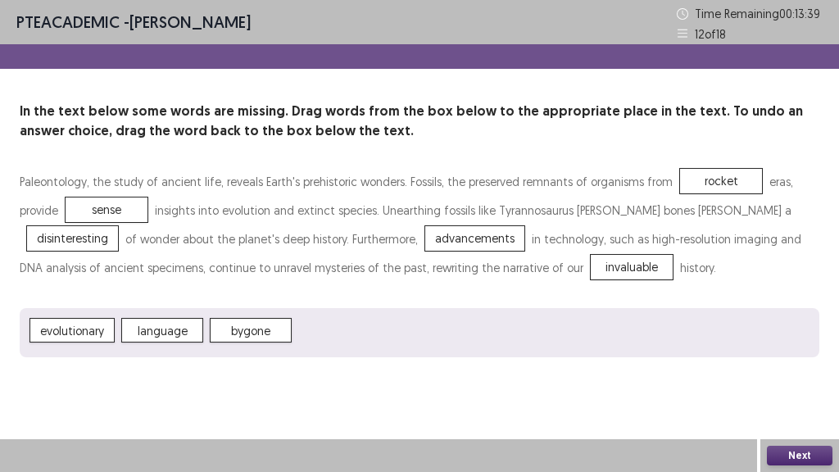
click at [796, 393] on button "Next" at bounding box center [800, 456] width 66 height 20
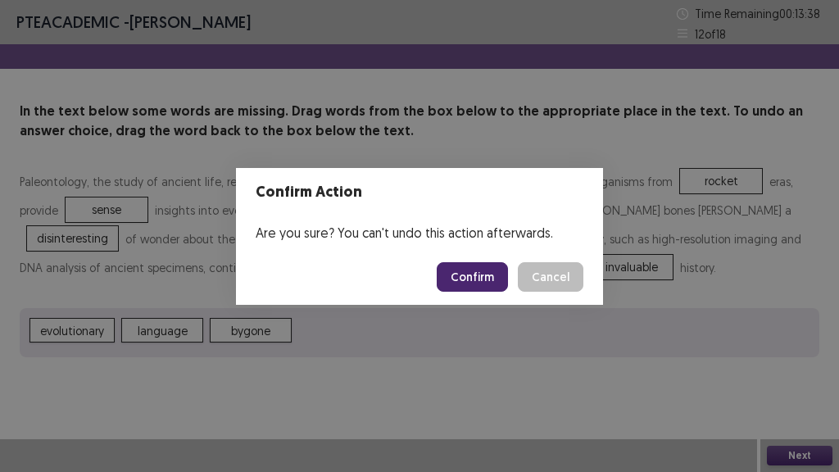
click at [472, 263] on button "Confirm" at bounding box center [472, 276] width 71 height 29
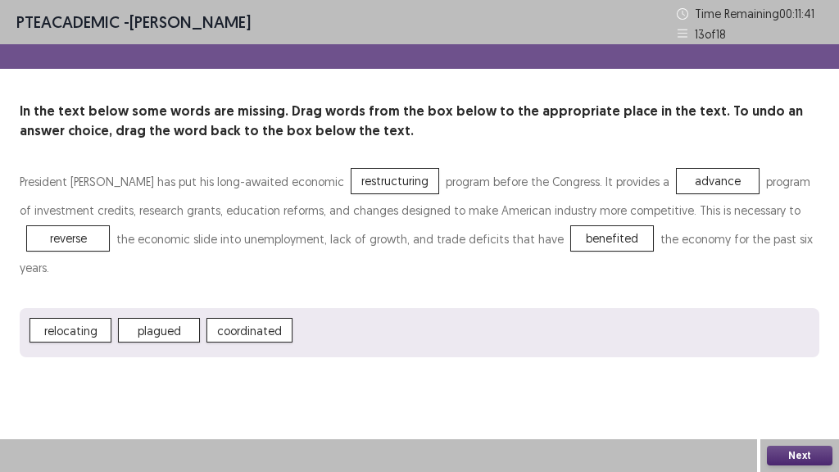
click at [817, 393] on button "Next" at bounding box center [800, 456] width 66 height 20
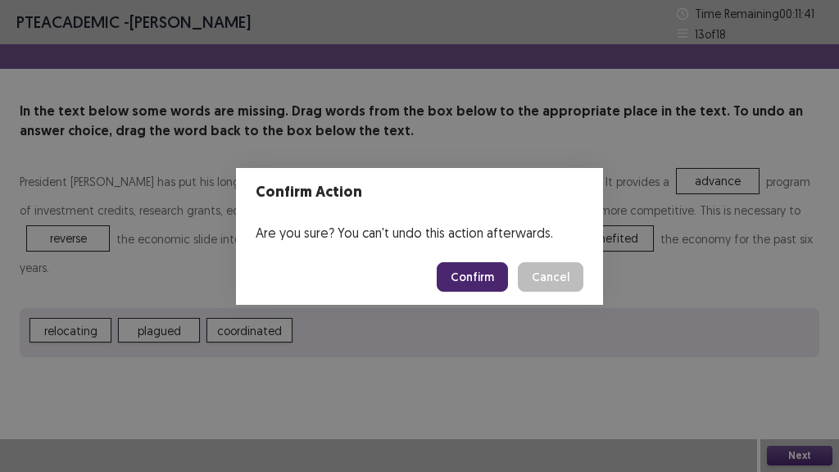
click at [480, 271] on button "Confirm" at bounding box center [472, 276] width 71 height 29
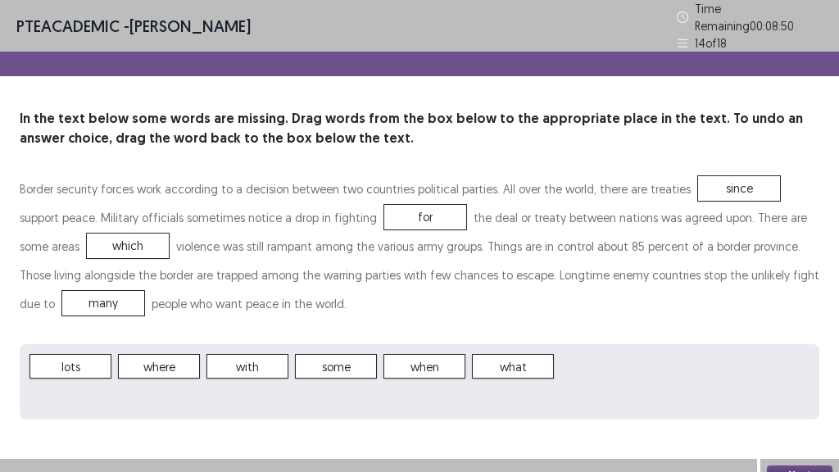
click at [826, 393] on button "Next" at bounding box center [800, 475] width 66 height 20
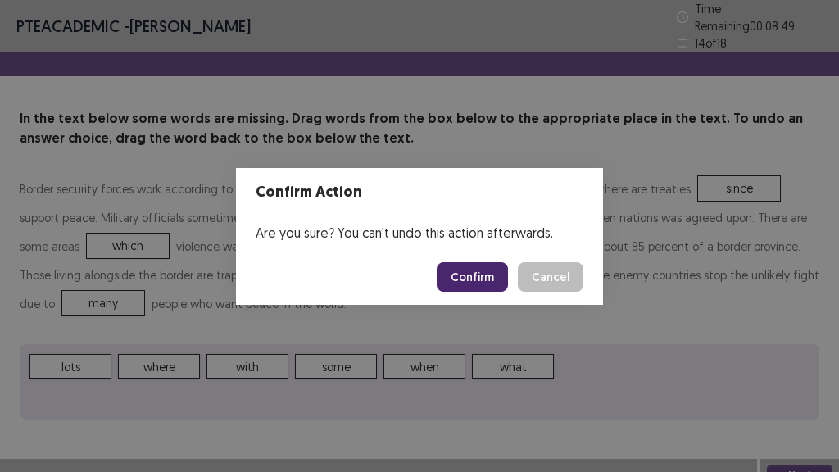
click at [473, 269] on button "Confirm" at bounding box center [472, 276] width 71 height 29
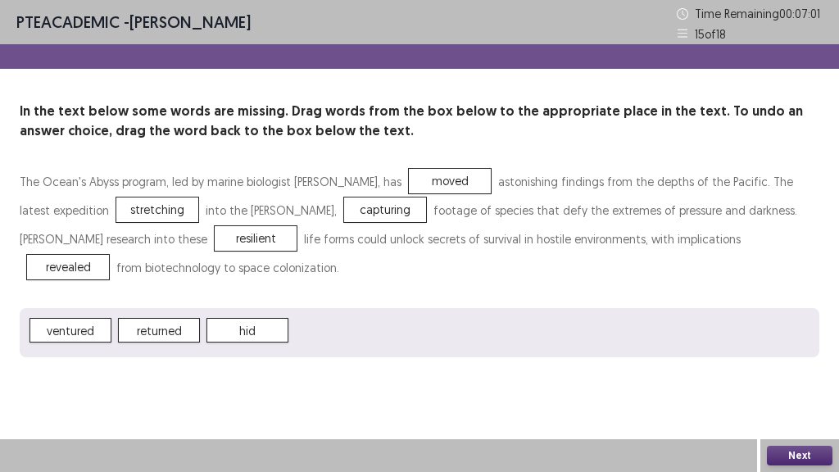
click at [786, 393] on button "Next" at bounding box center [800, 456] width 66 height 20
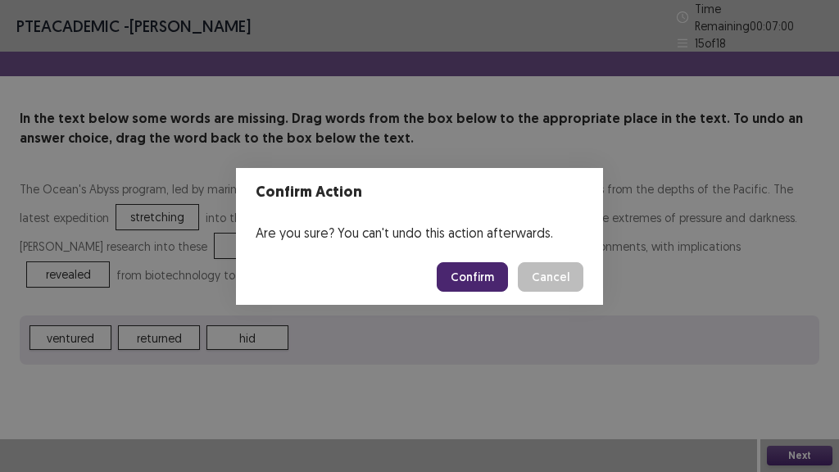
click at [458, 271] on button "Confirm" at bounding box center [472, 276] width 71 height 29
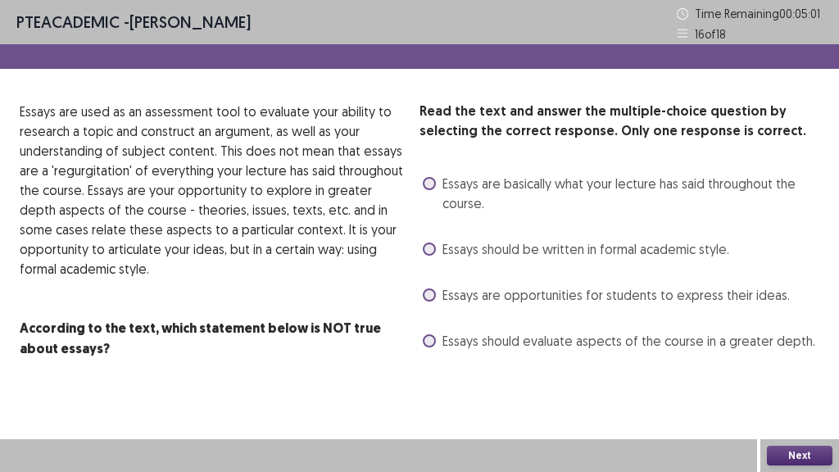
click at [435, 345] on label "Essays should evaluate aspects of the course in a greater depth." at bounding box center [619, 341] width 392 height 20
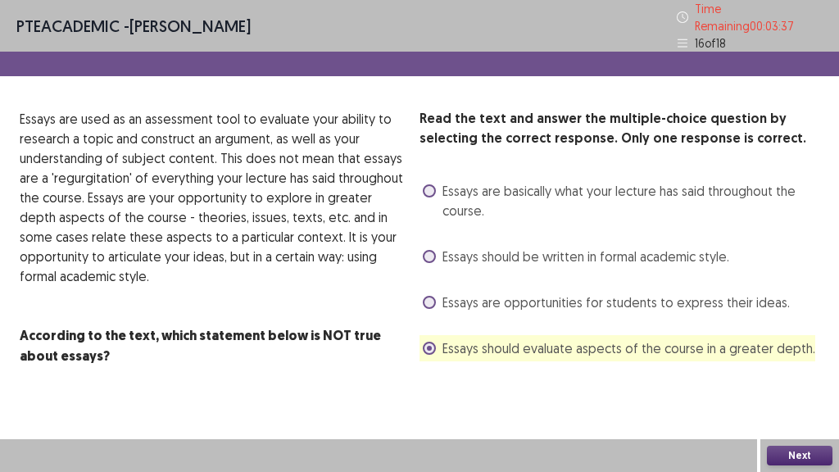
click at [819, 393] on button "Next" at bounding box center [800, 456] width 66 height 20
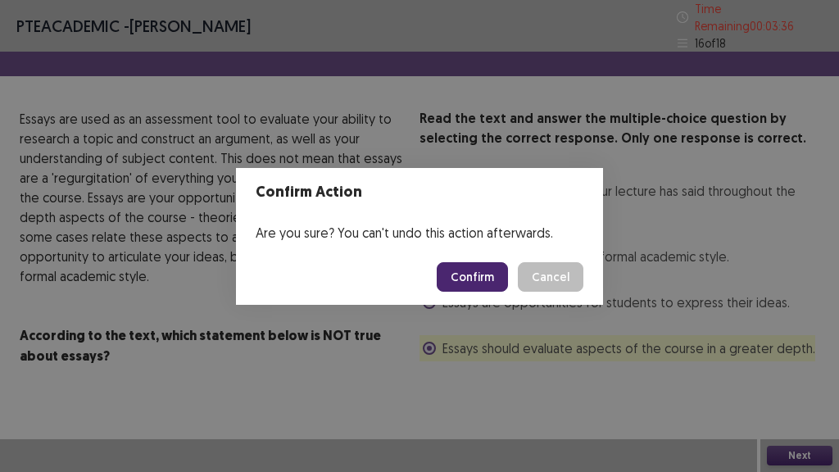
click at [485, 263] on button "Confirm" at bounding box center [472, 276] width 71 height 29
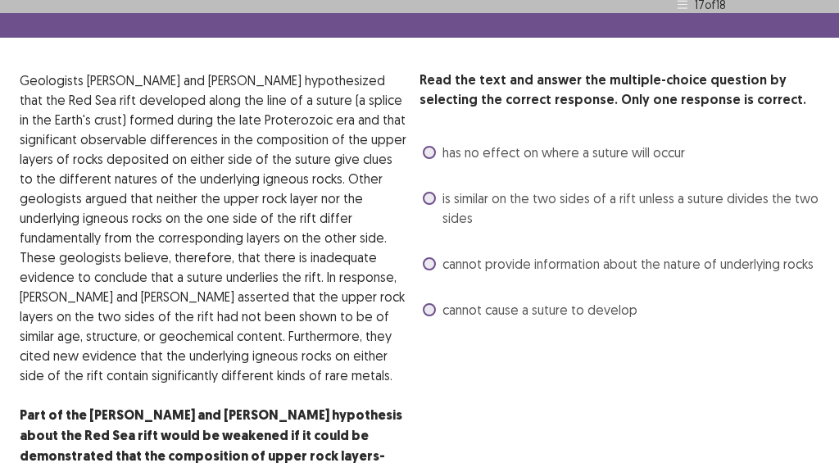
scroll to position [54, 0]
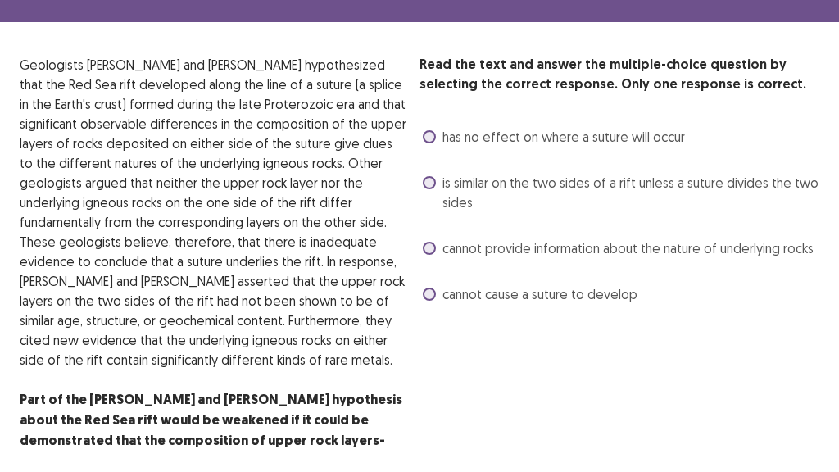
drag, startPoint x: 13, startPoint y: 57, endPoint x: 214, endPoint y: 70, distance: 201.1
click at [214, 70] on div "Read the text and answer the multiple-choice question by selecting the correct …" at bounding box center [419, 262] width 839 height 415
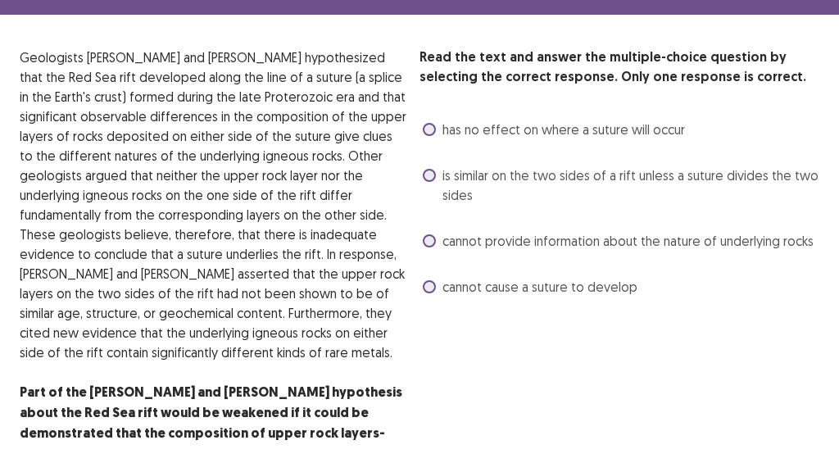
click at [425, 241] on span at bounding box center [429, 240] width 13 height 13
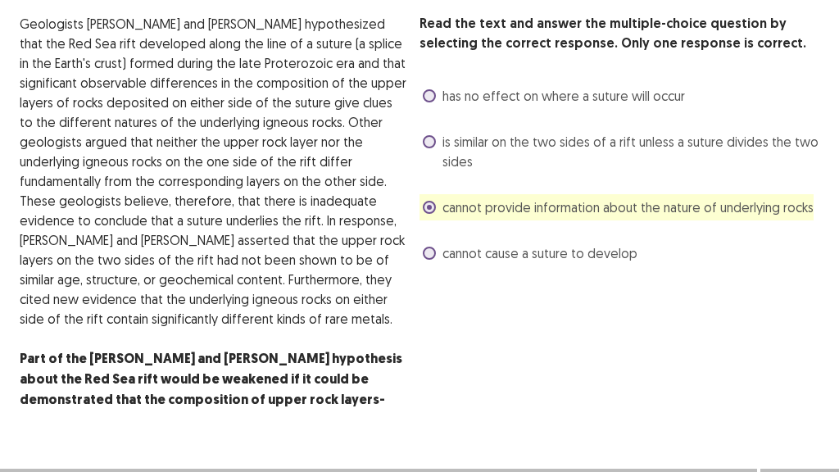
scroll to position [115, 0]
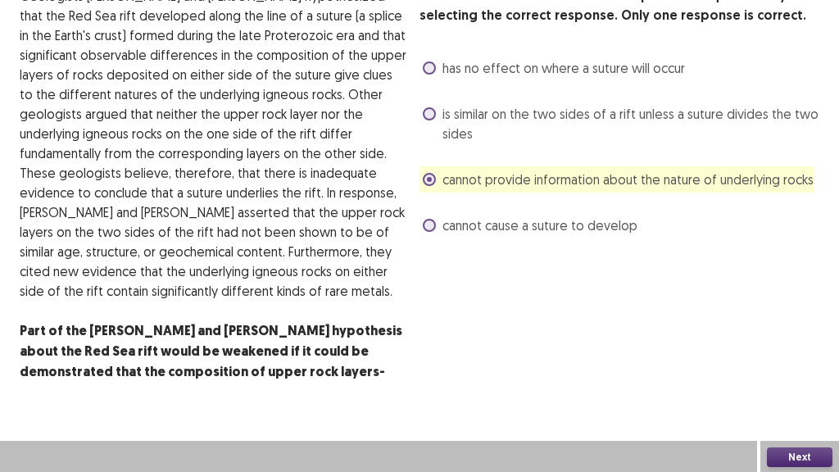
click at [783, 393] on button "Next" at bounding box center [800, 457] width 66 height 20
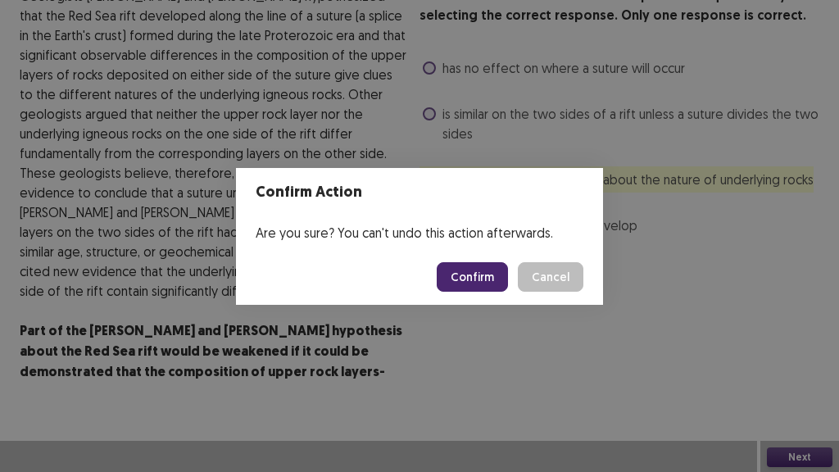
click at [492, 275] on button "Confirm" at bounding box center [472, 276] width 71 height 29
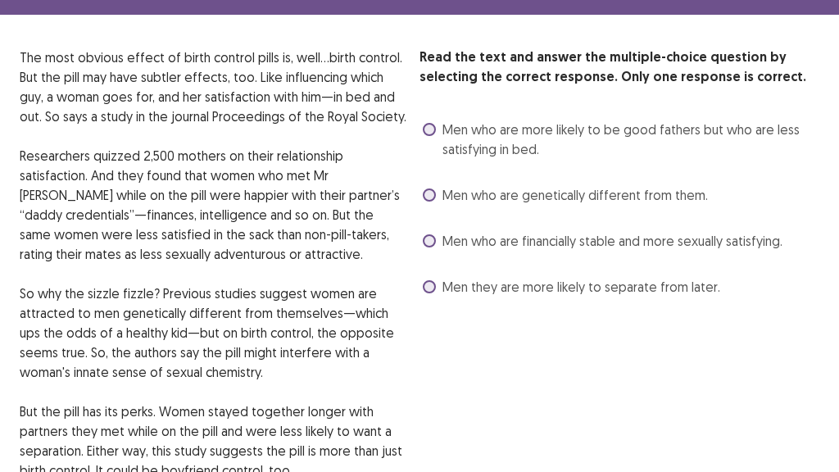
scroll to position [0, 0]
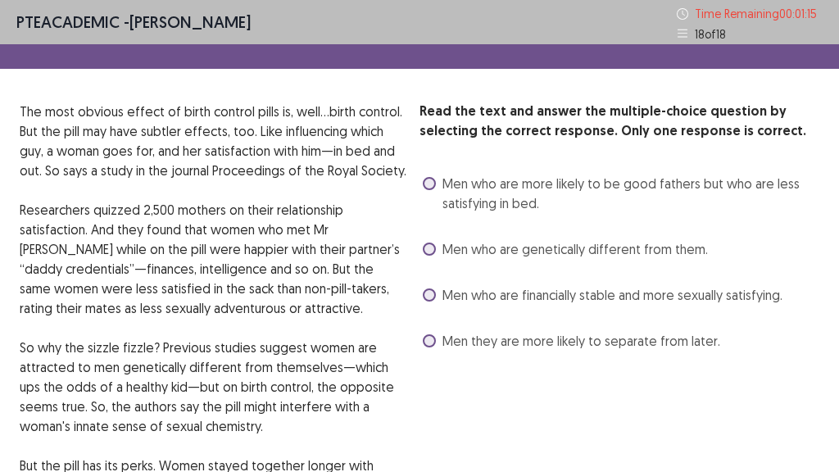
click at [434, 183] on span at bounding box center [429, 183] width 13 height 13
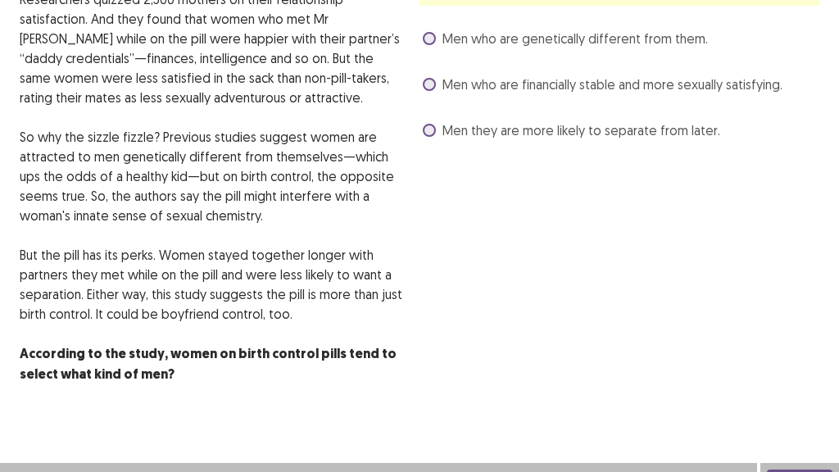
scroll to position [218, 0]
click at [813, 393] on button "Next" at bounding box center [800, 479] width 66 height 20
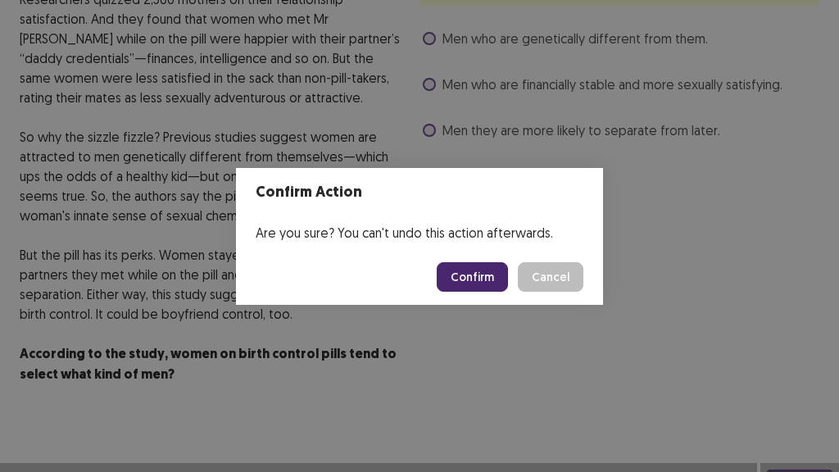
click at [460, 269] on button "Confirm" at bounding box center [472, 276] width 71 height 29
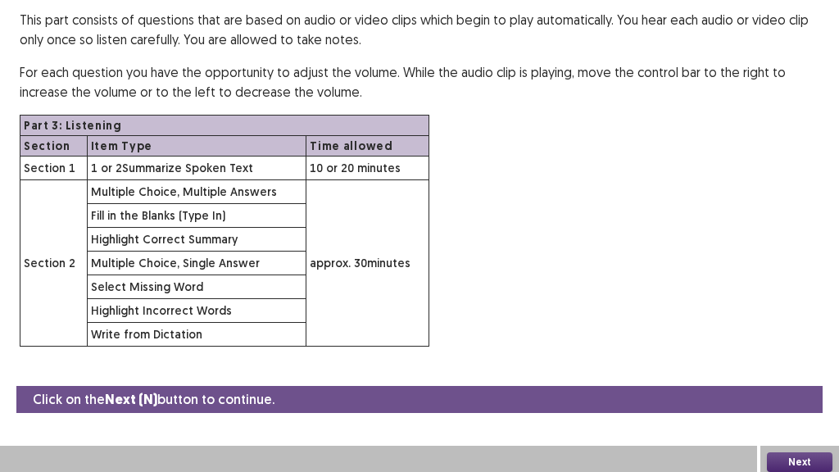
scroll to position [164, 0]
